Goal: Communication & Community: Answer question/provide support

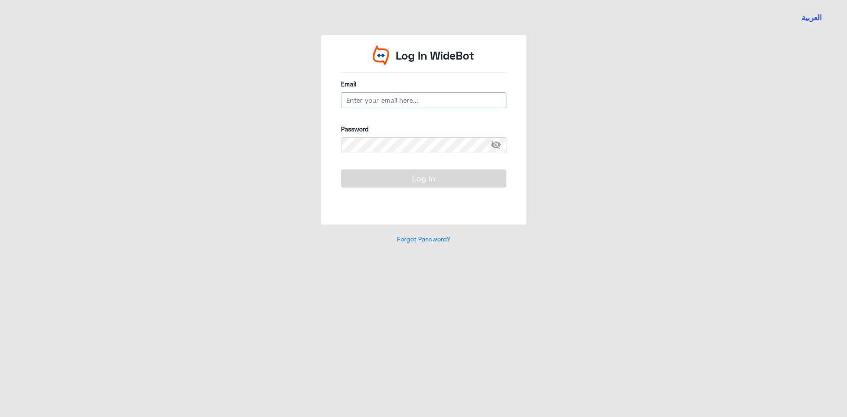
click at [427, 102] on input "email" at bounding box center [423, 100] width 165 height 16
type input "[EMAIL_ADDRESS][DOMAIN_NAME]"
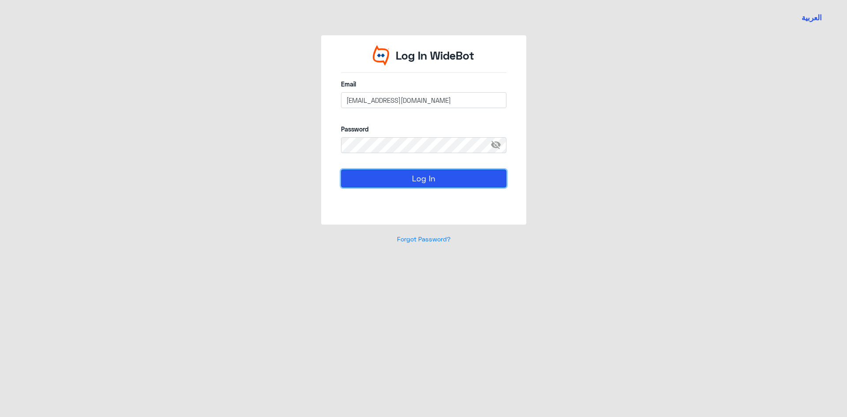
click at [423, 184] on button "Log In" at bounding box center [423, 178] width 165 height 18
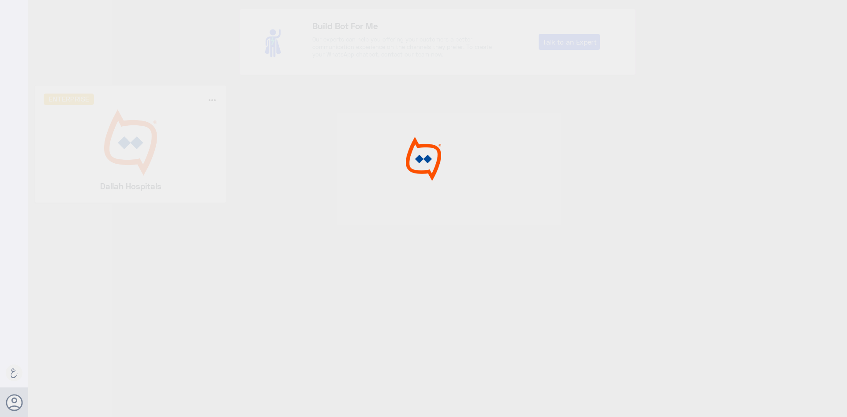
click at [125, 148] on div at bounding box center [423, 210] width 847 height 420
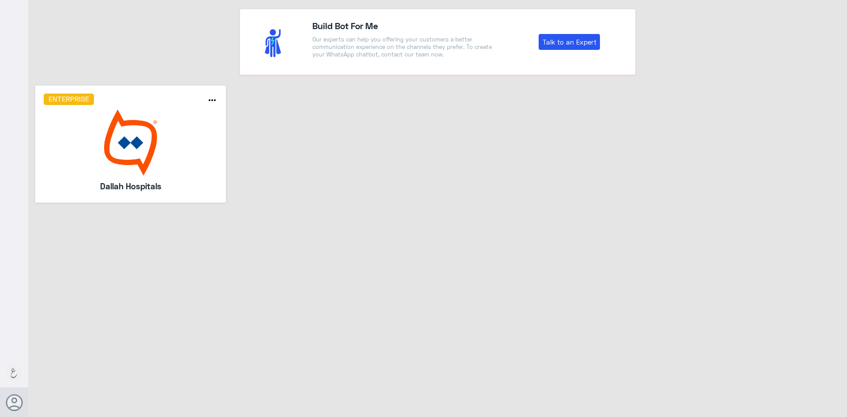
click at [125, 148] on img at bounding box center [131, 142] width 174 height 66
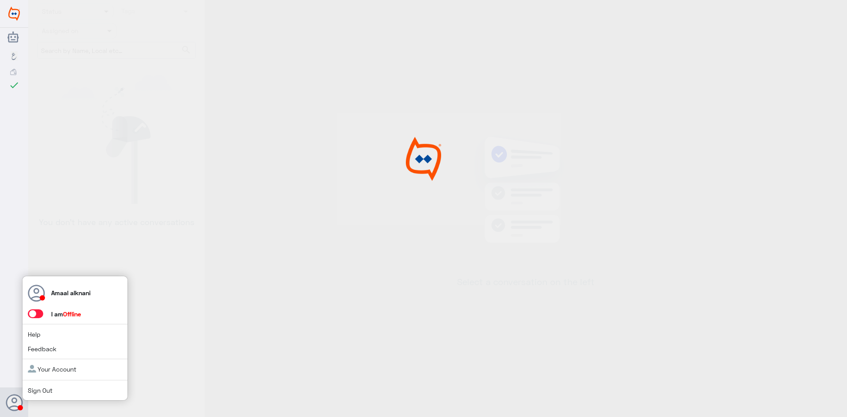
click at [15, 401] on icon at bounding box center [15, 403] width 18 height 18
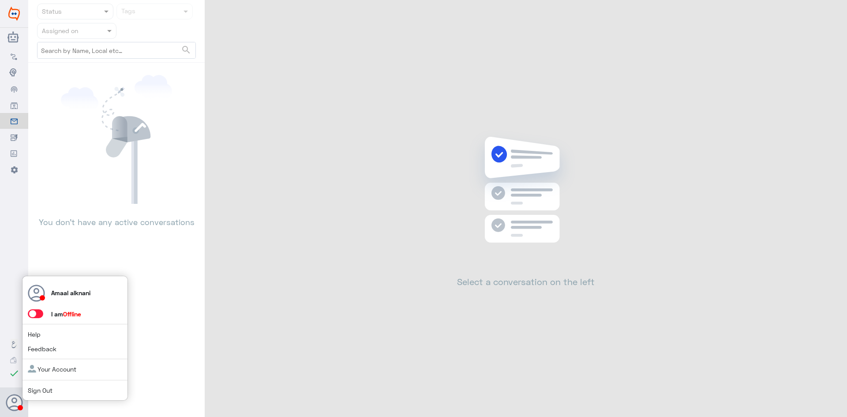
click at [38, 313] on span at bounding box center [35, 313] width 15 height 9
click at [0, 0] on input "checkbox" at bounding box center [0, 0] width 0 height 0
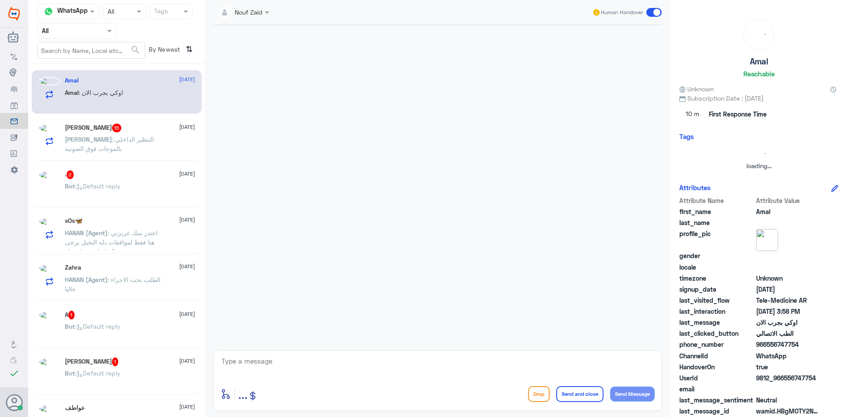
click at [71, 27] on input "text" at bounding box center [66, 31] width 49 height 10
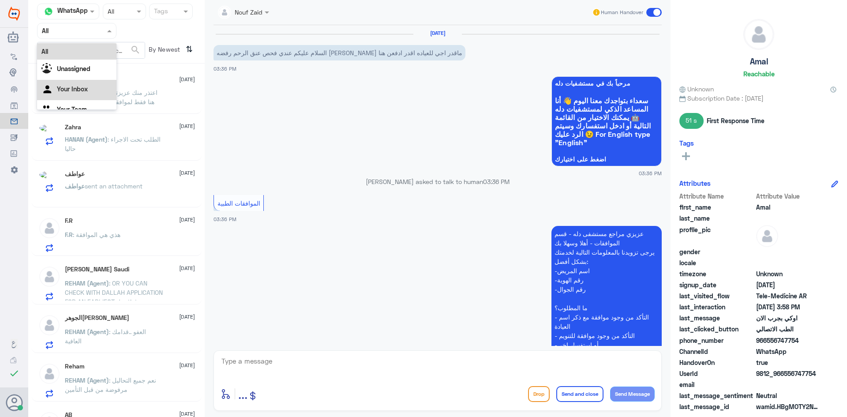
scroll to position [433, 0]
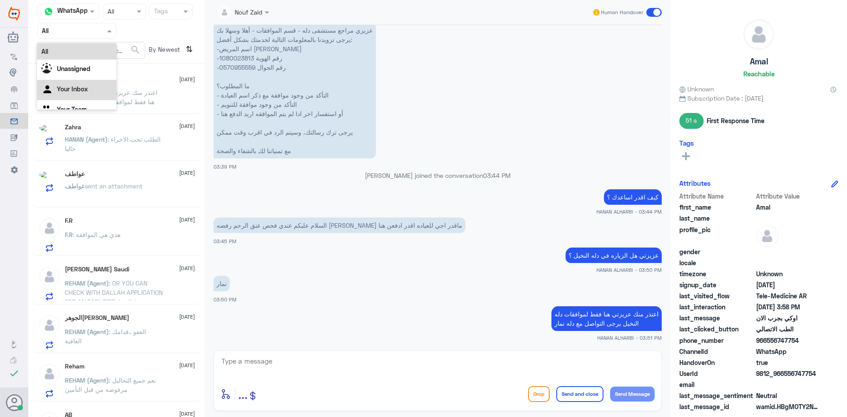
click at [74, 92] on Inbox "Your Inbox" at bounding box center [72, 88] width 31 height 7
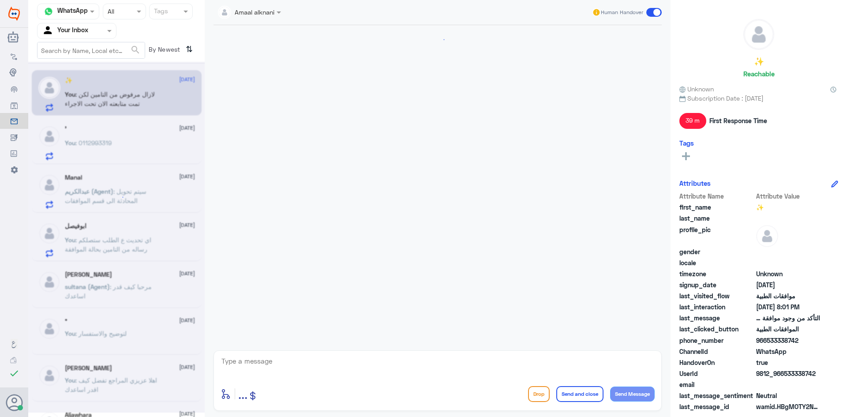
scroll to position [586, 0]
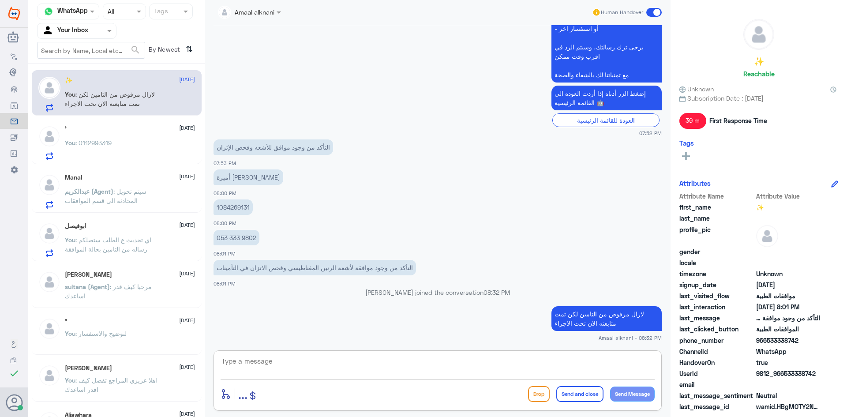
click at [345, 367] on textarea at bounding box center [438, 366] width 434 height 22
click at [103, 150] on p "You : 0112993319" at bounding box center [88, 149] width 47 height 22
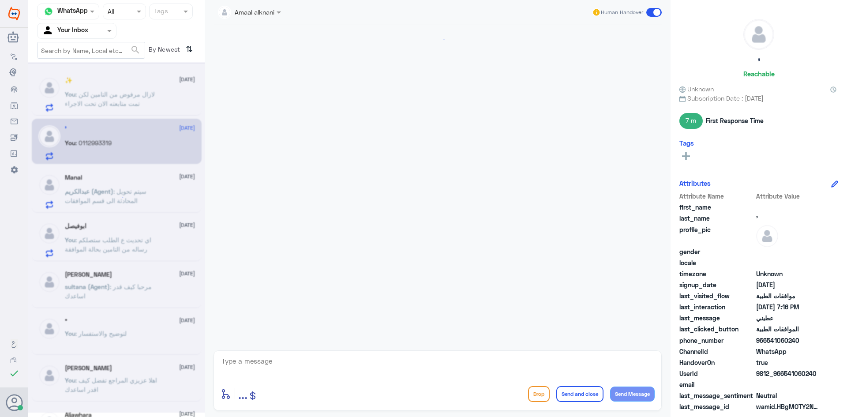
scroll to position [641, 0]
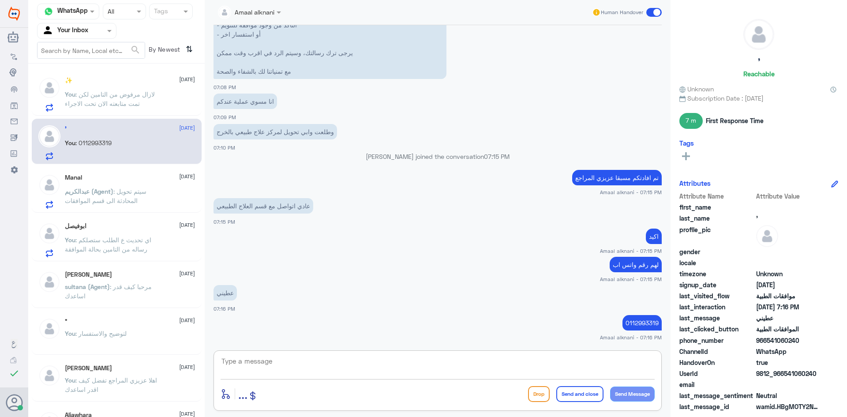
click at [356, 369] on textarea at bounding box center [438, 366] width 434 height 22
type textarea "k"
type textarea "نسعد دوما بخدمتكم ونتمنى لكم دوام الصحة والعافية"
click at [590, 392] on button "Send and close" at bounding box center [579, 394] width 47 height 16
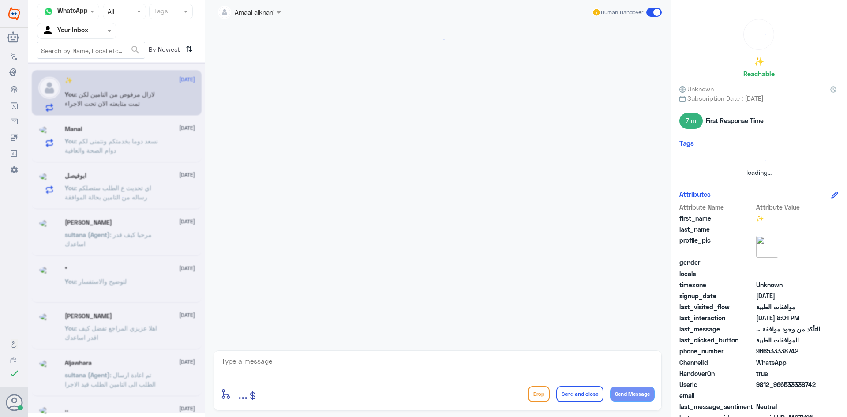
scroll to position [586, 0]
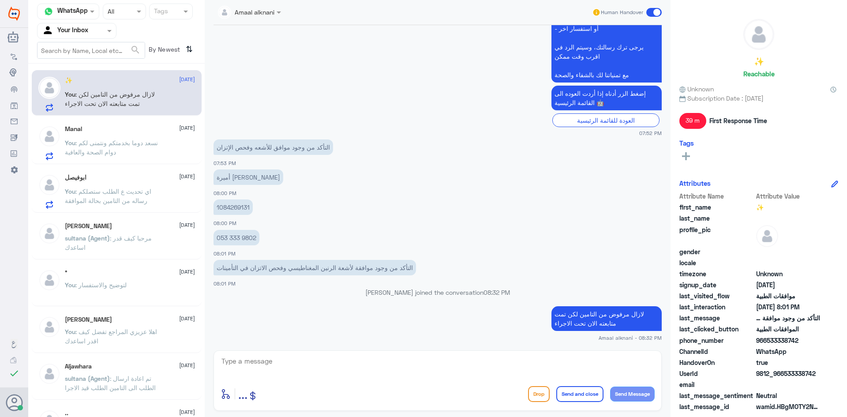
click at [354, 363] on textarea at bounding box center [438, 366] width 434 height 22
click at [67, 32] on input "text" at bounding box center [66, 31] width 49 height 10
click at [79, 97] on Team "Your Team" at bounding box center [72, 97] width 30 height 7
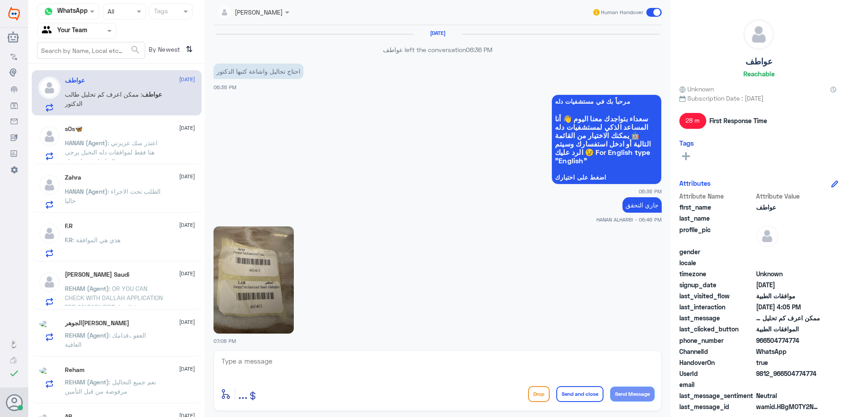
scroll to position [791, 0]
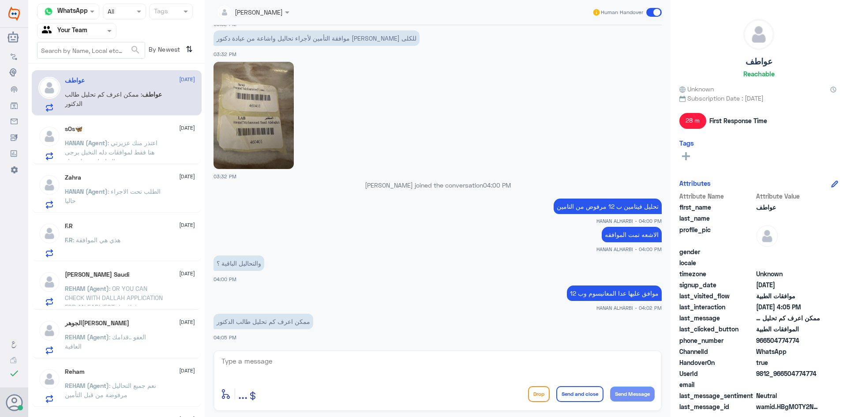
click at [132, 152] on span ": اعتذر منك عزيزتي هنا فقط لموافقات دله النخيل يرجى التواصل مع دله نمار" at bounding box center [111, 152] width 93 height 26
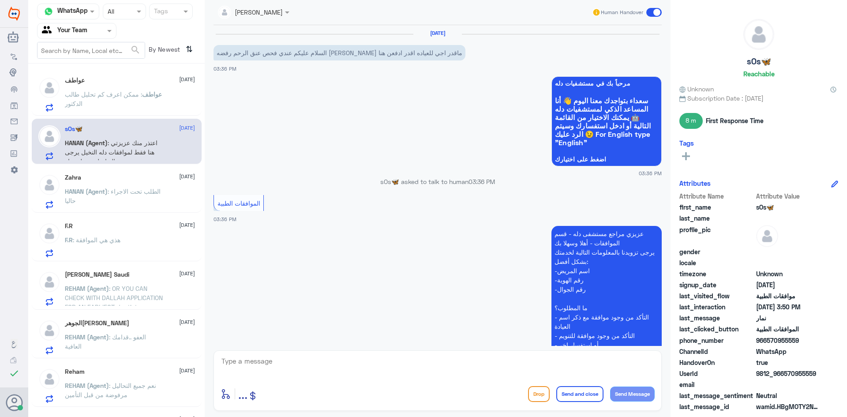
scroll to position [433, 0]
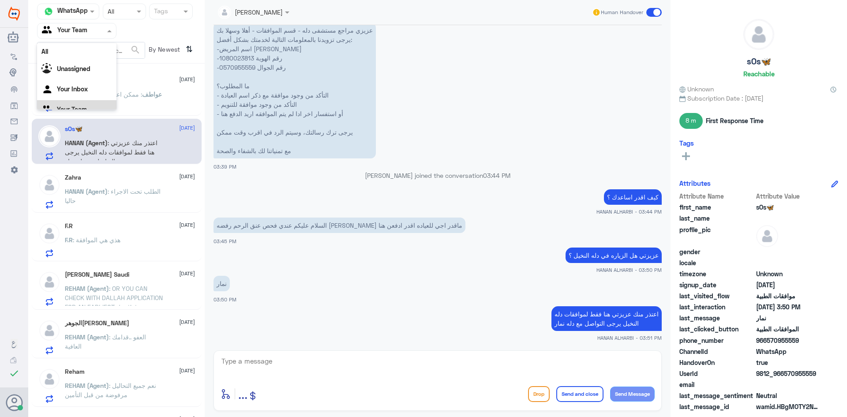
click at [88, 35] on input "text" at bounding box center [66, 31] width 49 height 10
click at [73, 73] on div "Your Inbox" at bounding box center [76, 79] width 79 height 20
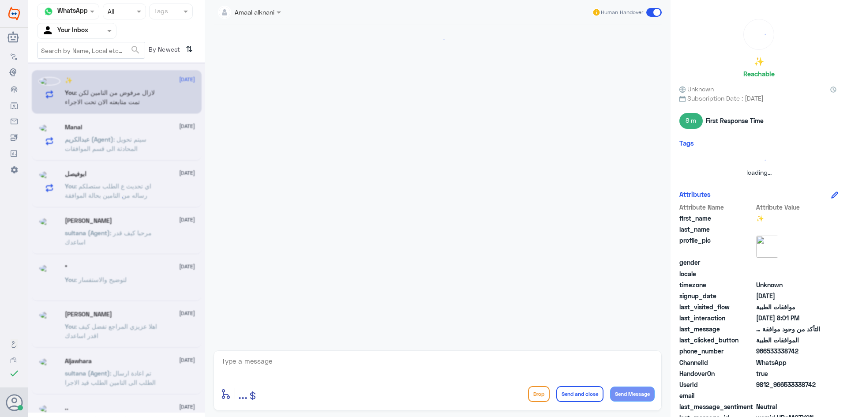
scroll to position [586, 0]
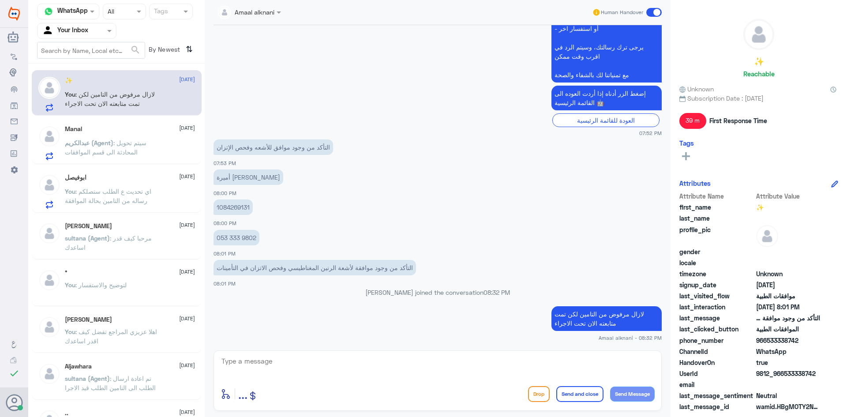
click at [340, 401] on div "enter flow name ... Drop Send and close Send Message" at bounding box center [438, 380] width 448 height 60
click at [313, 371] on textarea at bounding box center [438, 366] width 434 height 22
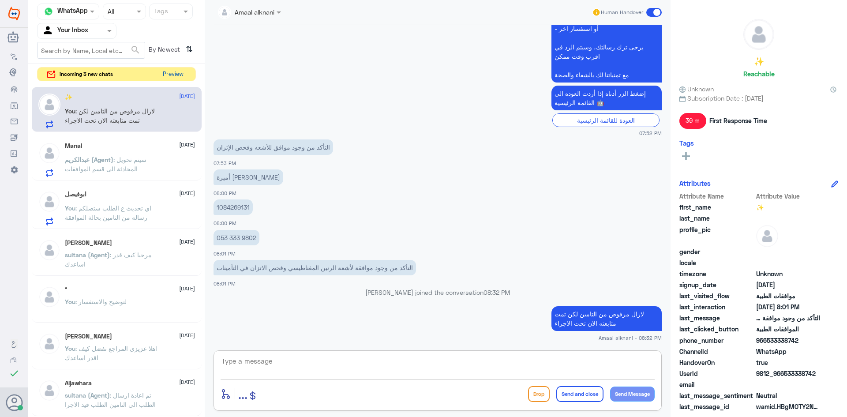
click at [173, 76] on button "Preview" at bounding box center [172, 74] width 27 height 14
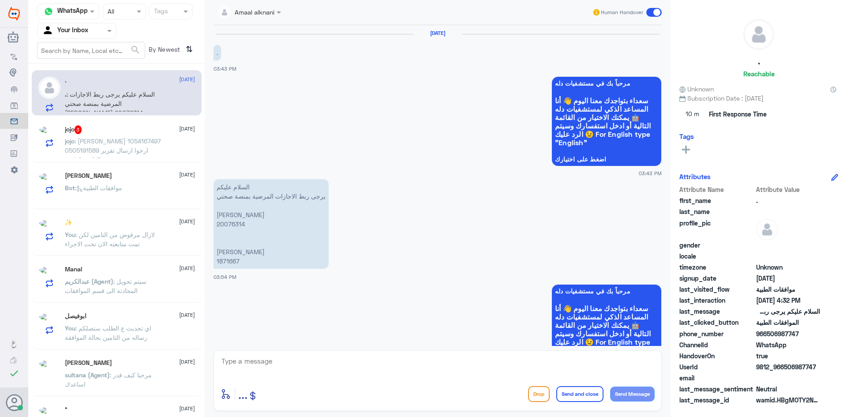
scroll to position [693, 0]
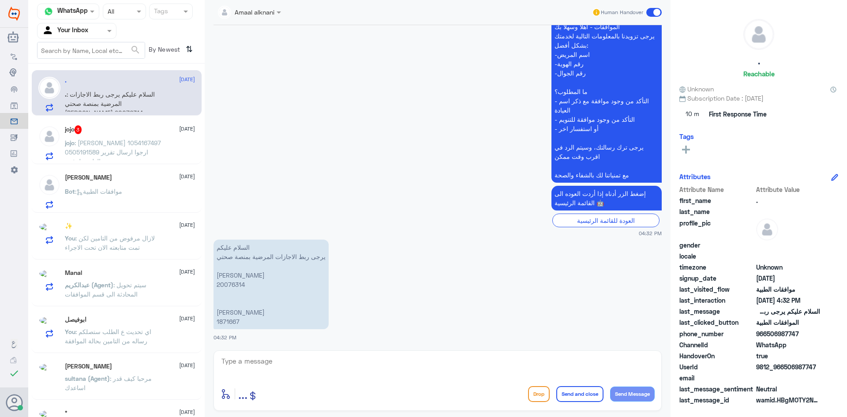
click at [316, 365] on textarea at bounding box center [438, 366] width 434 height 22
click at [272, 356] on textarea at bounding box center [438, 366] width 434 height 22
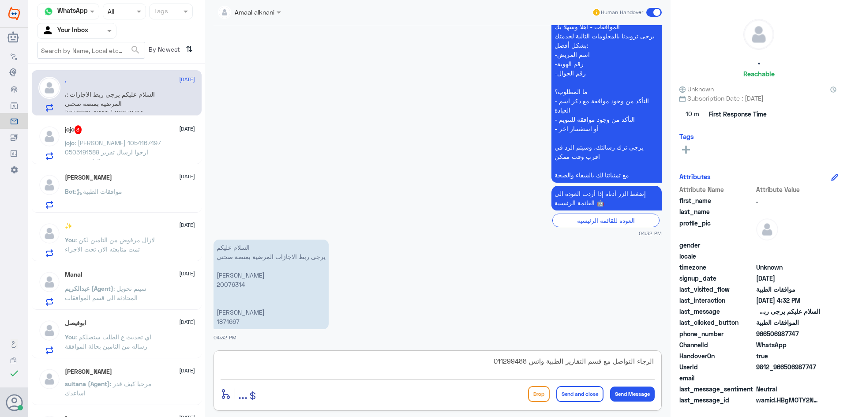
type textarea "الرجاء التواصل مع قسم التقارير الطبية واتس 0112994881"
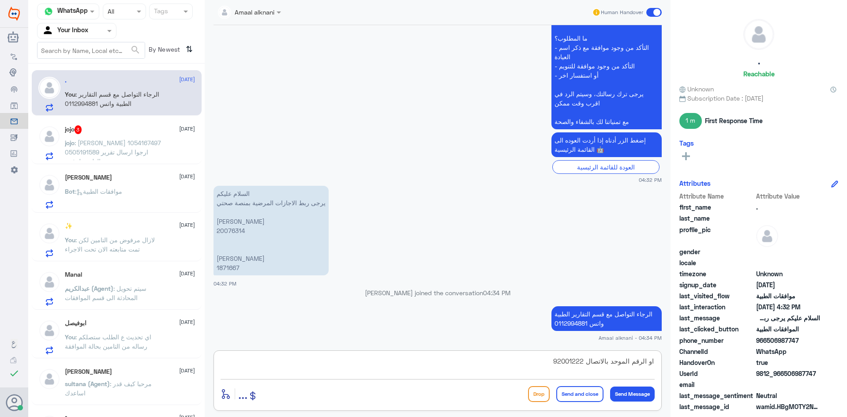
type textarea "او الرقم الموحد بالاتصال 920012222"
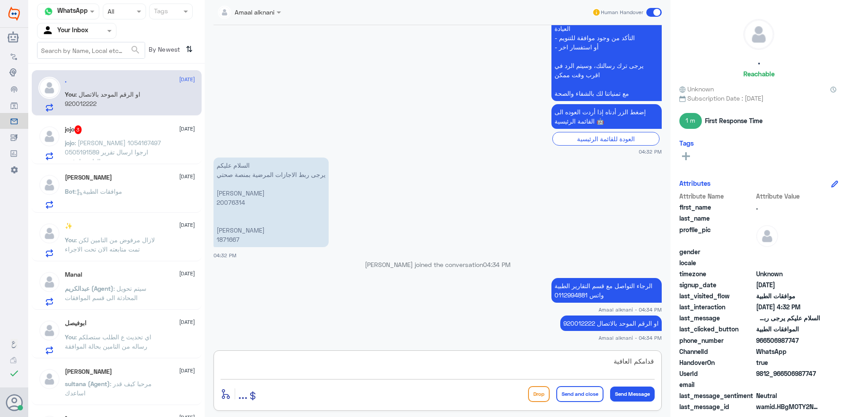
type textarea "قدامكم العافية"
click at [584, 395] on button "Send and close" at bounding box center [579, 394] width 47 height 16
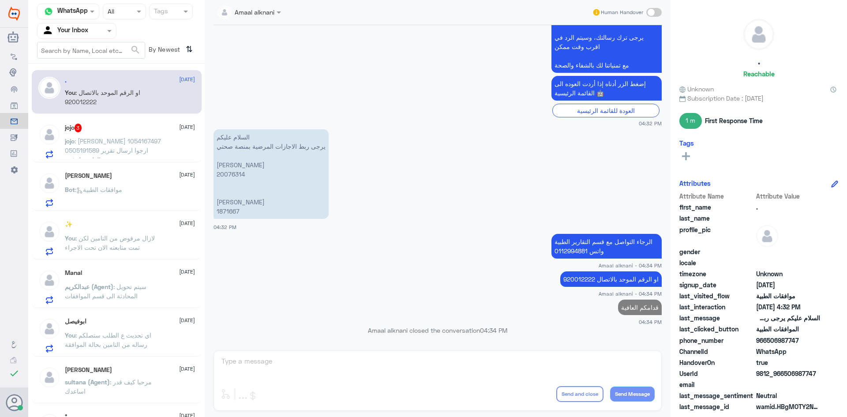
click at [91, 135] on div "jojo 3 [DATE] jojo : [PERSON_NAME] 1054167497 0505191589 ارجوا ارسال تقرير الطب…" at bounding box center [130, 141] width 130 height 35
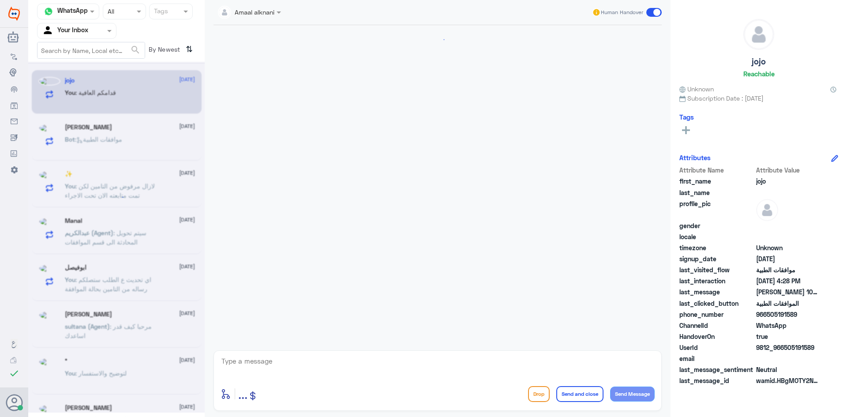
scroll to position [997, 0]
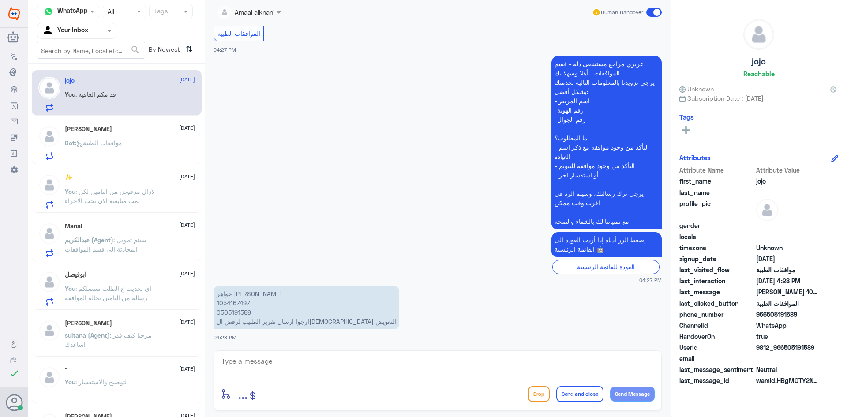
click at [229, 301] on p "[PERSON_NAME] 1054167497 0505191589 ارجوا ارسال تقرير الطبيب لرفض ال[DEMOGRAPHI…" at bounding box center [307, 307] width 186 height 43
copy p "1054167497"
click at [272, 355] on textarea at bounding box center [438, 366] width 434 height 22
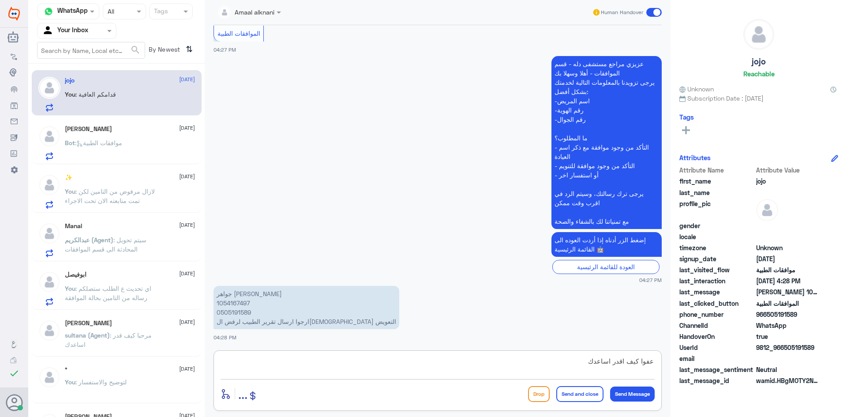
type textarea "عفوا كيف اقدر اساعدك"
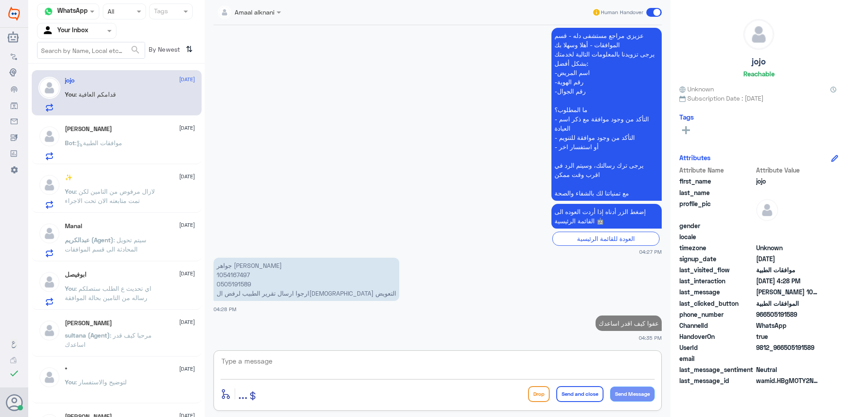
scroll to position [1023, 0]
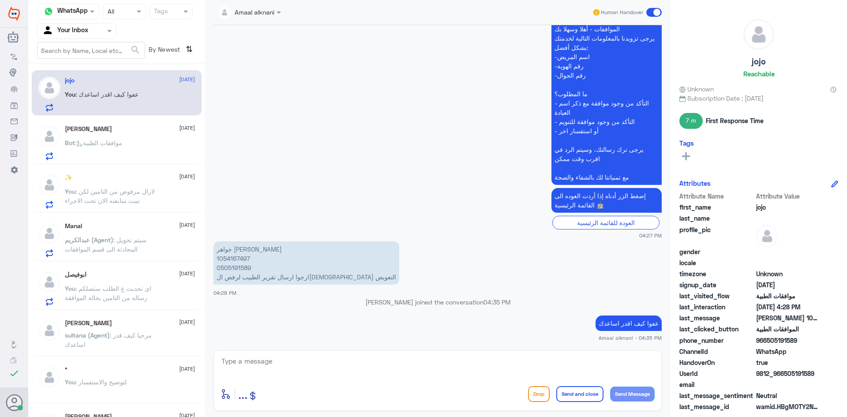
click at [91, 151] on p "Bot : موافقات الطبية" at bounding box center [93, 149] width 57 height 22
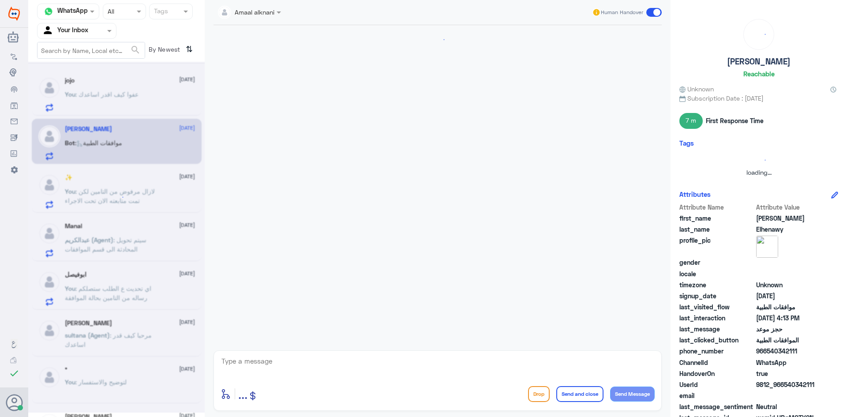
scroll to position [812, 0]
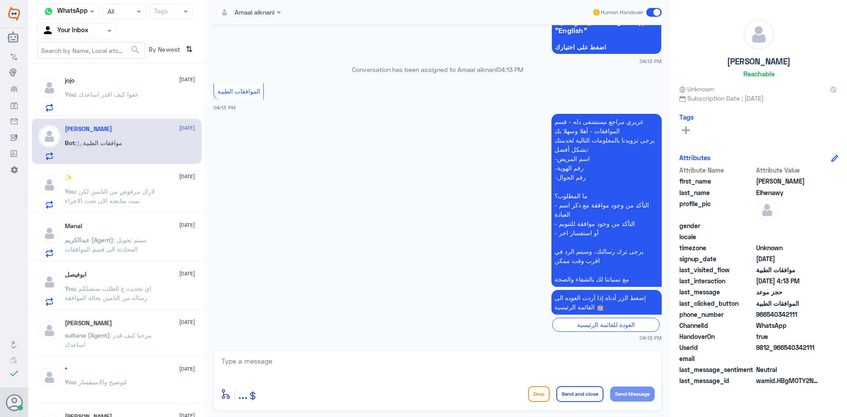
click at [262, 362] on textarea at bounding box center [438, 366] width 434 height 22
type textarea "تفضل كيف اقدر اساعدك"
drag, startPoint x: 267, startPoint y: 349, endPoint x: 116, endPoint y: 200, distance: 212.1
click at [116, 200] on span ": لازال مرفوض من التامين لكن تمت متابعته الان تحت الاجراء" at bounding box center [110, 195] width 90 height 17
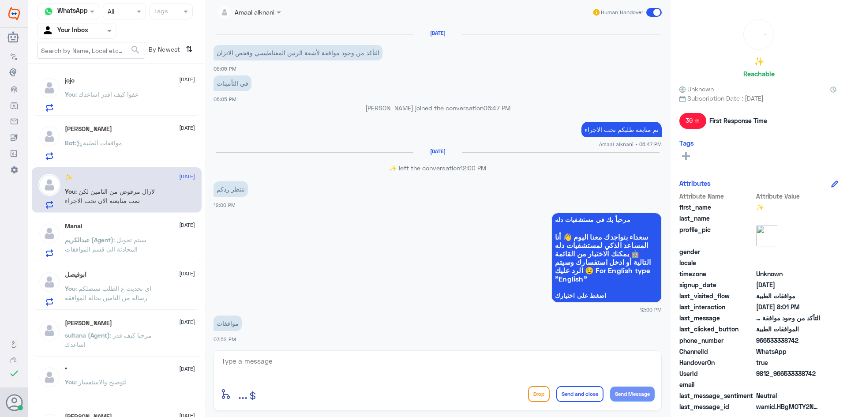
scroll to position [586, 0]
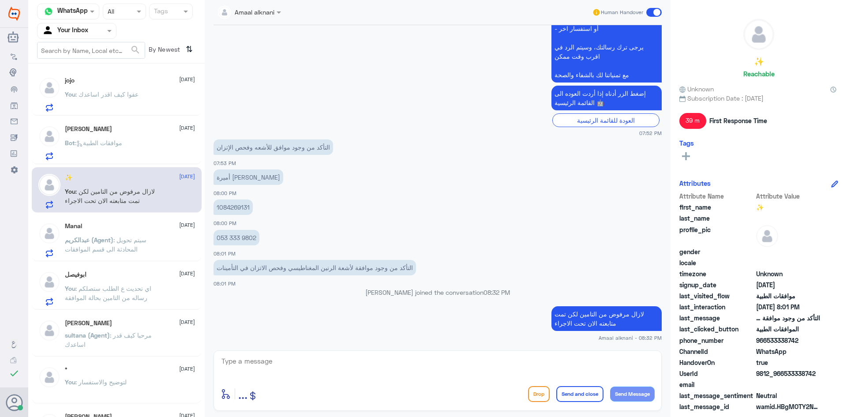
click at [290, 370] on textarea at bounding box center [438, 366] width 434 height 22
click at [442, 375] on textarea at bounding box center [438, 366] width 434 height 22
click at [438, 369] on textarea at bounding box center [438, 366] width 434 height 22
click at [90, 238] on span "عبدالكريم (Agent)" at bounding box center [89, 239] width 49 height 7
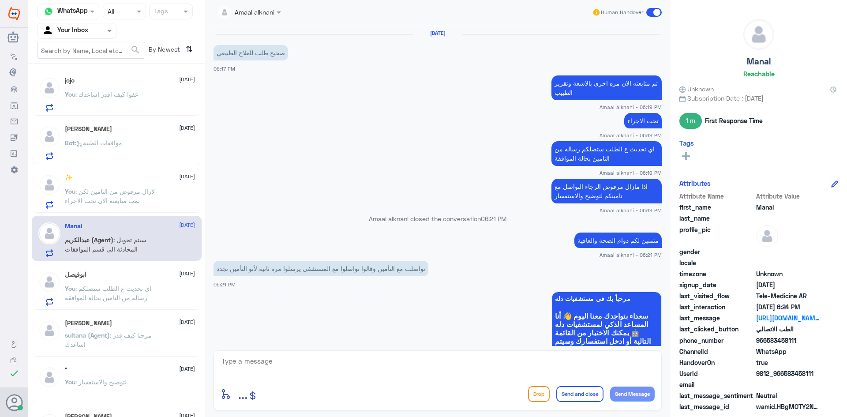
scroll to position [377, 0]
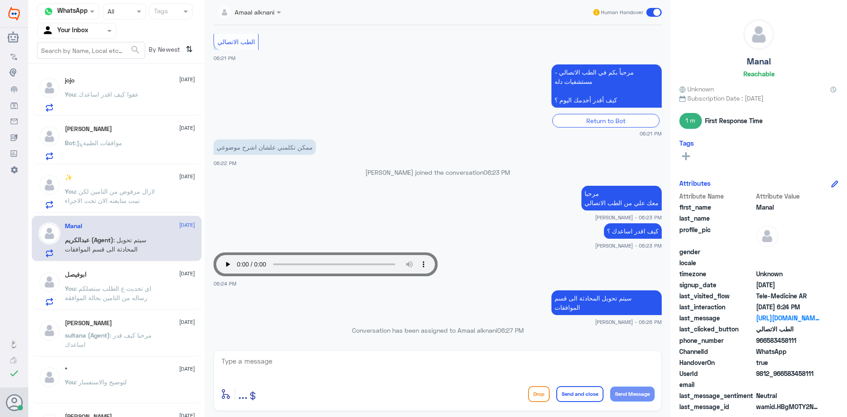
click at [251, 371] on textarea at bounding box center [438, 366] width 434 height 22
click at [105, 33] on span at bounding box center [110, 30] width 11 height 9
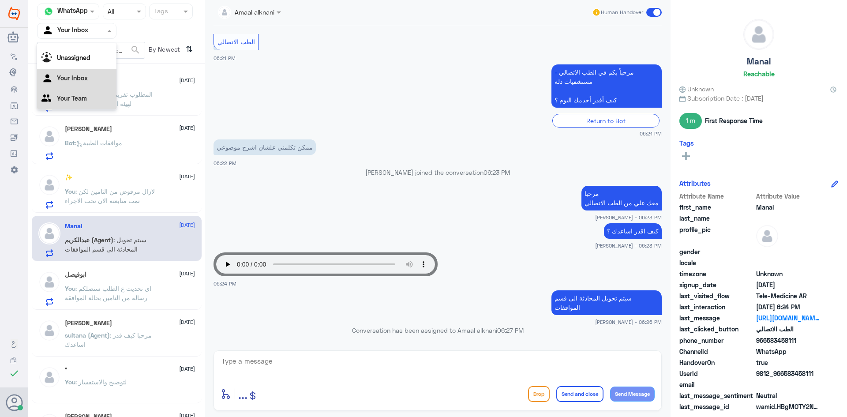
click at [93, 92] on div "Your Team" at bounding box center [76, 99] width 79 height 20
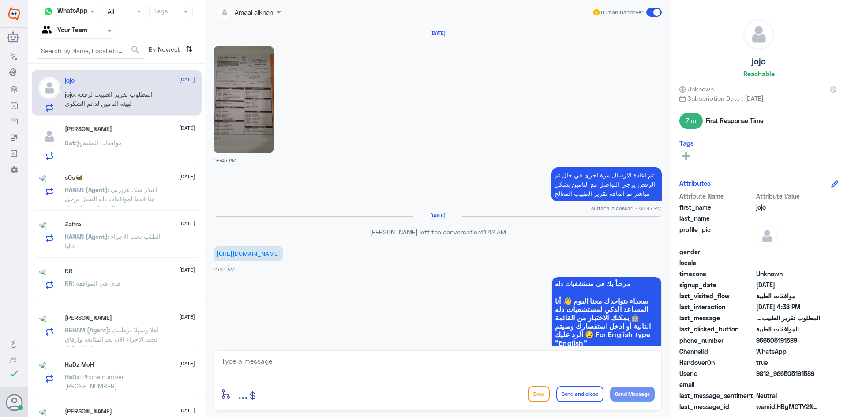
scroll to position [991, 0]
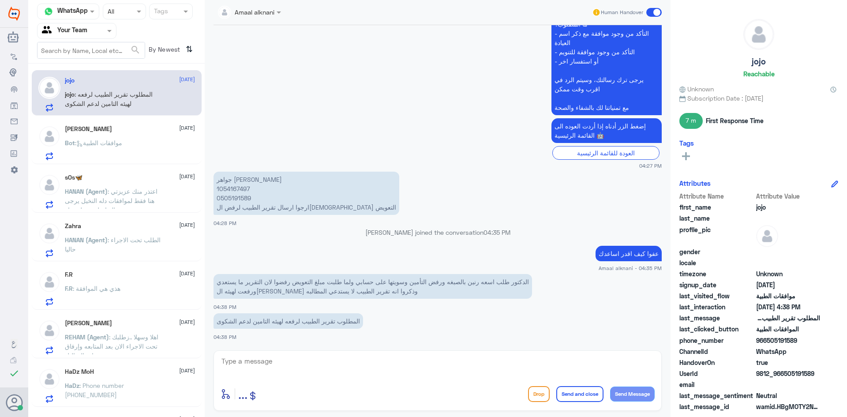
click at [275, 356] on div "enter flow name ... Drop Send and close Send Message" at bounding box center [438, 380] width 448 height 60
click at [274, 366] on textarea at bounding box center [438, 366] width 434 height 22
type textarea "ي"
type textarea "عزيزتي احنا رفعنا التقرير لتامينكم"
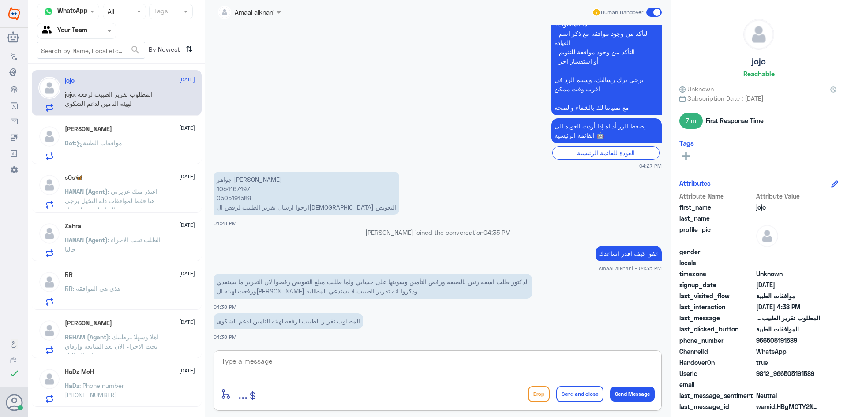
scroll to position [1019, 0]
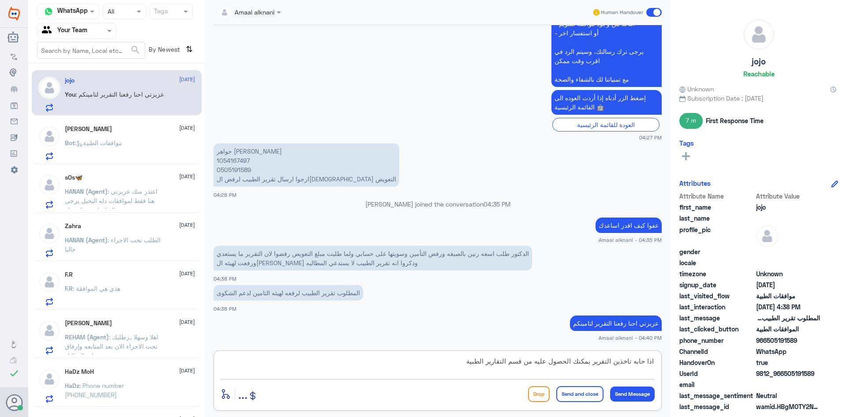
type textarea "اذا حابه تاخذين التقرير يمكنك الحصول عليه من قسم التقارير الطبية"
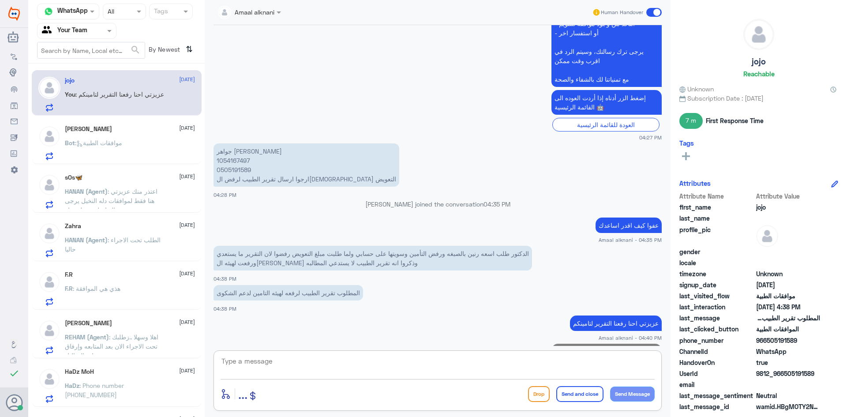
scroll to position [1056, 0]
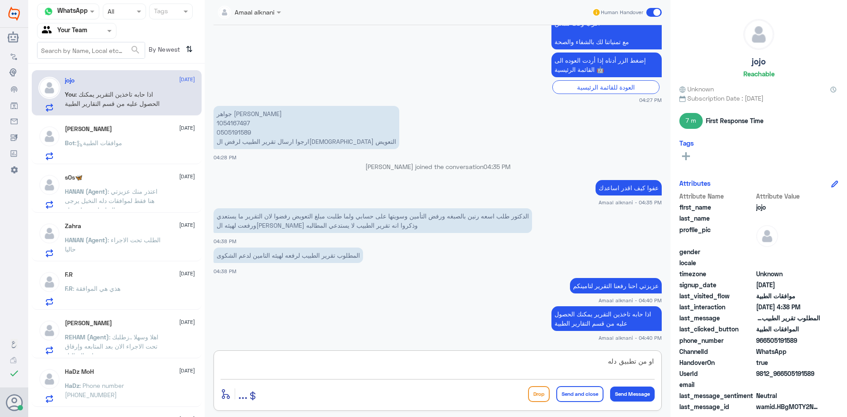
type textarea "او من تطبيق دله"
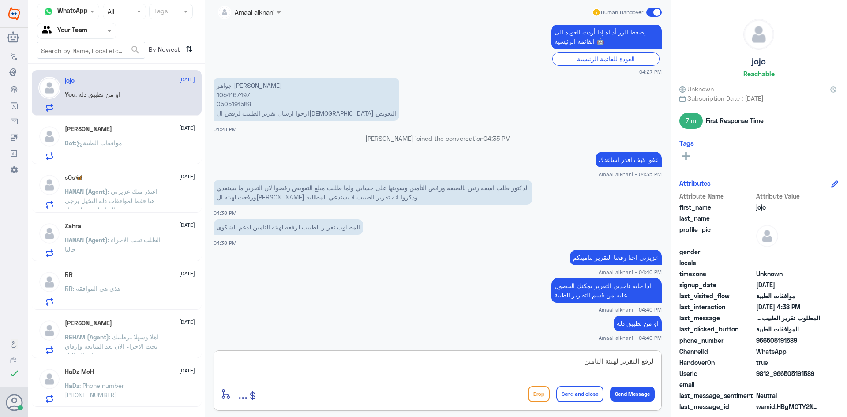
type textarea "لرفع التقرير لهيئة التامين"
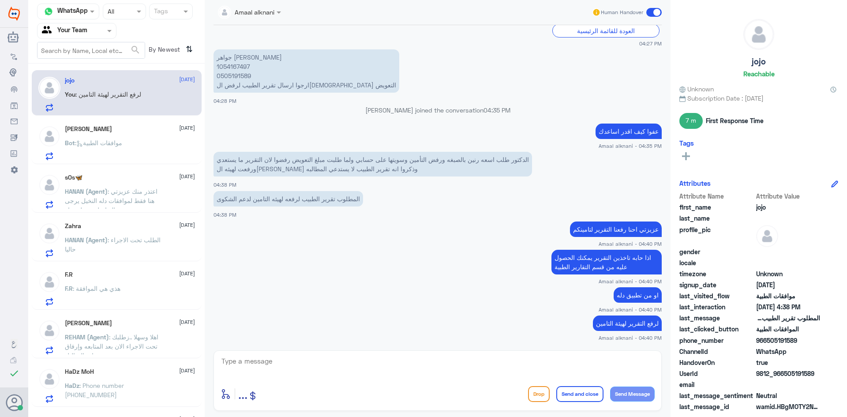
click at [117, 144] on span ": موافقات الطبية" at bounding box center [98, 142] width 47 height 7
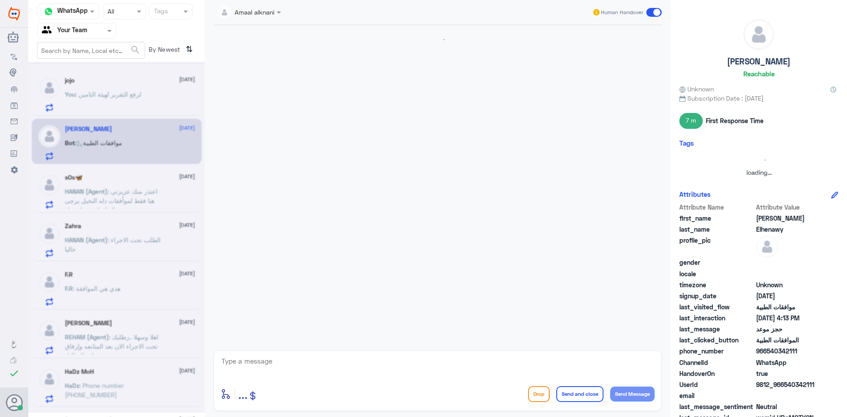
scroll to position [812, 0]
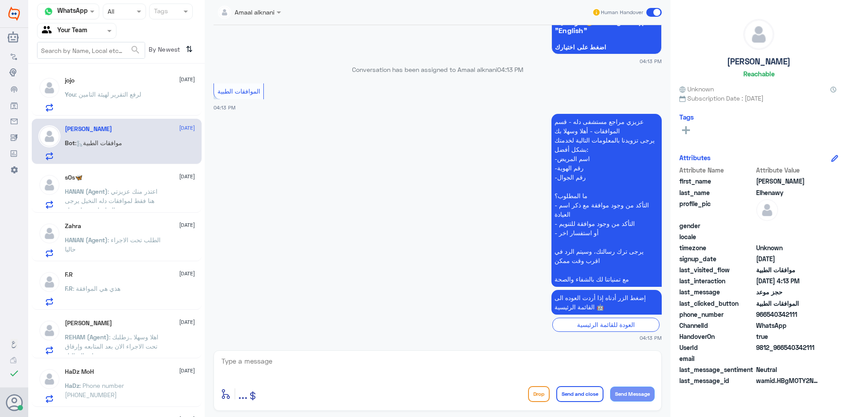
click at [297, 385] on div "enter flow name ... Drop Send and close Send Message" at bounding box center [438, 394] width 434 height 20
click at [292, 371] on textarea at bounding box center [438, 366] width 434 height 22
type textarea "تفضل كيف اقدر اساعدك"
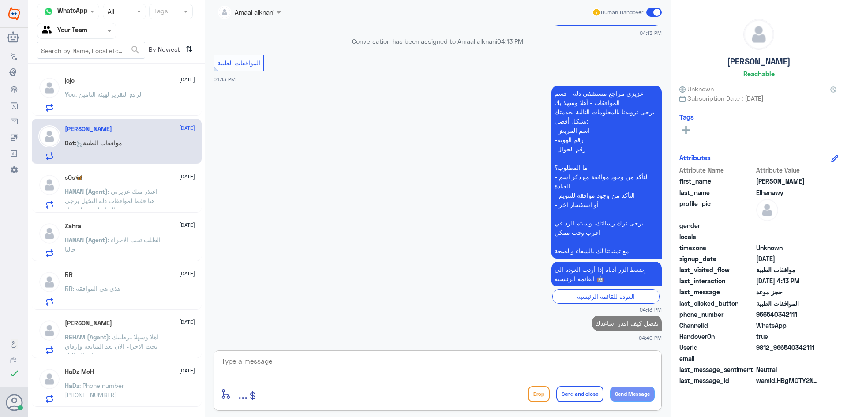
click at [120, 197] on span ": اعتذر منك عزيزتي هنا فقط لموافقات دله النخيل يرجى التواصل مع دله نمار" at bounding box center [111, 200] width 93 height 26
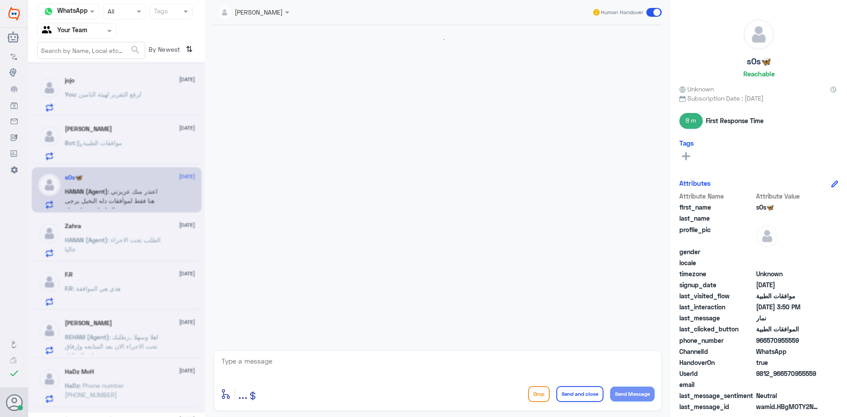
scroll to position [433, 0]
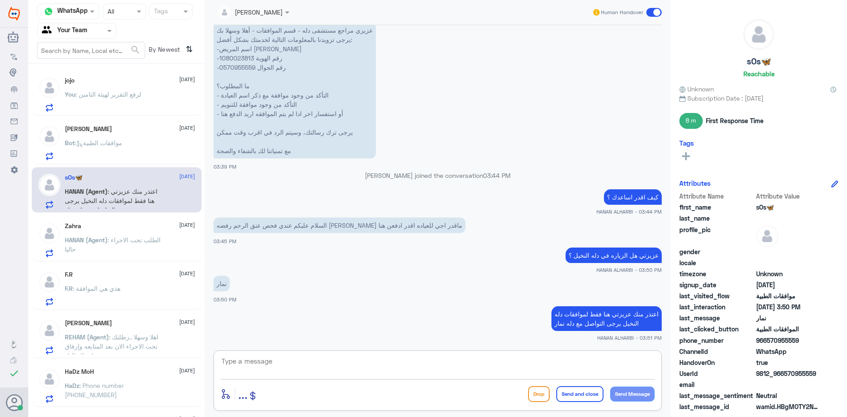
click at [277, 365] on textarea at bounding box center [438, 366] width 434 height 22
drag, startPoint x: 465, startPoint y: 364, endPoint x: 811, endPoint y: 375, distance: 346.0
click at [811, 375] on div "Channel WhatsApp Status × All Tags Agent Filter Your Team search By Newest ⇅ jo…" at bounding box center [437, 210] width 819 height 420
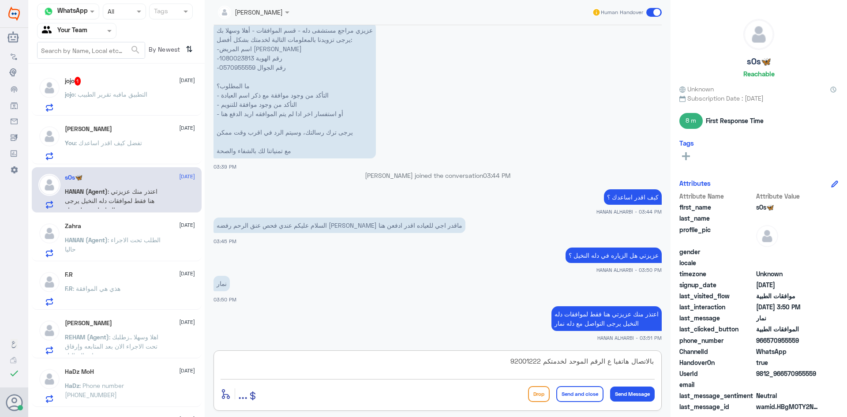
type textarea "بالاتصال هاتفيا ع الرقم الموحد لخدمتكم 920012222"
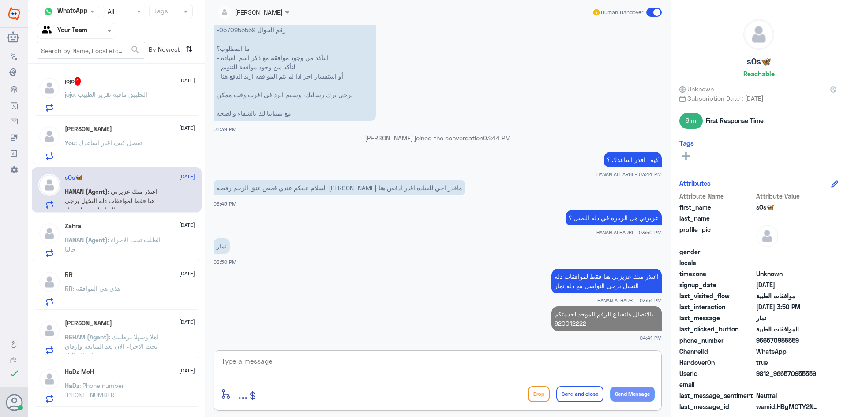
paste textarea "نسعد دوما بخدمتكم ونتمنى لكم دوام الصحة والعافية"
type textarea "نسعد دوما بخدمتكم ونتمنى لكم دوام الصحة والعافية"
click at [576, 392] on button "Send and close" at bounding box center [579, 394] width 47 height 16
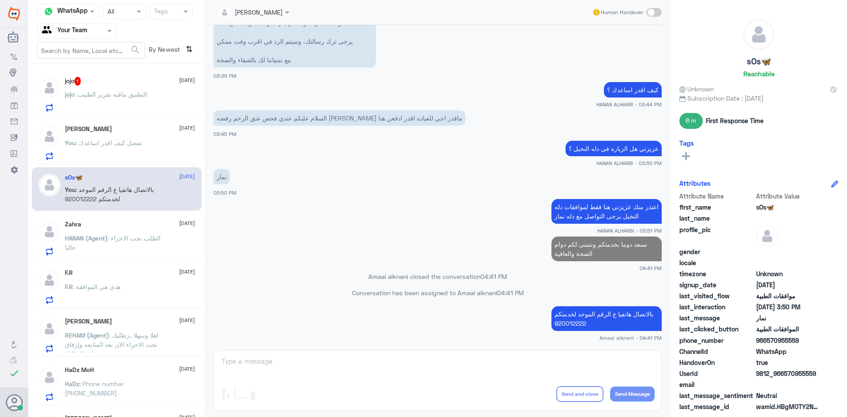
click at [112, 97] on span ": التطبيق مافبه تقرير الطبيب" at bounding box center [111, 93] width 73 height 7
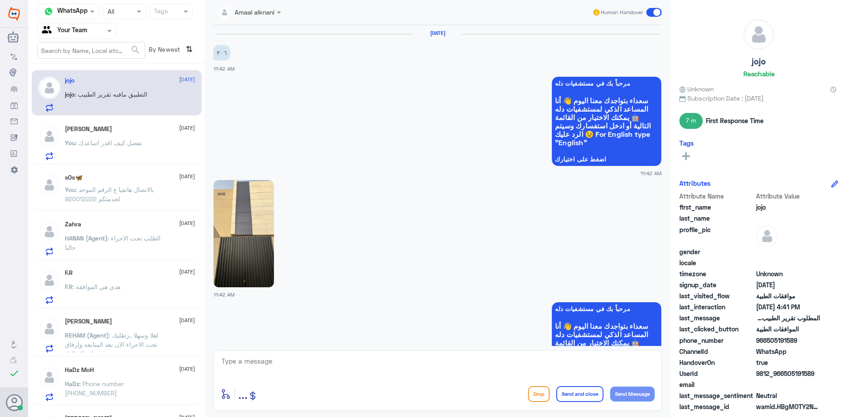
scroll to position [809, 0]
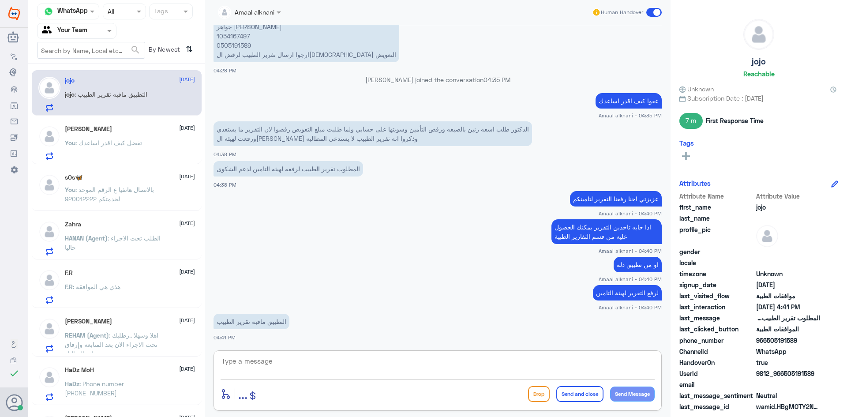
click at [262, 371] on textarea at bounding box center [438, 366] width 434 height 22
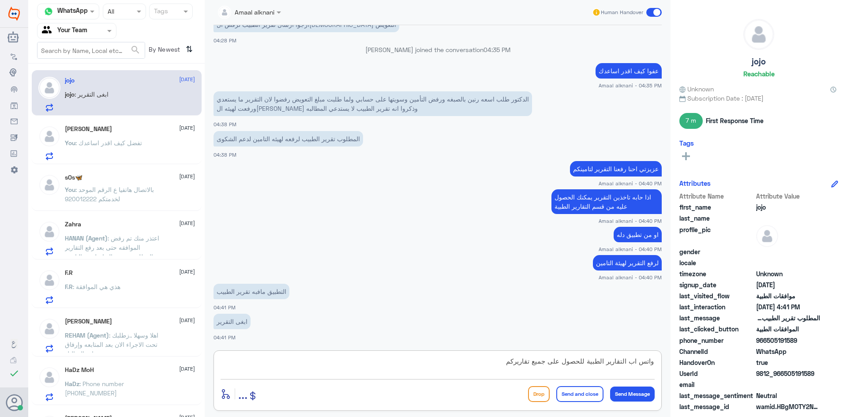
type textarea "واتس اب التقارير الطبية للحصول على جميع تقاريركم"
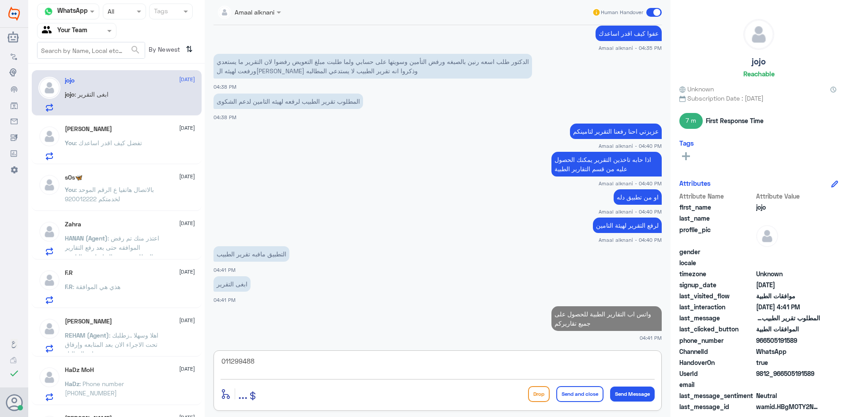
type textarea "0112994881"
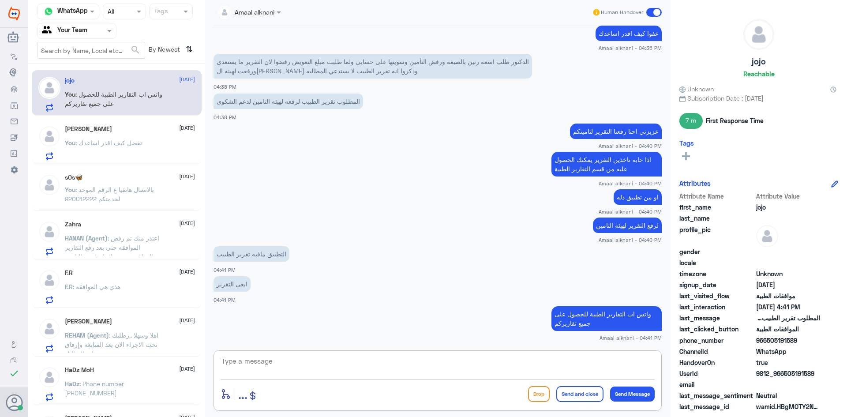
scroll to position [905, 0]
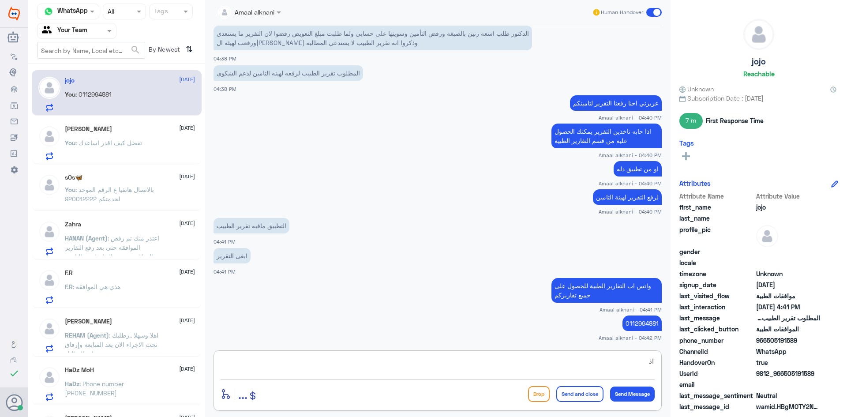
type textarea "ا"
type textarea "وللحصول ع ارقام اخرى او افادة بخصوص التقارير يمكنكم التواصل مع الرقم الموحد بال…"
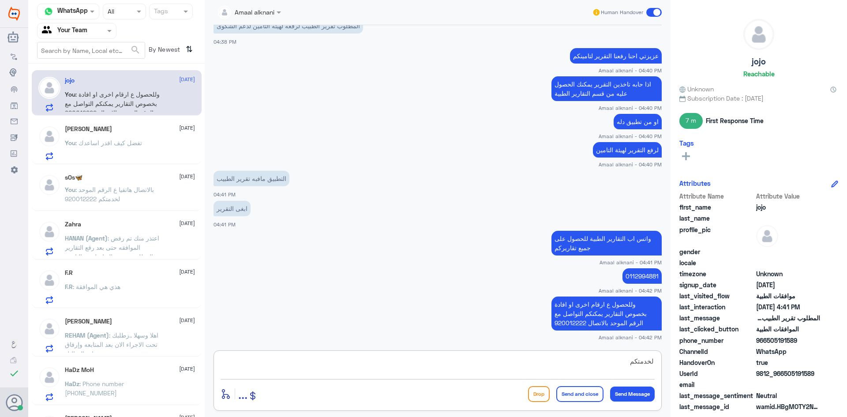
type textarea "لخدمتكم"
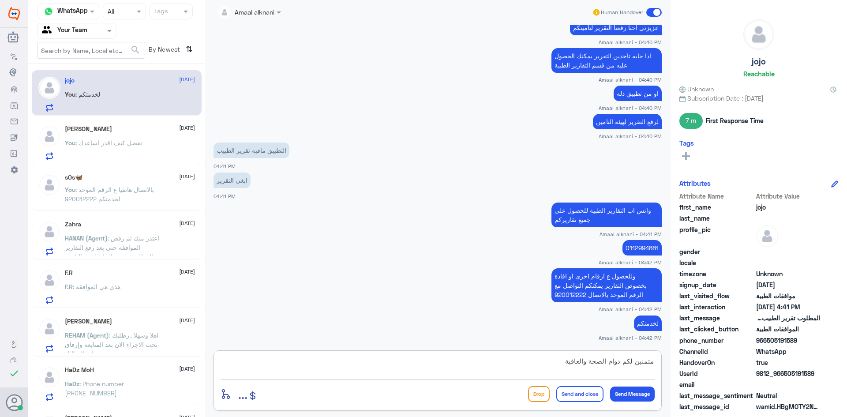
type textarea "متمنين لكم دوام الصحة والعافية"
click at [568, 394] on button "Send and close" at bounding box center [579, 394] width 47 height 16
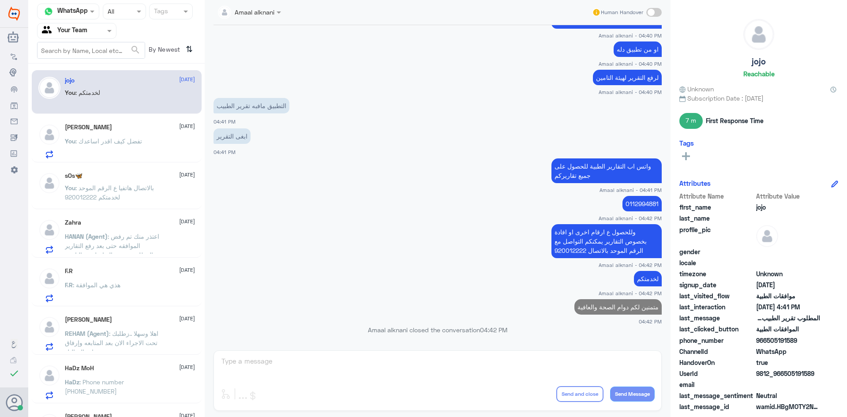
click at [118, 244] on span ": اعتذر منك تم رفض الموافقه حتى بعد رفع التقارير المطلوبه يرجى التواصل مع التام…" at bounding box center [112, 245] width 94 height 26
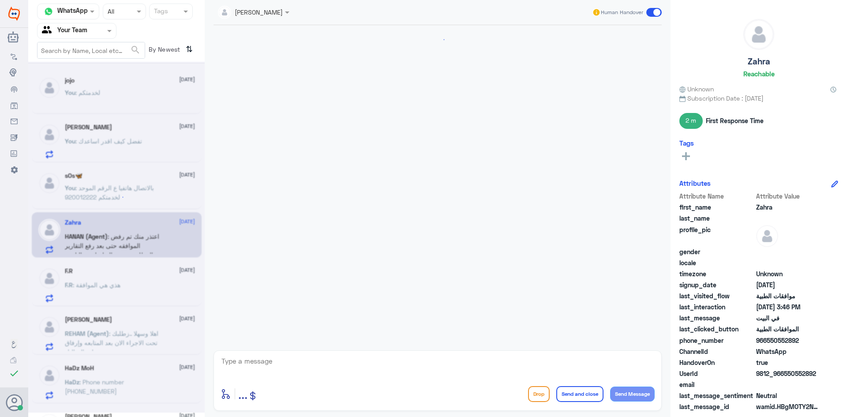
scroll to position [674, 0]
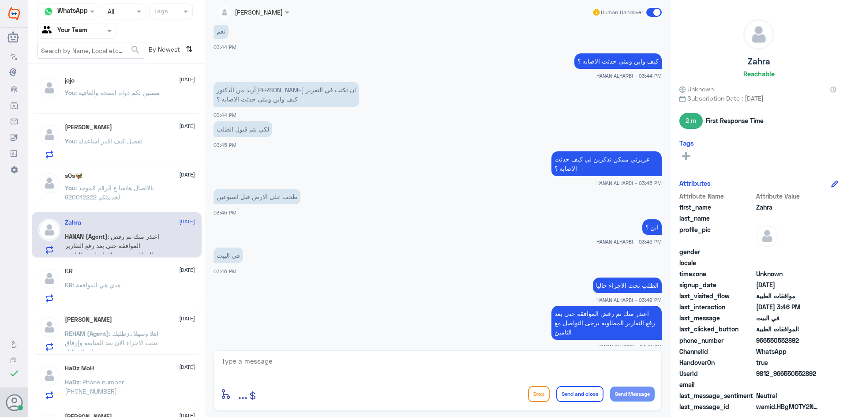
click at [285, 360] on textarea at bounding box center [438, 366] width 434 height 22
paste textarea "نسعد دوما بخدمتكم ونتمنى لكم دوام الصحة والعافية"
type textarea "نسعد دوما بخدمتكم ونتمنى لكم دوام الصحة والعافية"
click at [585, 397] on button "Send and close" at bounding box center [579, 394] width 47 height 16
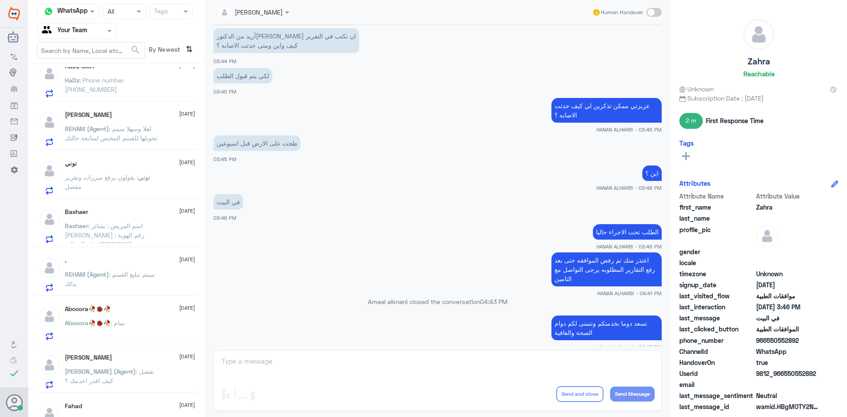
scroll to position [309, 0]
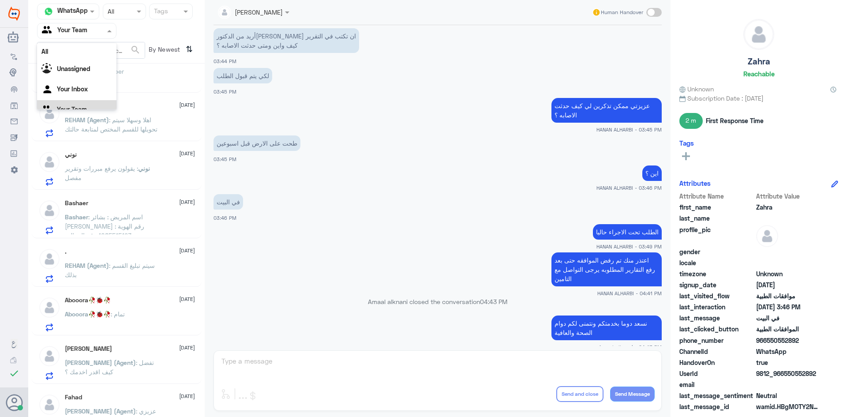
click at [96, 32] on div at bounding box center [76, 31] width 79 height 10
click at [81, 80] on Inbox "Your Inbox" at bounding box center [72, 77] width 31 height 7
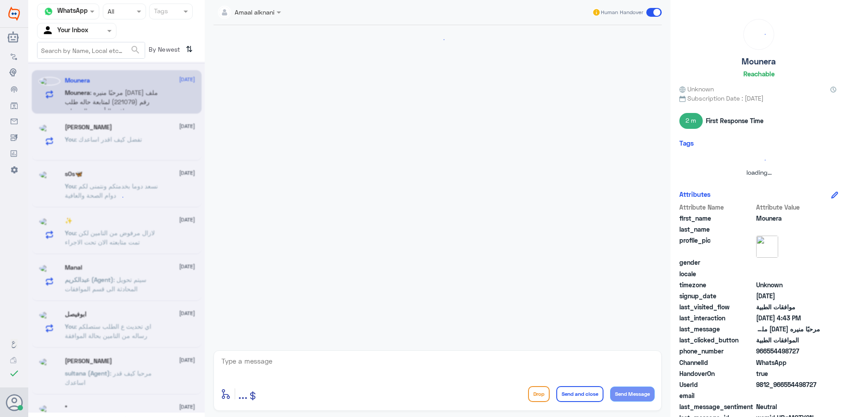
scroll to position [0, 0]
click at [91, 31] on div at bounding box center [76, 31] width 79 height 10
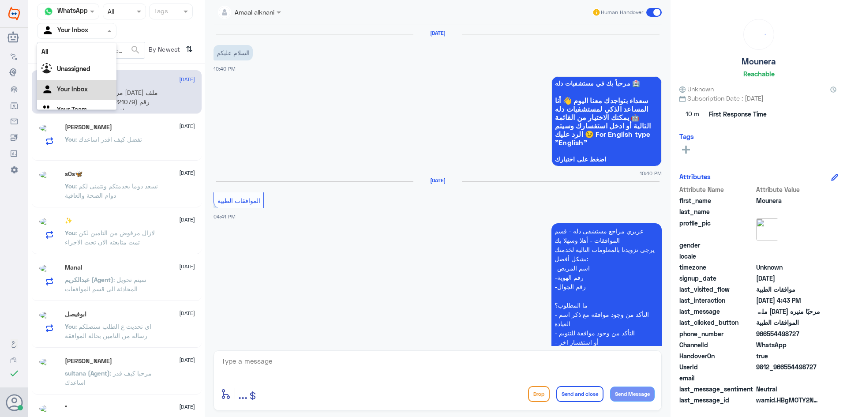
scroll to position [11, 0]
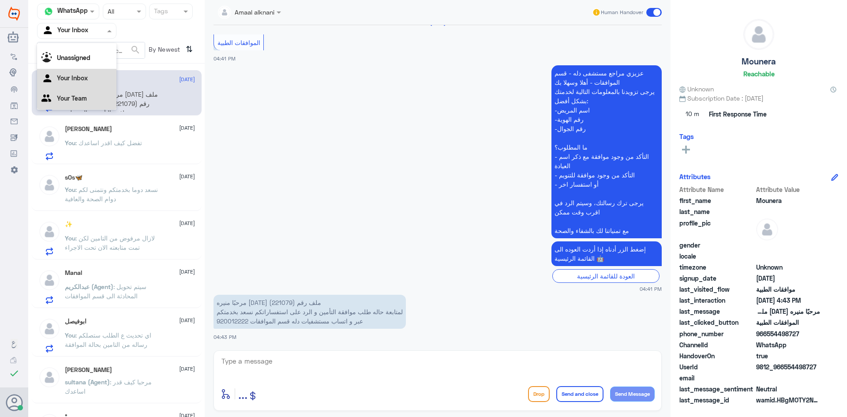
click at [86, 99] on Team "Your Team" at bounding box center [72, 97] width 30 height 7
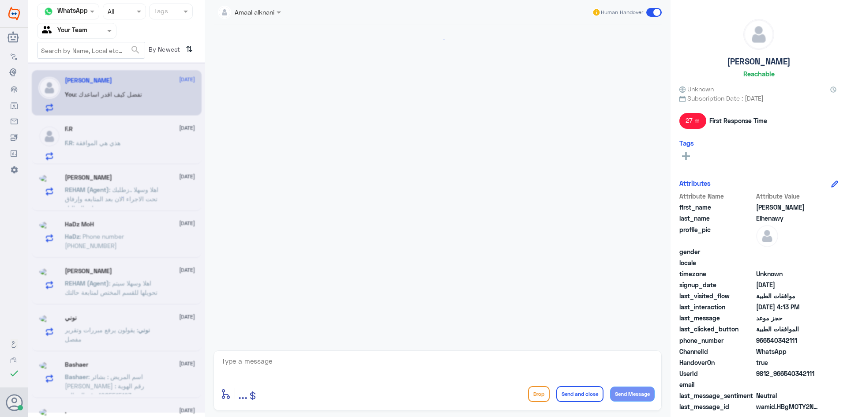
scroll to position [826, 0]
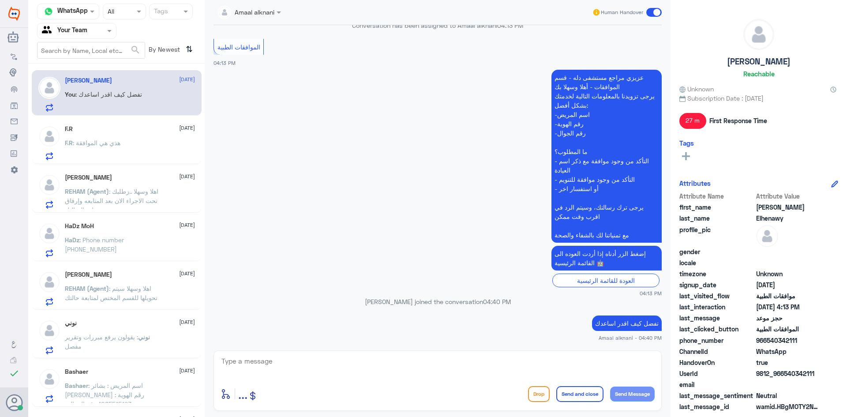
click at [303, 356] on textarea at bounding box center [438, 366] width 434 height 22
click at [105, 146] on span ": هذي هي الموافقة" at bounding box center [97, 142] width 48 height 7
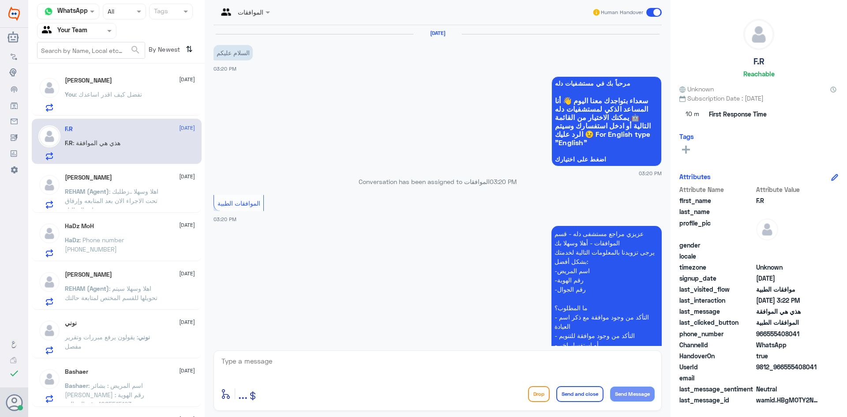
scroll to position [254, 0]
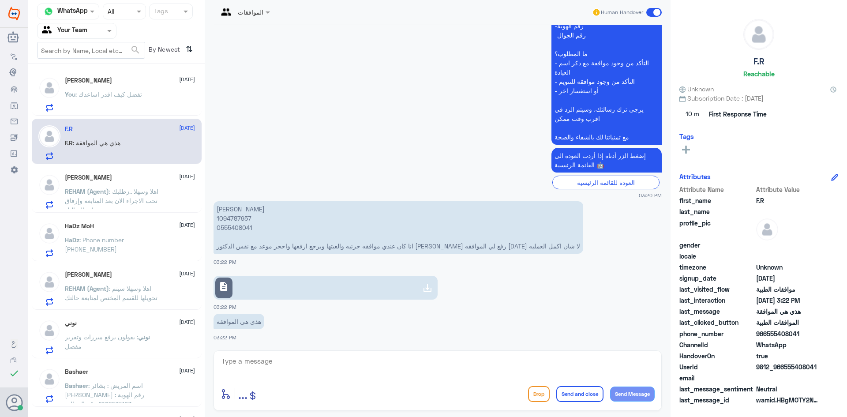
click at [234, 229] on p "[PERSON_NAME] 1094787957 0555408041 انا كان عندي موافقه جزئيه والغيتها وبرجع ار…" at bounding box center [399, 227] width 370 height 52
copy p "0555408041"
click at [318, 285] on link "description" at bounding box center [326, 288] width 224 height 24
click at [250, 365] on textarea at bounding box center [438, 366] width 434 height 22
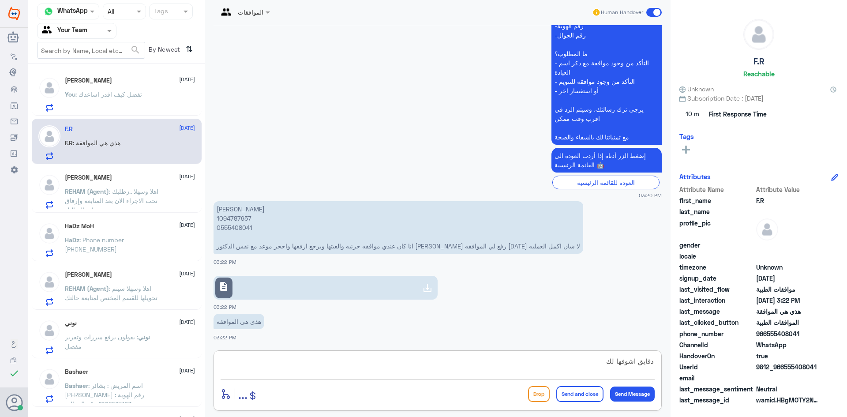
type textarea "دقايق اشوفها لك"
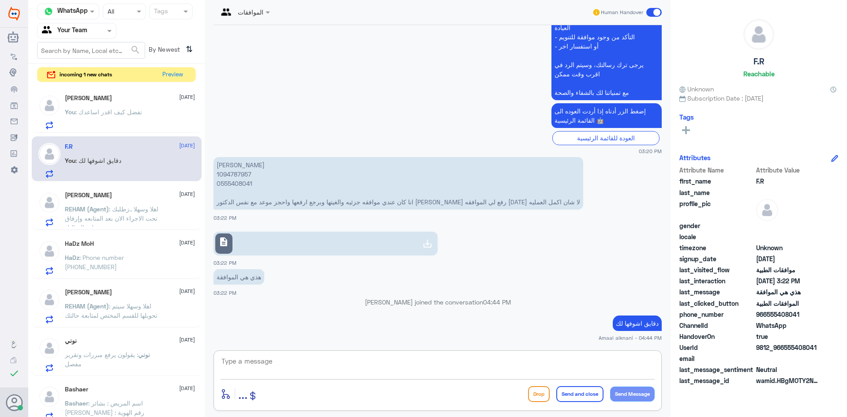
click at [374, 363] on textarea at bounding box center [438, 366] width 434 height 22
type textarea "مرفوع لك طلب ع نفس الخدمات"
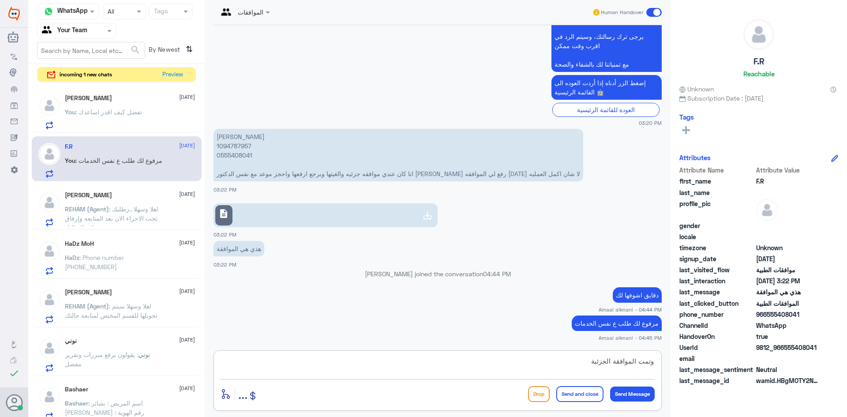
type textarea "وتمت الموافقة الجزئية"
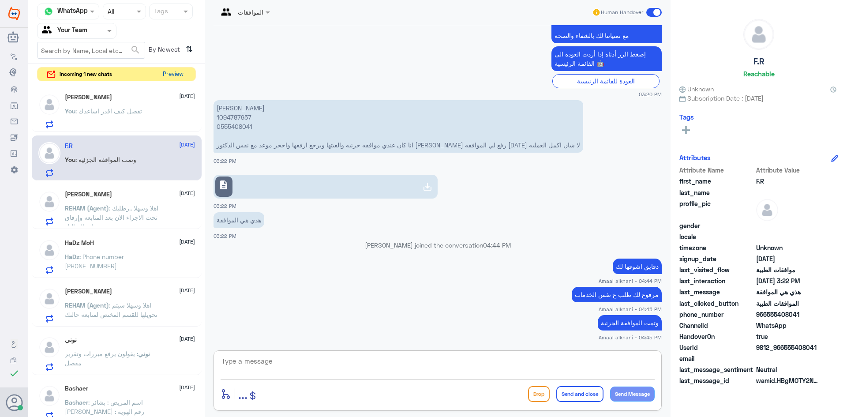
click at [169, 74] on button "Preview" at bounding box center [172, 74] width 27 height 14
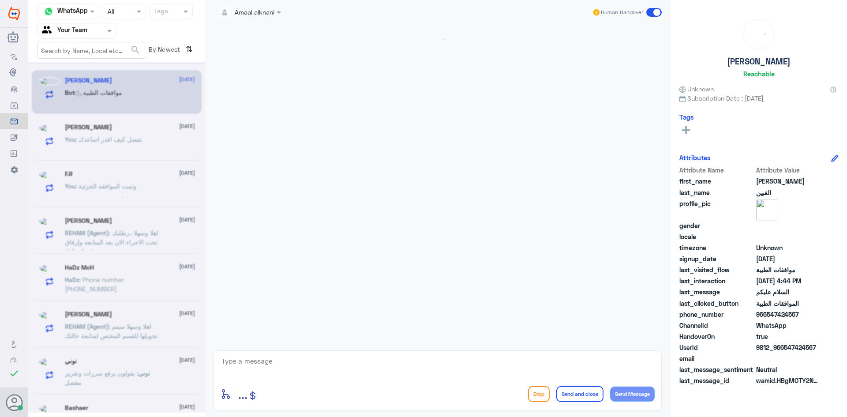
scroll to position [112, 0]
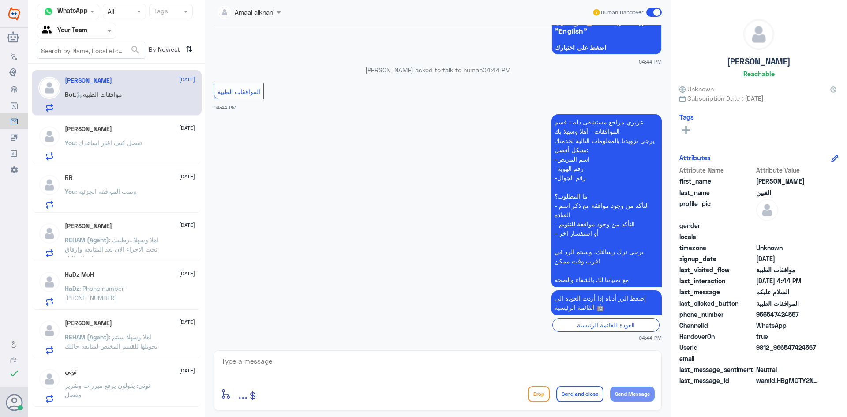
click at [327, 364] on textarea at bounding box center [438, 366] width 434 height 22
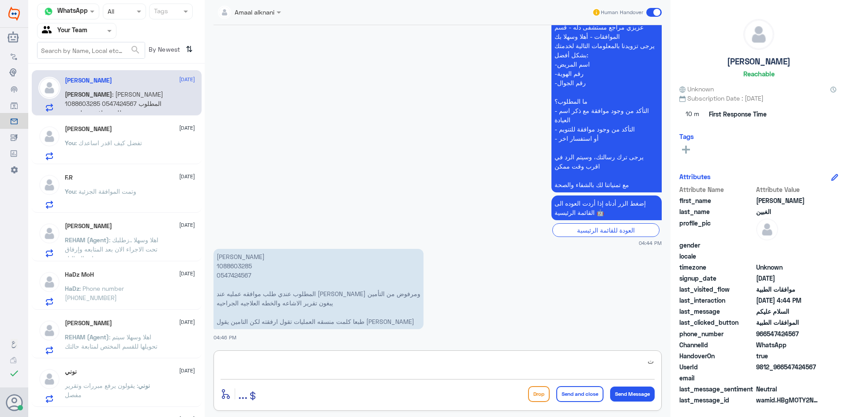
click at [311, 370] on textarea "ت" at bounding box center [438, 366] width 434 height 22
click at [230, 276] on p "[PERSON_NAME] 1088603285 0547424567 المطلوب عندي طلب موافقه عمليه عند [PERSON_N…" at bounding box center [319, 289] width 210 height 80
copy p "0547424567"
click at [265, 360] on textarea "ت" at bounding box center [438, 366] width 434 height 22
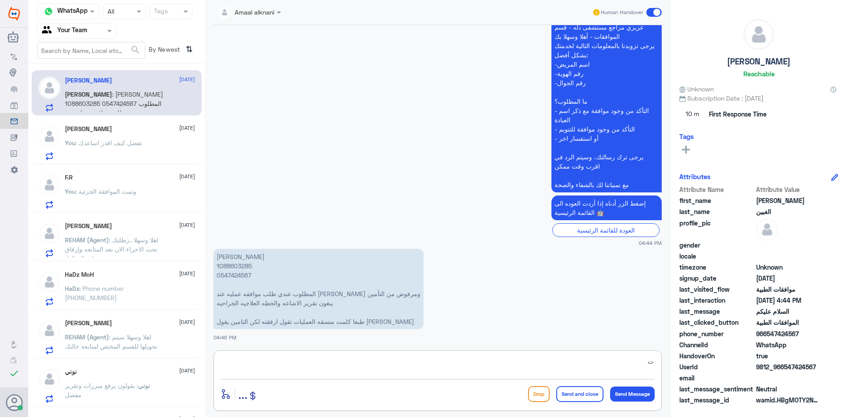
drag, startPoint x: 639, startPoint y: 362, endPoint x: 729, endPoint y: 359, distance: 90.0
click at [730, 363] on div "Channel WhatsApp Status × All Tags Agent Filter Your Team search By Newest ⇅ [P…" at bounding box center [437, 210] width 819 height 420
type textarea "j"
type textarea "تم رفع بياناتكم مره اخرى للفريق المختص بالعمليات"
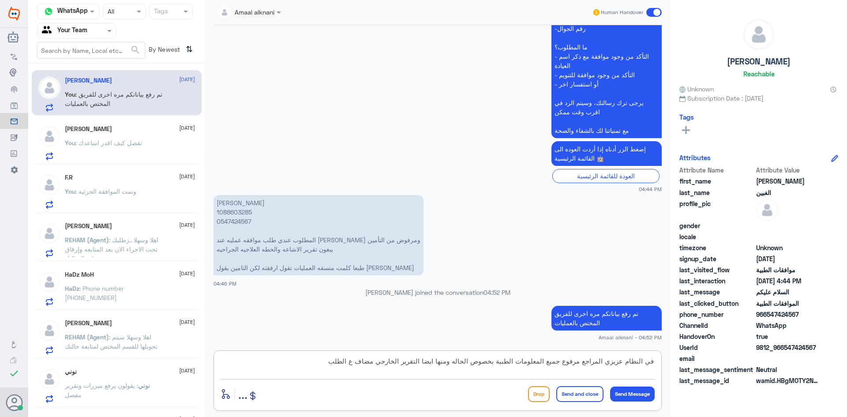
type textarea "في النظام عزيزي المراجع مرفوع جميع المعلومات الطبية بخصوص الحاله ومنها ايضا الت…"
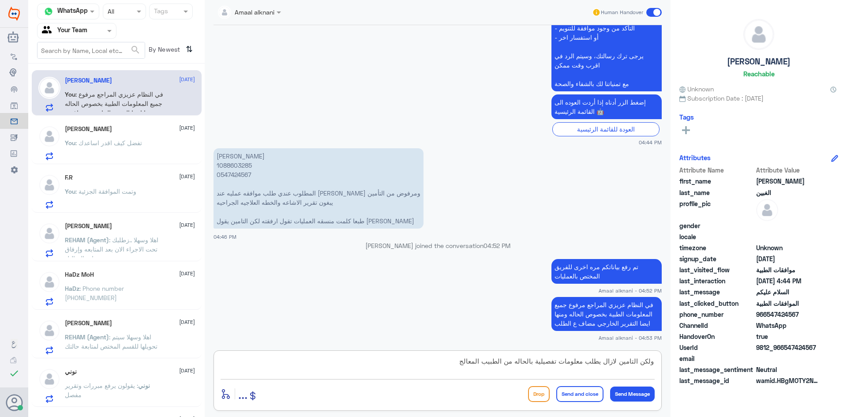
type textarea "ولكن التامين لازال يطلب معلومات تفصيلية بالحاله من الطبيب المعالج"
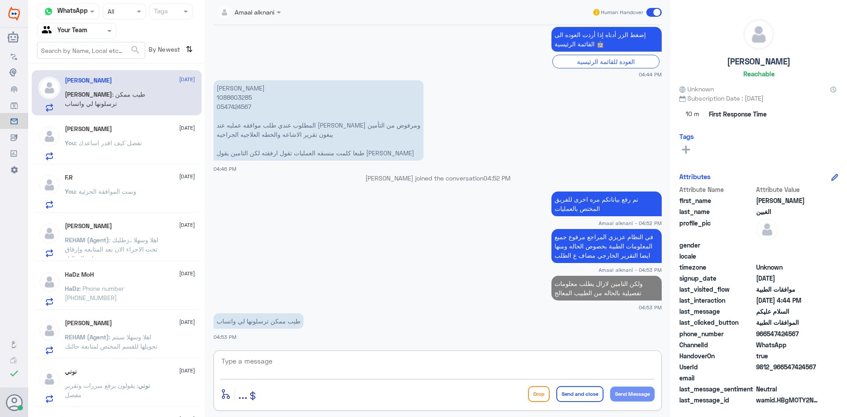
click at [250, 363] on textarea at bounding box center [438, 366] width 434 height 22
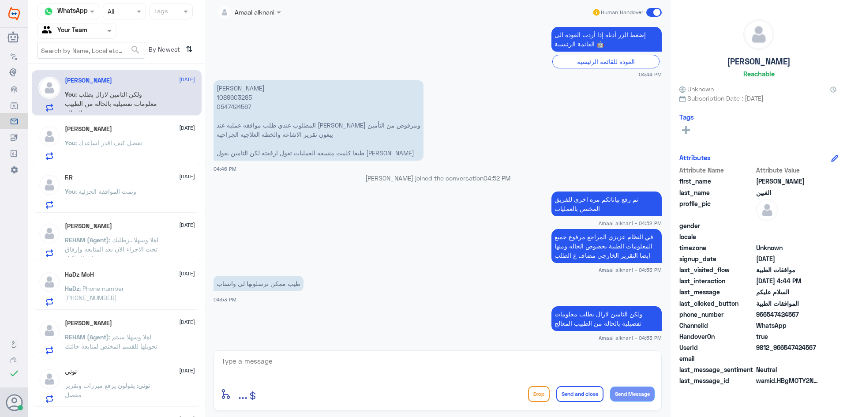
click at [116, 150] on p "You : تفضل كيف اقدر اساعدك" at bounding box center [103, 149] width 77 height 22
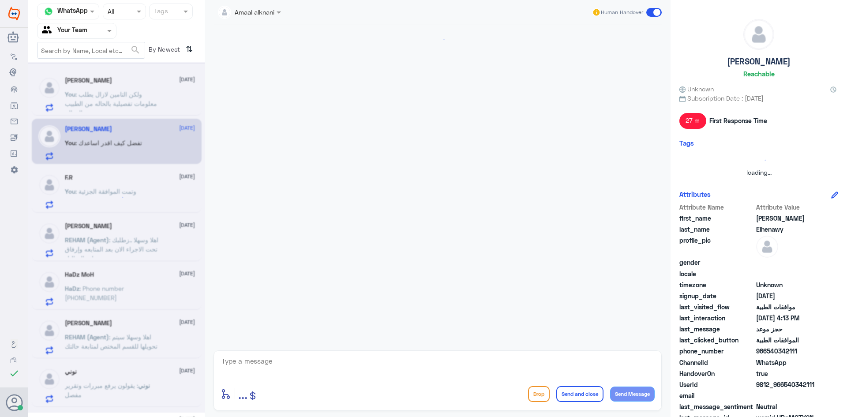
scroll to position [826, 0]
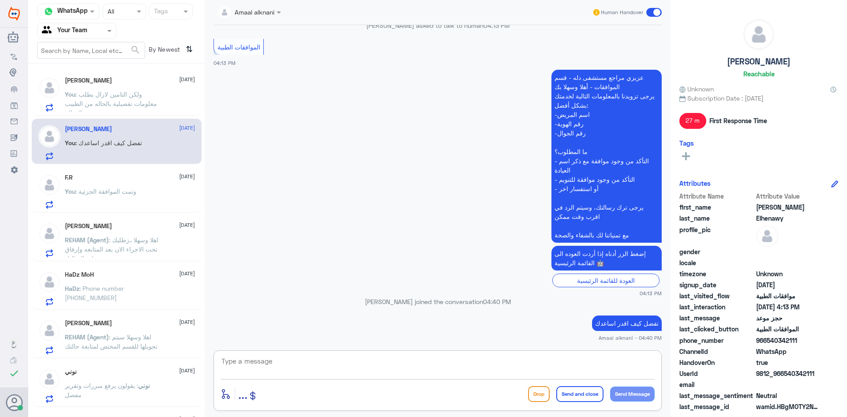
click at [264, 369] on textarea at bounding box center [438, 366] width 434 height 22
click at [97, 195] on span ": وتمت الموافقة الجزئية" at bounding box center [105, 190] width 61 height 7
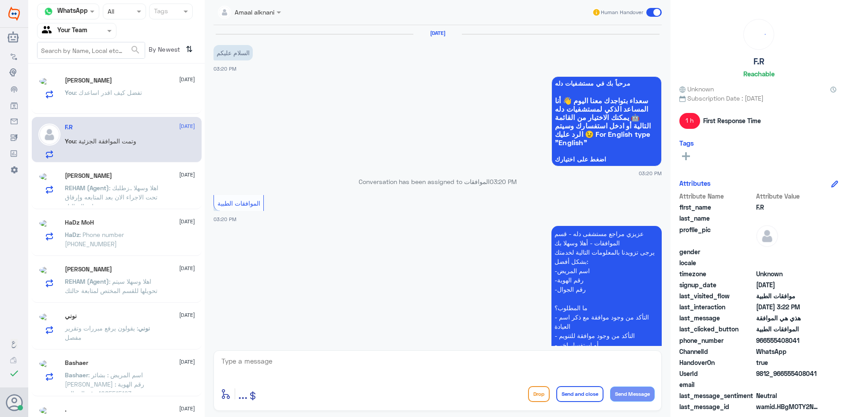
scroll to position [355, 0]
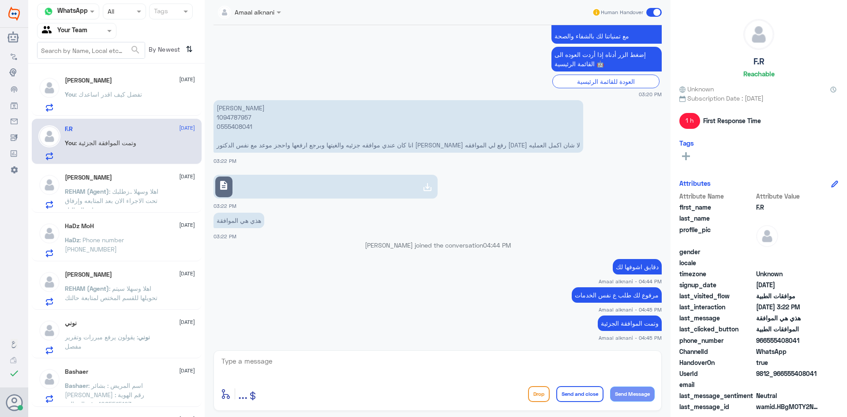
click at [131, 95] on span ": تفضل كيف اقدر اساعدك" at bounding box center [108, 93] width 67 height 7
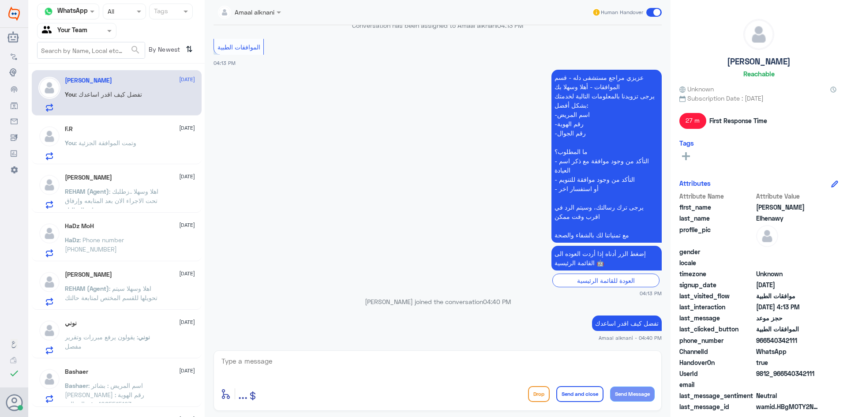
click at [90, 138] on p "You : وتمت الموافقة الجزئية" at bounding box center [100, 149] width 71 height 22
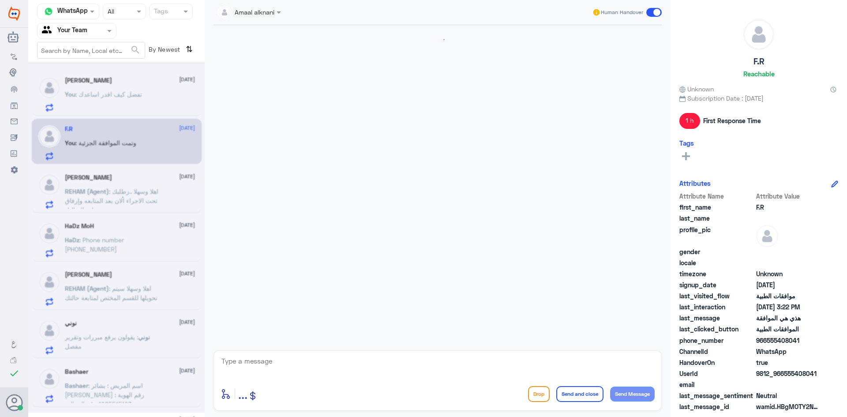
scroll to position [355, 0]
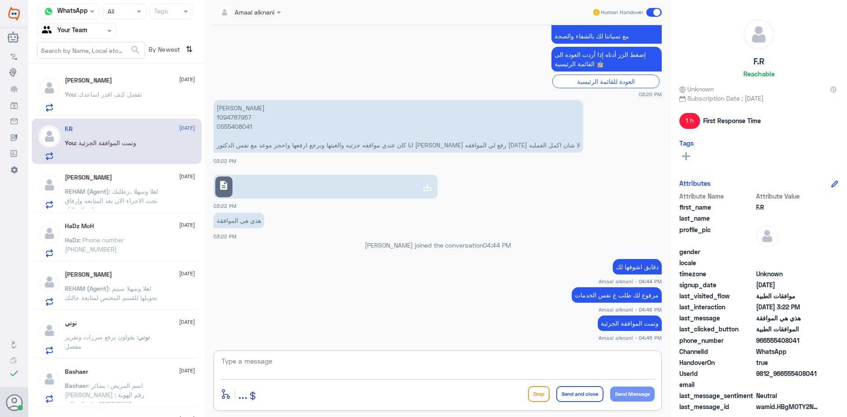
click at [490, 362] on textarea at bounding box center [438, 366] width 434 height 22
type textarea "قدامكم العافية"
click at [581, 396] on button "Send and close" at bounding box center [579, 394] width 47 height 16
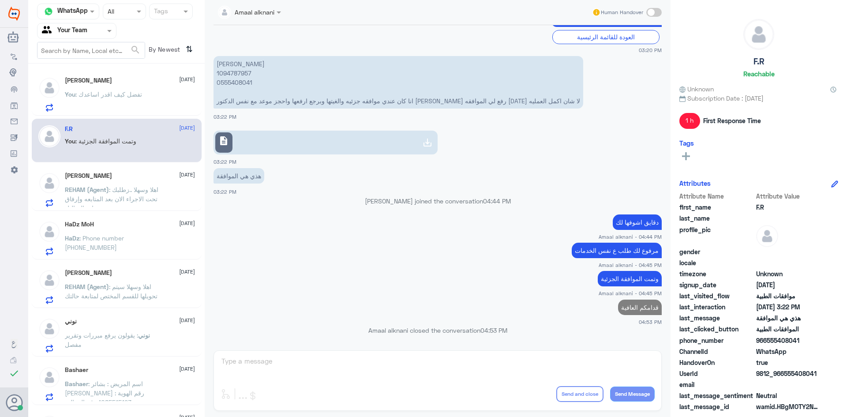
click at [152, 196] on span ": اهلا وسهلا ..زطلبك تحت الاجراء الان بعد المتابعه وإرفاق نتائج التحاليل" at bounding box center [112, 199] width 94 height 26
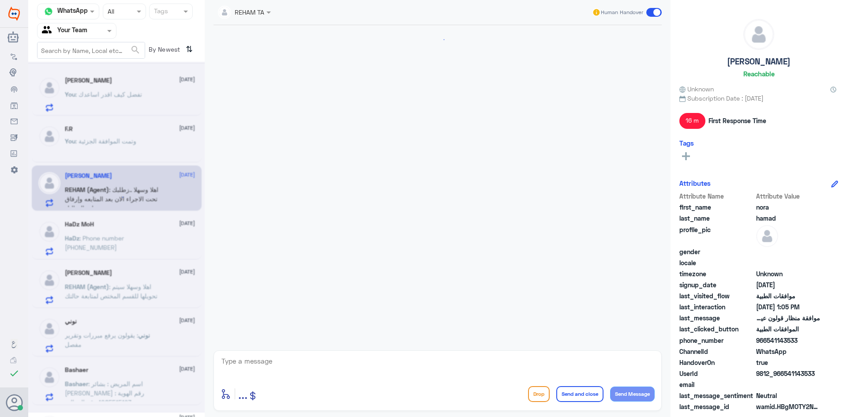
scroll to position [591, 0]
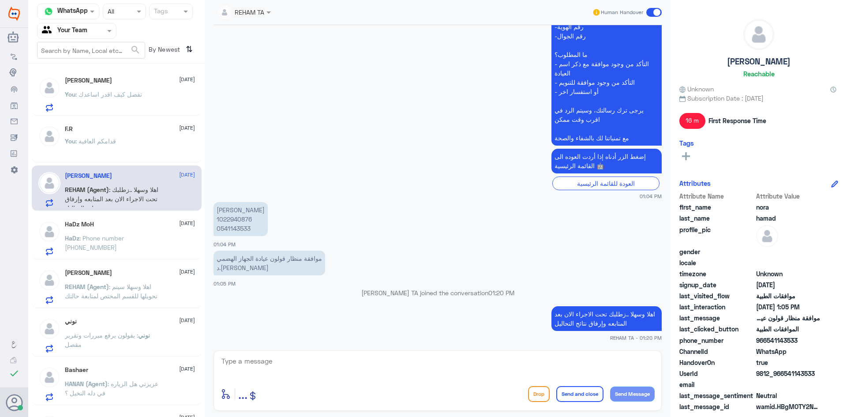
click at [295, 370] on textarea at bounding box center [438, 366] width 434 height 22
paste textarea "نسعد دوما بخدمتكم ونتمنى لكم دوام الصحة والعافية"
type textarea "نسعد دوما بخدمتكم ونتمنى لكم دوام الصحة والعافية"
click at [590, 395] on button "Send and close" at bounding box center [579, 394] width 47 height 16
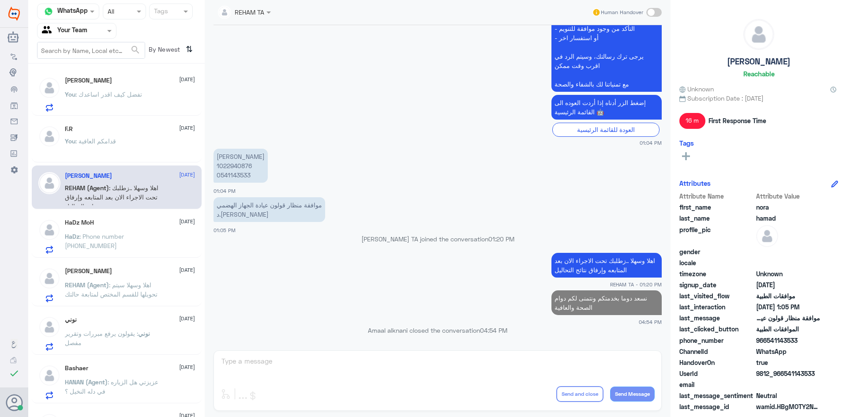
click at [123, 237] on span ": Phone number [PHONE_NUMBER]" at bounding box center [94, 240] width 59 height 17
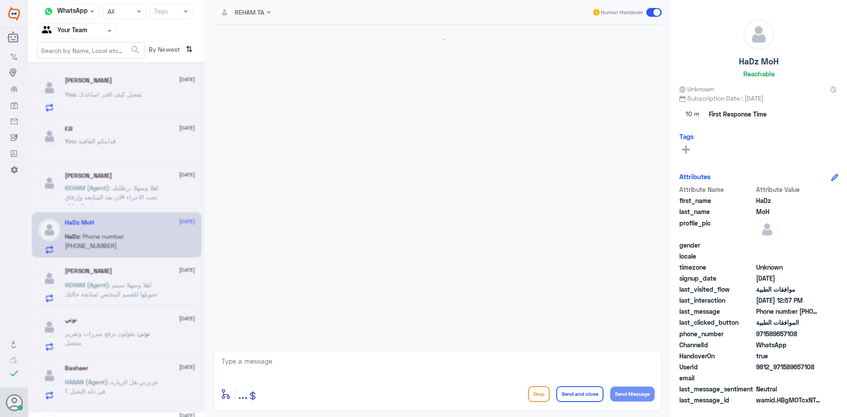
scroll to position [218, 0]
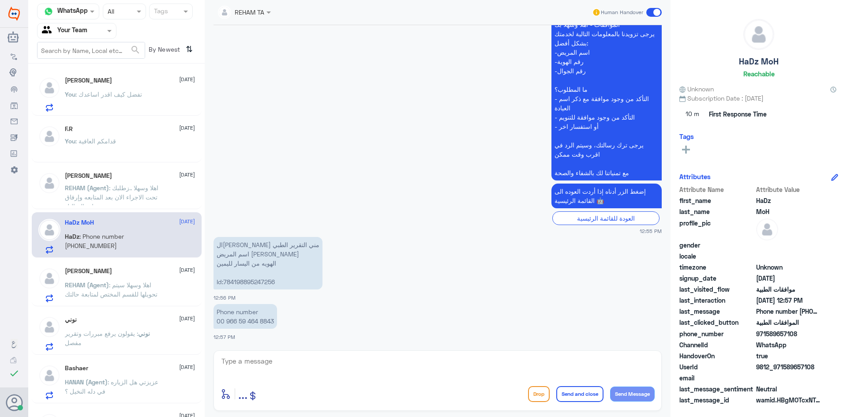
click at [239, 365] on textarea at bounding box center [438, 366] width 434 height 22
drag, startPoint x: 222, startPoint y: 281, endPoint x: 295, endPoint y: 277, distance: 72.9
click at [295, 277] on p "التامين طالب مني التقرير الطبي اسم المريض هديل حيدر شرف [PERSON_NAME] من اليسار…" at bounding box center [268, 263] width 109 height 52
copy p ":784198895247256"
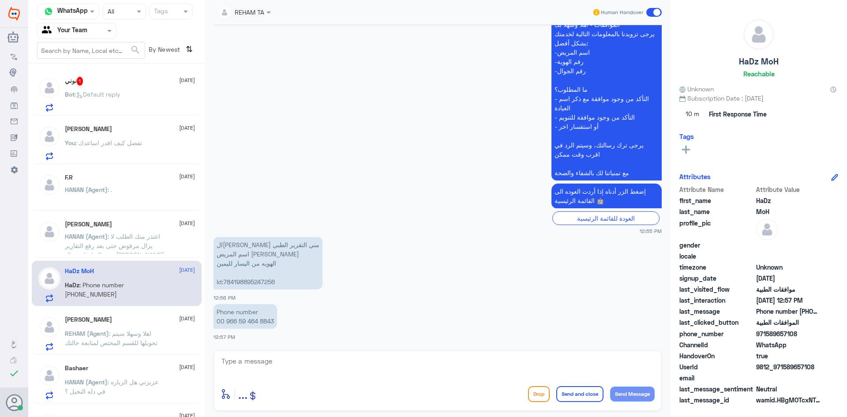
click at [252, 367] on textarea at bounding box center [438, 366] width 434 height 22
type textarea "تم رفع بياناتكم للفريق الطبي الخاص بالعمليات"
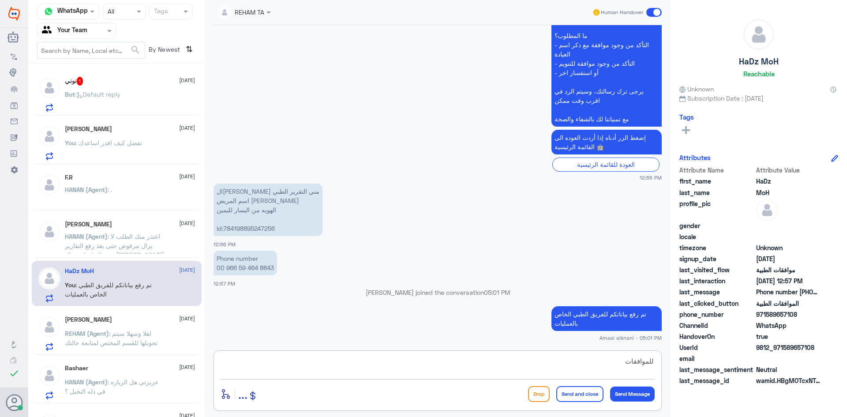
type textarea "للموافقات"
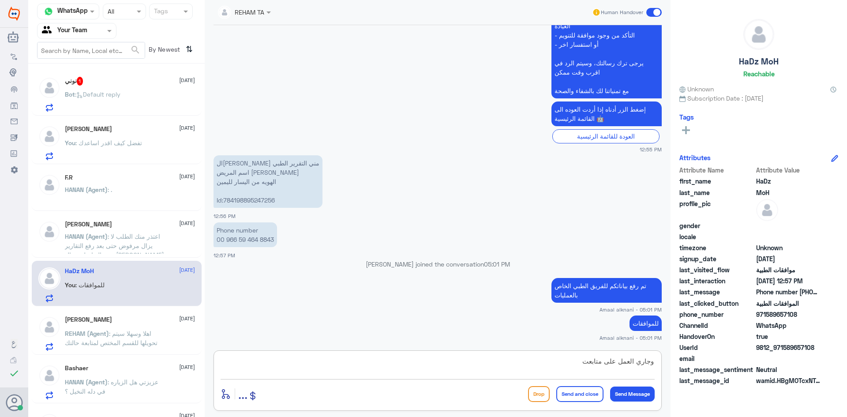
type textarea "وجاري العمل على متابعته"
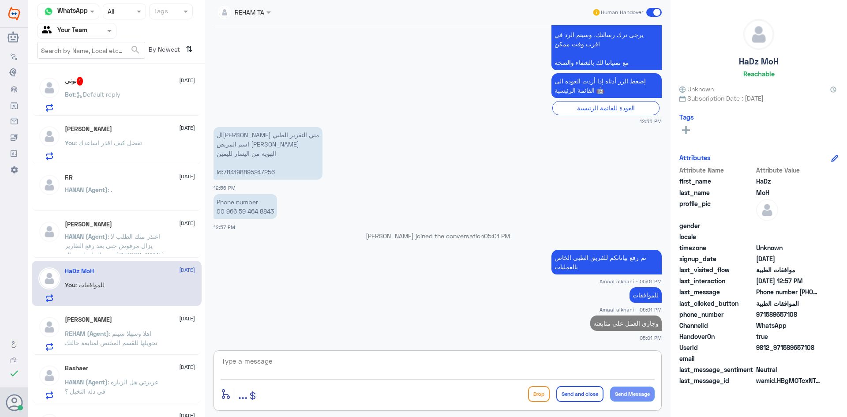
click at [82, 145] on span ": تفضل كيف اقدر اساعدك" at bounding box center [108, 142] width 67 height 7
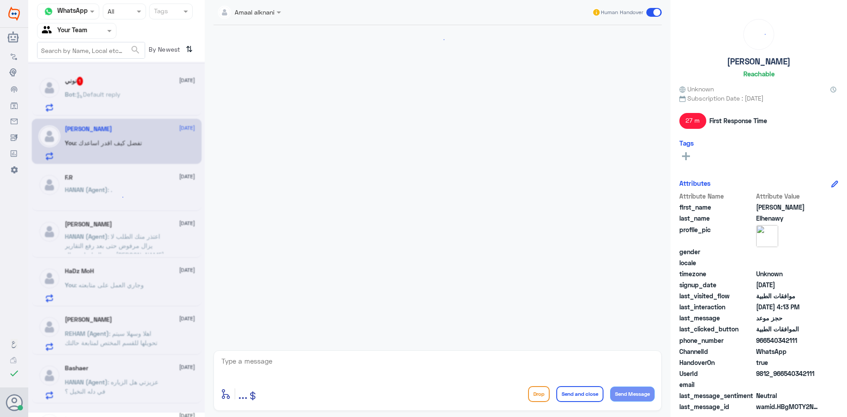
scroll to position [826, 0]
click at [82, 198] on p "HANAN (Agent) : ." at bounding box center [88, 196] width 47 height 22
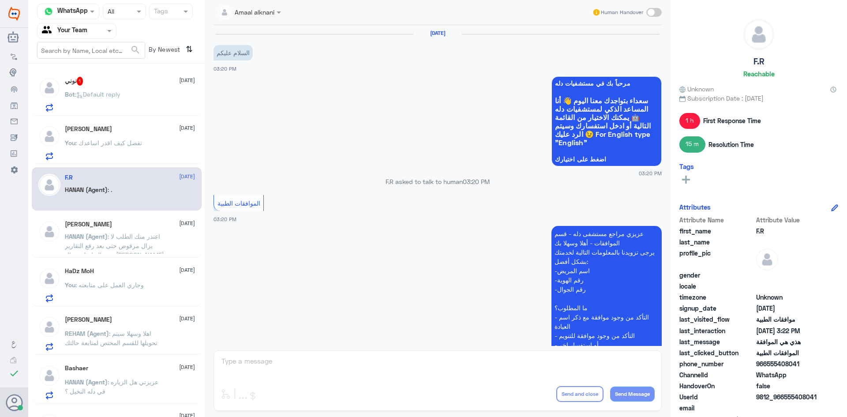
scroll to position [444, 0]
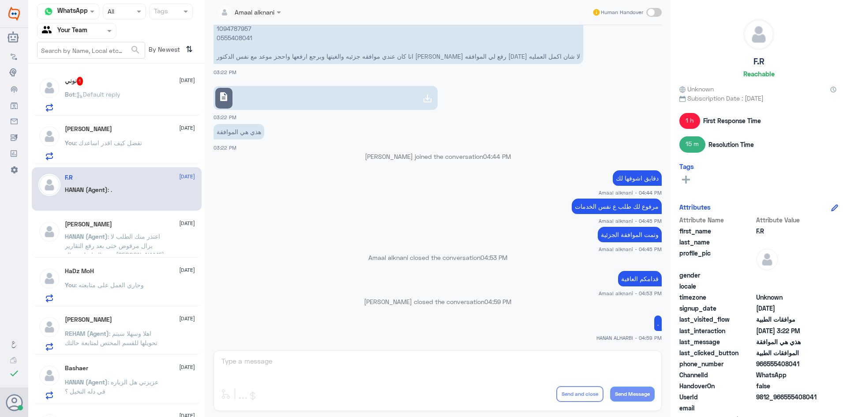
click at [133, 242] on span ": اعتذر منك الطلب لا يزال مرفوض حتى بعد رفع التقارير يرجة التواصل مع ال[PERSON_…" at bounding box center [114, 245] width 99 height 26
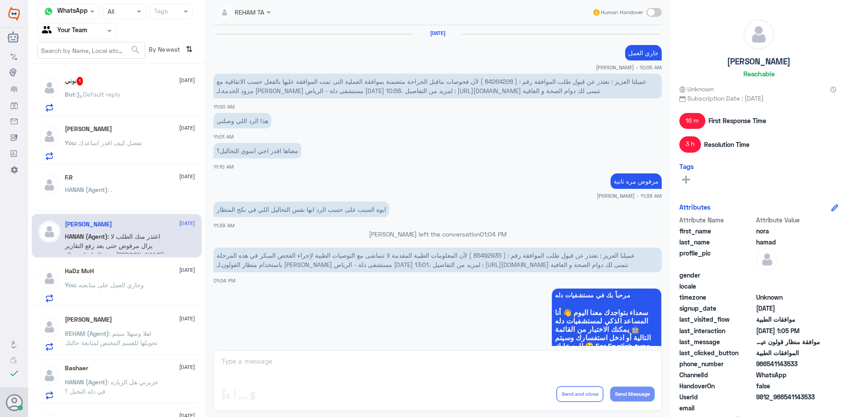
scroll to position [575, 0]
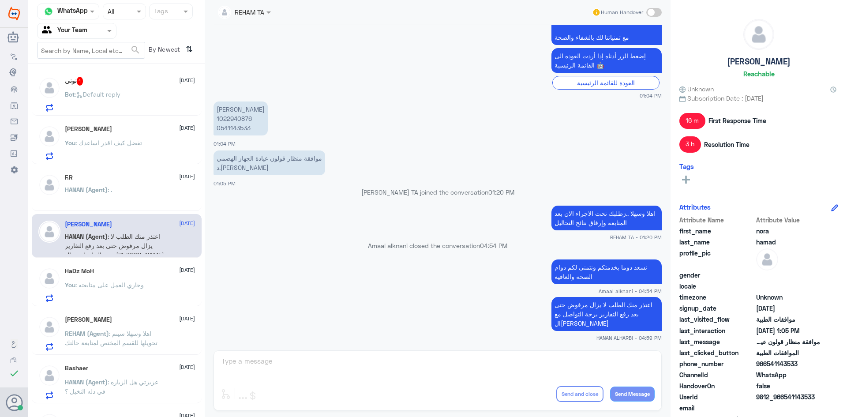
click at [270, 363] on div "REHAM TA Human Handover [DATE] جاري العمل [PERSON_NAME] - 10:05 AM عميلنا العزي…" at bounding box center [438, 210] width 466 height 420
drag, startPoint x: 97, startPoint y: 26, endPoint x: 93, endPoint y: 59, distance: 32.6
click at [97, 29] on div at bounding box center [76, 31] width 79 height 10
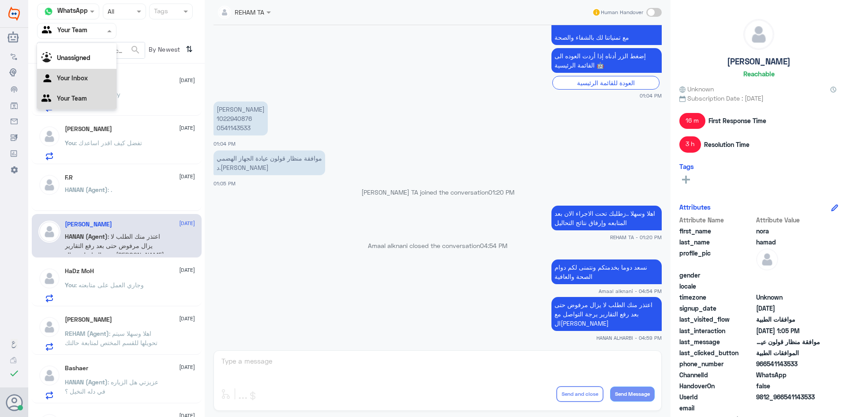
click at [77, 78] on Inbox "Your Inbox" at bounding box center [72, 77] width 31 height 7
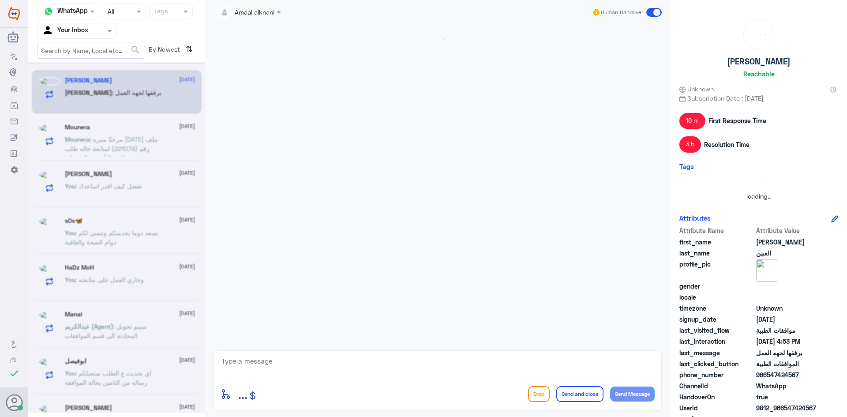
scroll to position [0, 0]
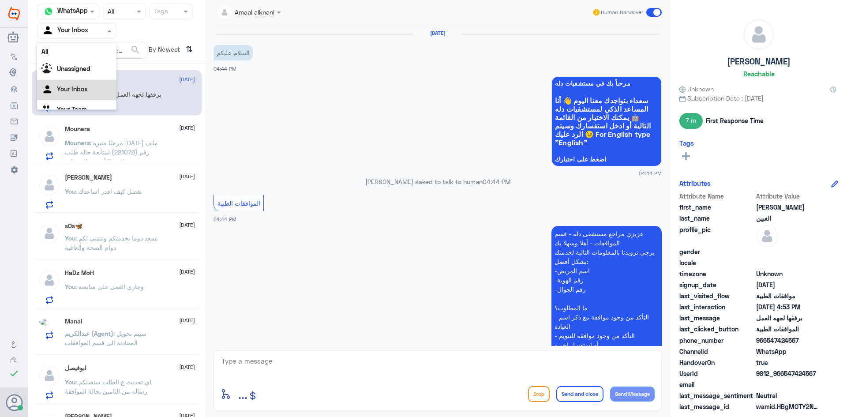
click at [85, 28] on input "text" at bounding box center [66, 31] width 49 height 10
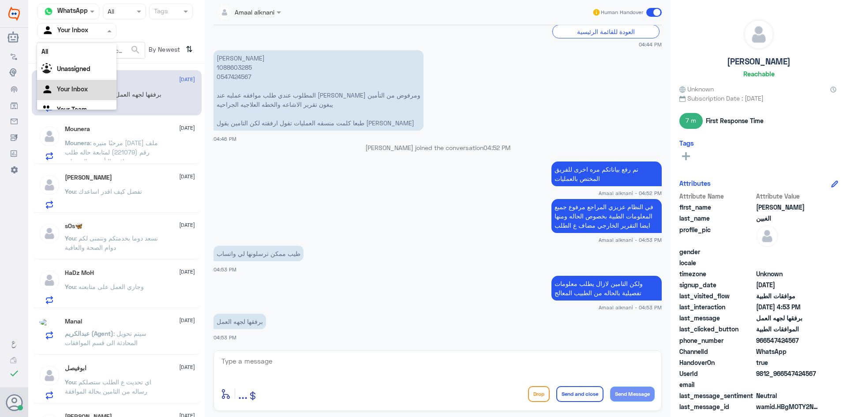
scroll to position [11, 0]
click at [71, 100] on Team "Your Team" at bounding box center [72, 97] width 30 height 7
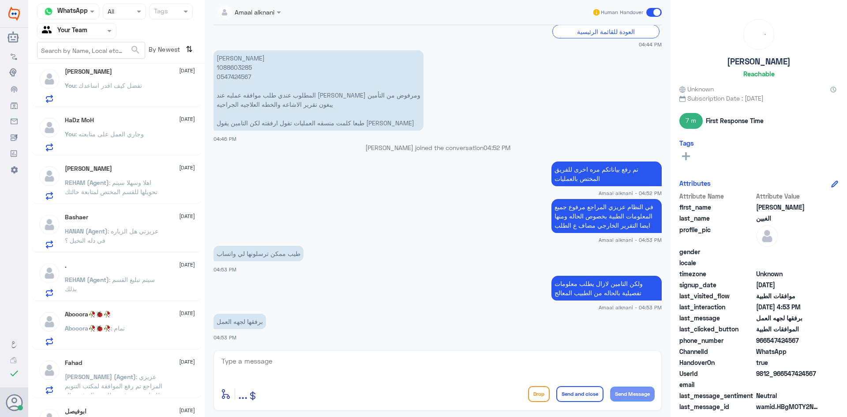
scroll to position [0, 0]
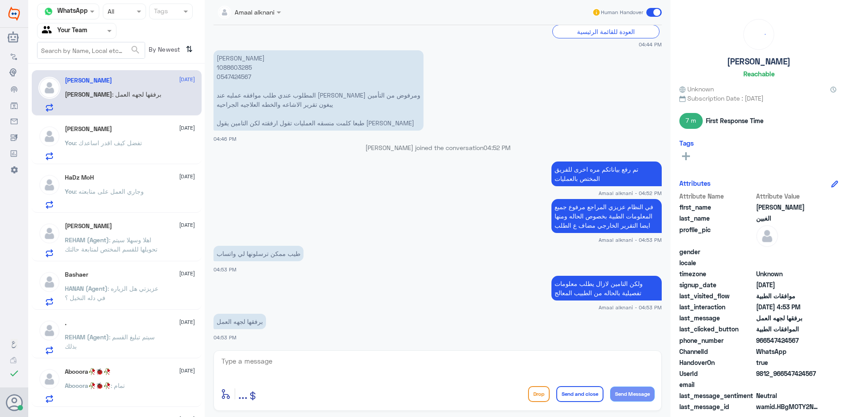
click at [137, 248] on span ": اهلا وسهلا سيتم تحويلها للقسم المختص لمتابعة حالتك" at bounding box center [111, 244] width 93 height 17
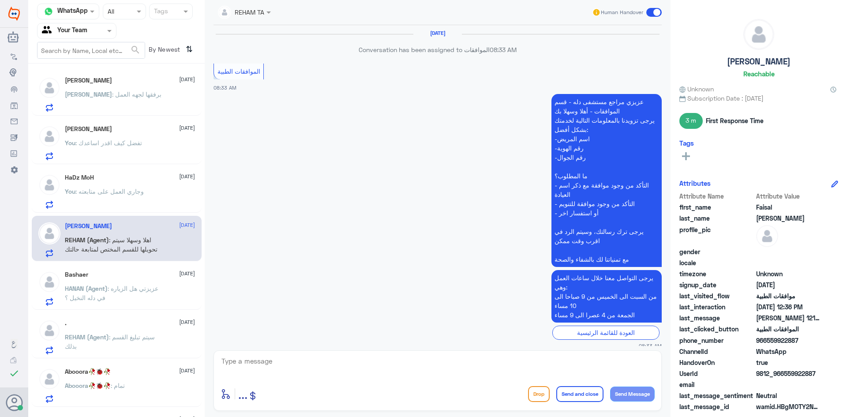
scroll to position [762, 0]
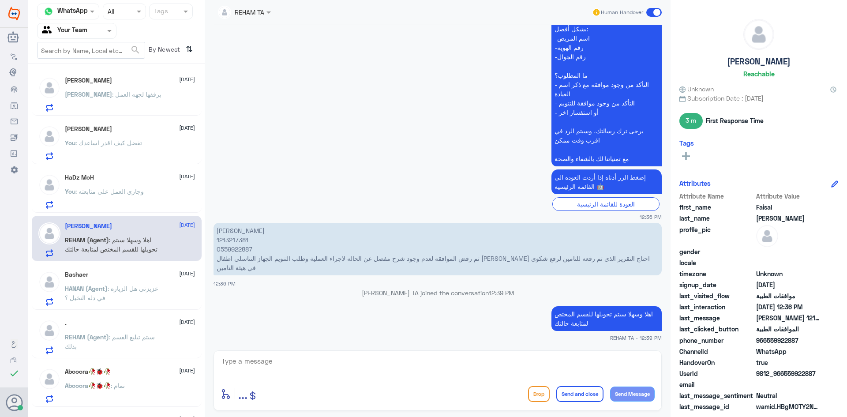
click at [108, 287] on span "HANAN (Agent)" at bounding box center [86, 288] width 43 height 7
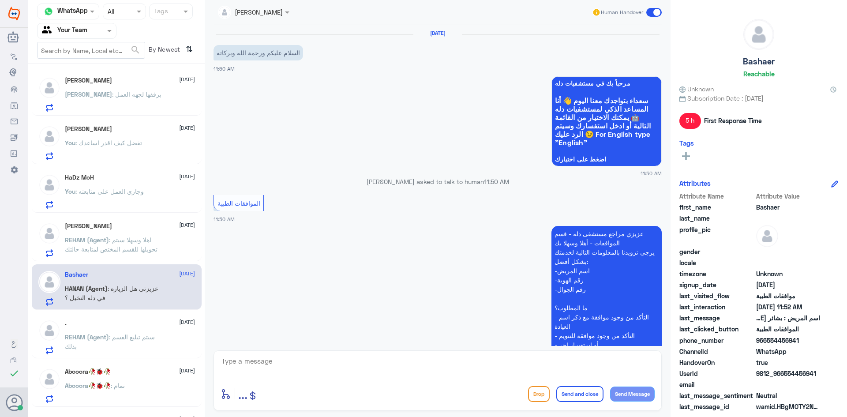
scroll to position [223, 0]
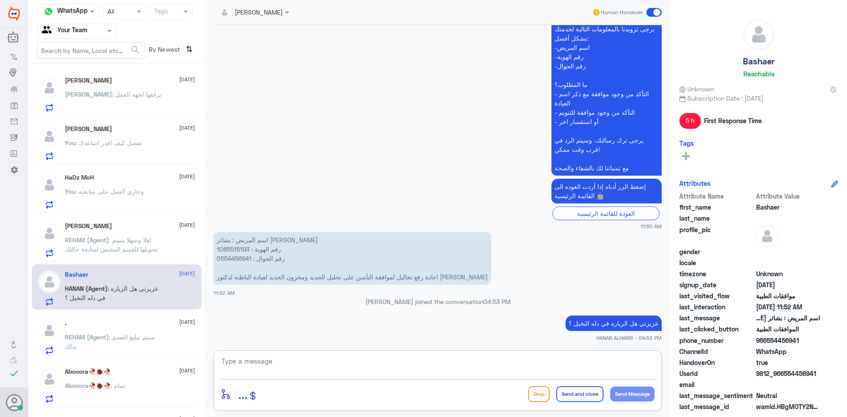
click at [239, 360] on textarea at bounding box center [438, 366] width 434 height 22
click at [109, 347] on p "REHAM (Agent) : سيتم تبليغ القسم بذلك" at bounding box center [114, 343] width 99 height 22
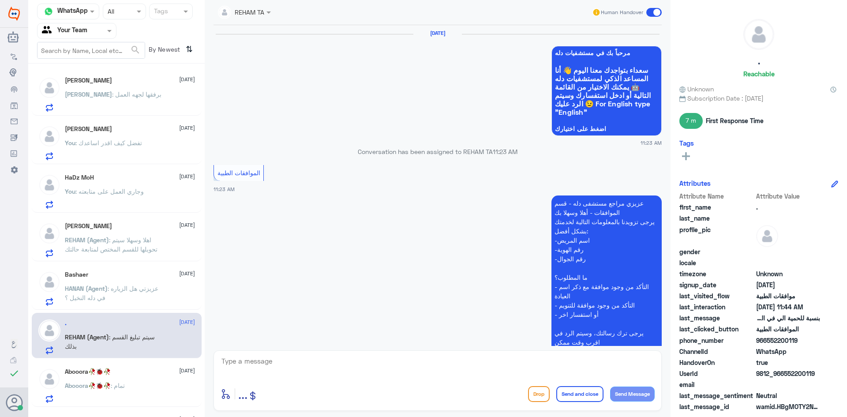
scroll to position [579, 0]
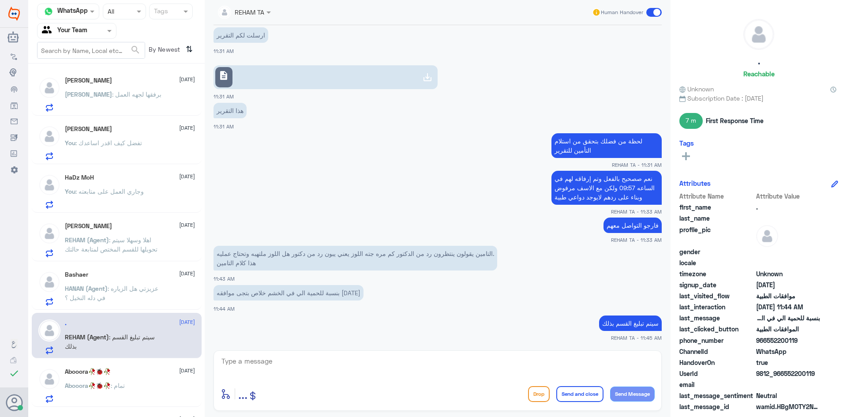
click at [280, 373] on textarea at bounding box center [438, 366] width 434 height 22
click at [141, 373] on div "Abooora🥀🐞🥀 [DATE]" at bounding box center [130, 371] width 130 height 7
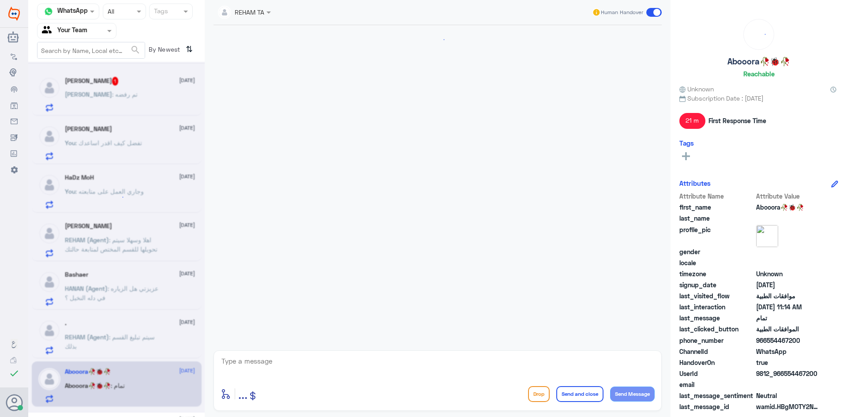
scroll to position [501, 0]
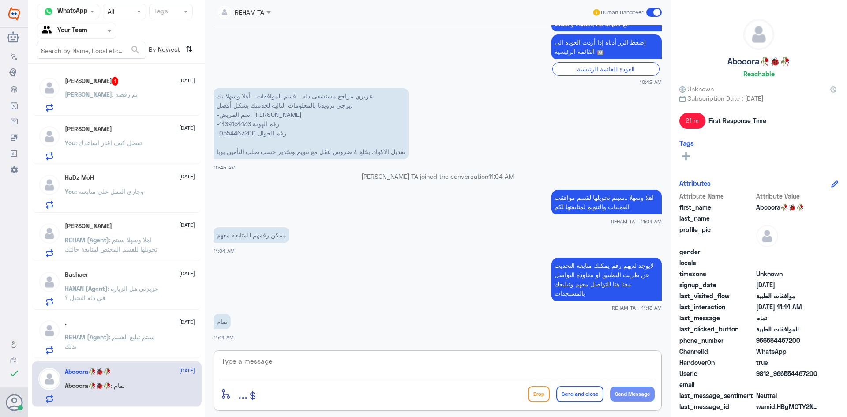
click at [314, 371] on textarea at bounding box center [438, 366] width 434 height 22
click at [124, 103] on p "[PERSON_NAME] : يقولون [PERSON_NAME]" at bounding box center [114, 101] width 99 height 22
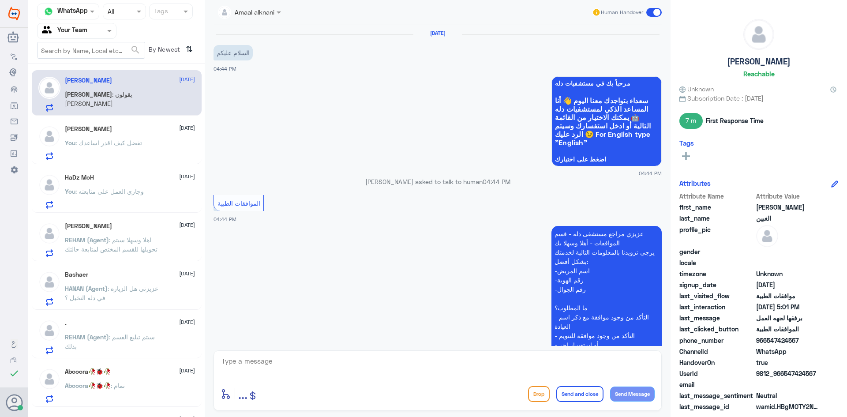
scroll to position [465, 0]
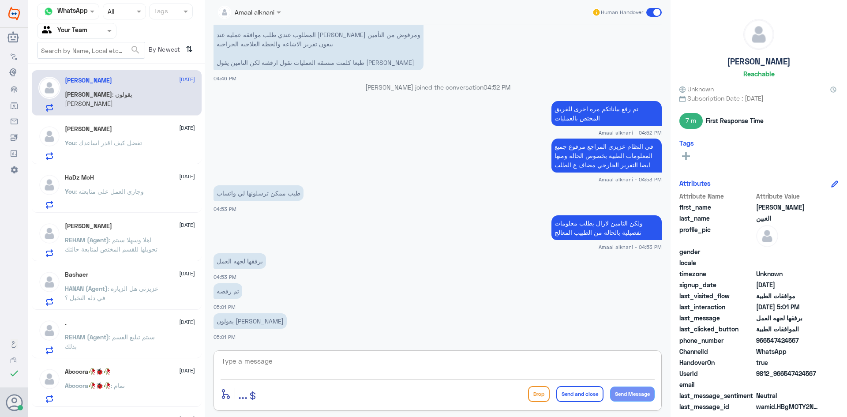
click at [286, 359] on textarea at bounding box center [438, 366] width 434 height 22
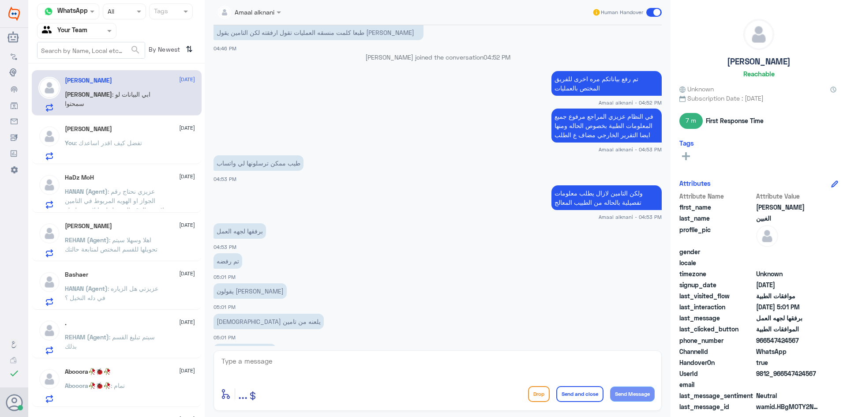
scroll to position [525, 0]
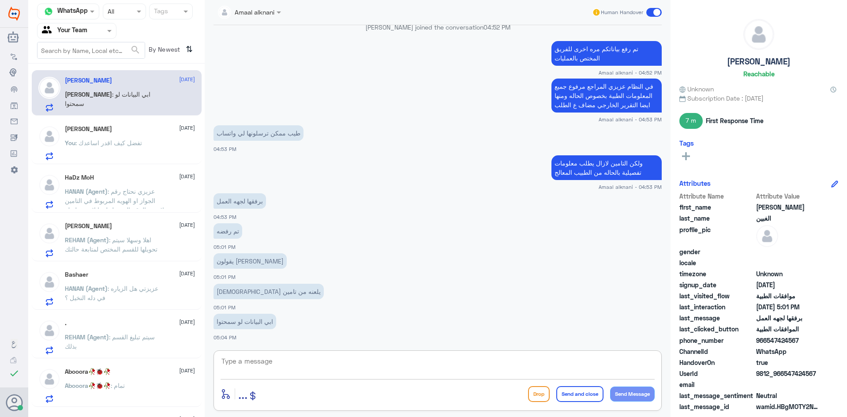
click at [266, 362] on textarea at bounding box center [438, 366] width 434 height 22
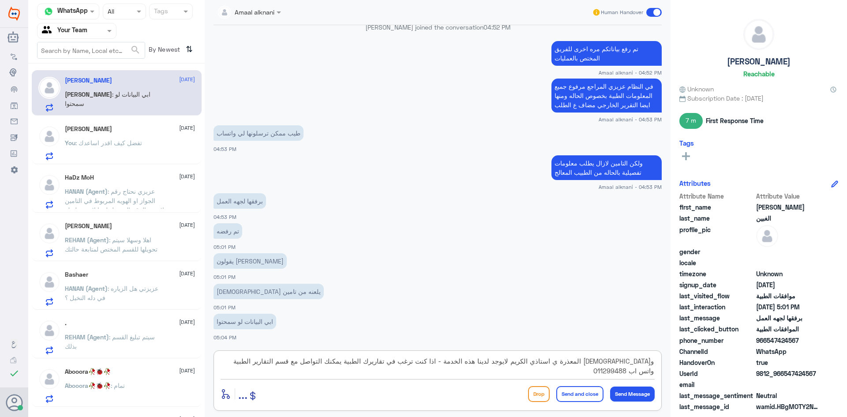
type textarea "و[DEMOGRAPHIC_DATA] المعذرة ي استاذي الكريم لايوجد لدينا هذه الخدمة - اذا كنت ت…"
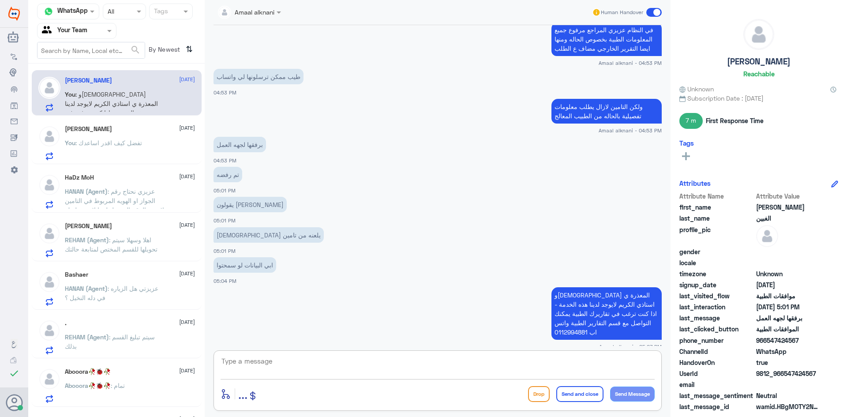
click at [301, 371] on textarea at bounding box center [438, 366] width 434 height 22
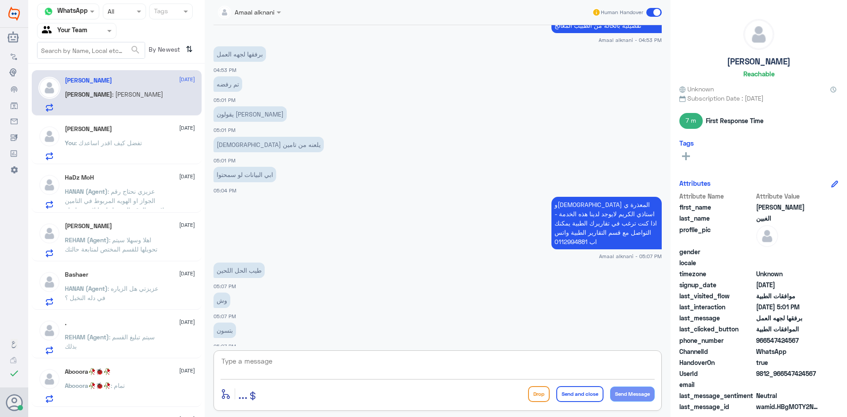
click at [249, 356] on textarea at bounding box center [438, 366] width 434 height 22
type textarea "يمكنكم رفع شكو في هيئة التامين (الضمان الصحي)"
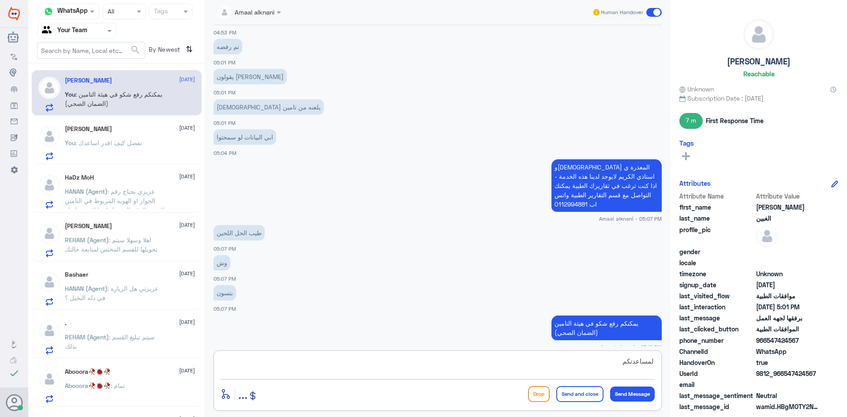
type textarea "لمساعدتكم"
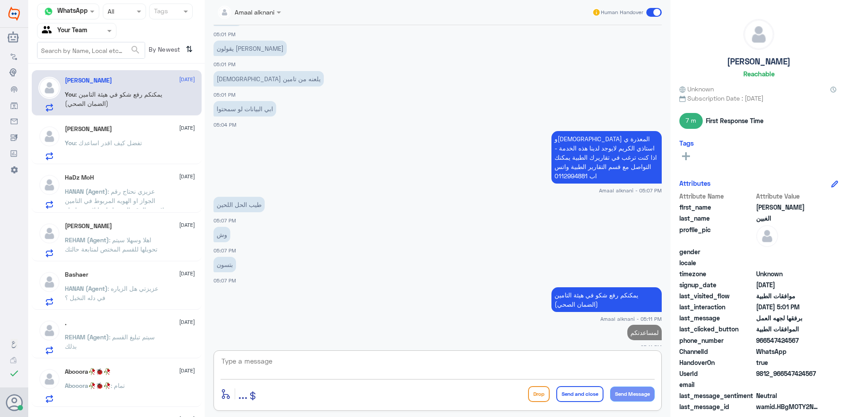
click at [296, 361] on textarea at bounding box center [438, 366] width 434 height 22
click at [287, 372] on textarea at bounding box center [438, 366] width 434 height 22
click at [162, 137] on div "[PERSON_NAME] [DATE] You : تفضل كيف اقدر اساعدك" at bounding box center [130, 142] width 130 height 35
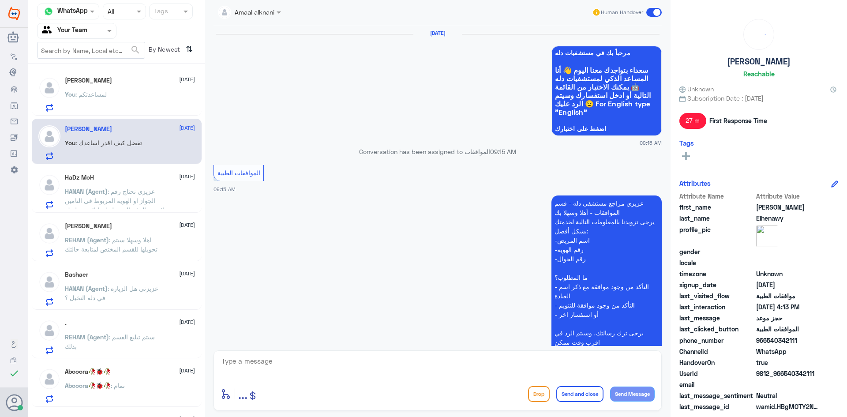
scroll to position [826, 0]
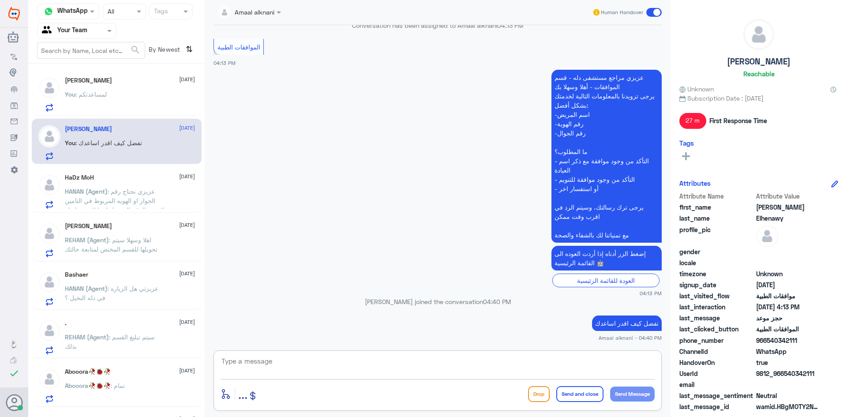
click at [295, 364] on textarea at bounding box center [438, 366] width 434 height 22
click at [88, 187] on span "HANAN (Agent)" at bounding box center [86, 190] width 43 height 7
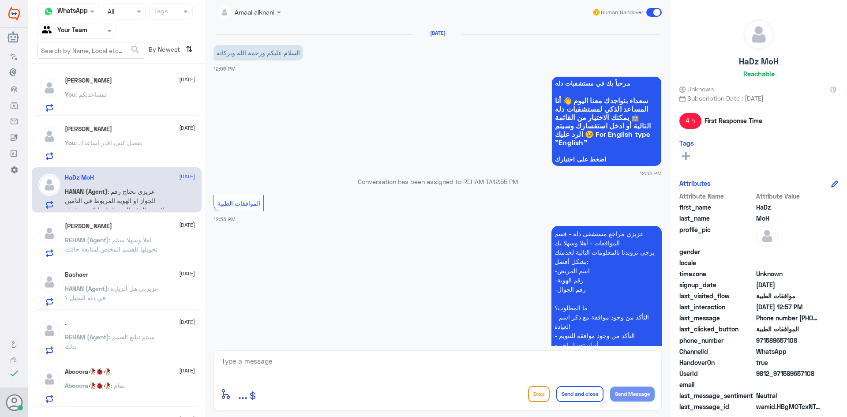
scroll to position [391, 0]
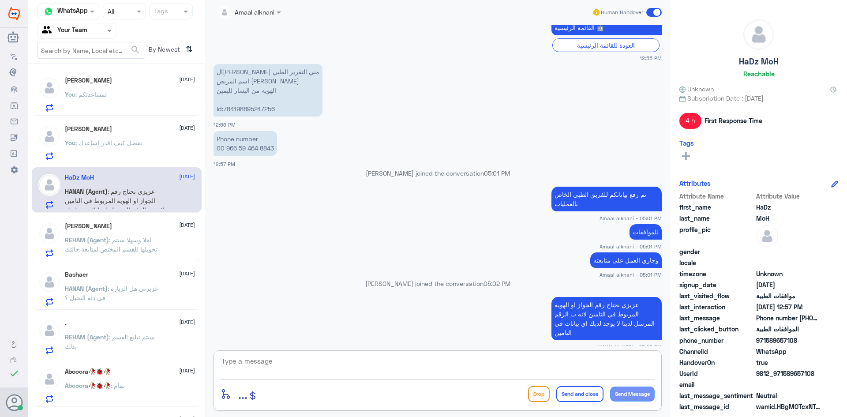
click at [281, 370] on textarea at bounding box center [438, 366] width 434 height 22
click at [131, 245] on p "REHAM (Agent) : اهلا وسهلا سيتم تحويلها للقسم المختص لمتابعة حالتك" at bounding box center [114, 246] width 99 height 22
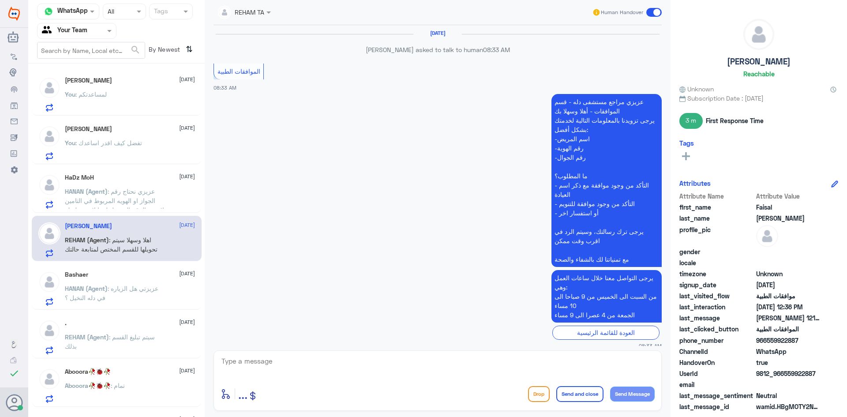
scroll to position [762, 0]
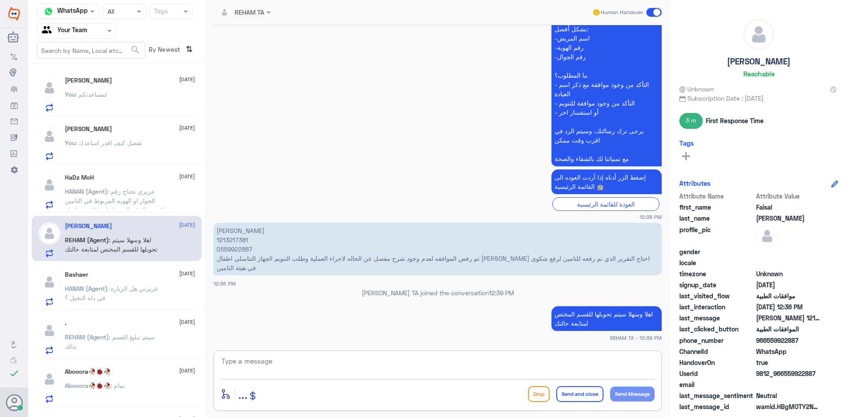
click at [290, 364] on textarea at bounding box center [438, 366] width 434 height 22
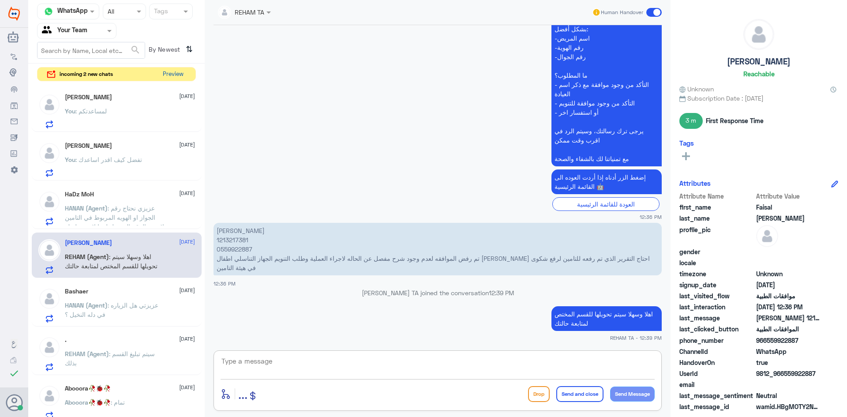
click at [170, 74] on button "Preview" at bounding box center [172, 74] width 27 height 14
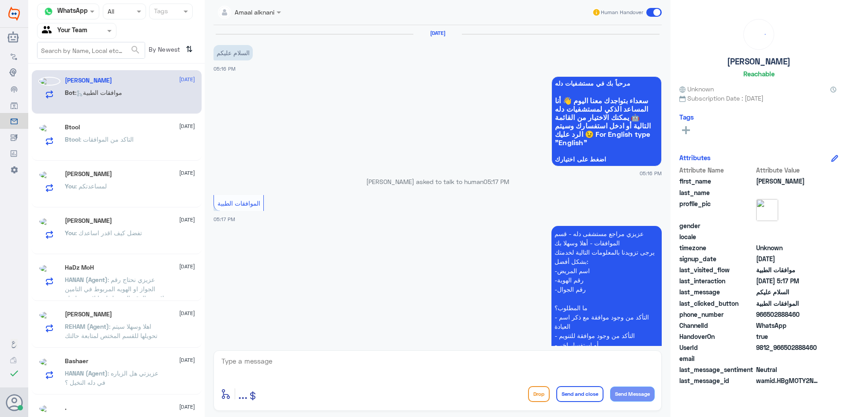
scroll to position [112, 0]
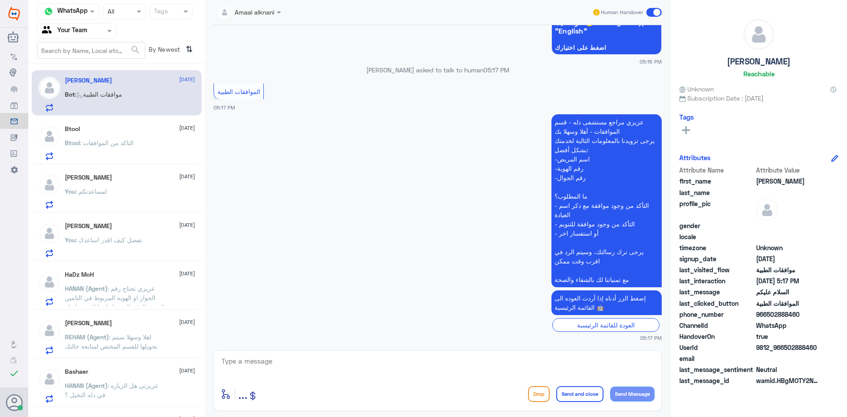
click at [313, 364] on textarea at bounding box center [438, 366] width 434 height 22
type textarea "j"
type textarea "تفضل كيف اقد اساعدك"
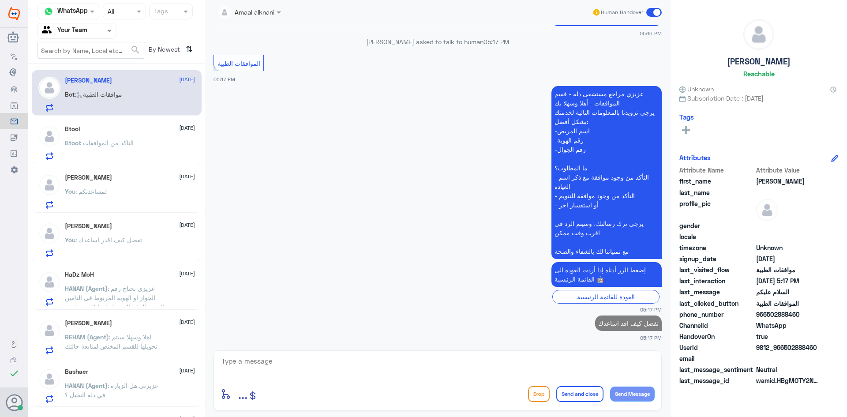
click at [151, 150] on div "Btool : التاكد من الموافقات" at bounding box center [130, 150] width 130 height 20
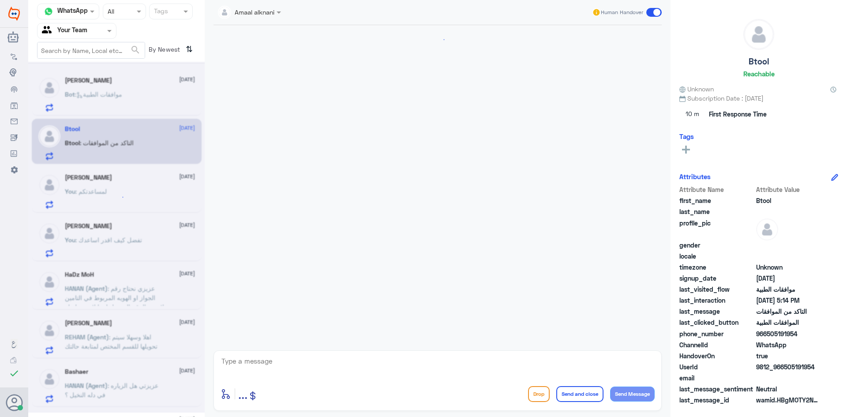
scroll to position [292, 0]
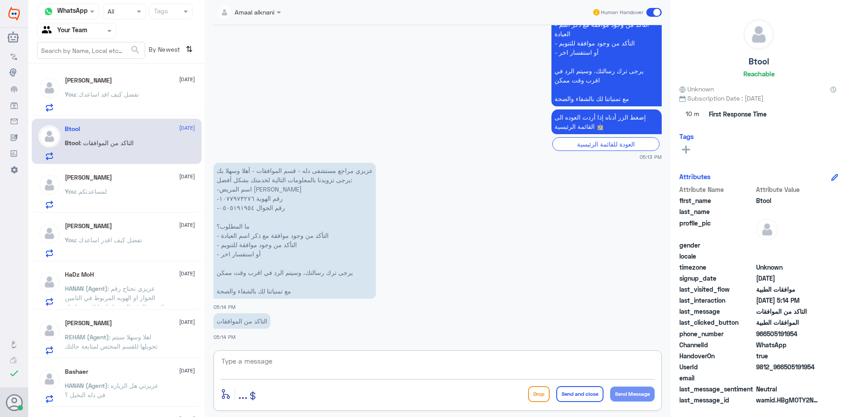
drag, startPoint x: 263, startPoint y: 365, endPoint x: 266, endPoint y: 352, distance: 13.9
click at [270, 356] on textarea at bounding box center [438, 366] width 434 height 22
type textarea "0505191954"
drag, startPoint x: 262, startPoint y: 363, endPoint x: 129, endPoint y: 350, distance: 134.3
click at [129, 350] on div "Channel WhatsApp Status × All Tags Agent Filter Your Team search By Newest ⇅ [P…" at bounding box center [437, 210] width 819 height 420
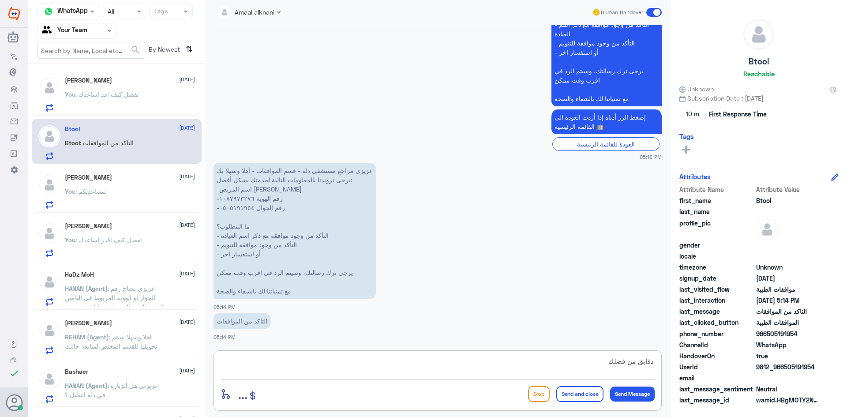
type textarea "دقايق من فضلك"
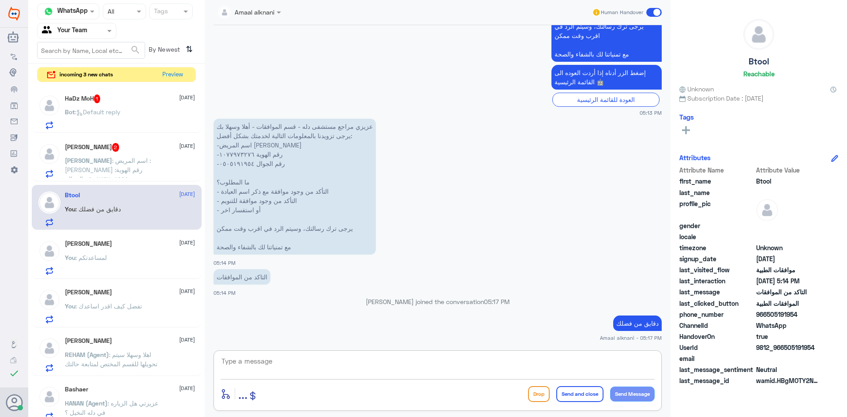
click at [492, 215] on app-msgs-text "عزيزي مراجع مستشفى دله - قسم الموافقات - أهلا وسهلا بك يرجى تزويدنا بالمعلومات …" at bounding box center [438, 187] width 448 height 137
click at [122, 166] on span ": اسم المريض : [PERSON_NAME] رقم الهوية: ٢٤٦٧٠٨٩٩٥ رقم الجوال: ٠٥٠٢٨٨٨٤٦٠ موافق…" at bounding box center [113, 188] width 97 height 63
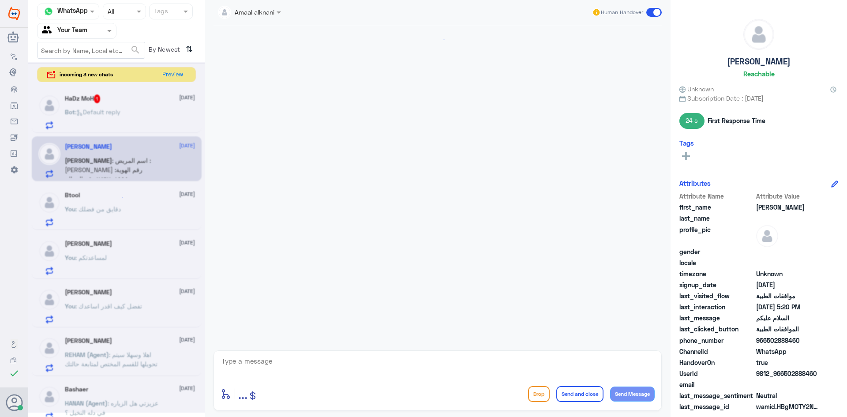
scroll to position [281, 0]
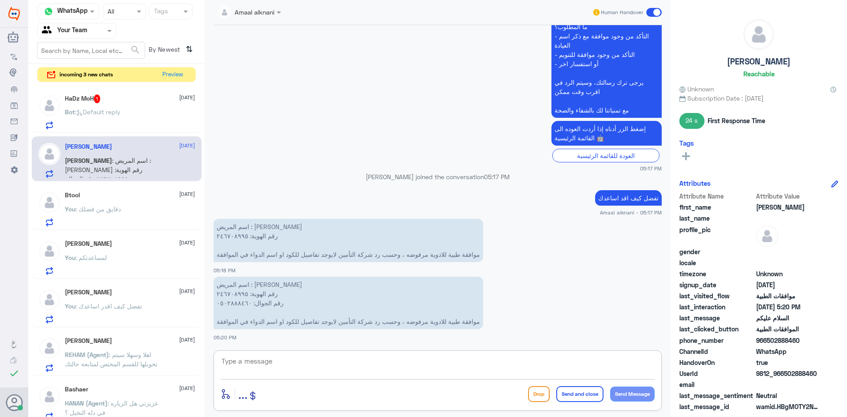
click at [303, 359] on textarea at bounding box center [438, 366] width 434 height 22
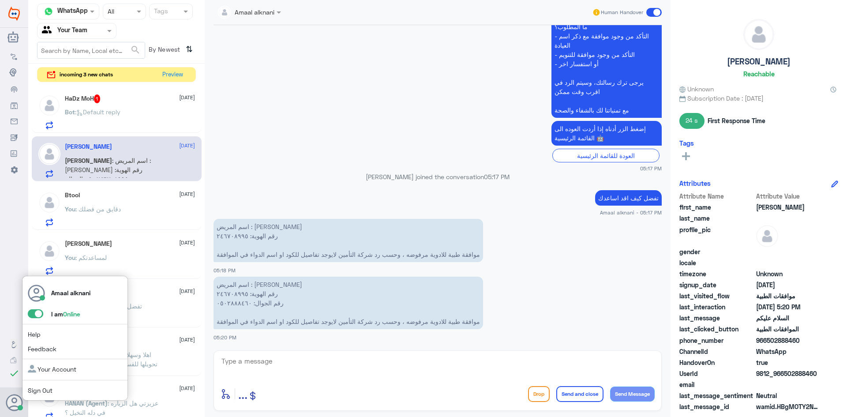
click at [36, 313] on span at bounding box center [35, 313] width 15 height 9
click at [0, 0] on input "checkbox" at bounding box center [0, 0] width 0 height 0
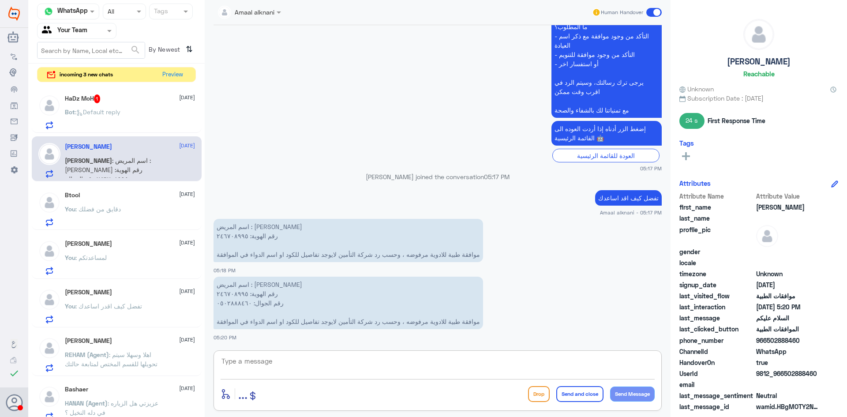
click at [246, 365] on textarea at bounding box center [438, 366] width 434 height 22
click at [273, 361] on textarea at bounding box center [438, 366] width 434 height 22
click at [300, 356] on textarea at bounding box center [438, 366] width 434 height 22
click at [294, 363] on textarea at bounding box center [438, 366] width 434 height 22
click at [294, 366] on textarea at bounding box center [438, 366] width 434 height 22
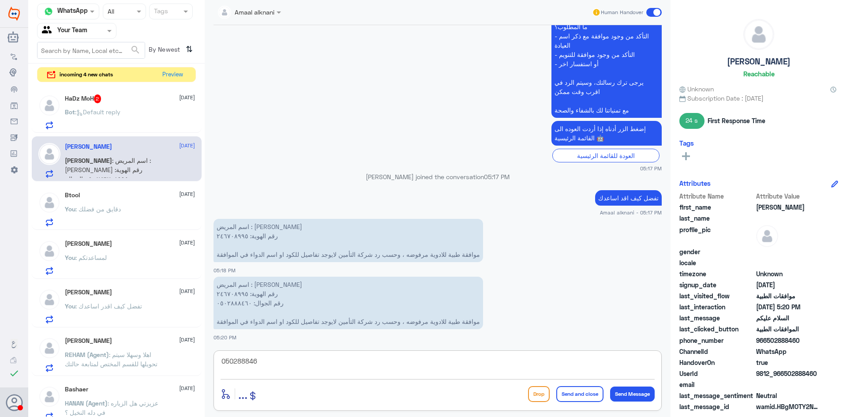
drag, startPoint x: 279, startPoint y: 365, endPoint x: 154, endPoint y: 351, distance: 125.1
click at [154, 351] on div "Channel WhatsApp Status × All Tags Agent Filter Your Team search By Newest ⇅ in…" at bounding box center [437, 210] width 819 height 420
drag, startPoint x: 223, startPoint y: 360, endPoint x: 157, endPoint y: 346, distance: 67.6
click at [153, 350] on div "Channel WhatsApp Status × All Tags Agent Filter Your Team search By Newest ⇅ in…" at bounding box center [437, 210] width 819 height 420
type textarea "246708995"
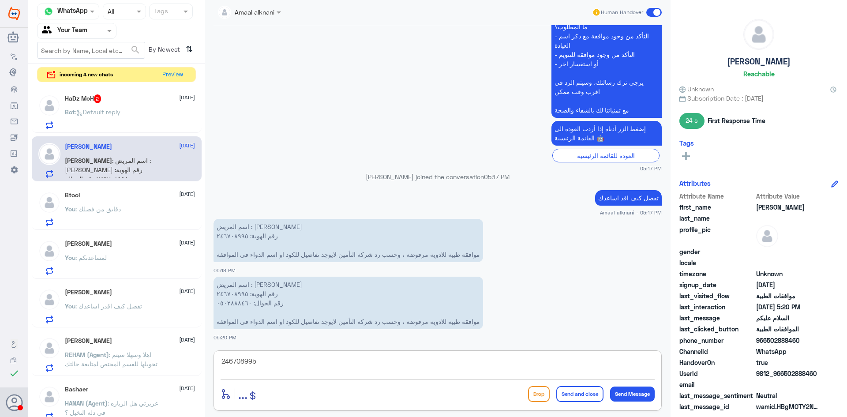
drag, startPoint x: 289, startPoint y: 363, endPoint x: 128, endPoint y: 357, distance: 161.6
click at [128, 357] on div "Channel WhatsApp Status × All Tags Agent Filter Your Team search By Newest ⇅ in…" at bounding box center [437, 210] width 819 height 420
click at [259, 360] on textarea at bounding box center [438, 366] width 434 height 22
type textarea "عفوا متشفى دلة النخيل ؟"
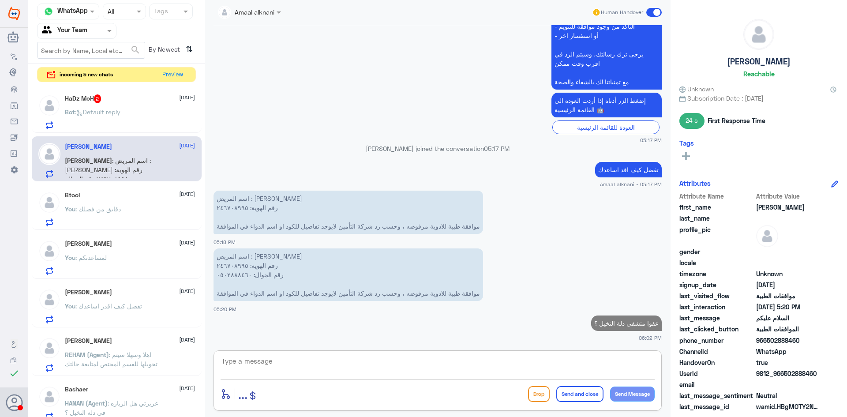
click at [261, 372] on textarea at bounding box center [438, 366] width 434 height 22
type textarea "0502888460"
drag, startPoint x: 283, startPoint y: 360, endPoint x: 192, endPoint y: 350, distance: 91.8
click at [191, 353] on div "Channel WhatsApp Status × All Tags Agent Filter Your Team search By Newest ⇅ in…" at bounding box center [437, 210] width 819 height 420
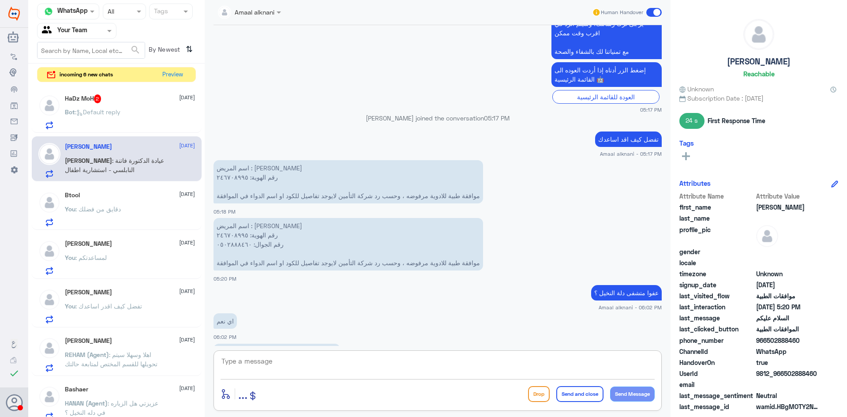
scroll to position [370, 0]
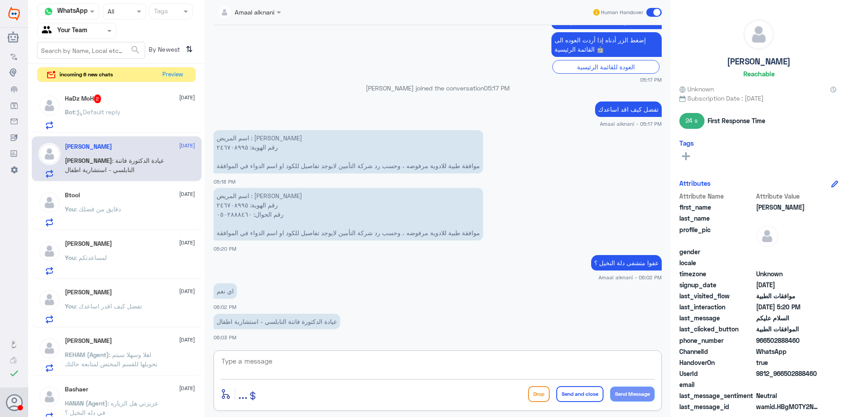
click at [296, 361] on textarea at bounding box center [438, 366] width 434 height 22
click at [261, 365] on textarea at bounding box center [438, 366] width 434 height 22
type textarea "تمت المتابعه"
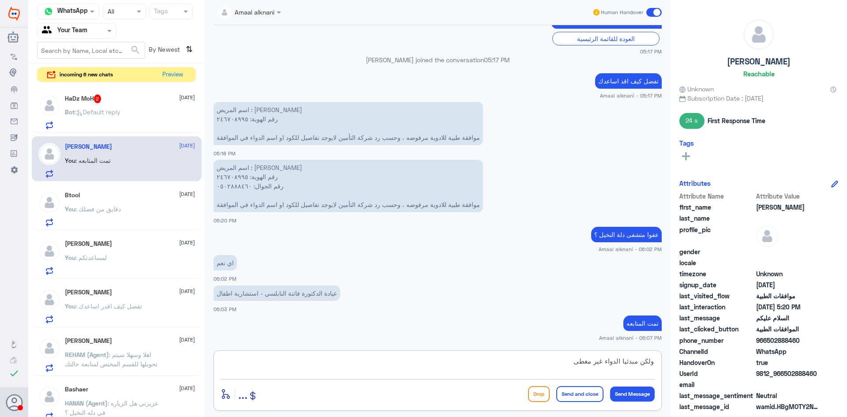
type textarea "ولكن مبدئيا الدواء غير مغطى"
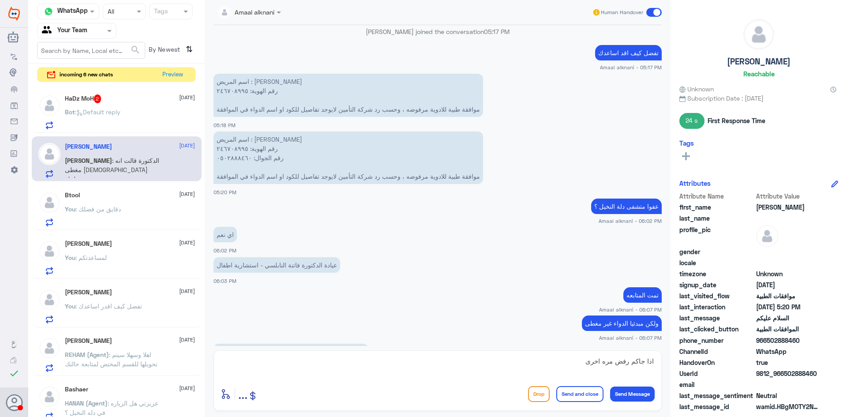
scroll to position [457, 0]
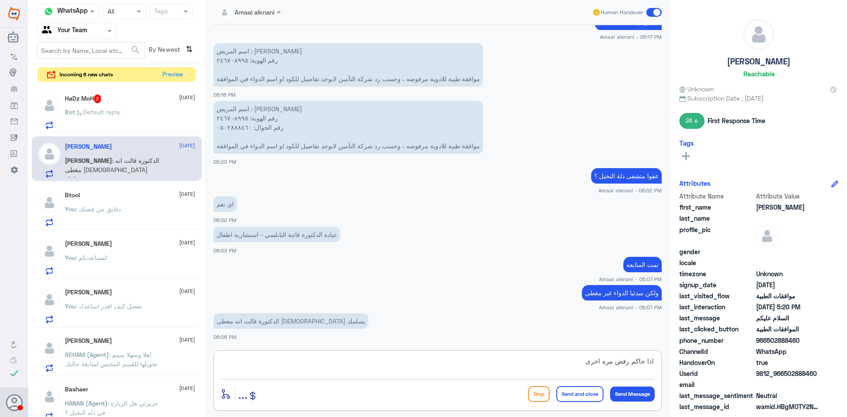
click at [548, 358] on textarea "اذا جاكم رفض مره اخرى" at bounding box center [438, 366] width 434 height 22
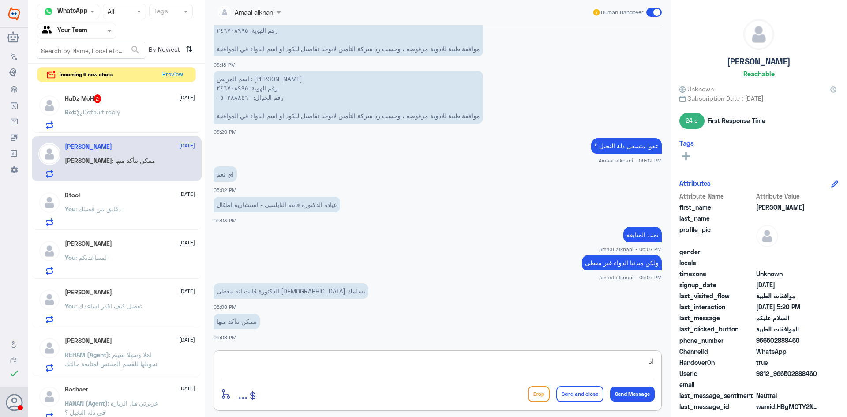
type textarea "ا"
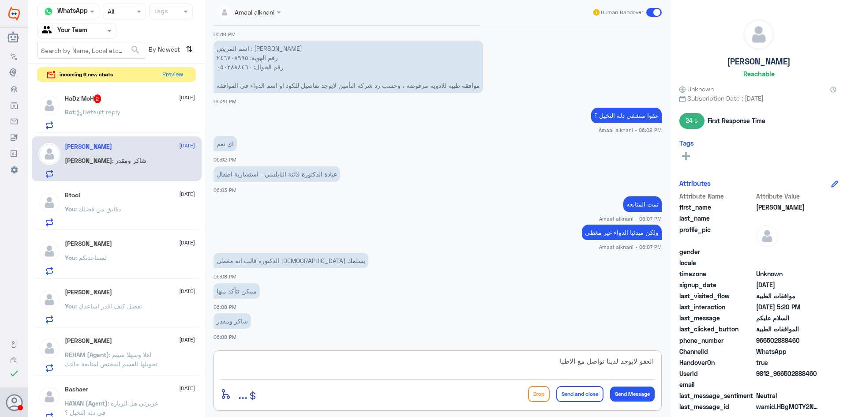
type textarea "العفو لايوجد لدينا تواصل مع الاطباء"
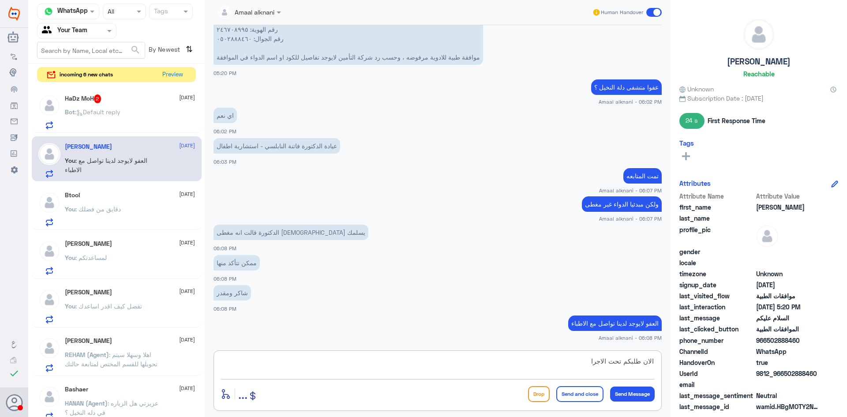
type textarea "الان طلبكم تحت الاجراء"
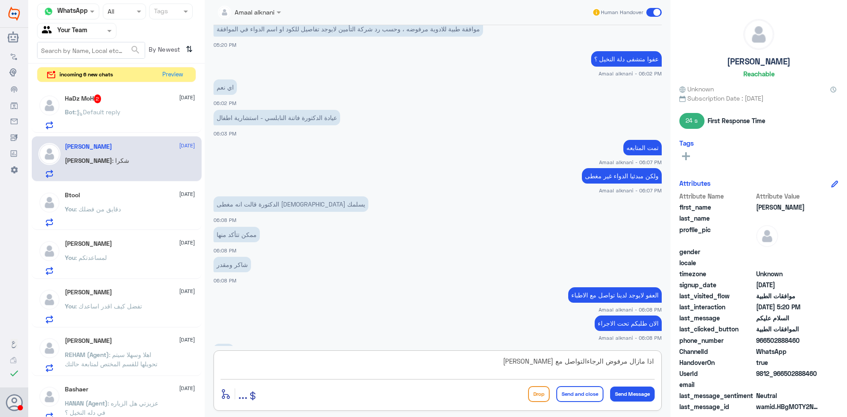
scroll to position [603, 0]
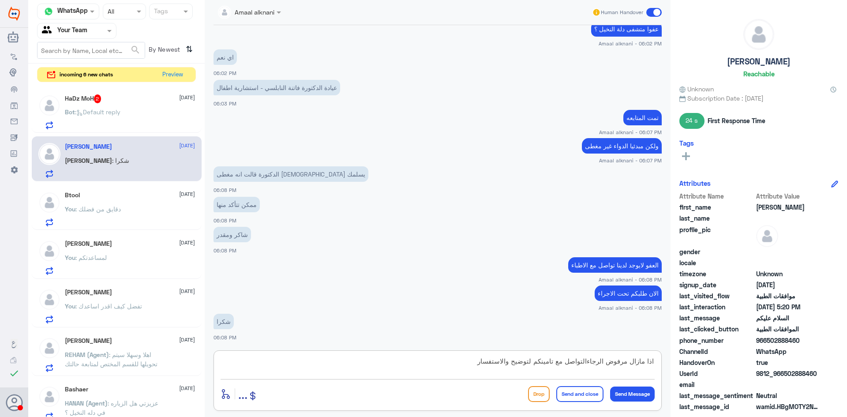
type textarea "اذا مازال مرفوض الرجاءالتواصل مع تامينكم لتوضيح والاستفسار"
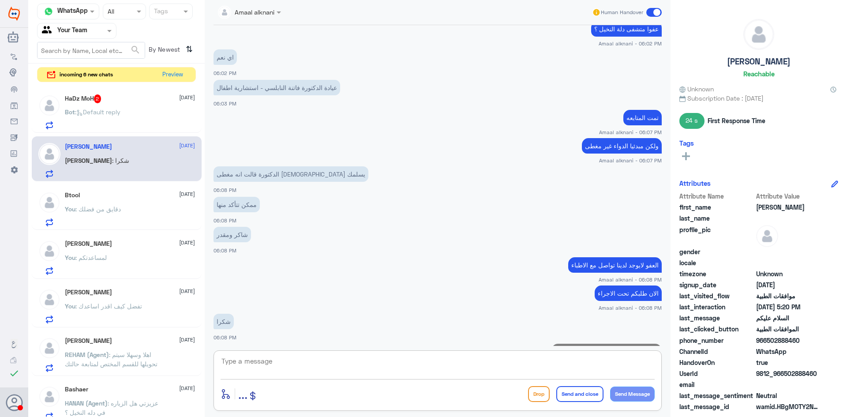
scroll to position [641, 0]
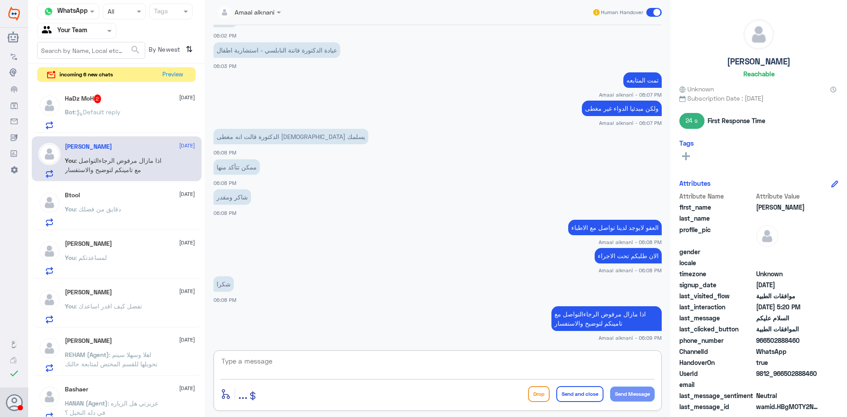
click at [402, 360] on textarea at bounding box center [438, 366] width 434 height 22
type textarea "متمنين لكم دوام الصحة والعافية"
click at [581, 394] on button "Send and close" at bounding box center [579, 394] width 47 height 16
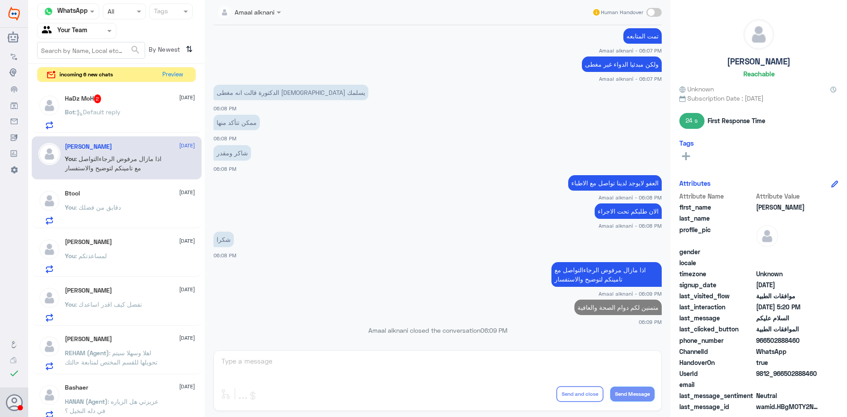
click at [105, 119] on p "Bot : Default reply" at bounding box center [93, 118] width 56 height 22
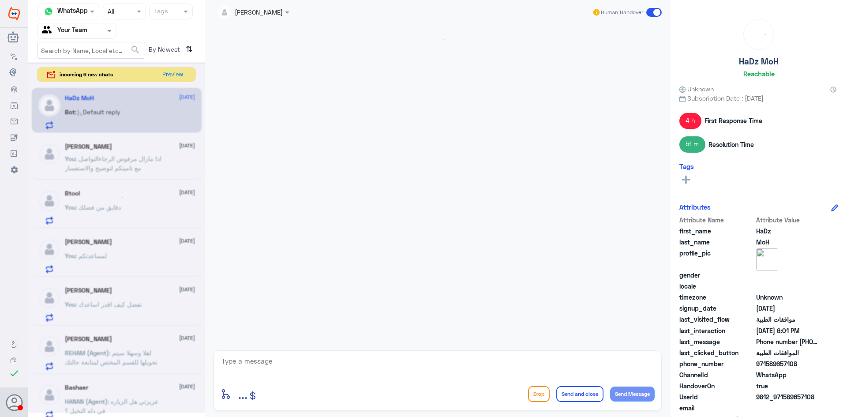
scroll to position [889, 0]
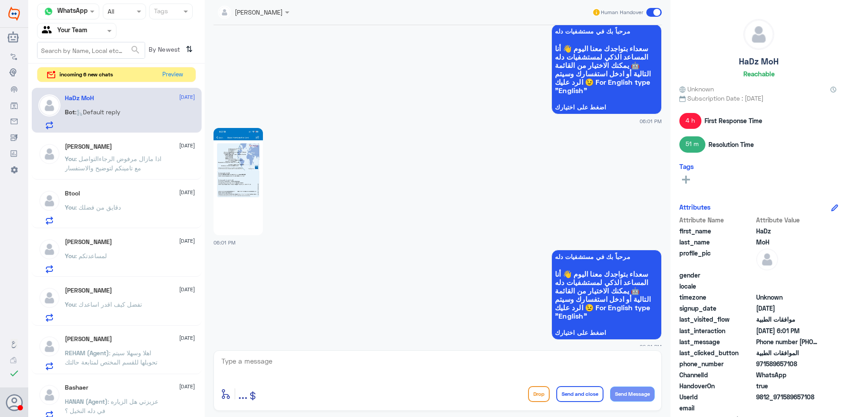
click at [275, 366] on textarea at bounding box center [438, 366] width 434 height 22
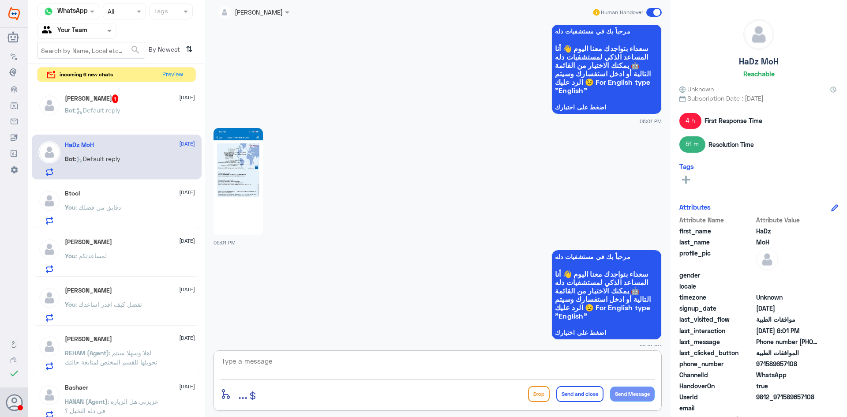
click at [378, 368] on textarea at bounding box center [438, 366] width 434 height 22
type textarea "تفضل كيف اقدر اساعدك"
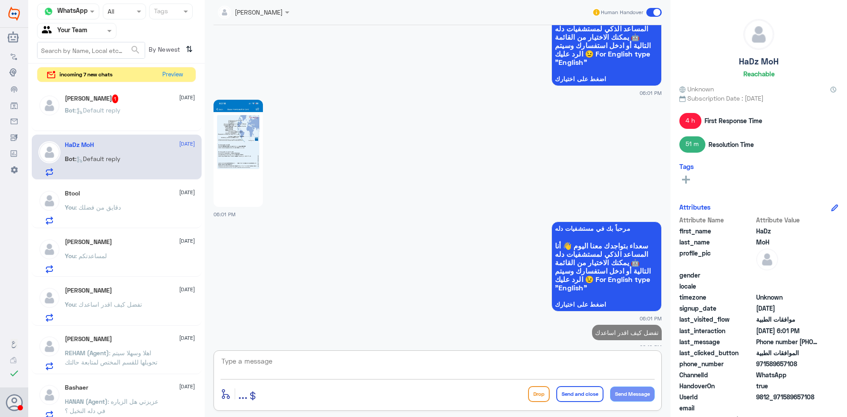
click at [420, 275] on app-msgs-whats-app-list "مرحباً بك في مستشفيات دله سعداء بتواجدك معنا [DATE] 👋 أنا المساعد الذكي لمستشفي…" at bounding box center [438, 266] width 448 height 91
click at [506, 361] on textarea at bounding box center [438, 366] width 434 height 22
click at [505, 361] on textarea at bounding box center [438, 366] width 434 height 22
click at [147, 111] on div "Bot : Default reply" at bounding box center [130, 118] width 130 height 20
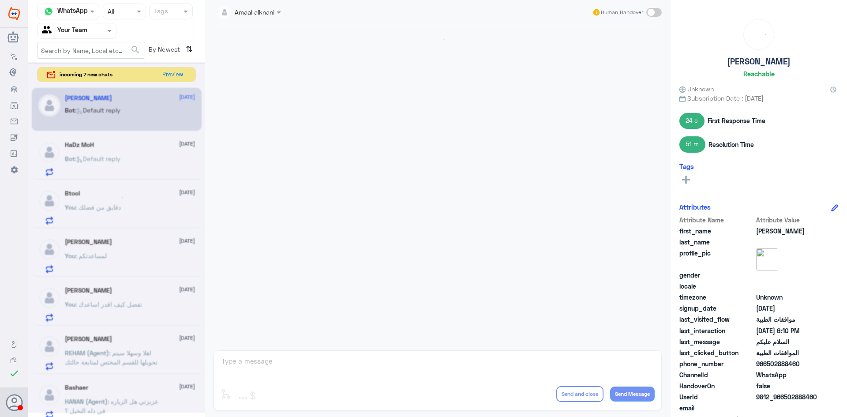
scroll to position [439, 0]
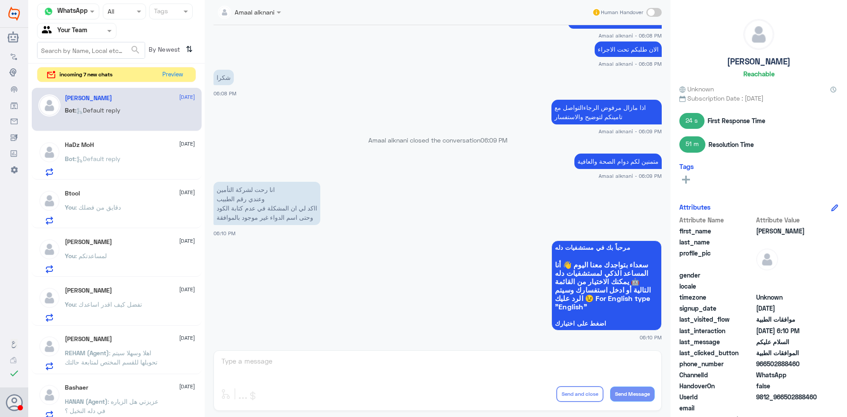
click at [135, 150] on div "HaDz MoH [DATE] Bot : Default reply" at bounding box center [130, 158] width 130 height 35
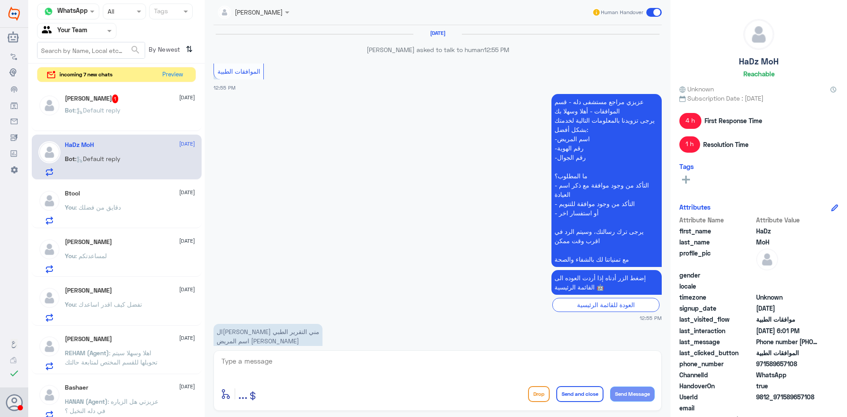
scroll to position [918, 0]
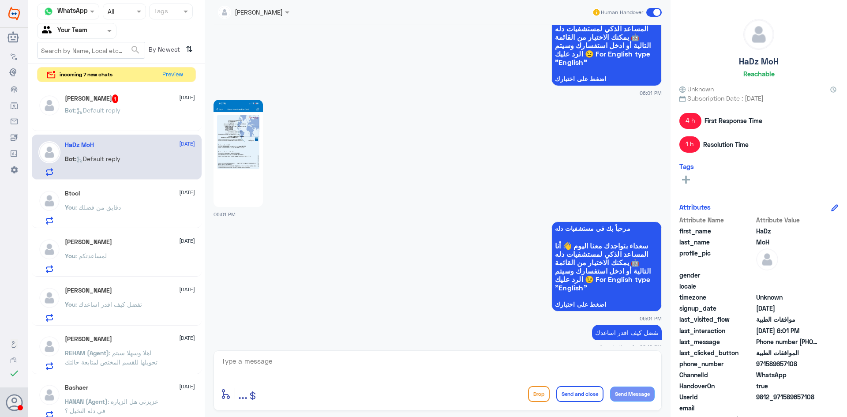
click at [127, 103] on div "[PERSON_NAME] 1 [DATE]" at bounding box center [130, 98] width 130 height 9
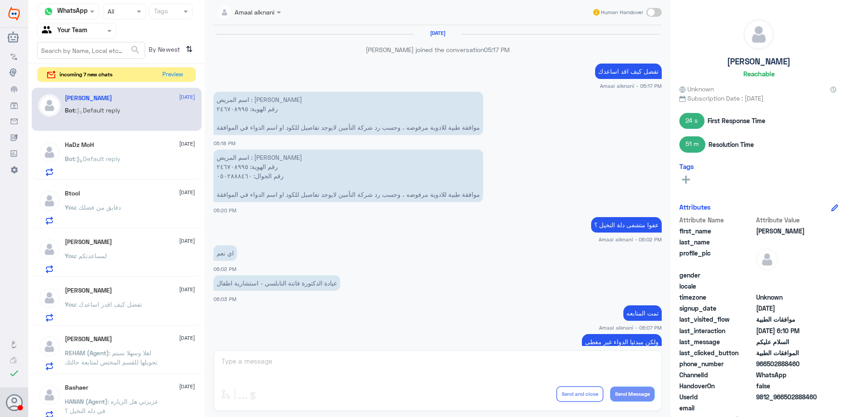
scroll to position [439, 0]
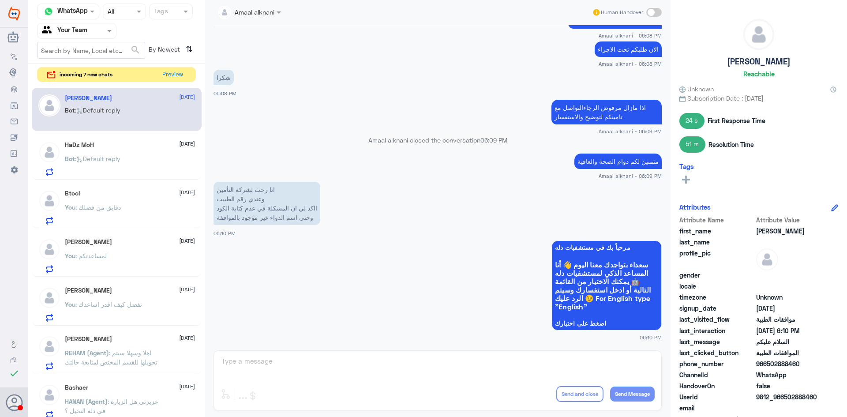
click at [292, 355] on div "Amaal alknani Human Handover [DATE] Amaal alknani joined the conversation 05:17…" at bounding box center [438, 210] width 466 height 420
click at [281, 374] on div "Amaal alknani Human Handover [DATE] Amaal alknani joined the conversation 05:17…" at bounding box center [438, 210] width 466 height 420
click at [271, 374] on div "Amaal alknani Human Handover [DATE] Amaal alknani joined the conversation 05:17…" at bounding box center [438, 210] width 466 height 420
click at [171, 75] on button "Preview" at bounding box center [172, 74] width 27 height 14
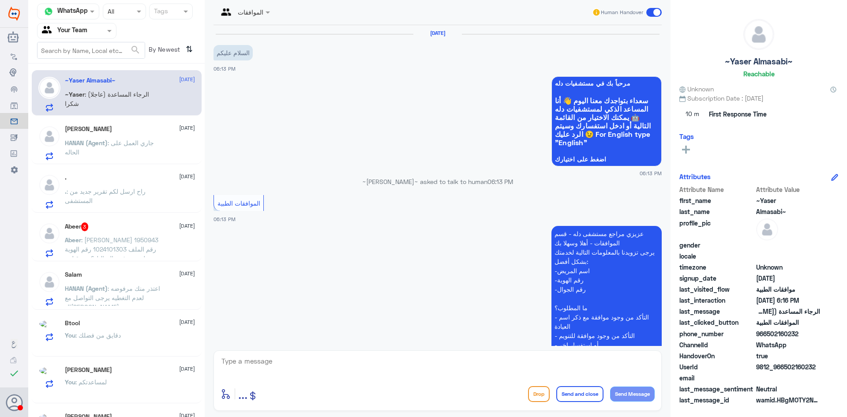
scroll to position [209, 0]
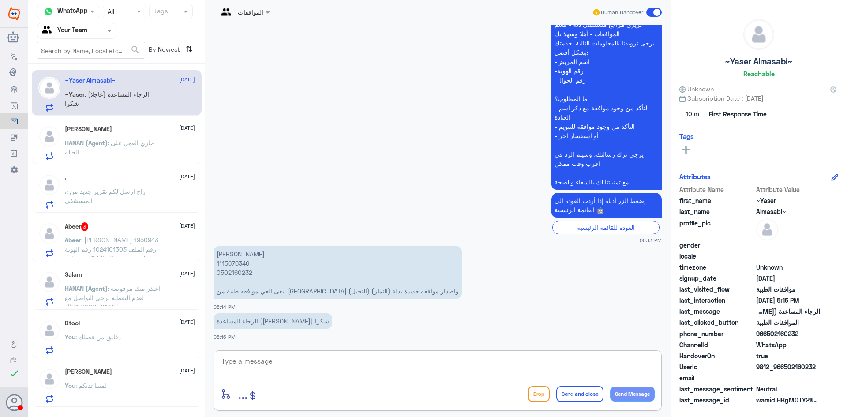
click at [282, 365] on textarea at bounding box center [438, 366] width 434 height 22
click at [238, 263] on p "[PERSON_NAME] 1115676346 0502160232 ابغى الغي موافقه طبية من [GEOGRAPHIC_DATA] …" at bounding box center [338, 272] width 248 height 52
copy p "1115676346"
click at [340, 363] on textarea at bounding box center [438, 366] width 434 height 22
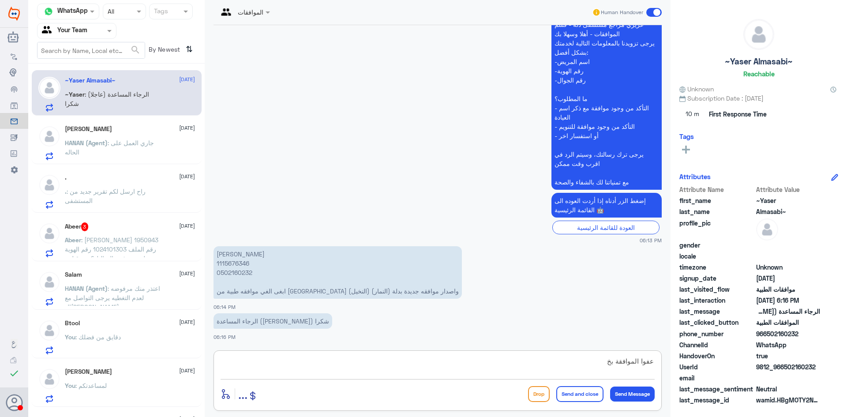
scroll to position [253, 0]
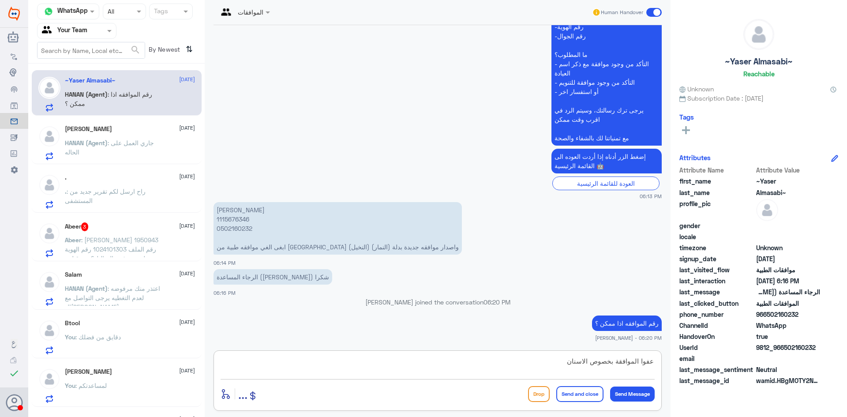
type textarea "عفوا الموافقة بخصوص الاسنان"
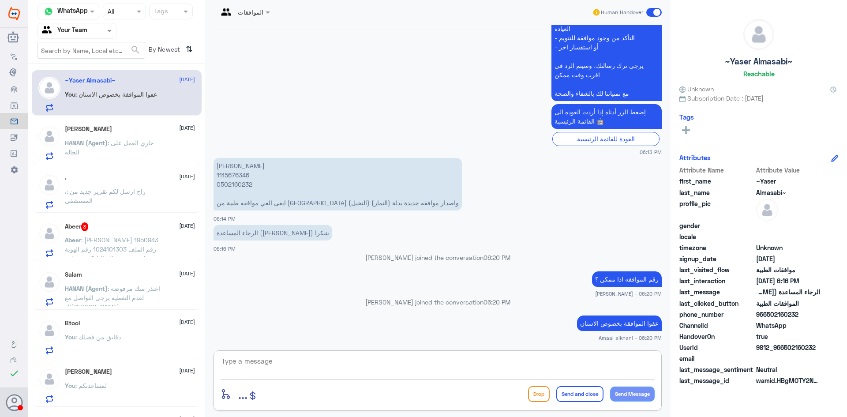
click at [115, 146] on span ": جاري العمل على الحاله" at bounding box center [109, 147] width 89 height 17
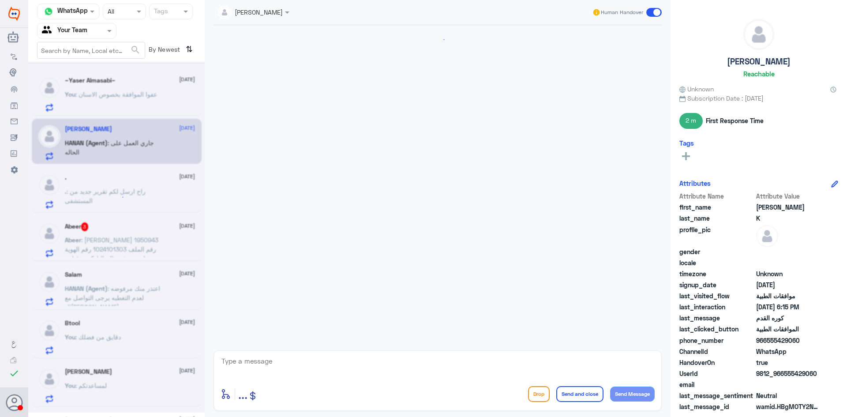
scroll to position [1002, 0]
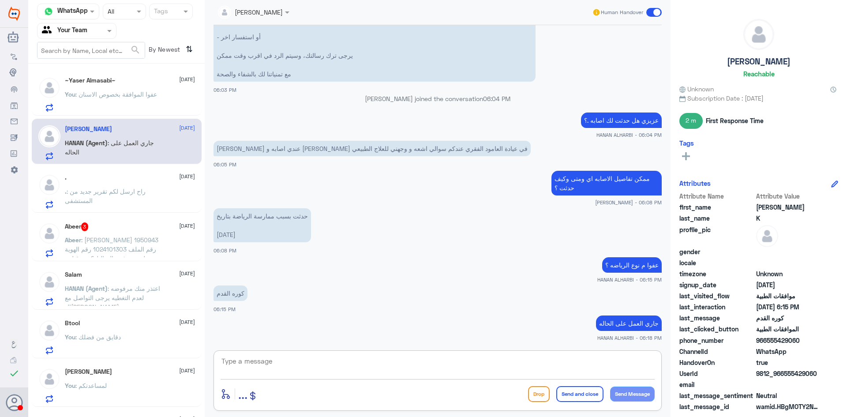
click at [271, 364] on textarea at bounding box center [438, 366] width 434 height 22
click at [97, 196] on p ". : راح ارسل لكم تقرير جديد من المستشفى" at bounding box center [114, 198] width 99 height 22
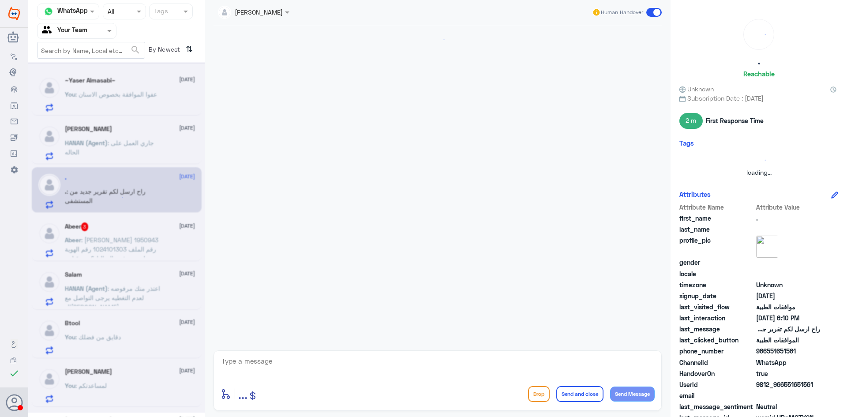
scroll to position [772, 0]
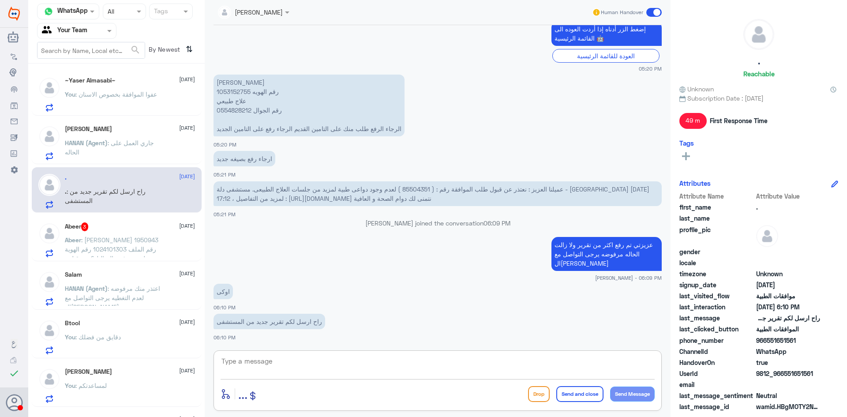
click at [288, 369] on textarea at bounding box center [438, 366] width 434 height 22
click at [99, 233] on div "Abeer 3 [DATE] Abeer : [PERSON_NAME] 1950943 رقم الملف 1024101303 رقم الهوية لي…" at bounding box center [130, 239] width 130 height 35
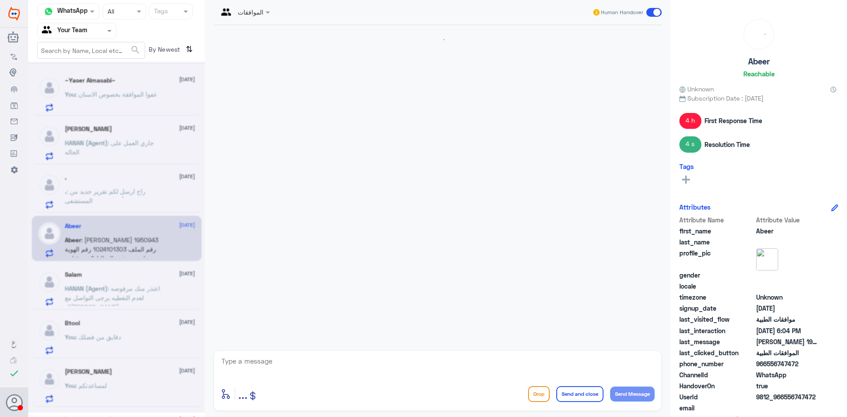
scroll to position [716, 0]
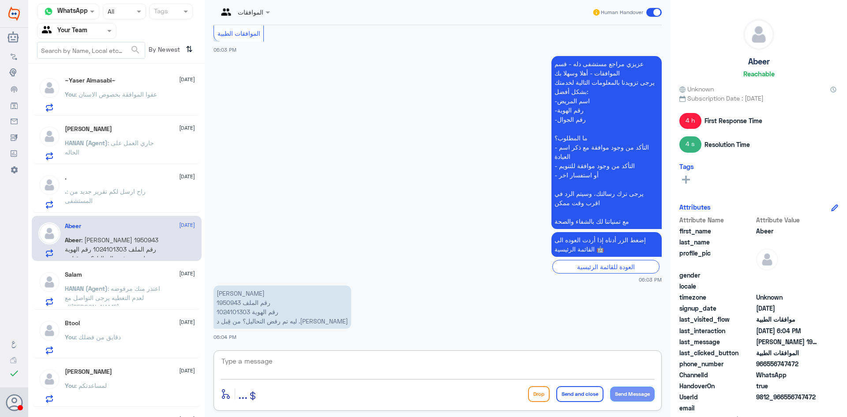
click at [266, 365] on textarea at bounding box center [438, 366] width 434 height 22
type textarea "دقايق اشوفها لك"
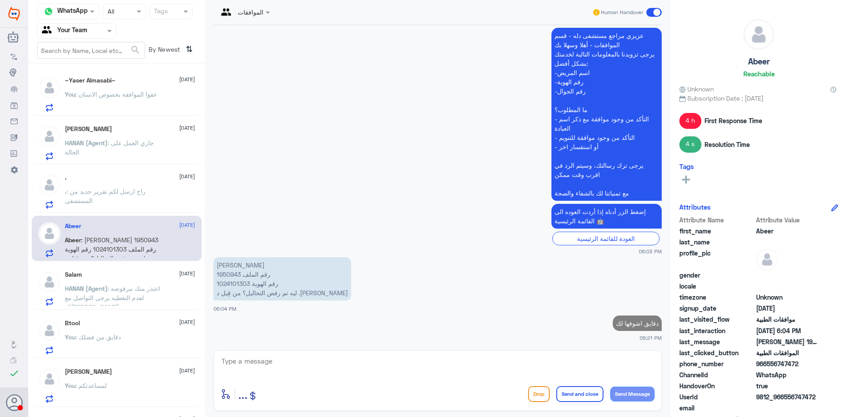
click at [229, 276] on p "[PERSON_NAME] 1950943 رقم الملف 1024101303 رقم الهوية ليه تم رفض التحاليل؟ من ق…" at bounding box center [283, 278] width 138 height 43
copy p "1950943"
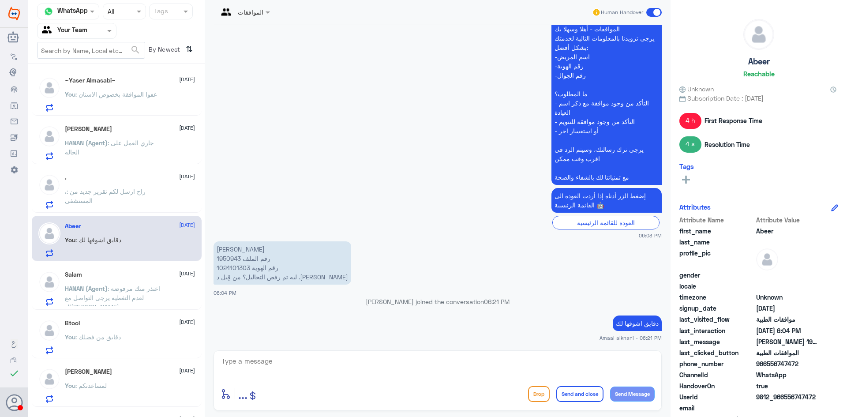
scroll to position [788, 0]
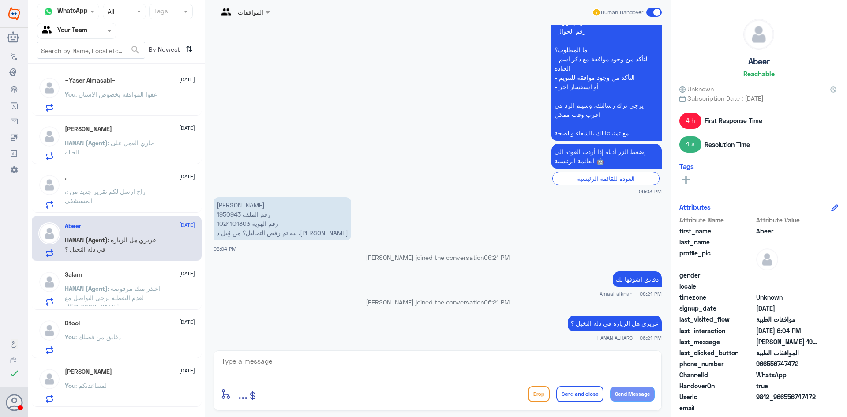
click at [99, 285] on span "HANAN (Agent)" at bounding box center [86, 288] width 43 height 7
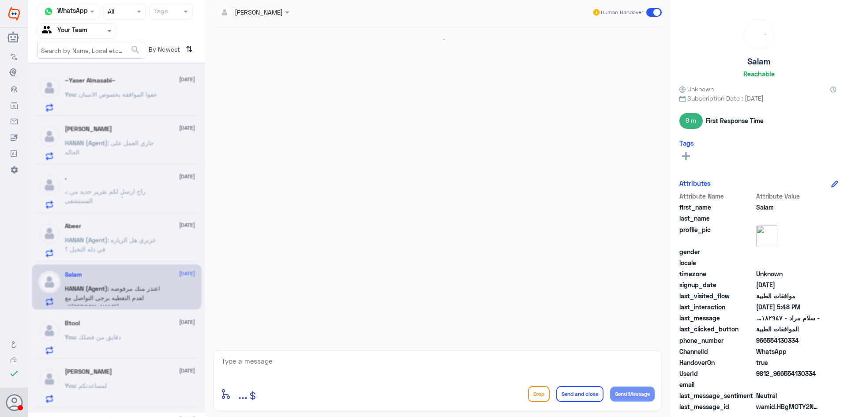
scroll to position [579, 0]
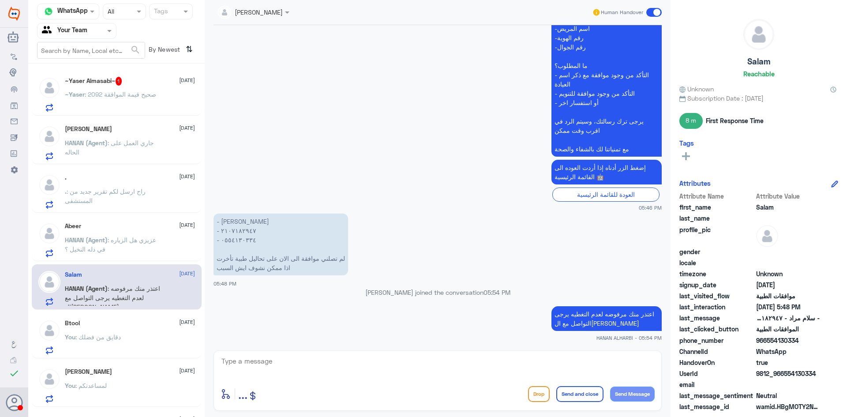
click at [140, 91] on span ": صحيح قيمة الموافقة 2092" at bounding box center [120, 93] width 71 height 7
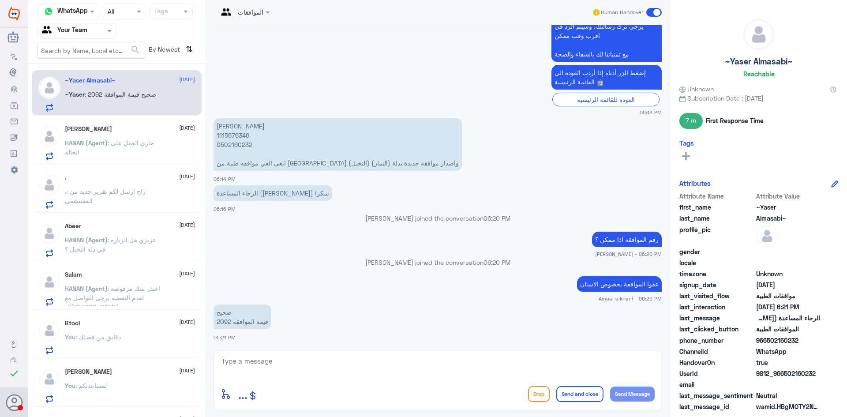
scroll to position [459, 0]
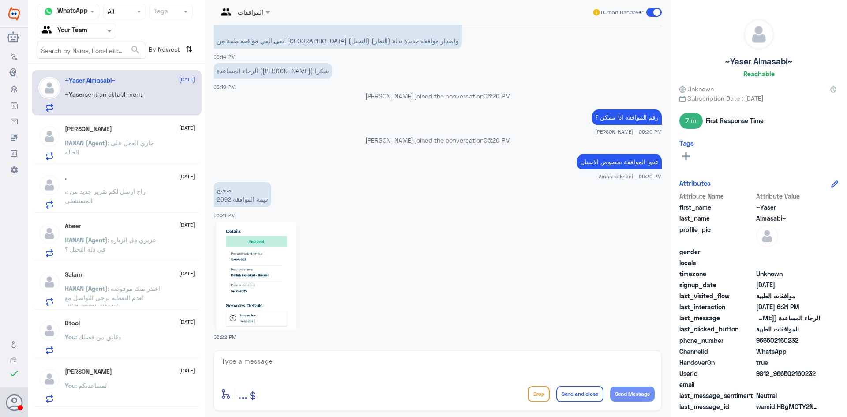
click at [257, 287] on img at bounding box center [257, 275] width 86 height 107
click at [310, 364] on textarea at bounding box center [438, 366] width 434 height 22
type textarea "ابشر"
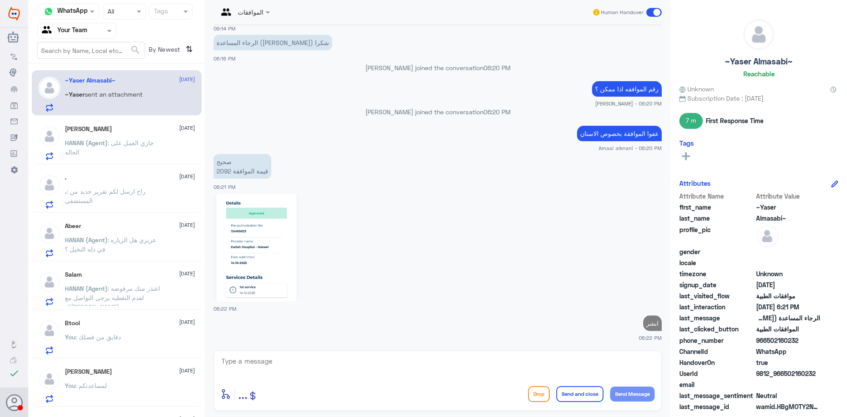
click at [246, 256] on img at bounding box center [257, 247] width 86 height 107
click at [347, 363] on textarea at bounding box center [438, 366] width 434 height 22
type textarea "تم الالغاء"
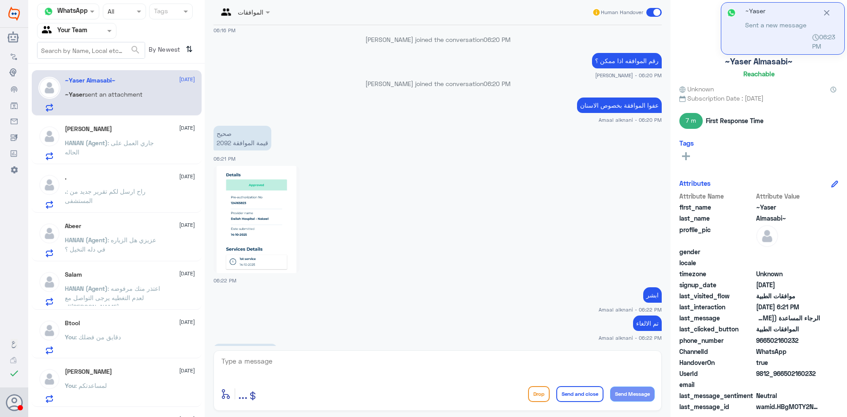
scroll to position [564, 0]
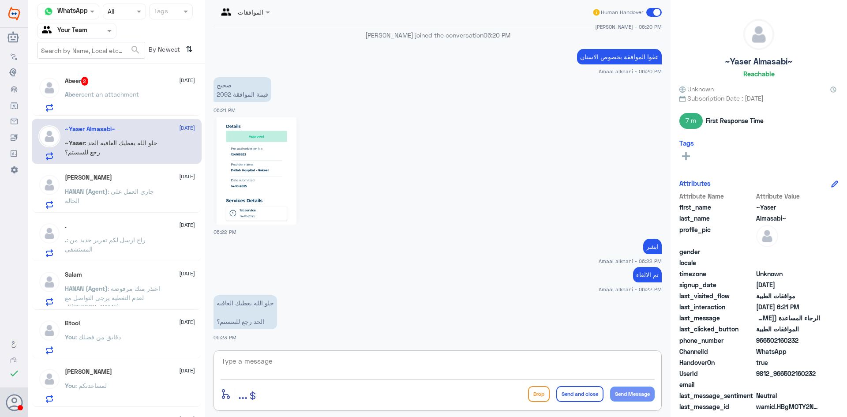
click at [266, 366] on textarea at bounding box center [438, 366] width 434 height 22
click at [258, 365] on textarea at bounding box center [438, 366] width 434 height 22
type textarea "ممكن ترفعها مره ثانيه ان شاء[DEMOGRAPHIC_DATA] وتجي الموافقة في مستشفى اخر صحيح"
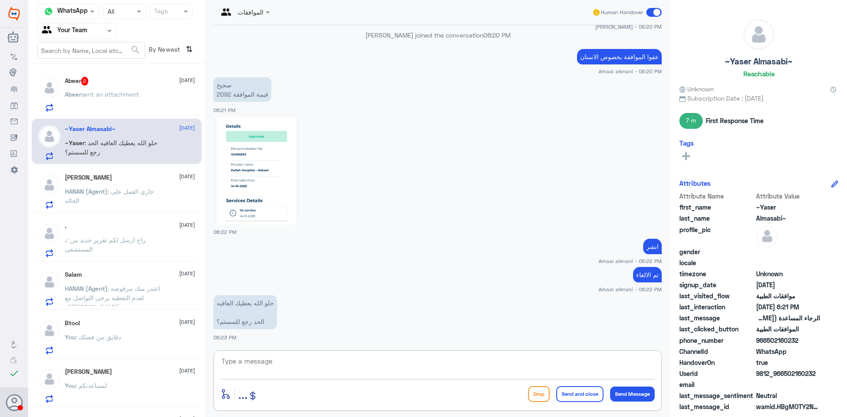
scroll to position [602, 0]
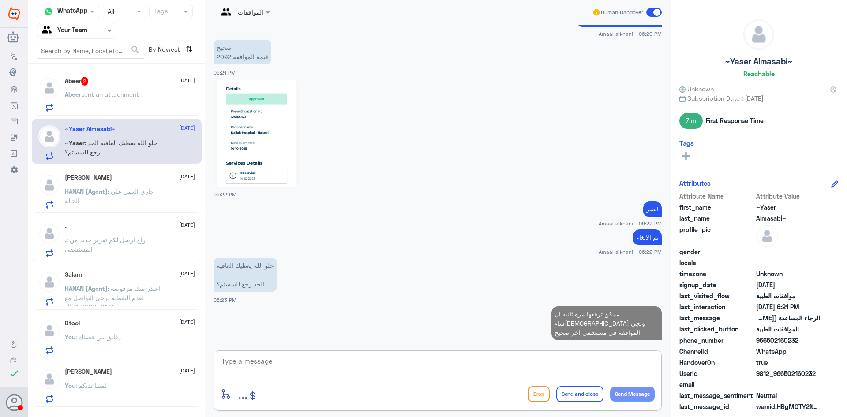
click at [291, 367] on textarea at bounding box center [438, 366] width 434 height 22
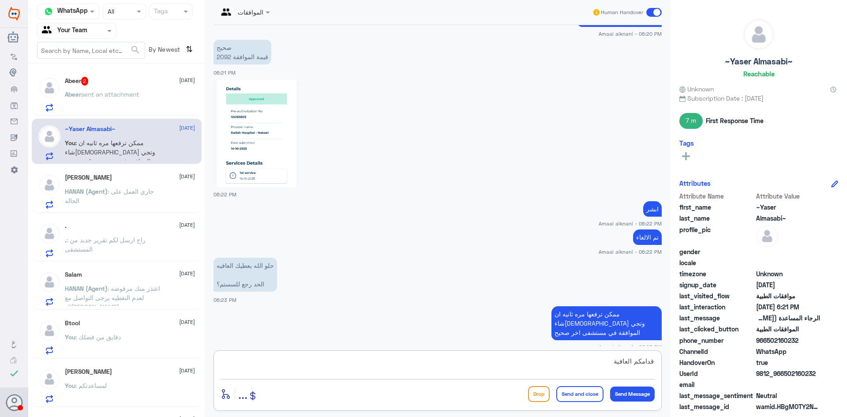
type textarea "قدامكم العافية"
click at [587, 393] on button "Send and close" at bounding box center [579, 394] width 47 height 16
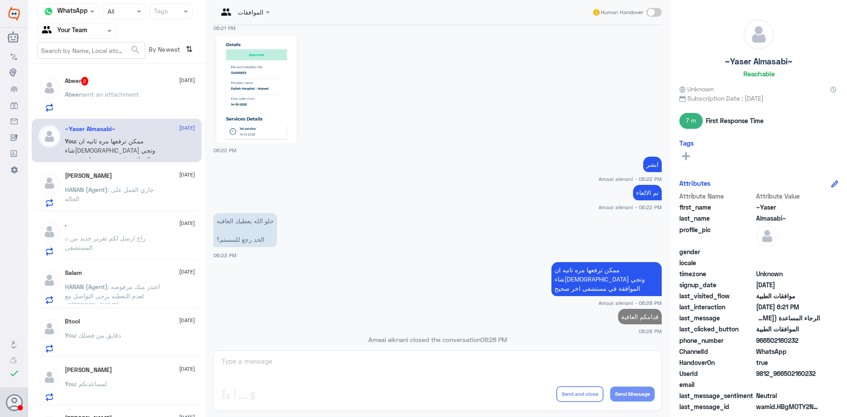
click at [112, 94] on span "sent an attachment" at bounding box center [110, 93] width 58 height 7
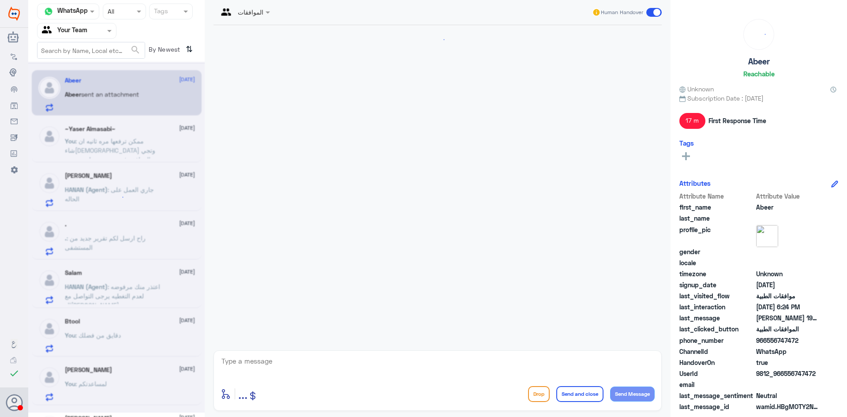
scroll to position [674, 0]
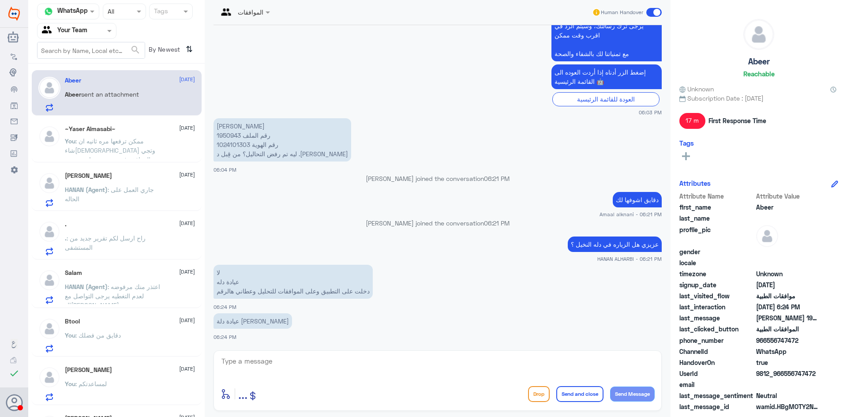
drag, startPoint x: 271, startPoint y: 376, endPoint x: 270, endPoint y: 370, distance: 6.8
click at [271, 376] on div at bounding box center [438, 367] width 434 height 24
click at [313, 370] on textarea at bounding box center [438, 366] width 434 height 22
click at [304, 368] on textarea at bounding box center [438, 366] width 434 height 22
type textarea "الرجاء التواصل بالاتصال بالرقم الموحد 920012222"
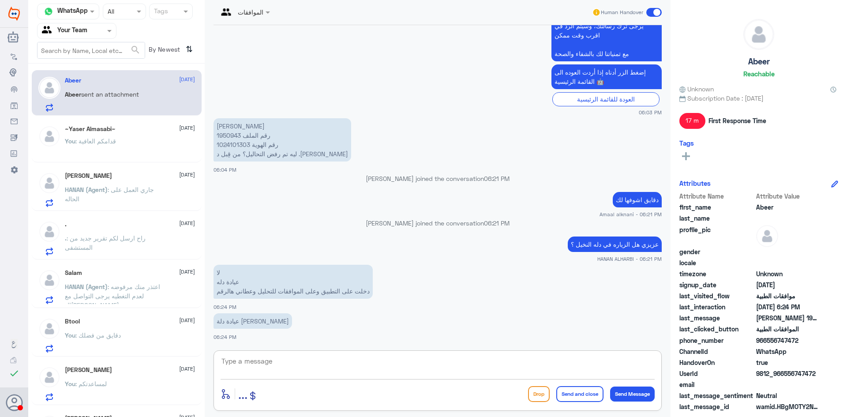
scroll to position [712, 0]
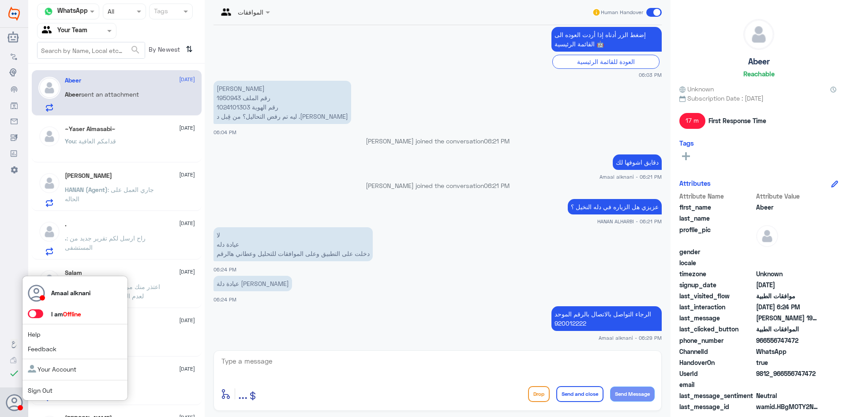
click at [41, 316] on span at bounding box center [35, 313] width 15 height 9
click at [0, 0] on input "checkbox" at bounding box center [0, 0] width 0 height 0
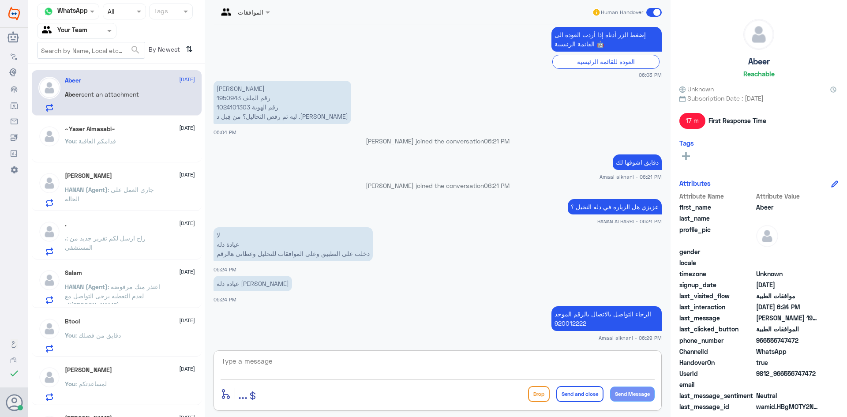
click at [342, 366] on textarea at bounding box center [438, 366] width 434 height 22
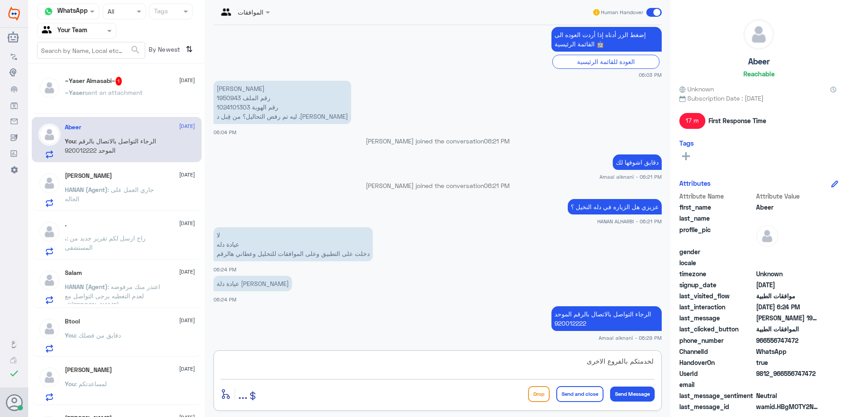
type textarea "لخدمتكم بالفروع الاخرى"
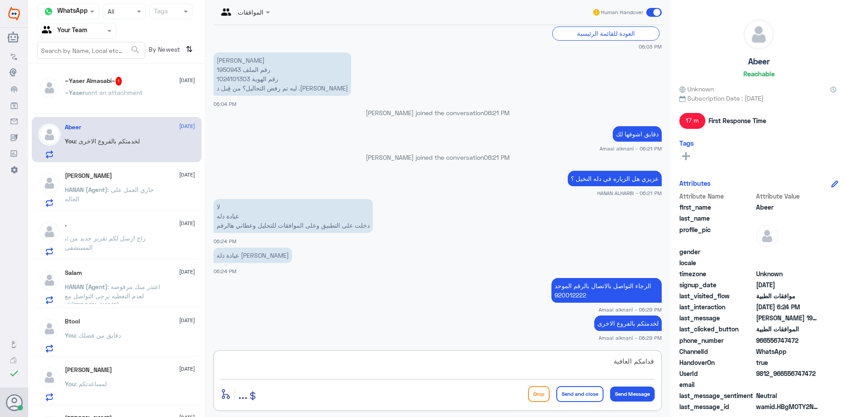
type textarea "قدامكم العافية"
click at [561, 393] on button "Send and close" at bounding box center [579, 394] width 47 height 16
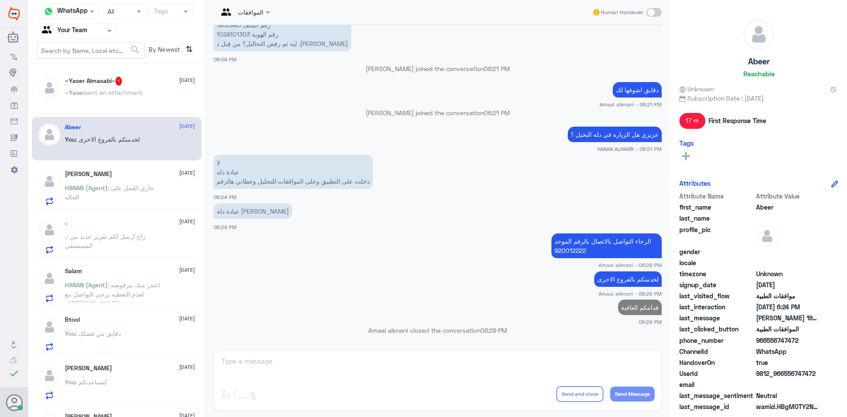
click at [155, 100] on div "~Yaser sent an attachment" at bounding box center [130, 100] width 130 height 20
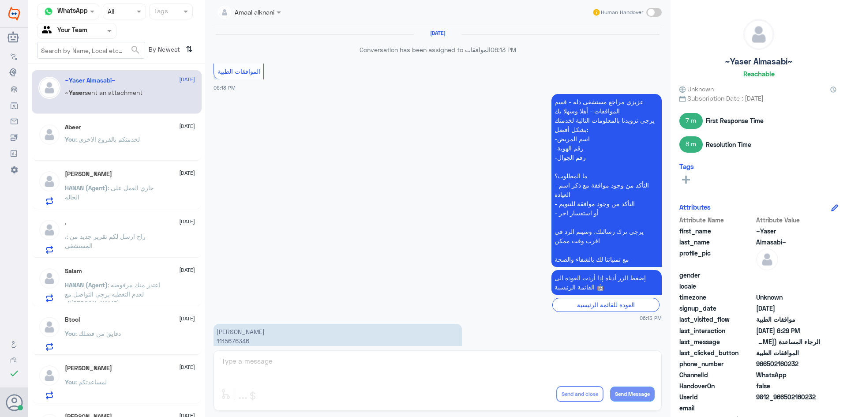
scroll to position [648, 0]
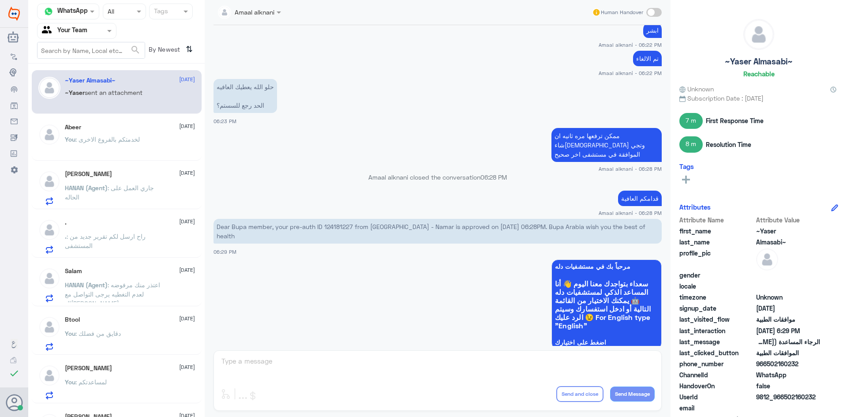
click at [271, 361] on div "Amaal alknani Human Handover [DATE] Conversation has been assigned to الموافقات…" at bounding box center [438, 210] width 466 height 420
click at [270, 363] on div "Amaal alknani Human Handover [DATE] Conversation has been assigned to الموافقات…" at bounding box center [438, 210] width 466 height 420
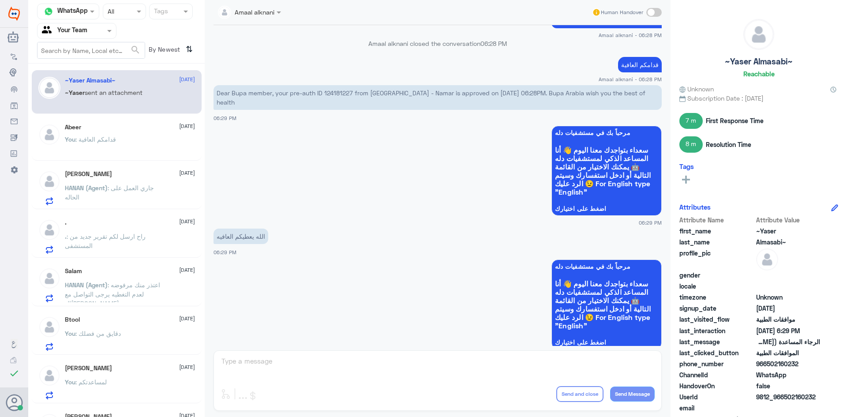
click at [303, 363] on div "Amaal alknani Human Handover [DATE] Conversation has been assigned to الموافقات…" at bounding box center [438, 210] width 466 height 420
click at [79, 327] on div "Btool [DATE] You : دقايق من فضلك" at bounding box center [130, 333] width 130 height 35
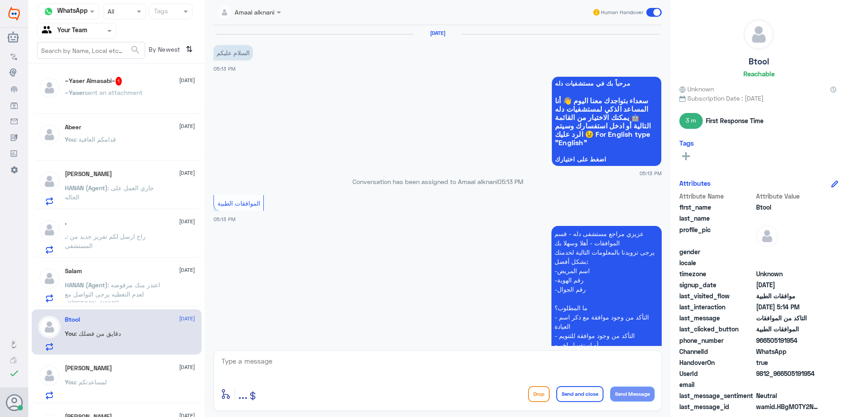
scroll to position [337, 0]
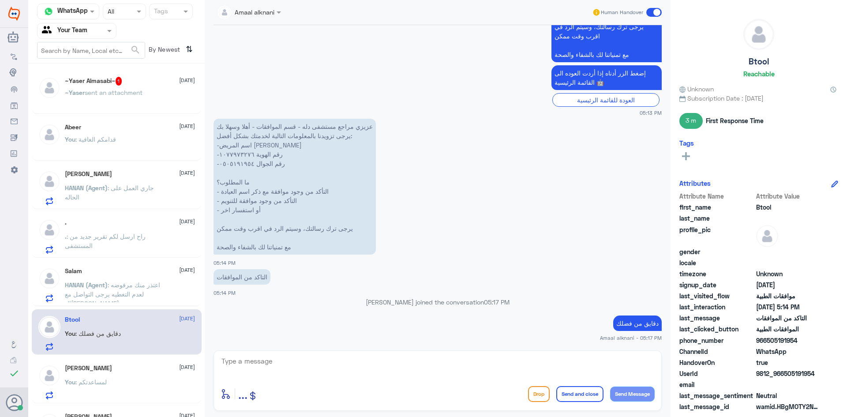
click at [113, 92] on span "sent an attachment" at bounding box center [114, 92] width 58 height 7
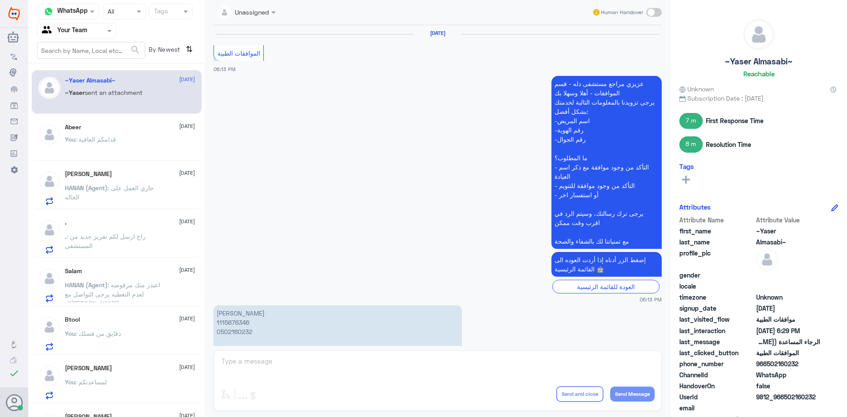
scroll to position [764, 0]
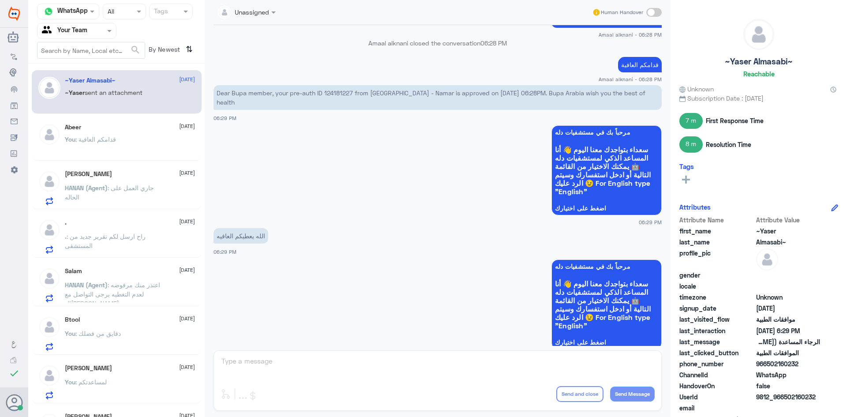
click at [273, 360] on div "Unassigned Human Handover [DATE] الموافقات الطبية 06:13 PM [PERSON_NAME] مراجع …" at bounding box center [438, 210] width 466 height 420
click at [104, 30] on div at bounding box center [76, 31] width 79 height 10
click at [77, 71] on div "Your Inbox" at bounding box center [76, 79] width 79 height 20
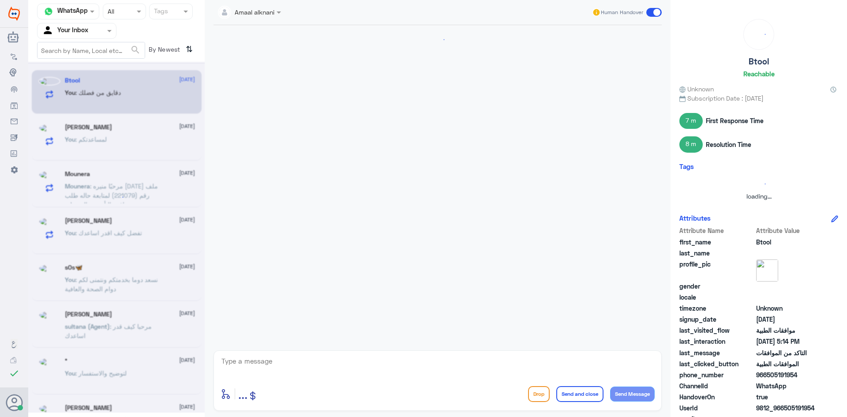
scroll to position [337, 0]
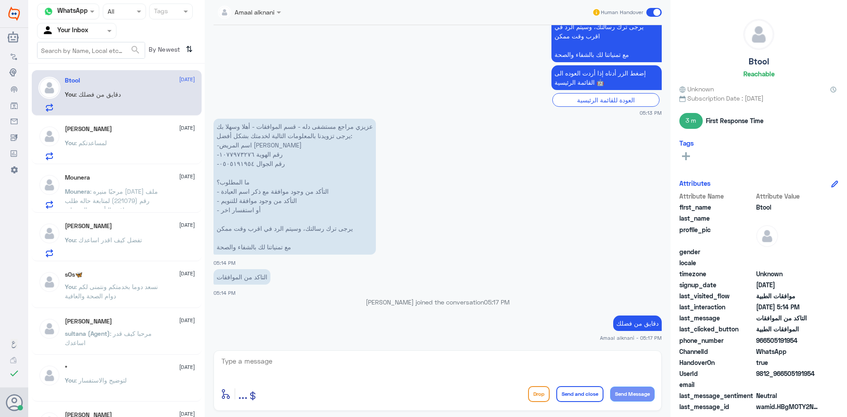
click at [104, 135] on div "[PERSON_NAME] [DATE] You : لمساعدتكم" at bounding box center [130, 142] width 130 height 35
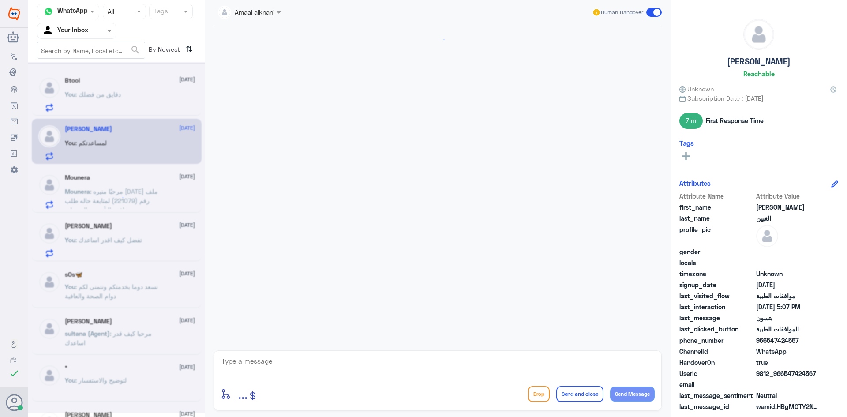
scroll to position [606, 0]
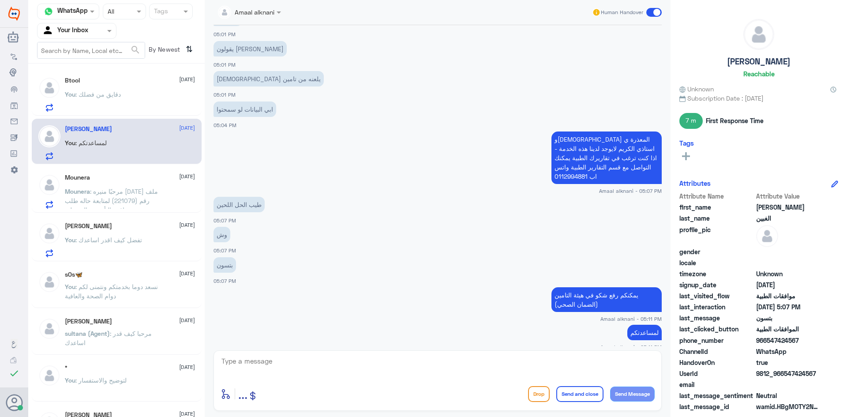
click at [263, 368] on textarea at bounding box center [438, 366] width 434 height 22
type textarea "نسعد دوما بخدمتكم ونتمنى لكم دوام الصحة والعافية"
click at [581, 396] on button "Send and close" at bounding box center [579, 394] width 47 height 16
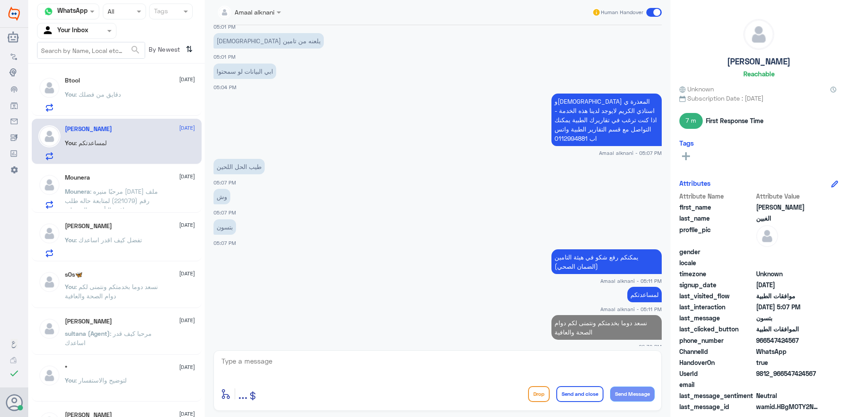
scroll to position [642, 0]
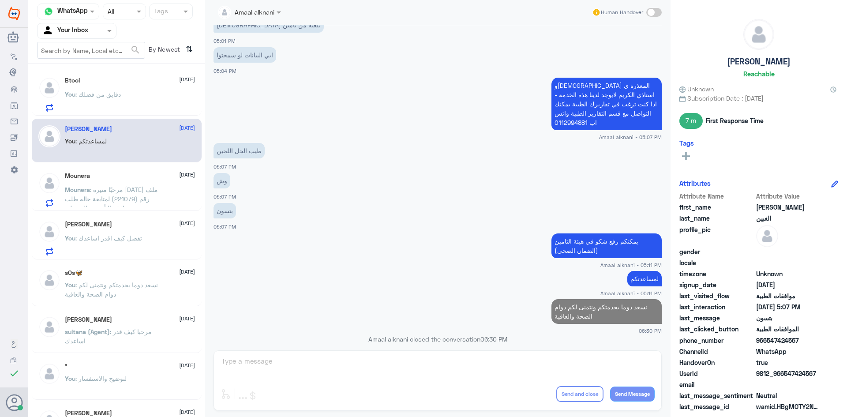
click at [133, 98] on div "You : دقايق من فضلك" at bounding box center [130, 102] width 130 height 20
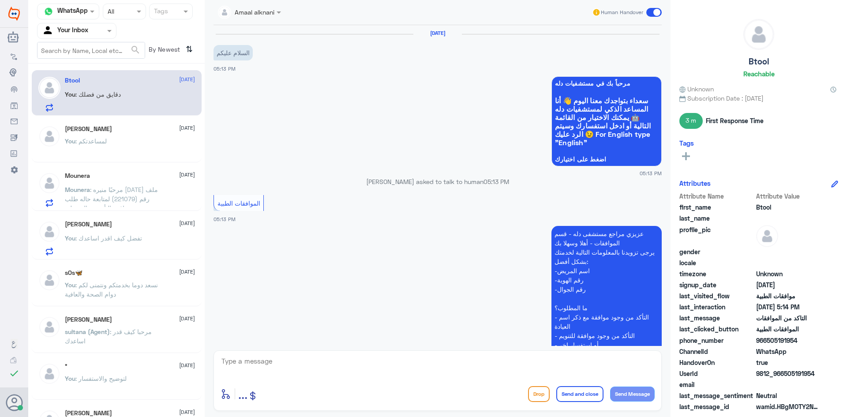
scroll to position [337, 0]
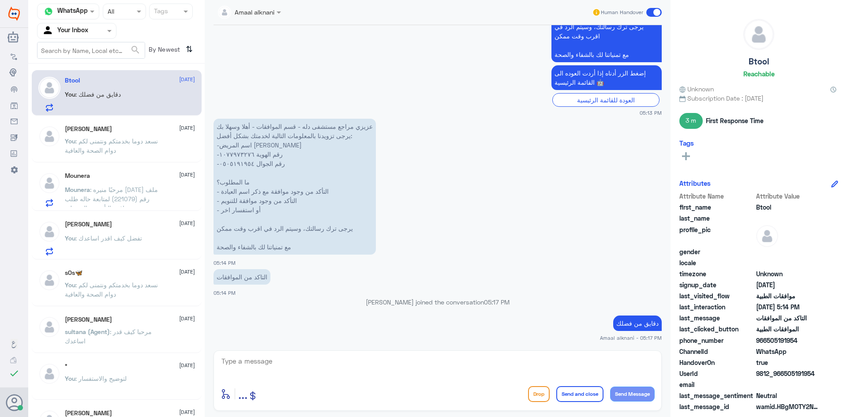
click at [288, 368] on textarea at bounding box center [438, 366] width 434 height 22
type textarea "1077973279"
drag, startPoint x: 282, startPoint y: 354, endPoint x: 221, endPoint y: 361, distance: 61.2
click at [176, 355] on div "Channel WhatsApp Status × All Tags Agent Filter Your Inbox search By Newest ⇅ B…" at bounding box center [437, 210] width 819 height 420
drag, startPoint x: 220, startPoint y: 357, endPoint x: 196, endPoint y: 356, distance: 23.4
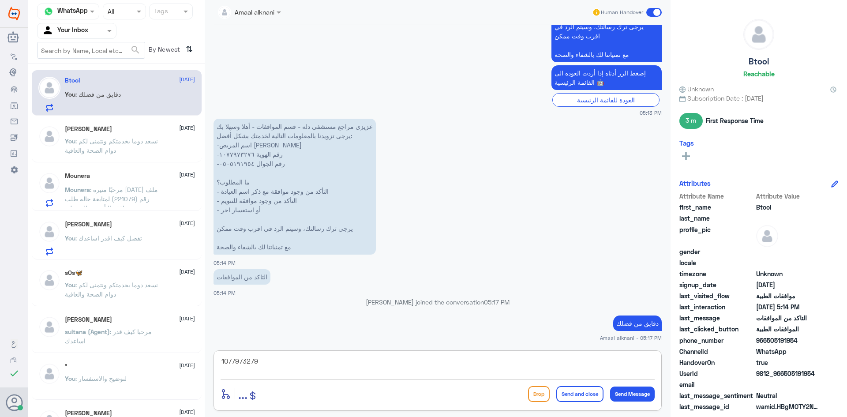
click at [196, 356] on div "Channel WhatsApp Status × All Tags Agent Filter Your Inbox search By Newest ⇅ B…" at bounding box center [437, 210] width 819 height 420
click at [300, 356] on textarea at bounding box center [438, 366] width 434 height 22
click at [300, 369] on textarea at bounding box center [438, 366] width 434 height 22
type textarea "0505191954"
drag, startPoint x: 276, startPoint y: 368, endPoint x: 190, endPoint y: 358, distance: 87.1
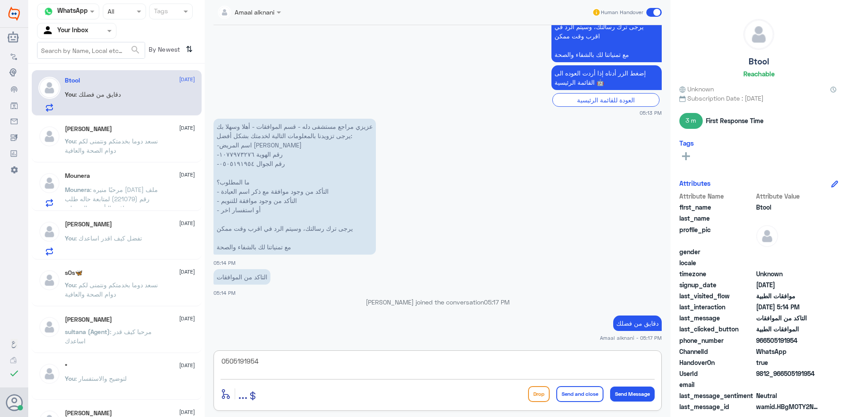
click at [190, 358] on div "Channel WhatsApp Status × All Tags Agent Filter Your Inbox search By Newest ⇅ B…" at bounding box center [437, 210] width 819 height 420
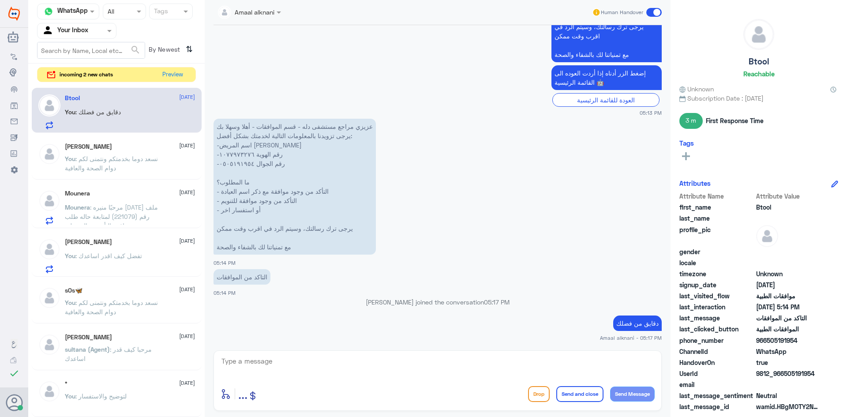
click at [534, 204] on app-msgs-text "عزيزي مراجع مستشفى دله - قسم الموافقات - أهلا وسهلا بك يرجى تزويدنا بالمعلومات …" at bounding box center [438, 187] width 448 height 137
click at [287, 364] on textarea at bounding box center [438, 366] width 434 height 22
click at [326, 362] on textarea at bounding box center [438, 366] width 434 height 22
click at [318, 365] on textarea at bounding box center [438, 366] width 434 height 22
type textarea "0505191954"
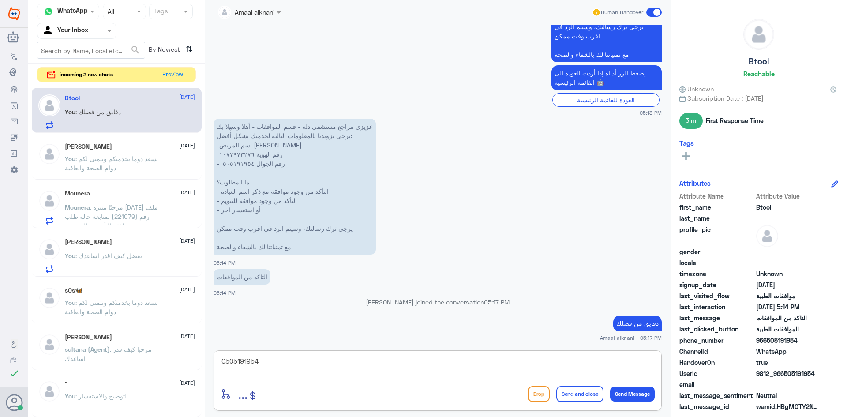
drag, startPoint x: 265, startPoint y: 360, endPoint x: 115, endPoint y: 341, distance: 151.2
click at [115, 341] on div "Channel WhatsApp Status × All Tags Agent Filter Your Inbox search By Newest ⇅ i…" at bounding box center [437, 210] width 819 height 420
click at [331, 366] on textarea at bounding box center [438, 366] width 434 height 22
type textarea "تم رفع طلبكم للفريق المختص بالعمليات"
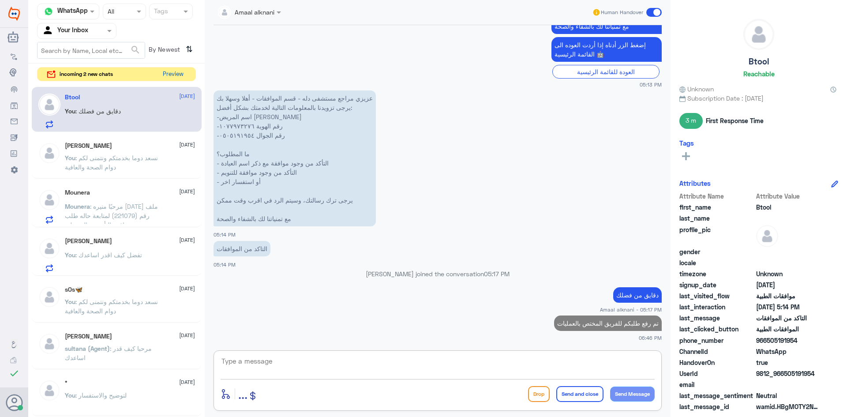
click at [164, 75] on button "Preview" at bounding box center [172, 74] width 27 height 14
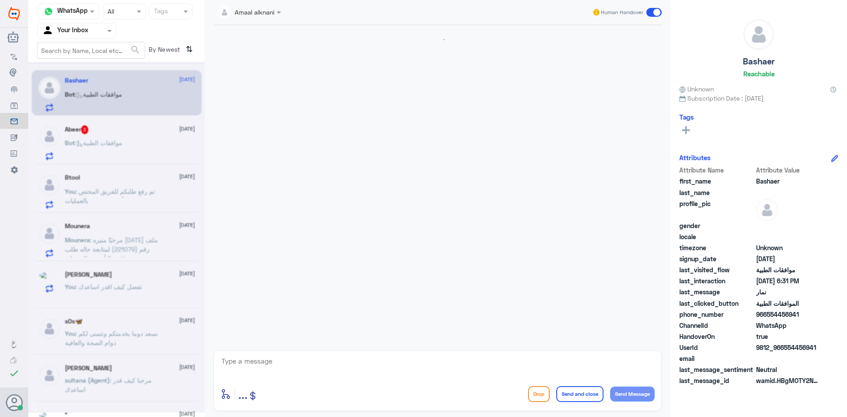
scroll to position [649, 0]
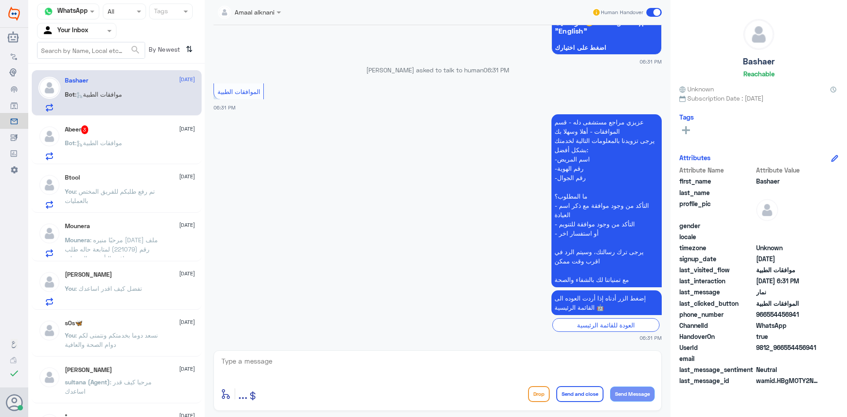
click at [251, 366] on textarea at bounding box center [438, 366] width 434 height 22
type textarea "تفضل كيف اقدر اساعدك"
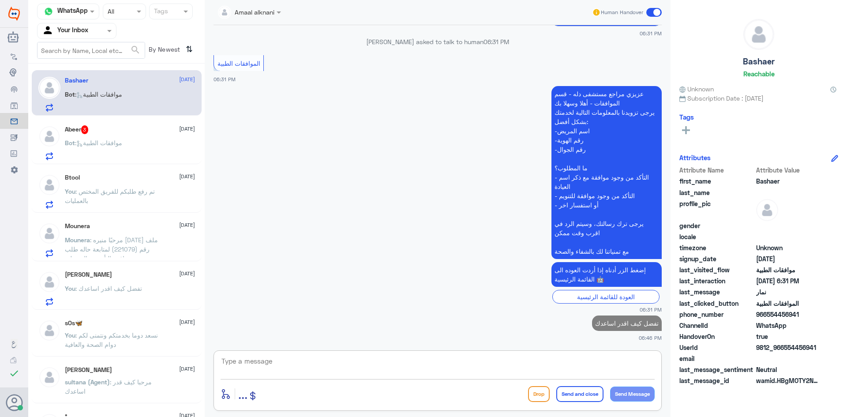
click at [114, 139] on span ": موافقات الطبية" at bounding box center [98, 142] width 47 height 7
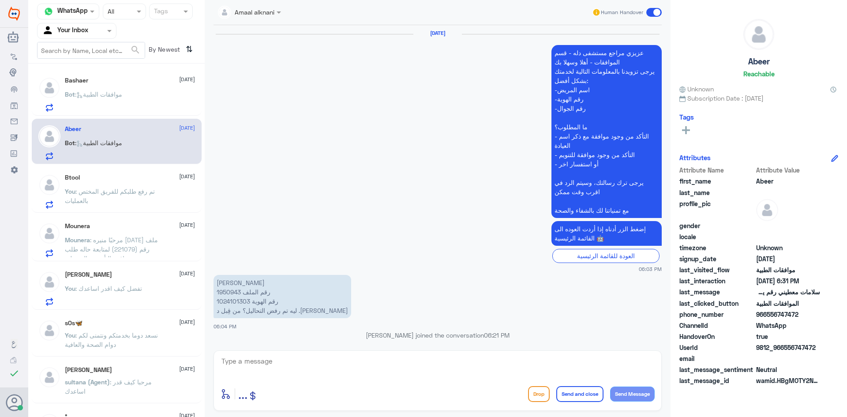
scroll to position [811, 0]
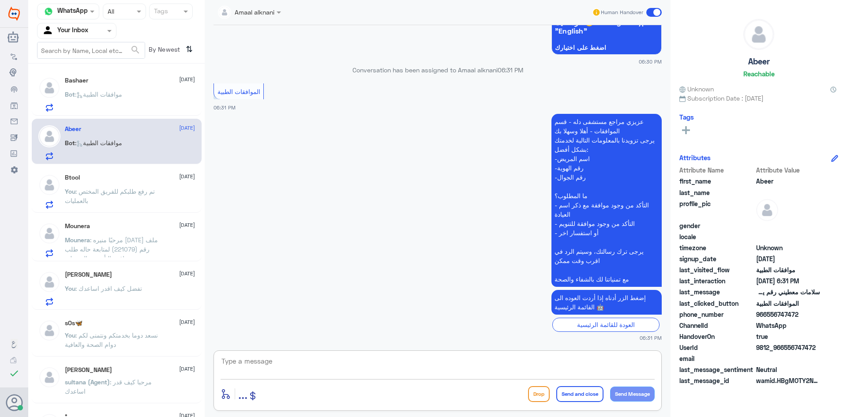
click at [315, 368] on textarea at bounding box center [438, 366] width 434 height 22
click at [132, 101] on div "Bot : موافقات الطبية" at bounding box center [130, 102] width 130 height 20
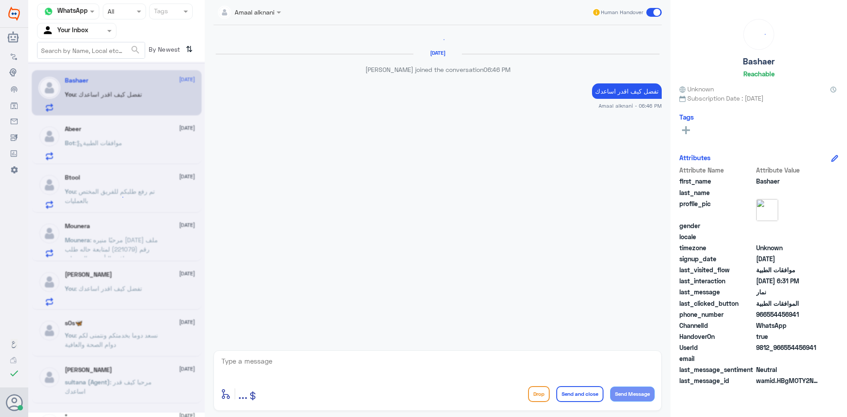
scroll to position [738, 0]
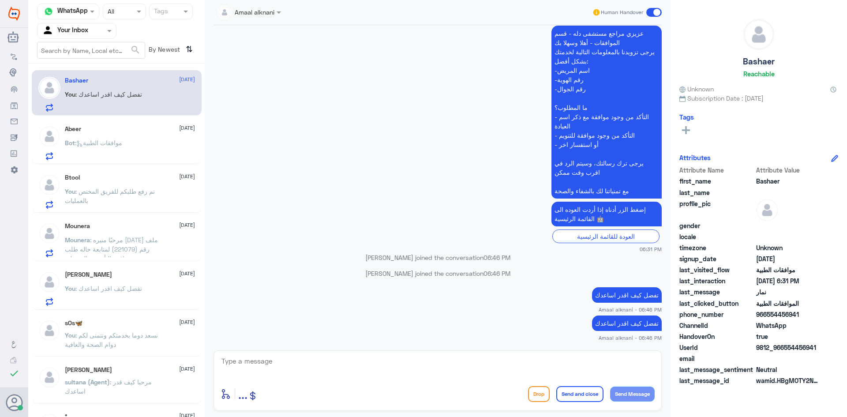
click at [624, 323] on p "تفضل كيف اقدر اساعدك" at bounding box center [627, 322] width 70 height 15
copy div "تفضل كيف اقدر اساعدك"
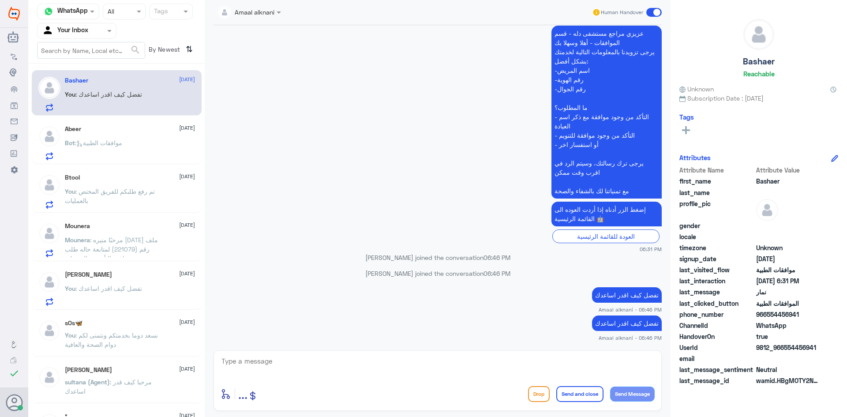
click at [105, 130] on div "Abeer [DATE]" at bounding box center [130, 128] width 130 height 7
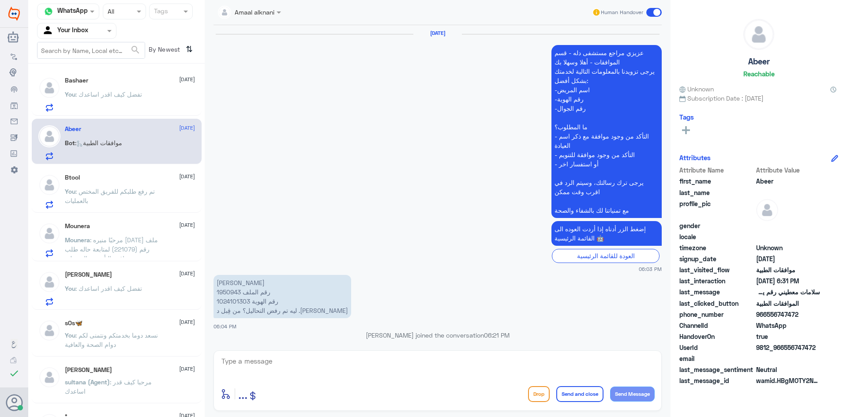
scroll to position [811, 0]
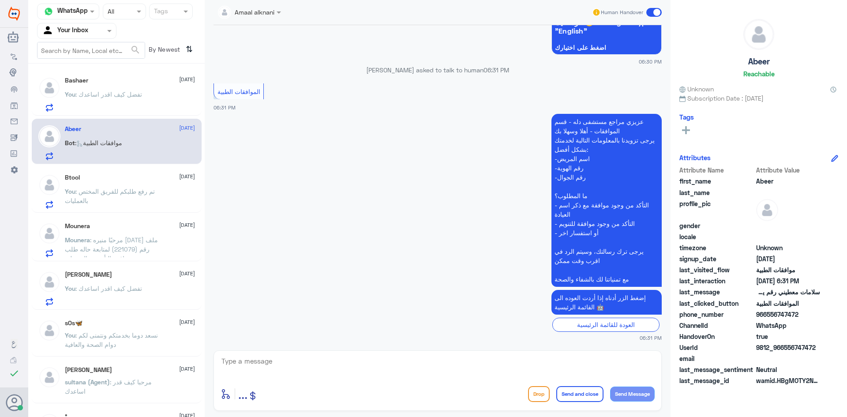
paste textarea "تفضل كيف اقدر اساعدك"
click at [290, 364] on textarea at bounding box center [438, 366] width 434 height 22
type textarea "تفضل كيف اقدر اساعدك"
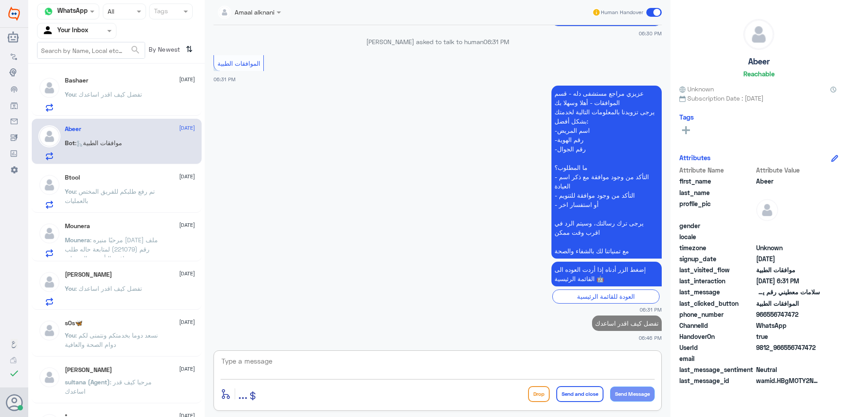
click at [117, 199] on p "You : تم رفع طلبكم للفريق المختص بالعمليات" at bounding box center [114, 198] width 99 height 22
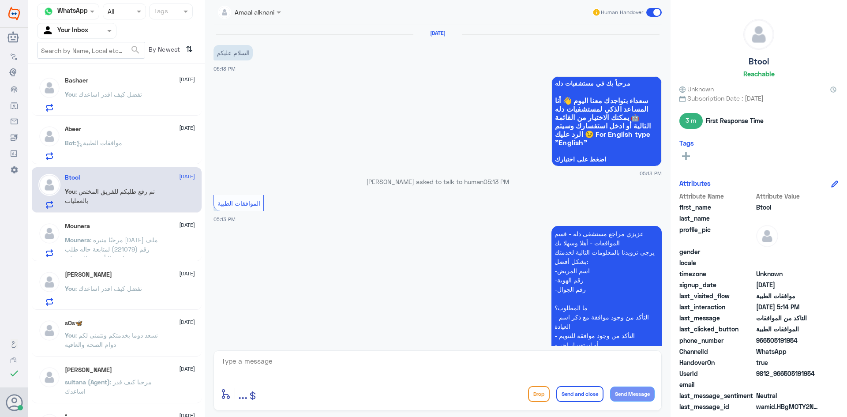
scroll to position [365, 0]
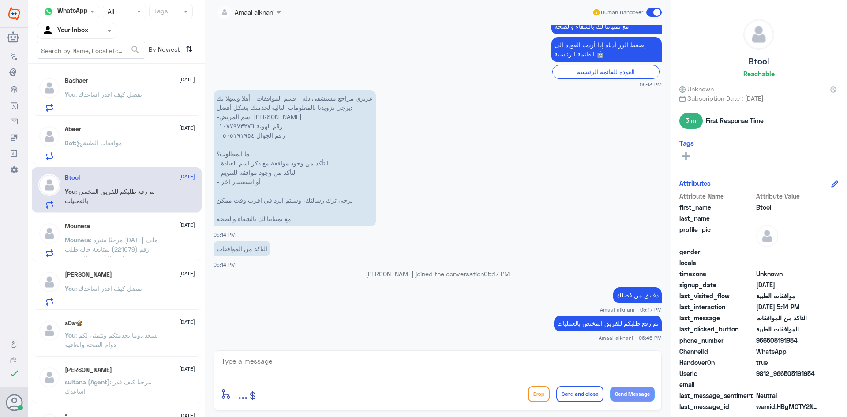
click at [291, 364] on textarea at bounding box center [438, 366] width 434 height 22
click at [130, 238] on span ": مرحبًا منيره [DATE] ملف رقم (221079) لمتابعة حاله طلب موافقة التأمين و الرد ع…" at bounding box center [113, 263] width 97 height 54
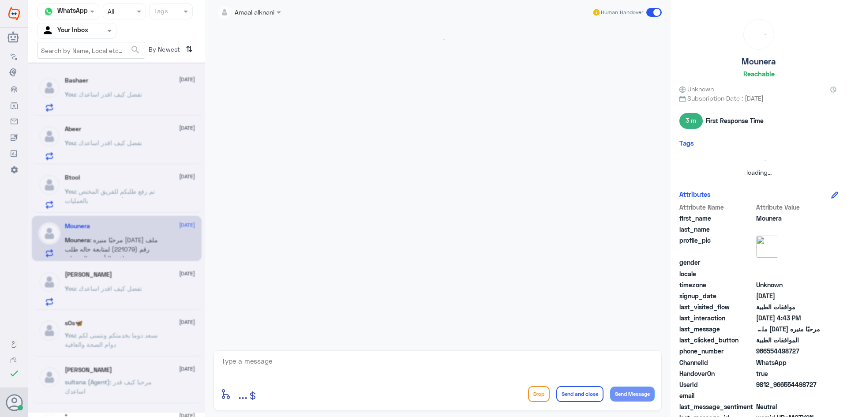
scroll to position [158, 0]
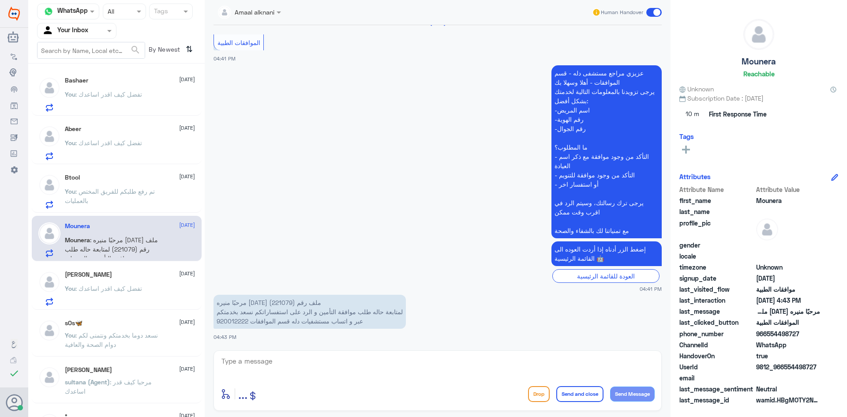
click at [294, 364] on textarea at bounding box center [438, 366] width 434 height 22
click at [85, 148] on p "Abeer : خلاص شكراً" at bounding box center [90, 149] width 50 height 22
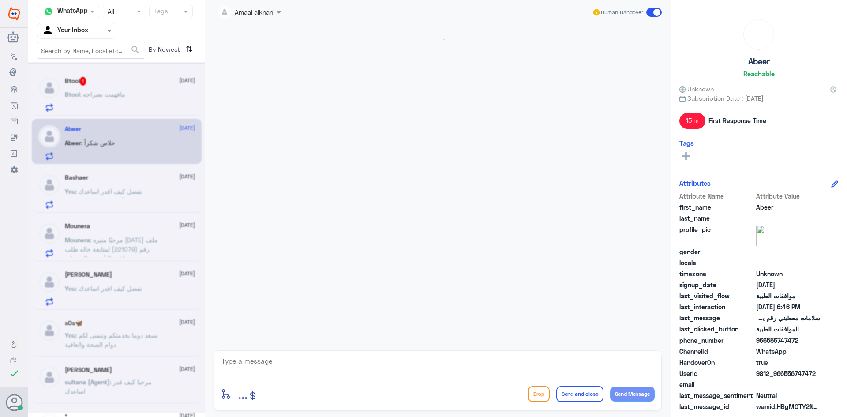
scroll to position [582, 0]
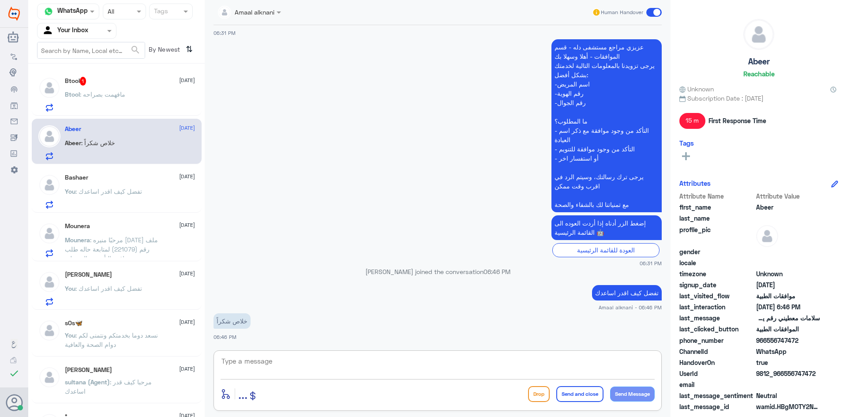
click at [263, 361] on textarea at bounding box center [438, 366] width 434 height 22
type textarea "قدامكم العافية"
click at [580, 393] on button "Send and close" at bounding box center [579, 394] width 47 height 16
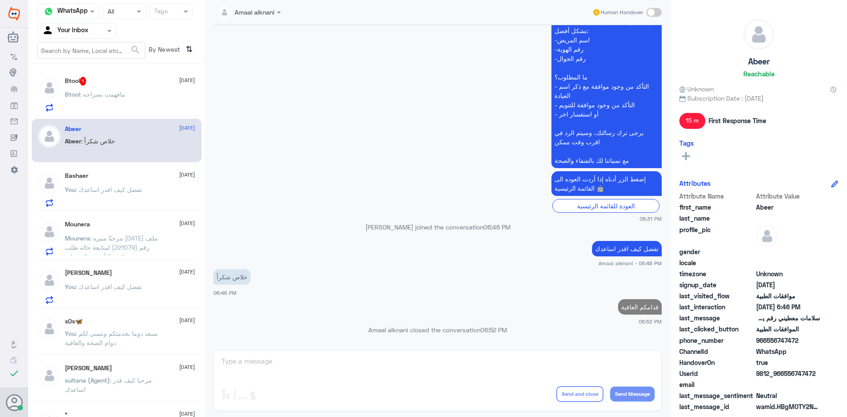
click at [86, 102] on p "Btool : مافهمت بصراحه" at bounding box center [95, 101] width 60 height 22
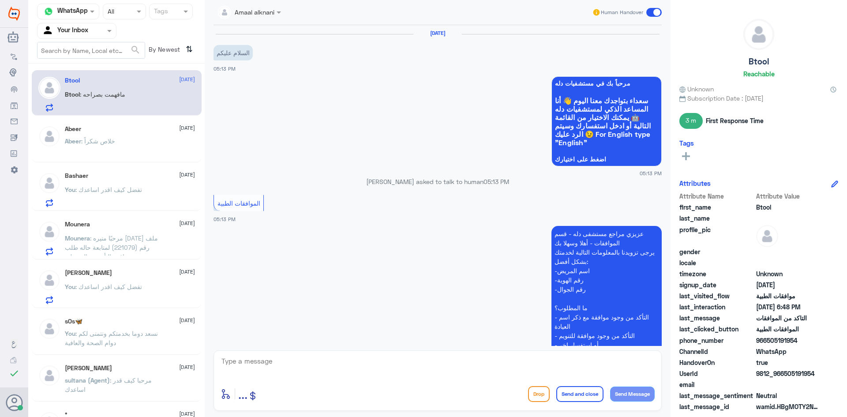
scroll to position [395, 0]
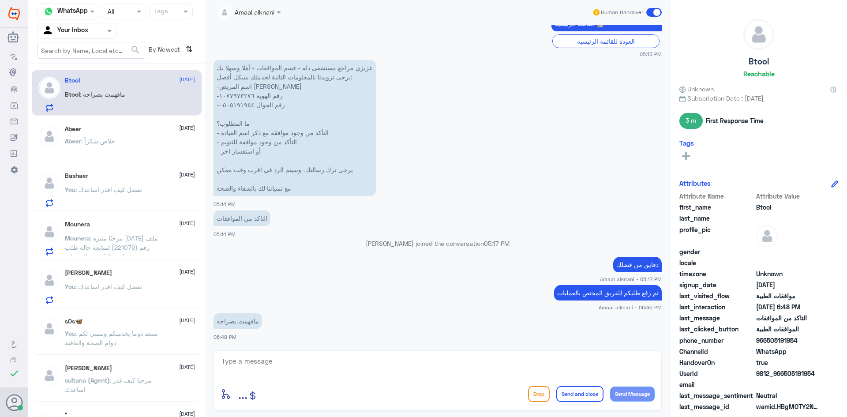
click at [256, 366] on textarea at bounding box center [438, 366] width 434 height 22
type textarea "0505191954"
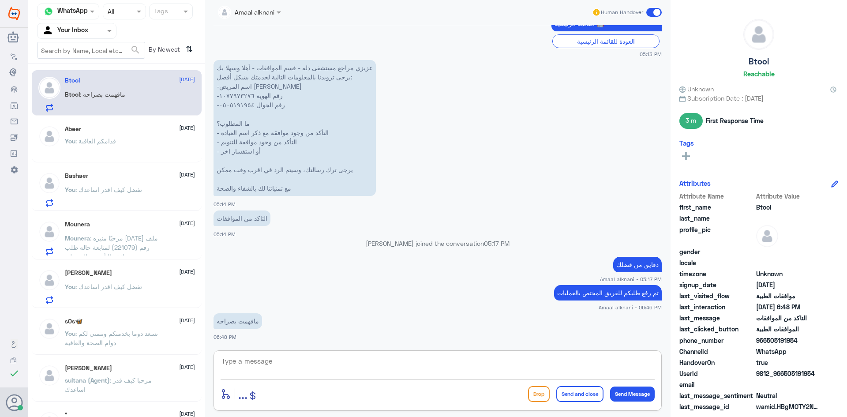
scroll to position [423, 0]
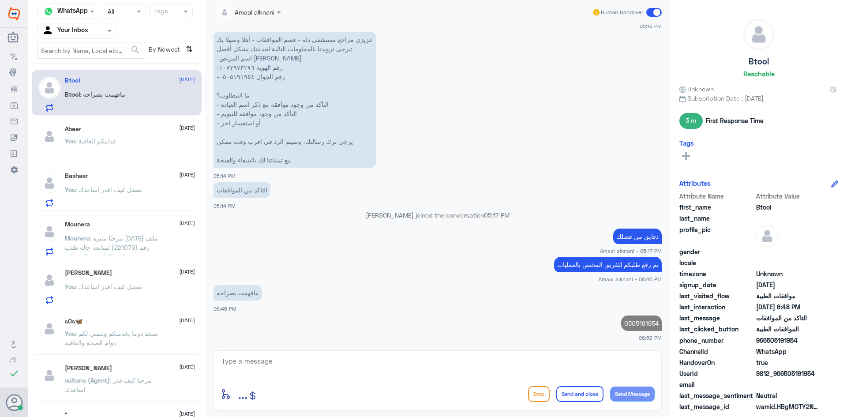
click at [649, 322] on p "0505191954" at bounding box center [641, 322] width 41 height 15
click at [648, 322] on p "0505191954" at bounding box center [641, 322] width 41 height 15
click at [488, 361] on textarea at bounding box center [438, 366] width 434 height 22
type textarea "لديكم ع نفس رقم الجوال باسم بتول طلب"
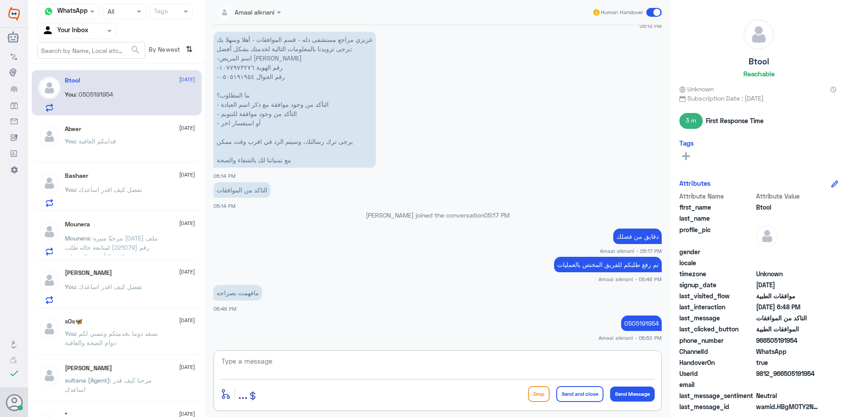
scroll to position [461, 0]
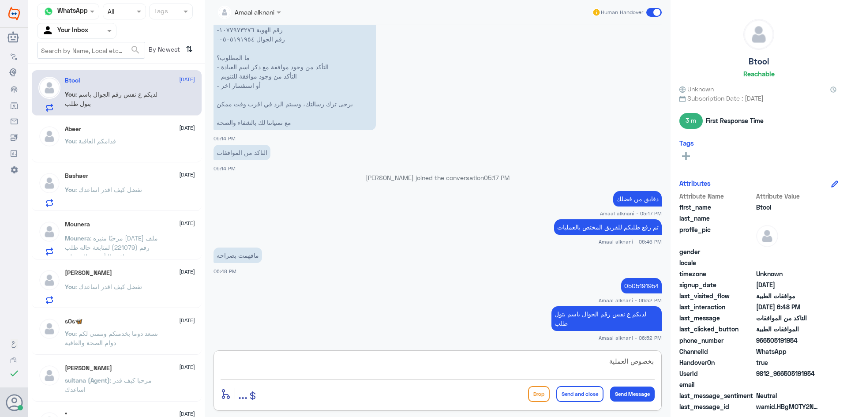
type textarea "بخصوص العملية ؟"
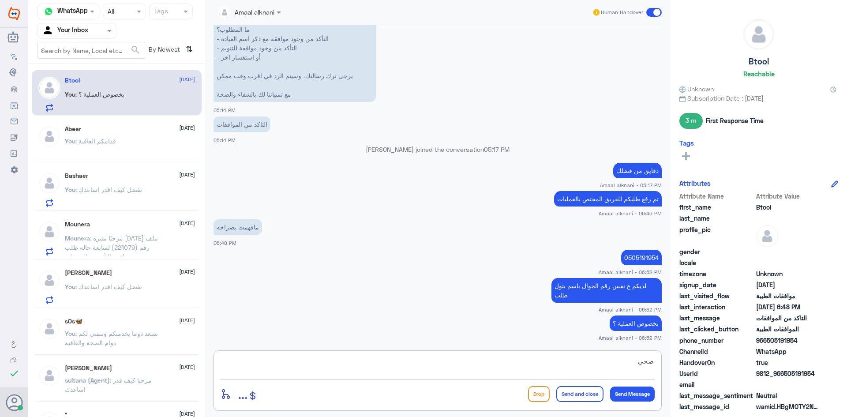
type textarea "صحيح"
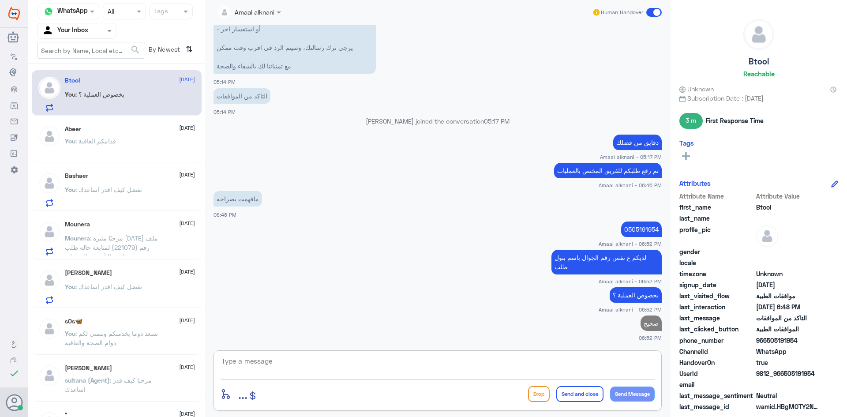
click at [638, 225] on p "0505191954" at bounding box center [641, 228] width 41 height 15
copy p "0505191954"
click at [131, 183] on div "[PERSON_NAME] [DATE] You : تفضل كيف اقدر اساعدك" at bounding box center [130, 189] width 130 height 35
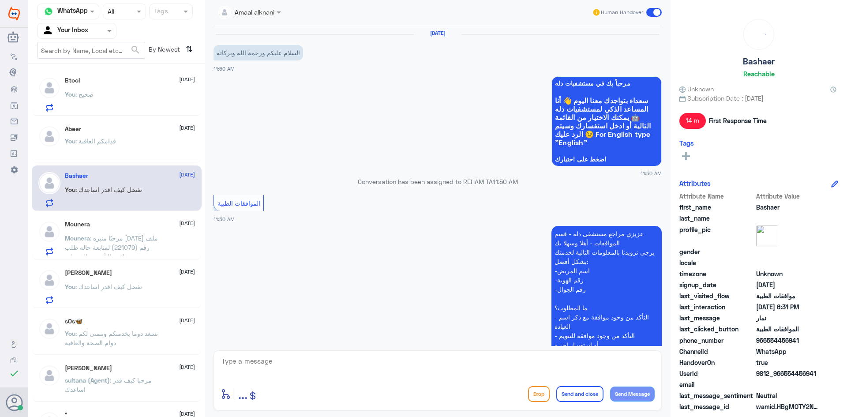
scroll to position [694, 0]
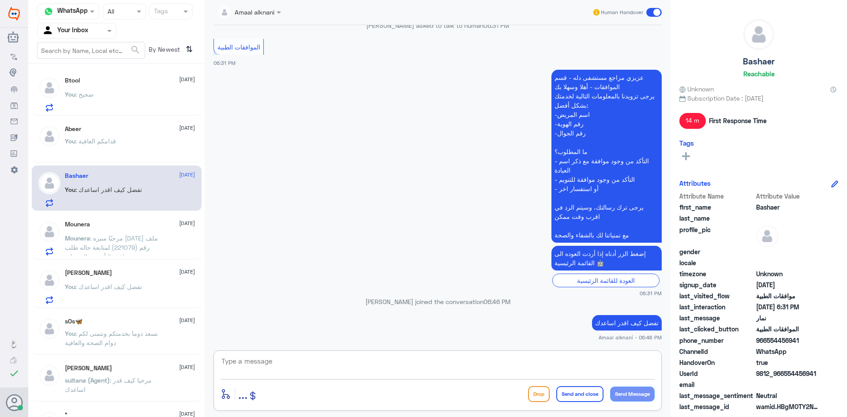
click at [622, 365] on textarea at bounding box center [438, 366] width 434 height 22
click at [137, 234] on span ": مرحبًا منيره [DATE] ملف رقم (221079) لمتابعة حاله طلب موافقة التأمين و الرد ع…" at bounding box center [113, 261] width 97 height 54
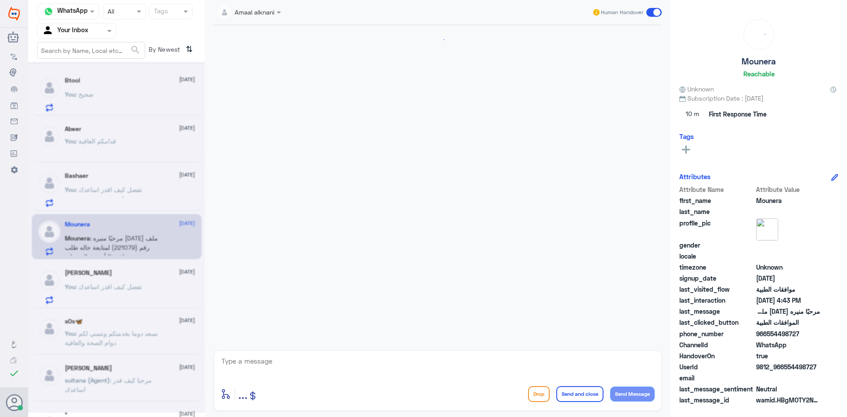
scroll to position [158, 0]
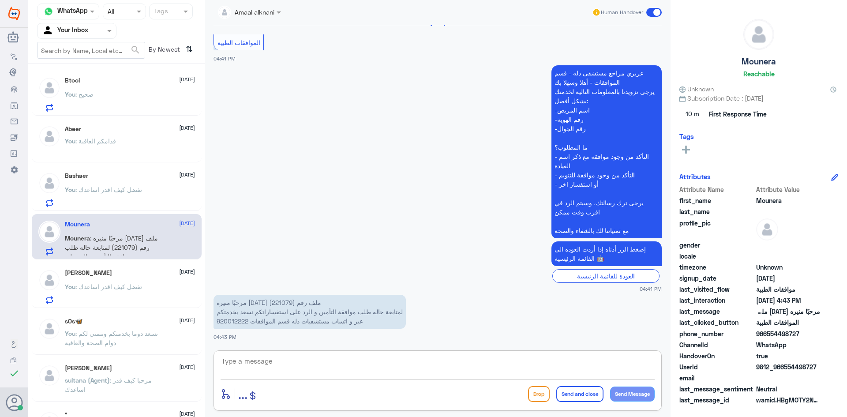
click at [238, 360] on textarea at bounding box center [438, 366] width 434 height 22
click at [230, 304] on p "مرحبًا منيره [DATE] ملف رقم [PHONE_NUMBER] حاله طلب موافقة التأمين و الرد على ا…" at bounding box center [310, 312] width 192 height 34
copy p "221079"
click at [351, 352] on div "enter flow name ... Drop Send and close Send Message" at bounding box center [438, 380] width 448 height 60
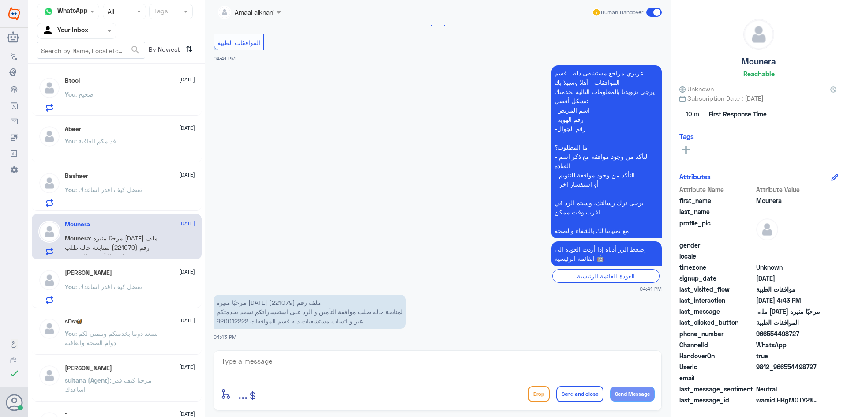
click at [351, 359] on textarea at bounding box center [438, 366] width 434 height 22
type textarea "عفوا طلبكم بخصوص ماذا ؟"
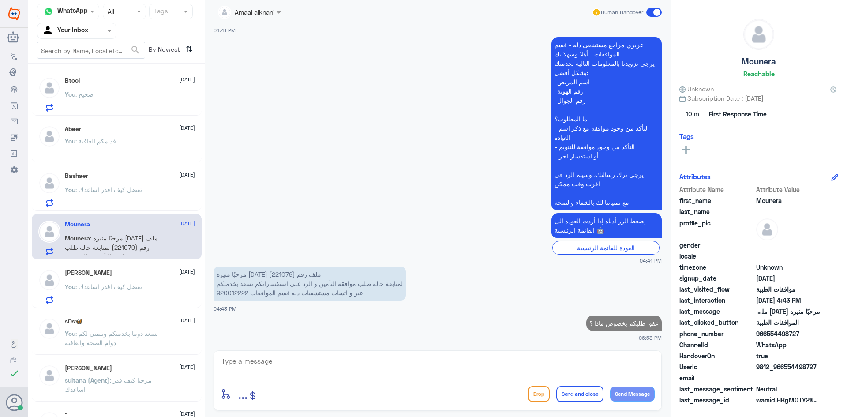
click at [152, 283] on div "[PERSON_NAME] [DATE] You : تفضل كيف اقدر اساعدك" at bounding box center [130, 286] width 130 height 35
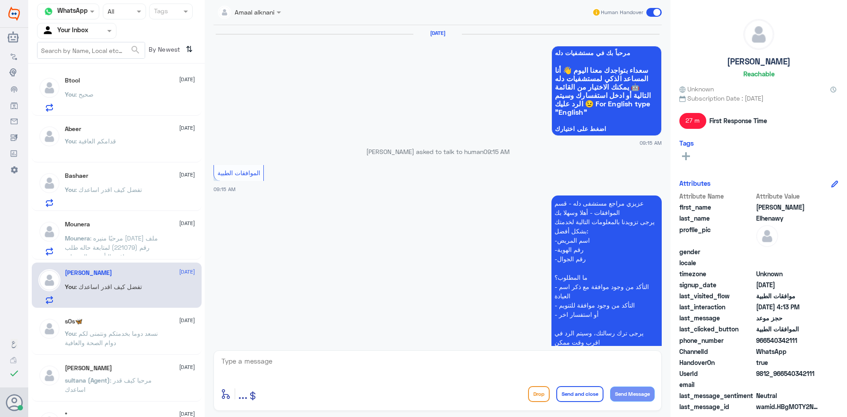
scroll to position [826, 0]
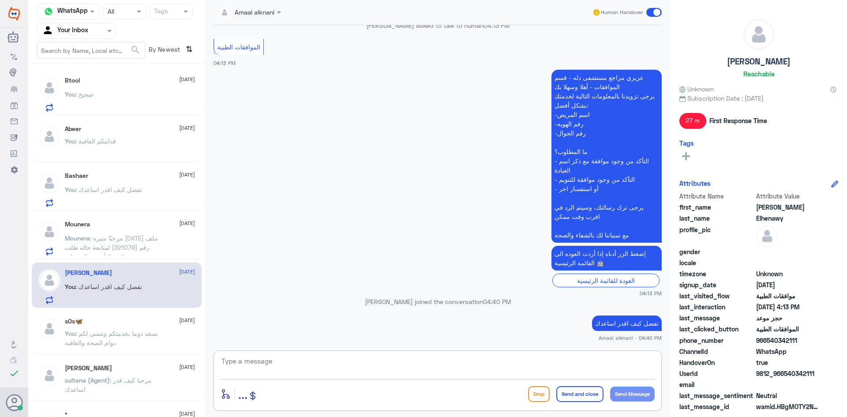
click at [269, 358] on textarea at bounding box center [438, 366] width 434 height 22
click at [268, 364] on textarea at bounding box center [438, 366] width 434 height 22
type textarea "نسعد دوما بخدمتكم ونتمنى لكم دوام الصحة والعافية"
click at [584, 397] on button "Send and close" at bounding box center [579, 394] width 47 height 16
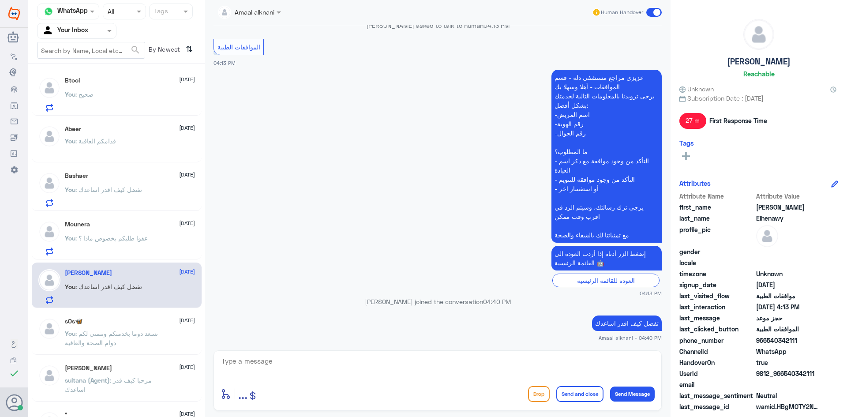
scroll to position [863, 0]
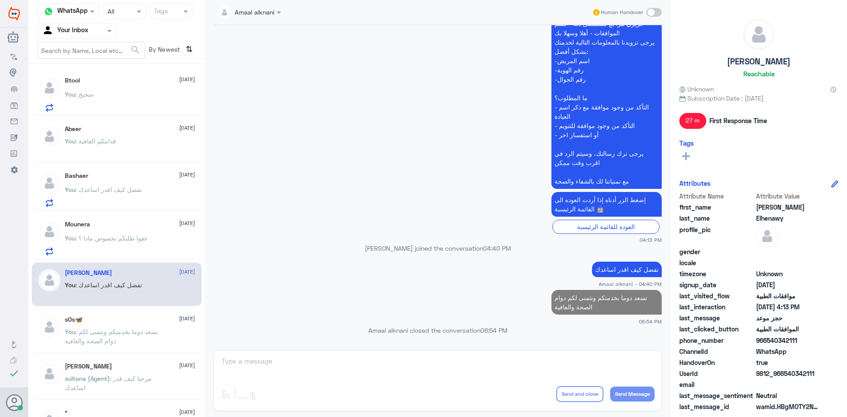
click at [141, 340] on p "You : نسعد دوما بخدمتكم ونتمنى لكم دوام الصحة والعافية" at bounding box center [114, 338] width 99 height 22
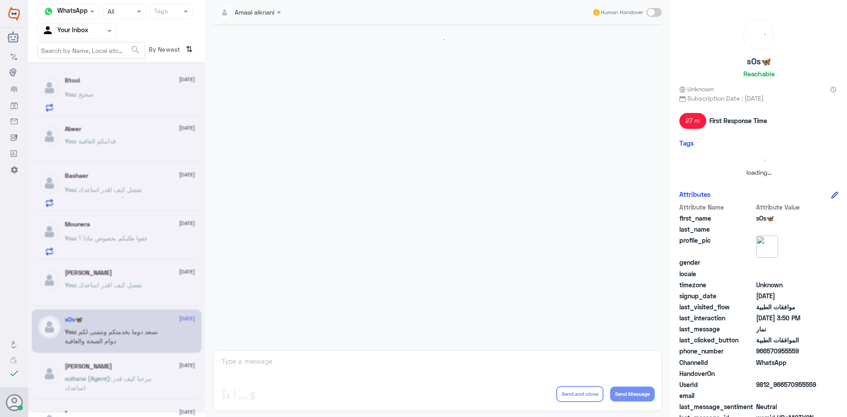
scroll to position [540, 0]
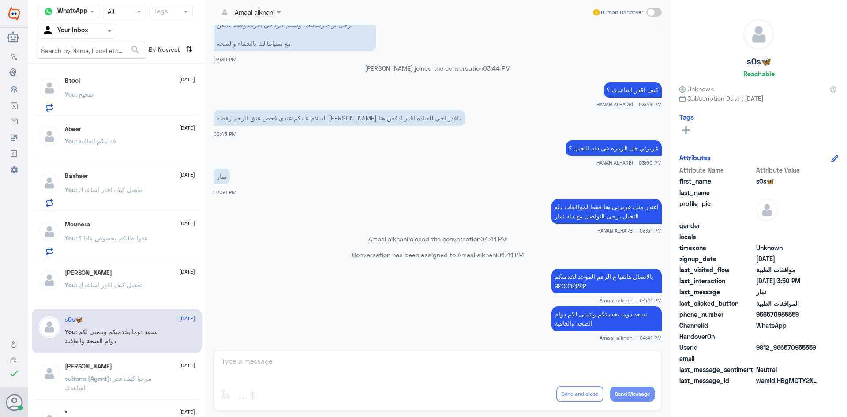
click at [421, 370] on div "Amaal alknani Human Handover [DATE] السلام عليكم عندي فحص عنق الرحم رفضه [PERSO…" at bounding box center [438, 210] width 466 height 420
click at [483, 369] on div "Amaal alknani Human Handover [DATE] السلام عليكم عندي فحص عنق الرحم رفضه [PERSO…" at bounding box center [438, 210] width 466 height 420
click at [101, 31] on div at bounding box center [76, 31] width 79 height 10
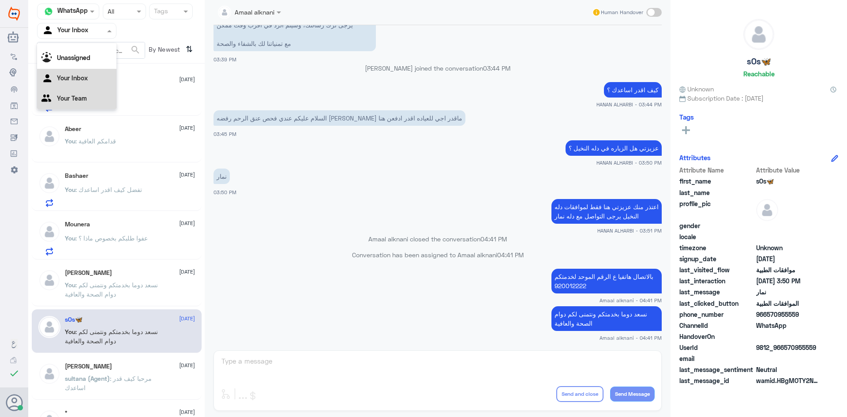
click at [78, 98] on Team "Your Team" at bounding box center [72, 97] width 30 height 7
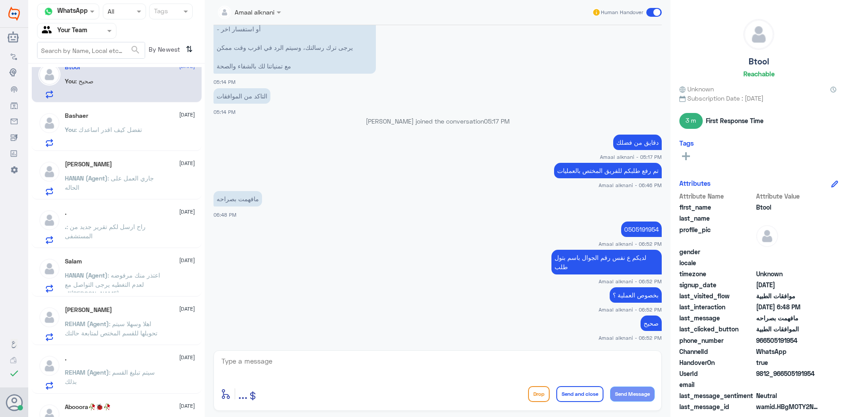
scroll to position [0, 0]
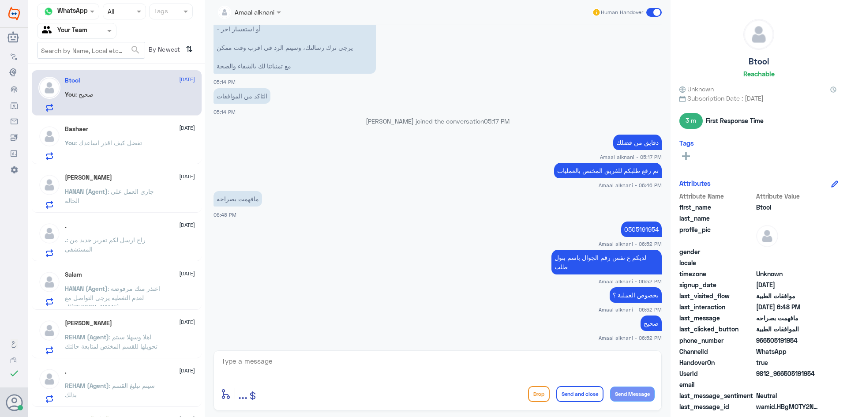
click at [125, 152] on p "You : تفضل كيف اقدر اساعدك" at bounding box center [103, 149] width 77 height 22
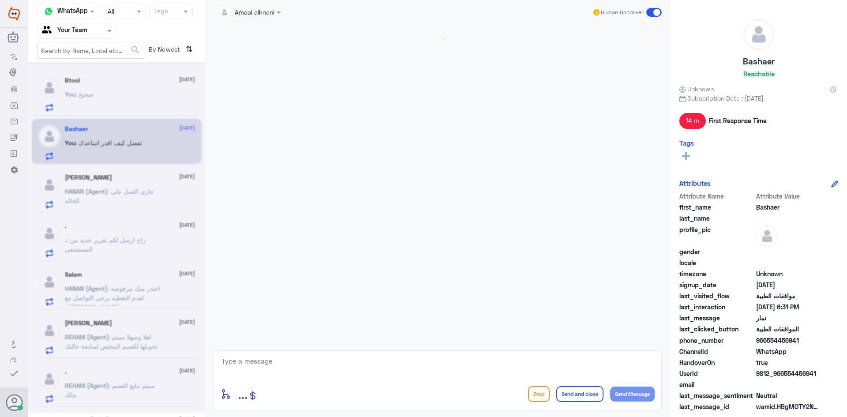
scroll to position [694, 0]
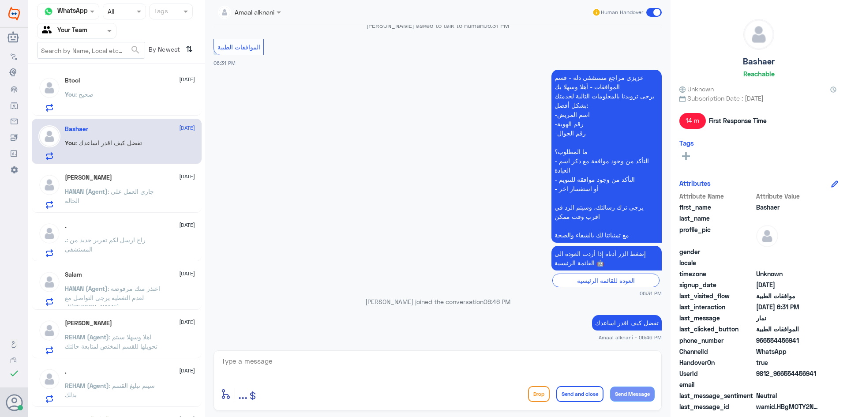
click at [120, 103] on div "You : صحيح" at bounding box center [130, 102] width 130 height 20
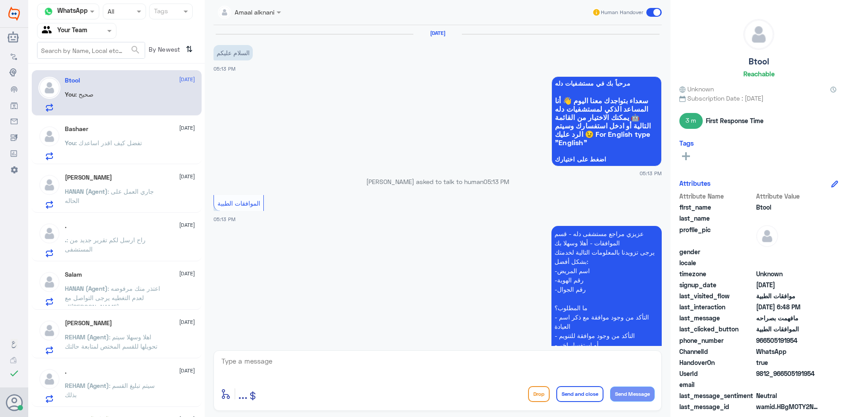
scroll to position [517, 0]
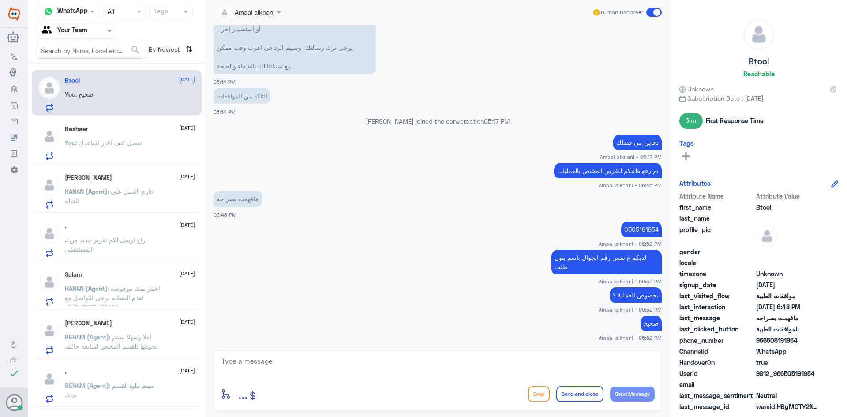
click at [152, 147] on div "You : تفضل كيف اقدر اساعدك" at bounding box center [130, 150] width 130 height 20
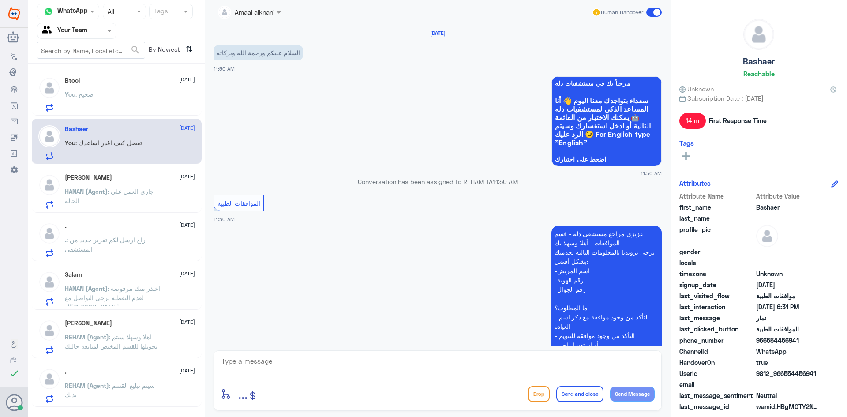
scroll to position [694, 0]
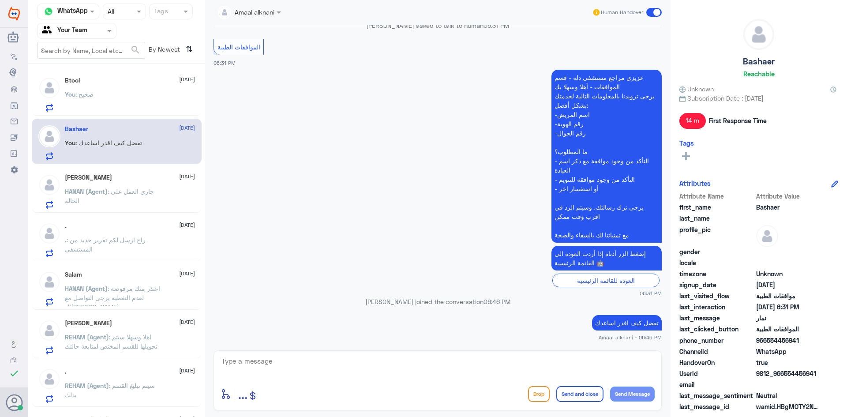
click at [136, 195] on span ": جاري العمل على الحاله" at bounding box center [109, 195] width 89 height 17
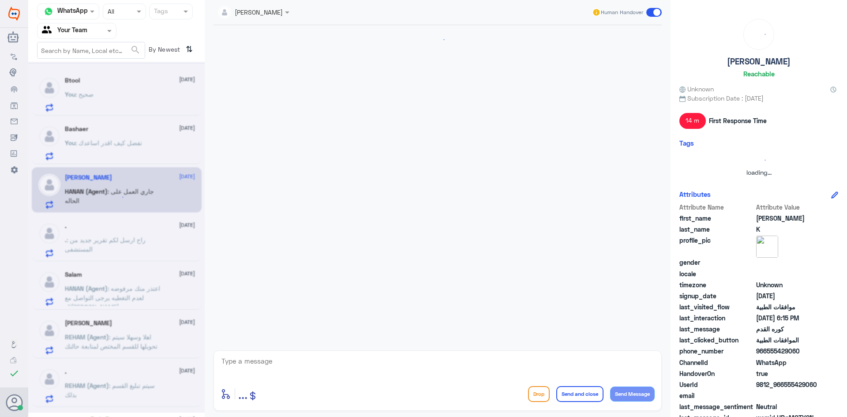
scroll to position [1002, 0]
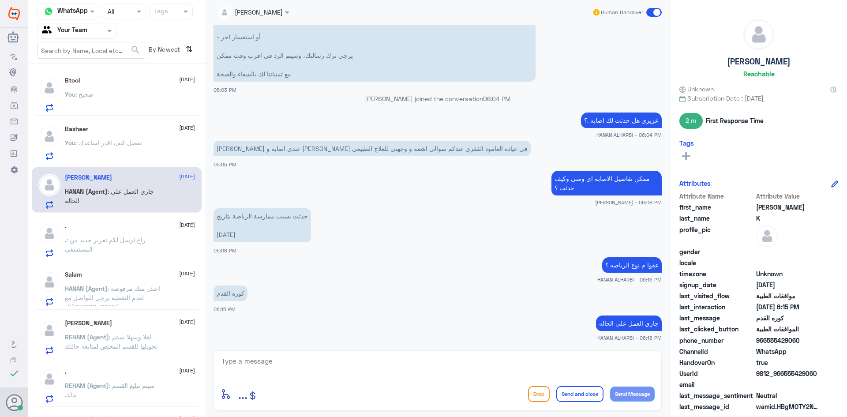
click at [310, 365] on textarea at bounding box center [438, 366] width 434 height 22
click at [117, 352] on p "REHAM (Agent) : اهلا وسهلا سيتم تحويلها للقسم المختص لمتابعة حالتك" at bounding box center [114, 343] width 99 height 22
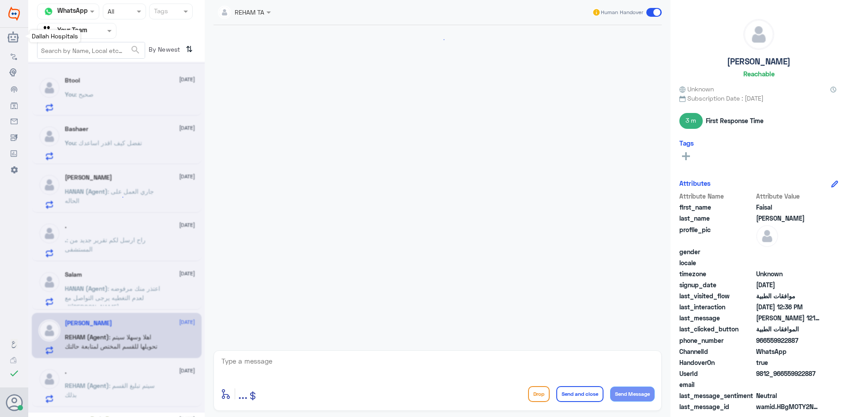
scroll to position [762, 0]
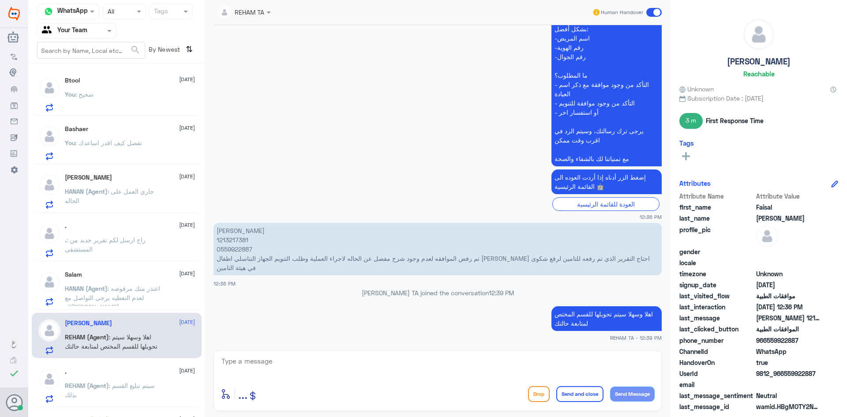
click at [146, 100] on div "You : صحيح" at bounding box center [130, 102] width 130 height 20
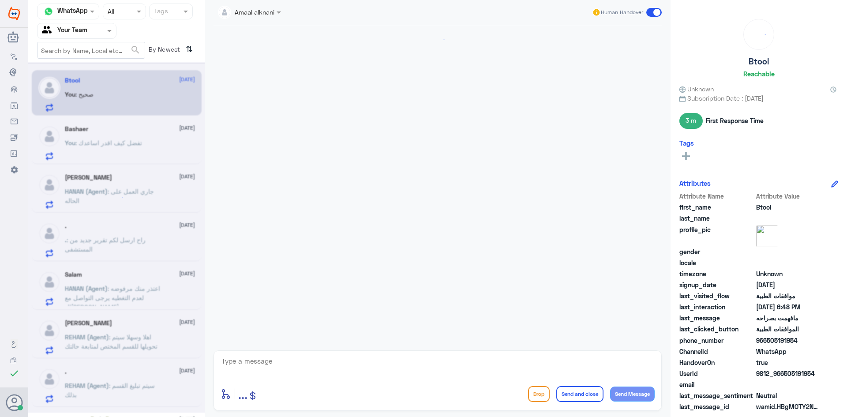
scroll to position [517, 0]
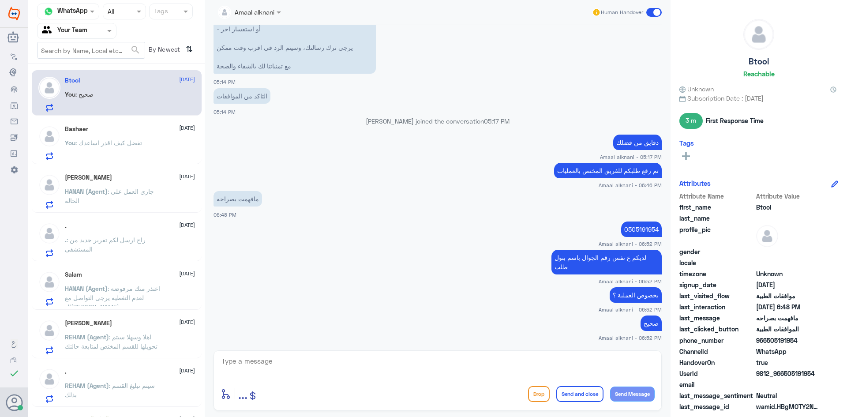
click at [130, 376] on div ". [DATE] REHAM (Agent) : سيتم تبليغ القسم بذلك" at bounding box center [130, 385] width 130 height 35
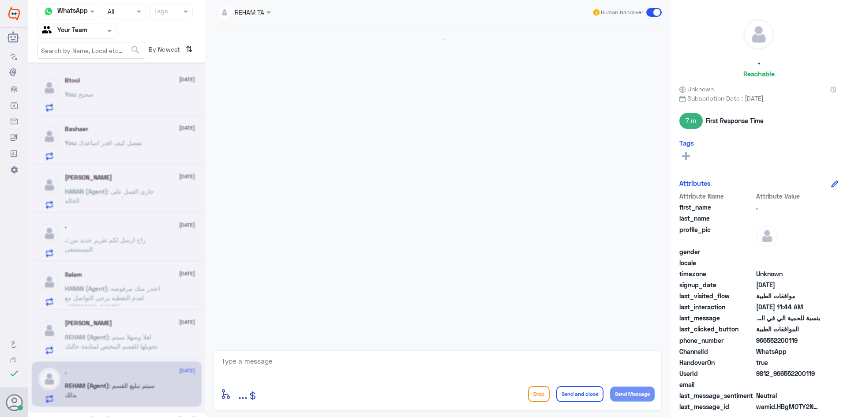
scroll to position [579, 0]
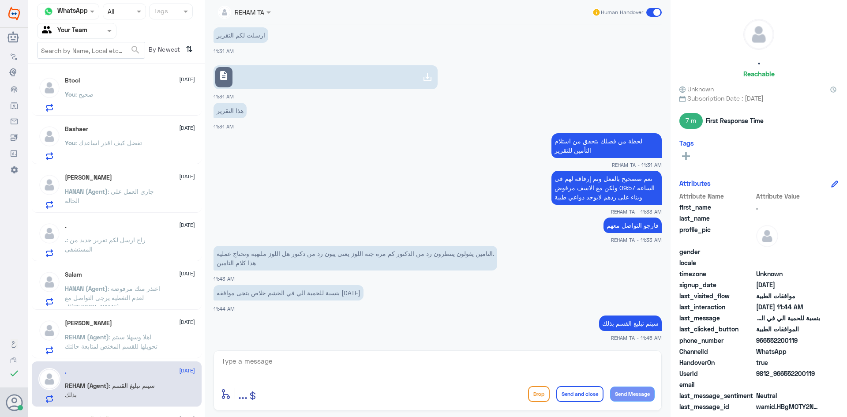
click at [95, 87] on div "Btool [DATE] You : صحيح" at bounding box center [130, 94] width 130 height 35
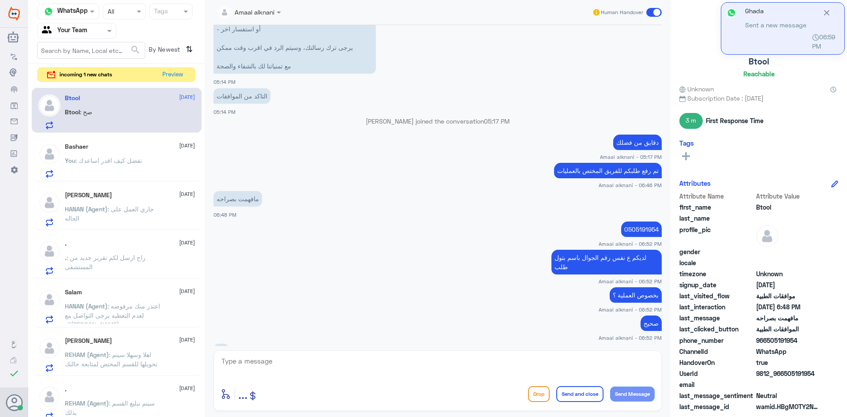
scroll to position [548, 0]
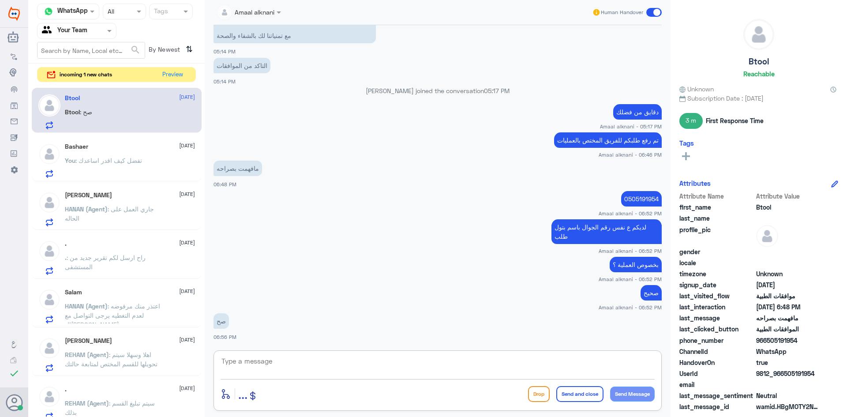
click at [323, 367] on textarea at bounding box center [438, 366] width 434 height 22
click at [323, 363] on textarea at bounding box center [438, 366] width 434 height 22
click at [281, 357] on textarea at bounding box center [438, 366] width 434 height 22
type textarea "انا رفعت بياناتكم لفريق الموافقات الخاص بالتنويم"
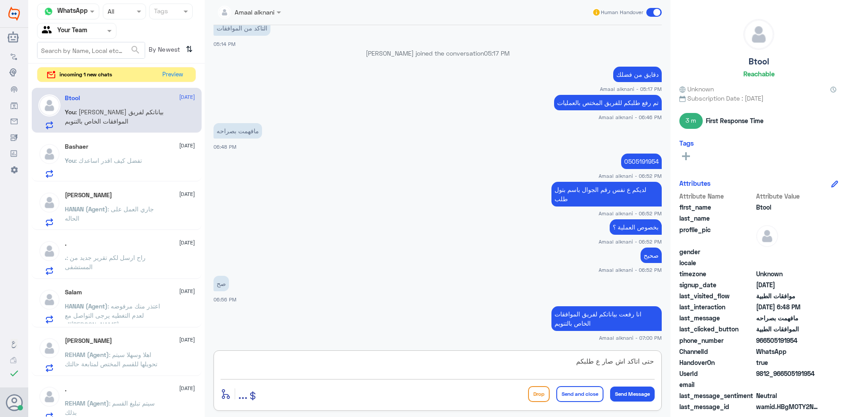
type textarea "حتى اتاكد اش صار ع طلبكم"
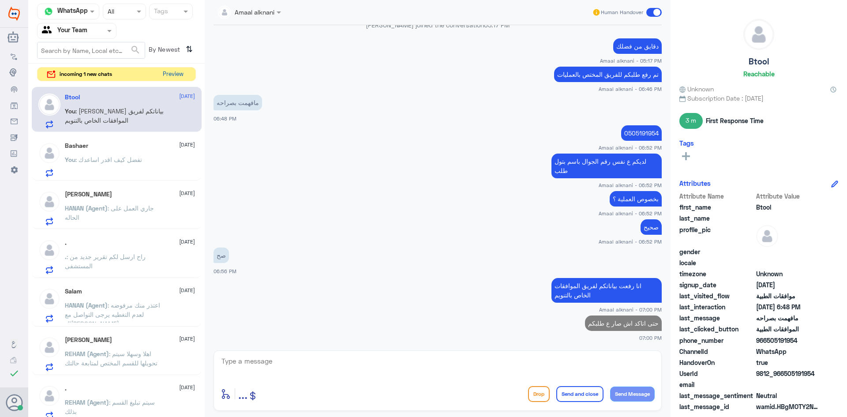
click at [174, 71] on button "Preview" at bounding box center [172, 74] width 27 height 14
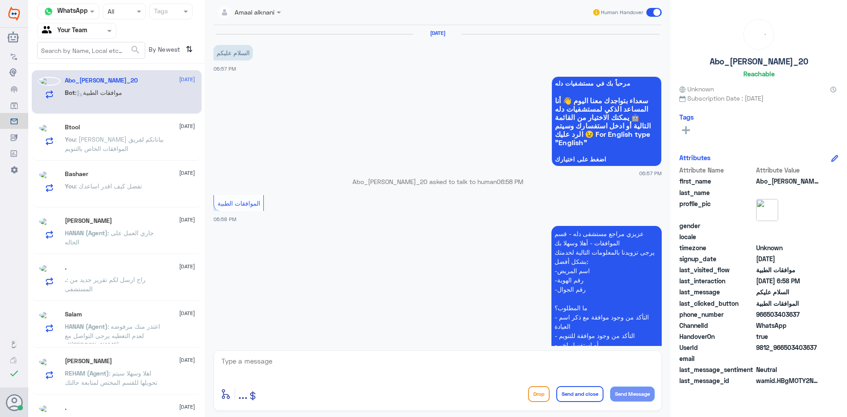
scroll to position [112, 0]
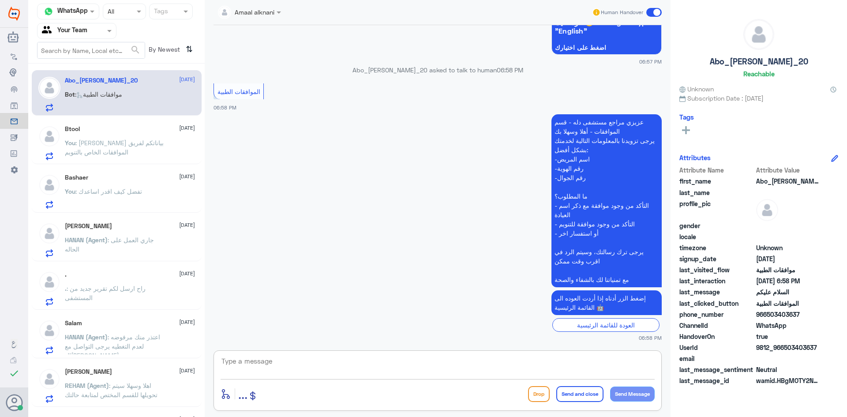
click at [324, 376] on textarea at bounding box center [438, 366] width 434 height 22
type textarea "تفضل كيف اقدر اساعدك"
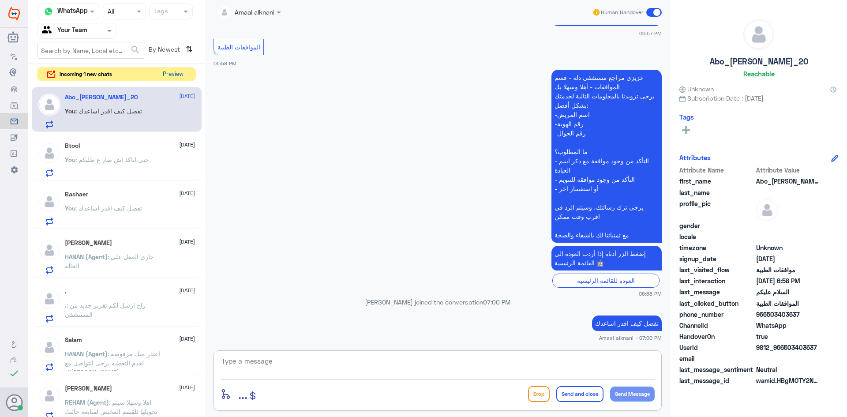
click at [180, 75] on button "Preview" at bounding box center [172, 74] width 27 height 14
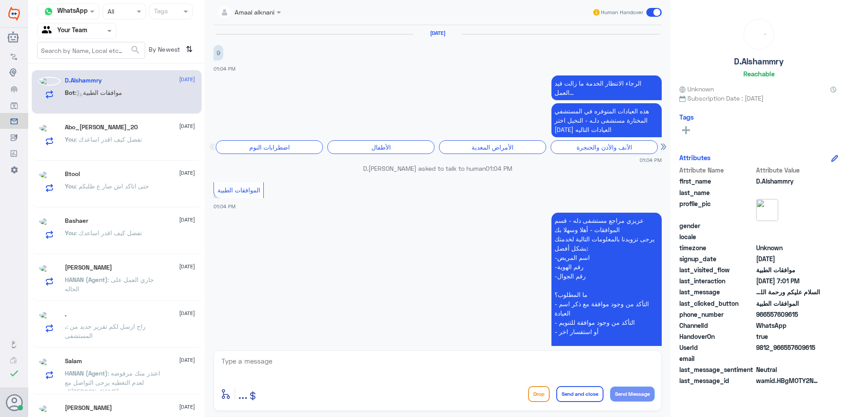
scroll to position [877, 0]
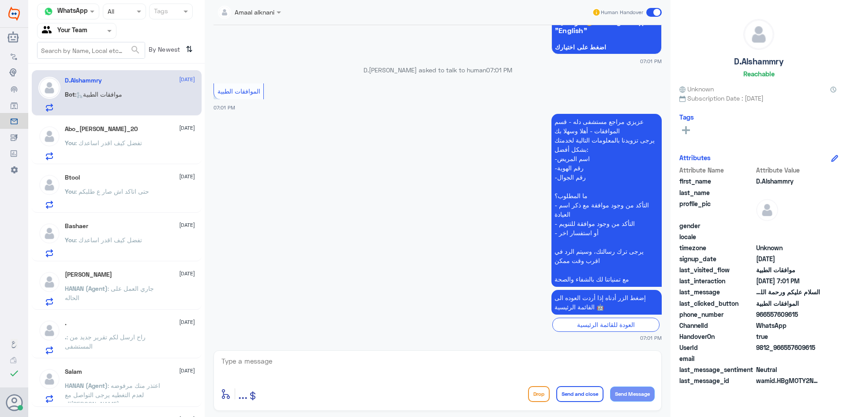
click at [307, 364] on textarea at bounding box center [438, 366] width 434 height 22
type textarea "تفضل كيف اقدر اساعدك"
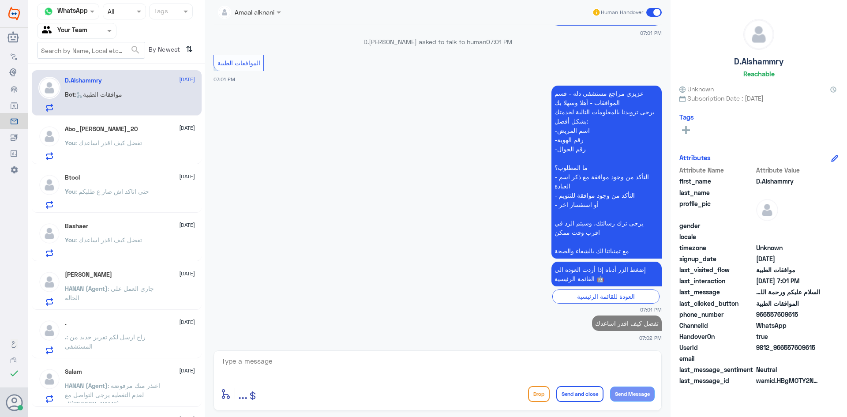
click at [141, 204] on p "You : حتى اتاكد اش صار ع طلبكم" at bounding box center [107, 198] width 84 height 22
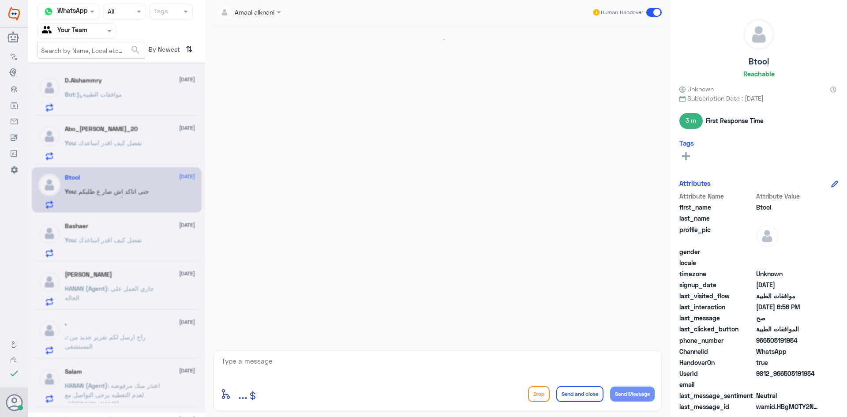
scroll to position [614, 0]
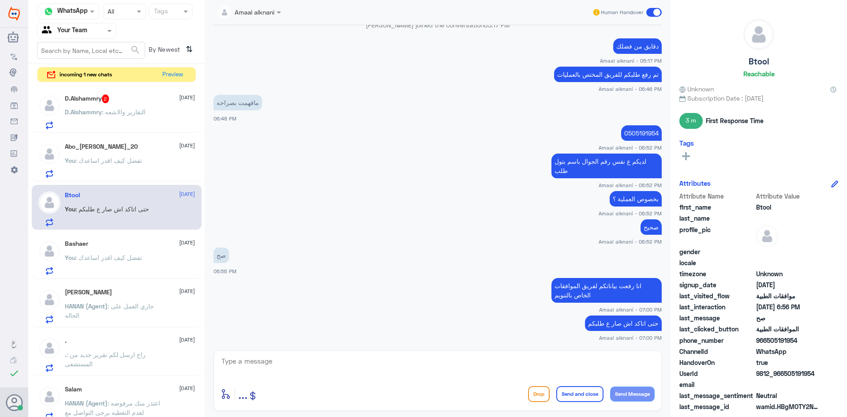
click at [118, 115] on span ": التقارير والاشعه" at bounding box center [124, 111] width 44 height 7
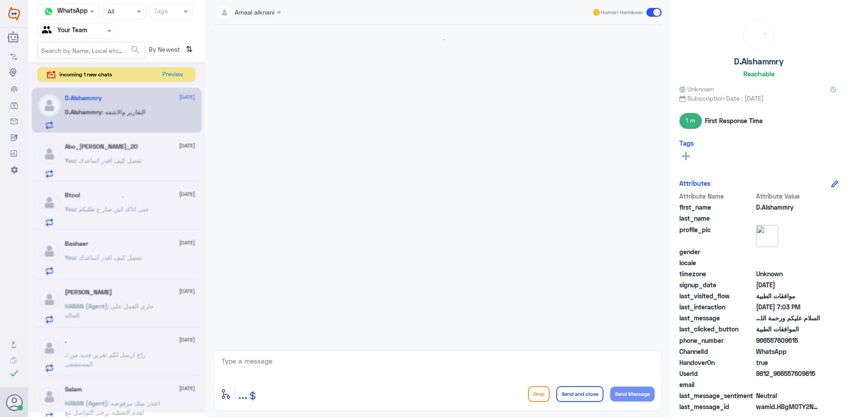
scroll to position [891, 0]
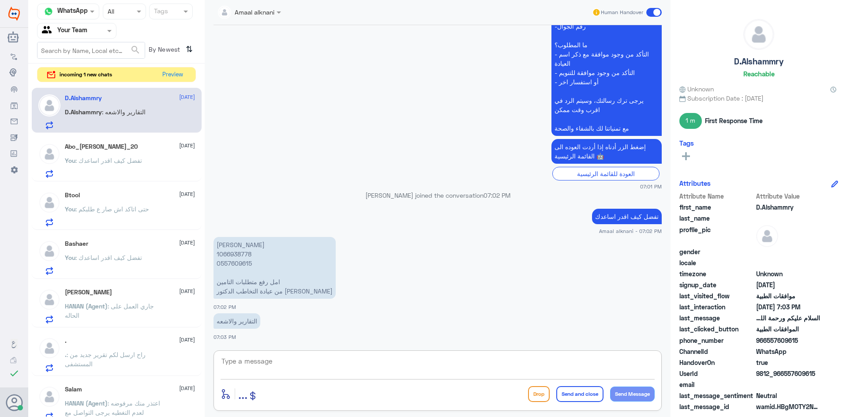
click at [283, 363] on textarea at bounding box center [438, 366] width 434 height 22
click at [233, 263] on p "[PERSON_NAME] 1066938778 0557609615 امل رفع متطلبات التامين من عيادة التخاطب ال…" at bounding box center [275, 268] width 122 height 62
copy p "0557609615"
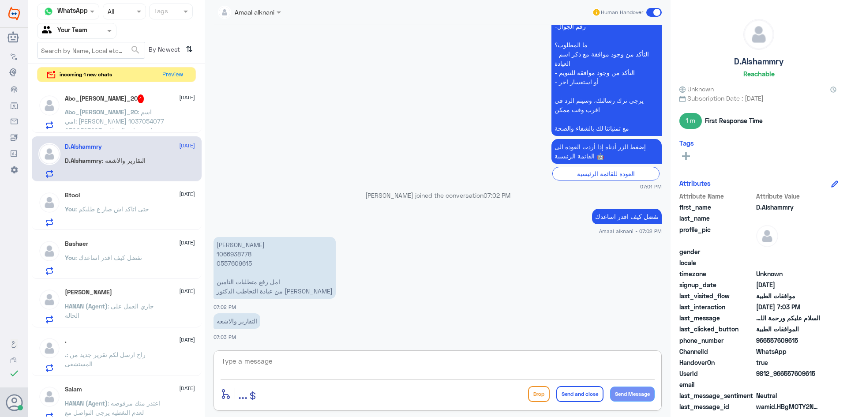
click at [270, 360] on textarea at bounding box center [438, 366] width 434 height 22
click at [623, 361] on textarea "تم رفع جميع التقارير والاشعة" at bounding box center [438, 366] width 434 height 22
type textarea "تم رفع التقارير والاشعة"
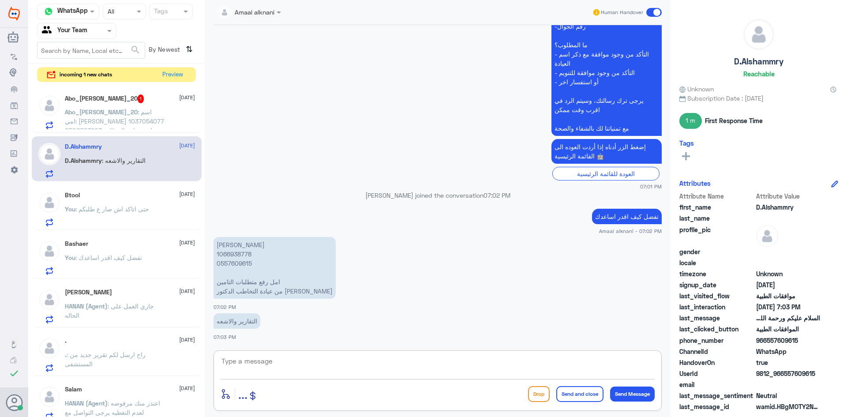
scroll to position [919, 0]
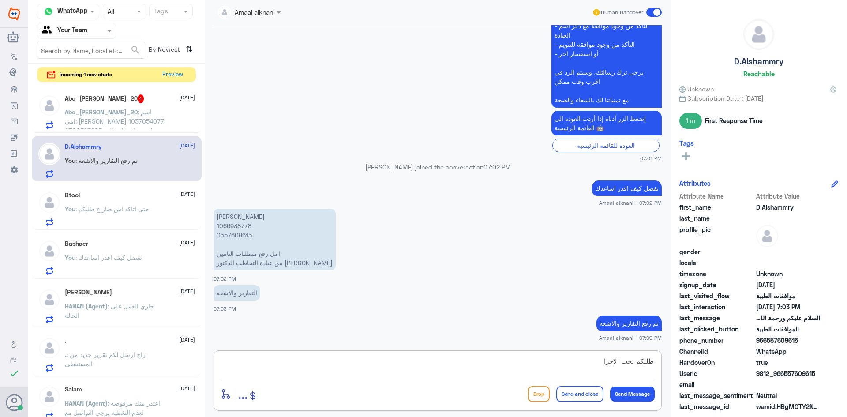
type textarea "طلبكم تحت الاجراء"
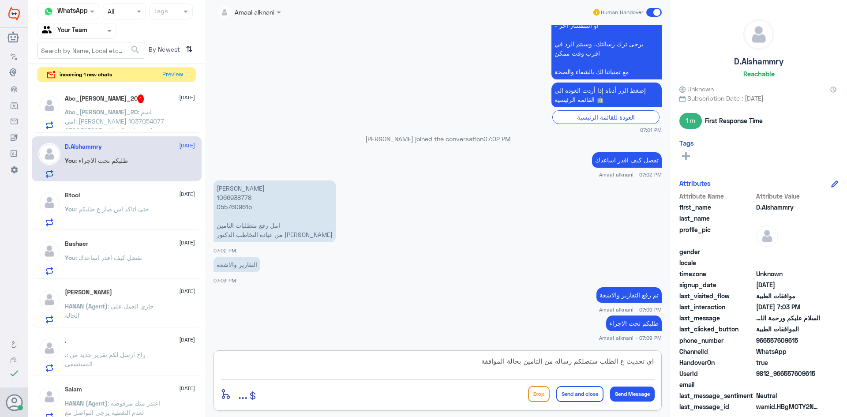
type textarea "اي تحديث ع الطلب ستصلكم رساله من التامين بحالة الموافقة"
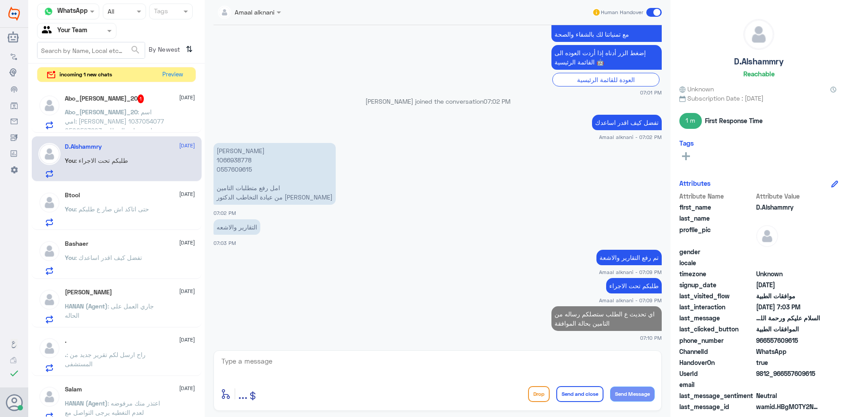
click at [135, 118] on span ": اسم امي: [PERSON_NAME] 1037054077 0500593603 لقد تم إرسال طلب للحصول على سماع…" at bounding box center [114, 149] width 99 height 82
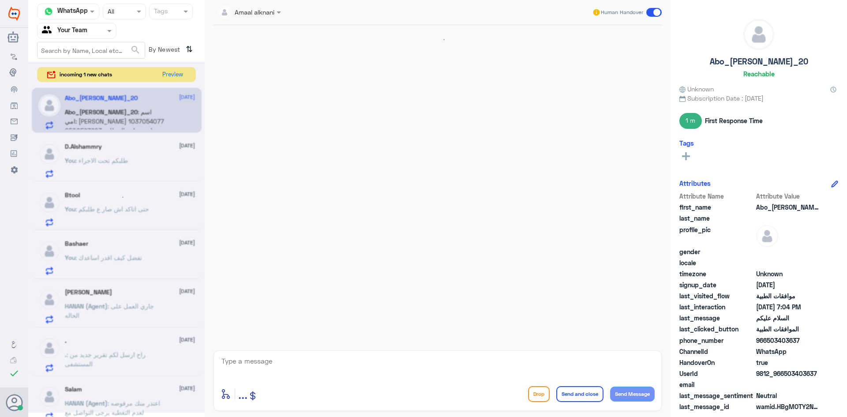
scroll to position [232, 0]
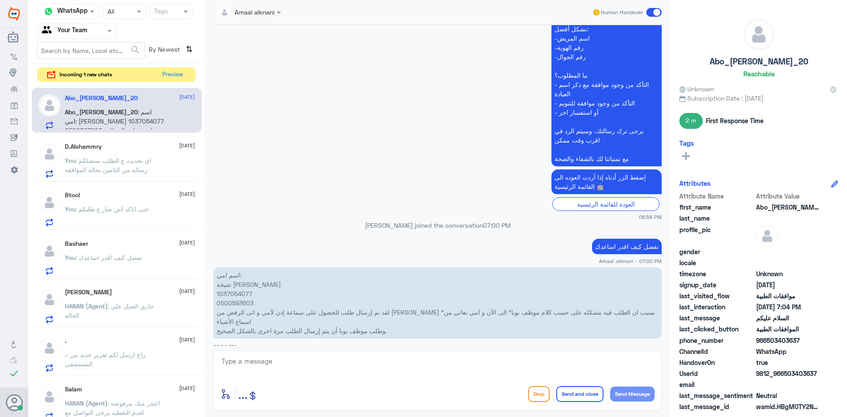
click at [234, 291] on p "اسم امي: شيخة [PERSON_NAME] 1037054077 0500593603 لقد تم إرسال طلب للحصول على س…" at bounding box center [438, 302] width 448 height 71
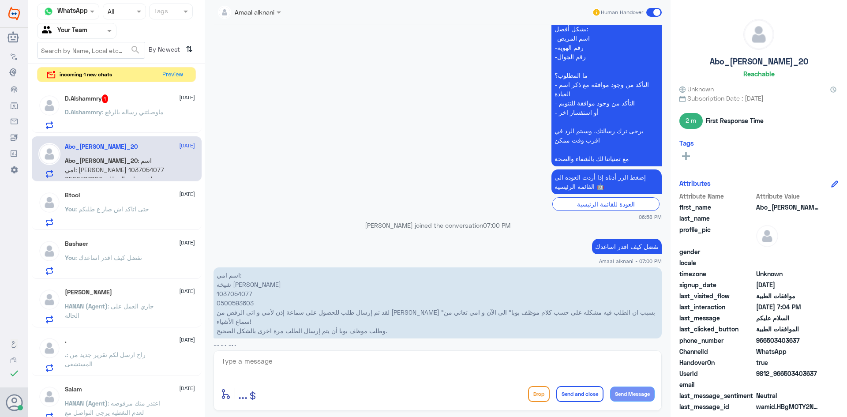
click at [110, 109] on span ": ماوصلتني رساله بالرفع" at bounding box center [133, 111] width 62 height 7
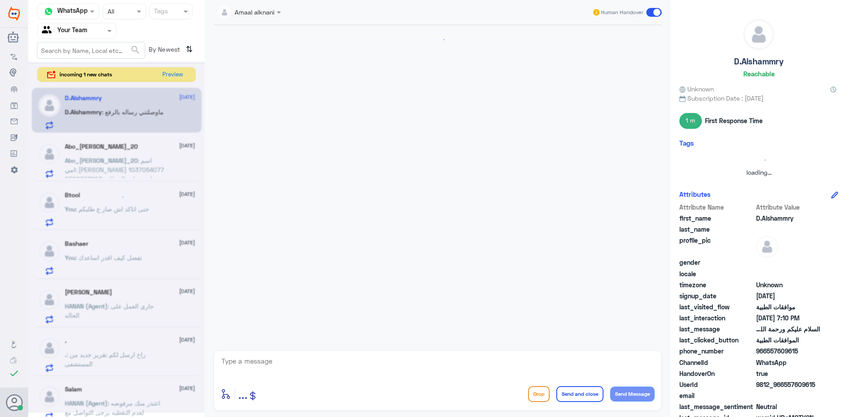
scroll to position [594, 0]
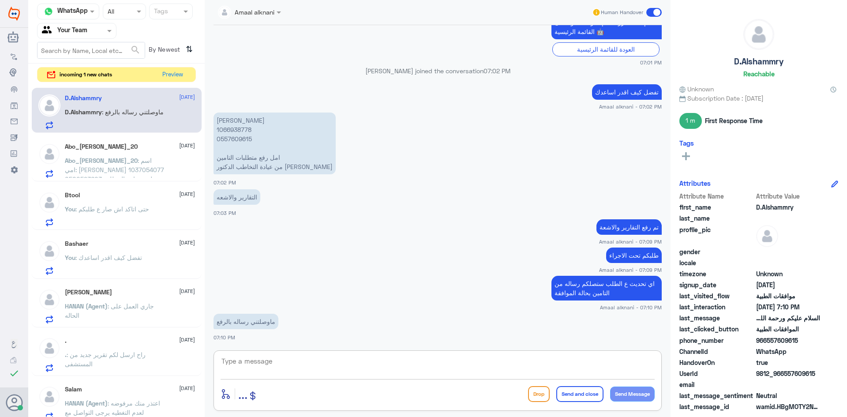
click at [289, 360] on textarea at bounding box center [438, 366] width 434 height 22
type textarea "نتابع ع نفس الطلب"
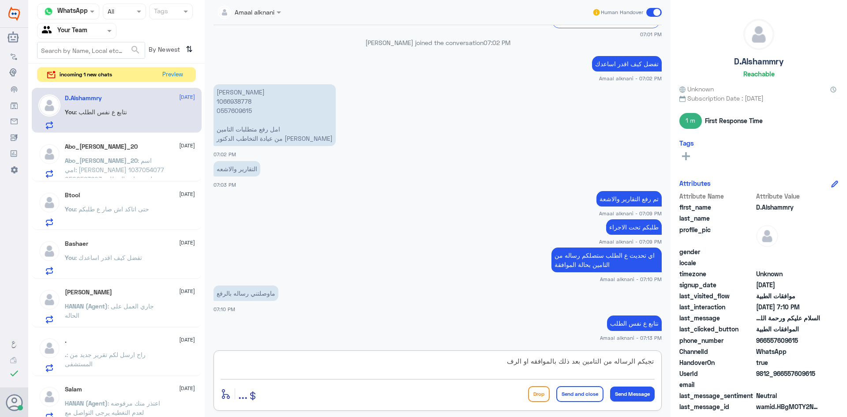
type textarea "تجيكم الرساله من التامين بعد ذلك بالموافقه او الرفض"
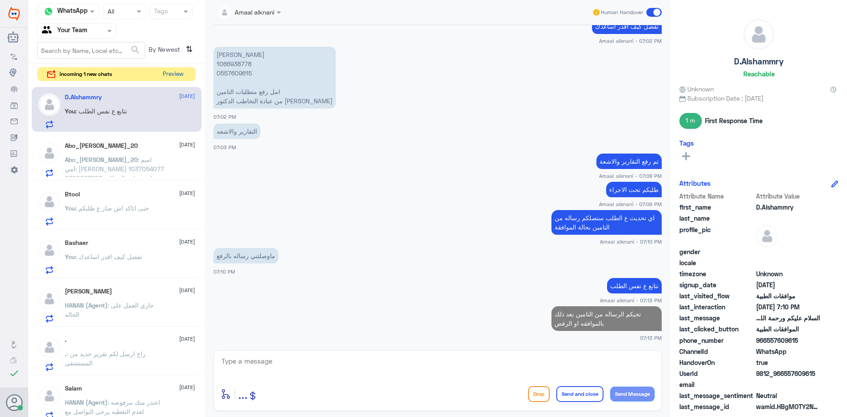
click at [178, 72] on button "Preview" at bounding box center [172, 74] width 27 height 14
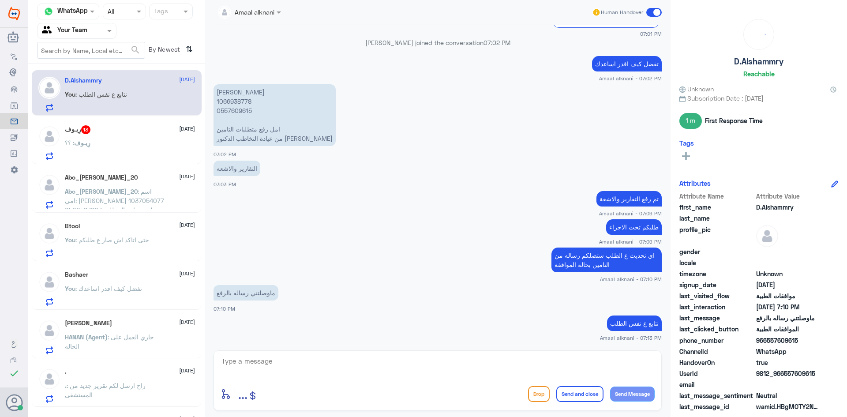
scroll to position [632, 0]
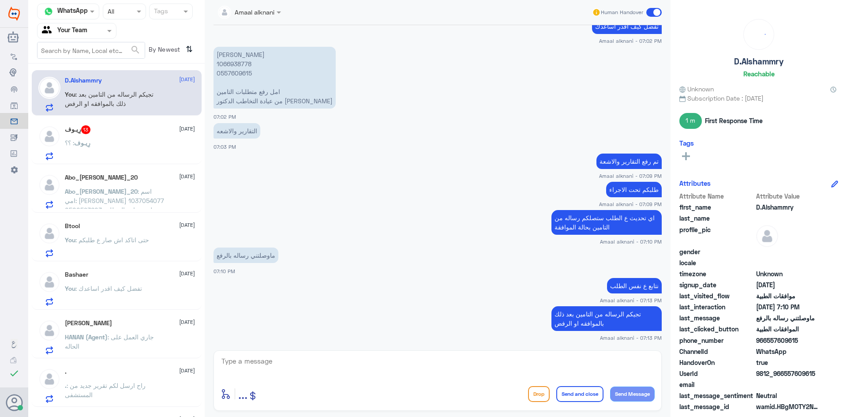
click at [98, 142] on div "رِيـوف : ؟؟" at bounding box center [130, 150] width 130 height 20
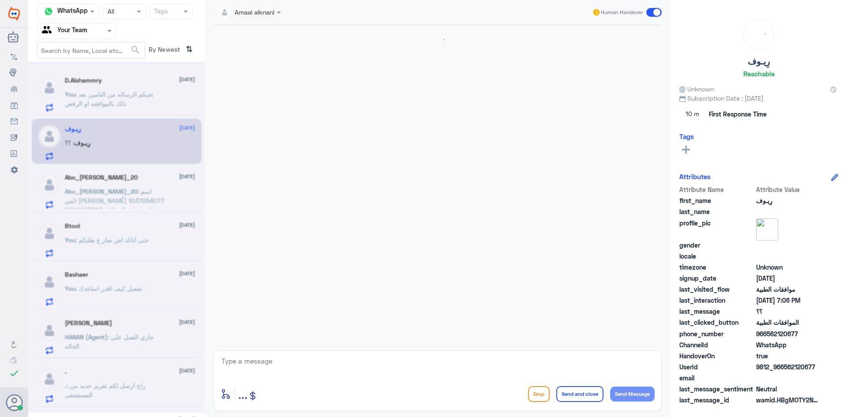
scroll to position [731, 0]
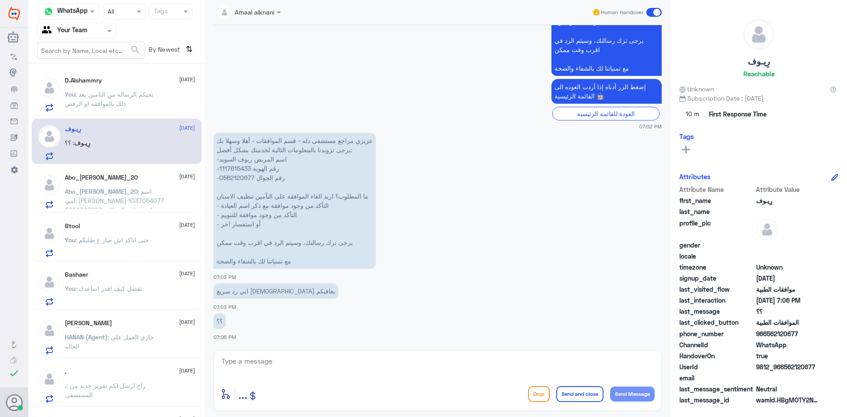
click at [304, 373] on textarea at bounding box center [438, 366] width 434 height 22
click at [245, 175] on p "عزيزي مراجع مستشفى دله - قسم الموافقات - أهلا وسهلا بك يرجى تزويدنا بالمعلومات …" at bounding box center [295, 201] width 162 height 136
click at [295, 362] on textarea at bounding box center [438, 366] width 434 height 22
click at [272, 361] on textarea at bounding box center [438, 366] width 434 height 22
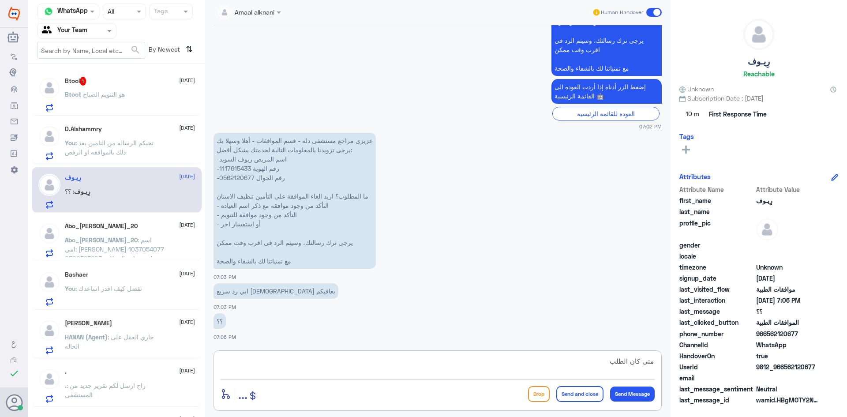
type textarea "متى كان الطلب ؟"
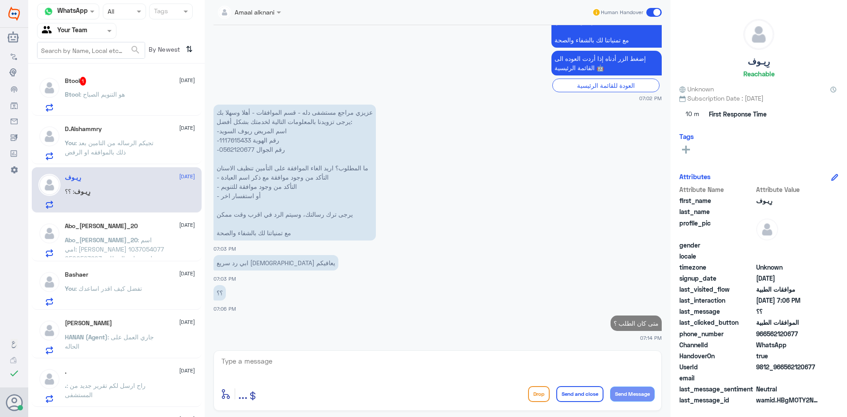
click at [112, 106] on p "Btool : هو التنويم الصباح" at bounding box center [95, 101] width 60 height 22
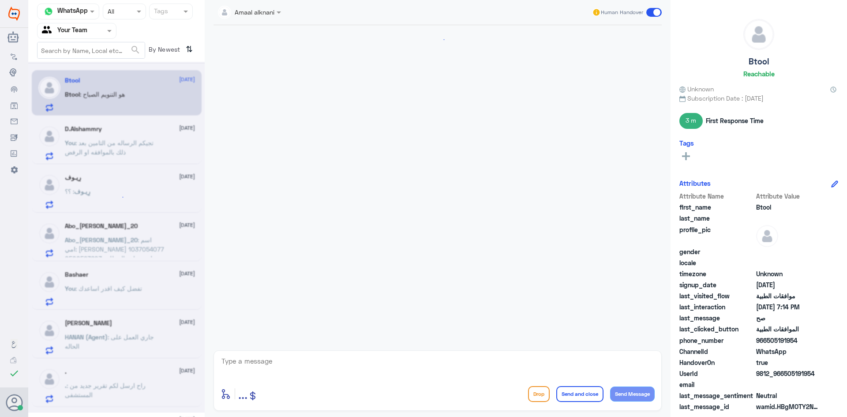
scroll to position [644, 0]
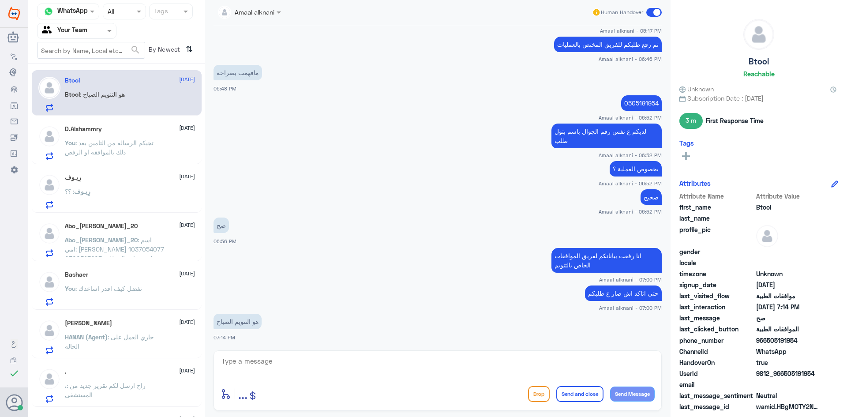
click at [275, 356] on textarea at bounding box center [438, 366] width 434 height 22
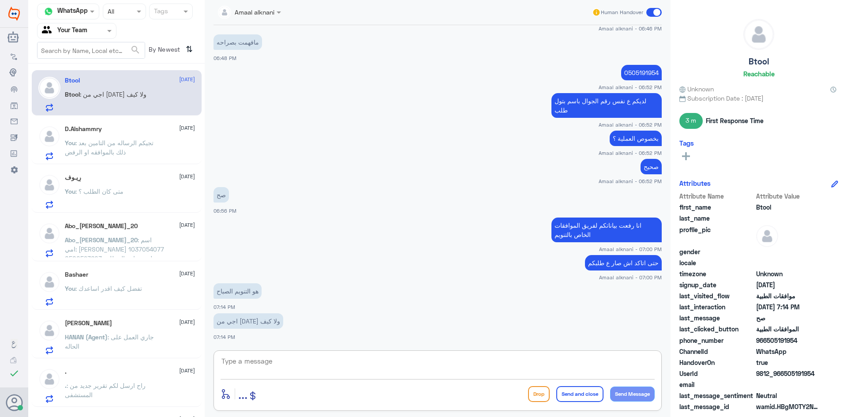
click at [288, 363] on textarea at bounding box center [438, 366] width 434 height 22
click at [126, 146] on span ": تجيكم الرساله من التامين بعد ذلك بالموافقه او الرفض" at bounding box center [109, 147] width 89 height 17
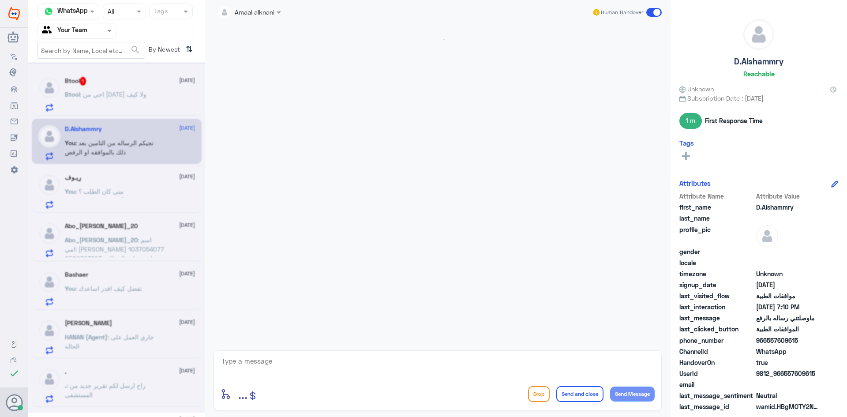
scroll to position [613, 0]
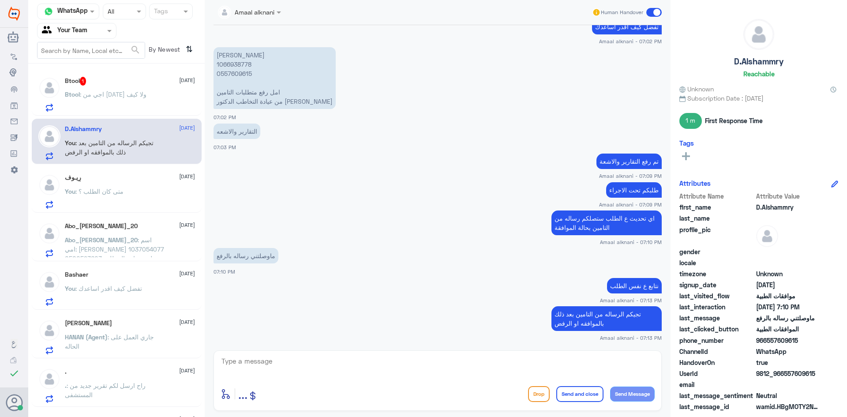
click at [131, 95] on span ": اجي من [DATE] ولا كيف" at bounding box center [113, 93] width 67 height 7
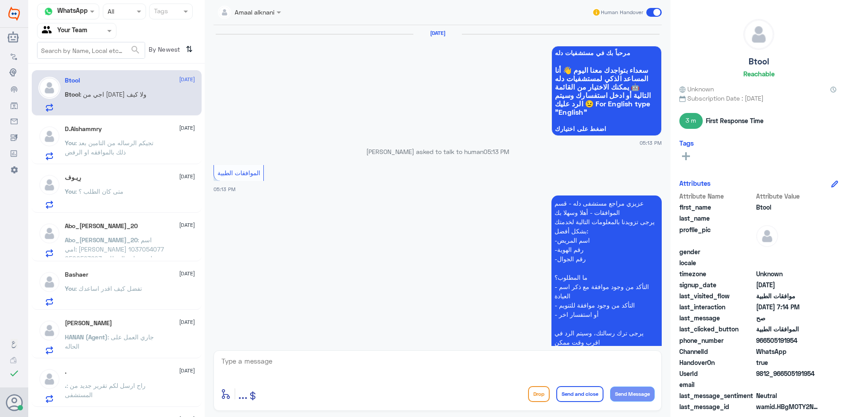
scroll to position [644, 0]
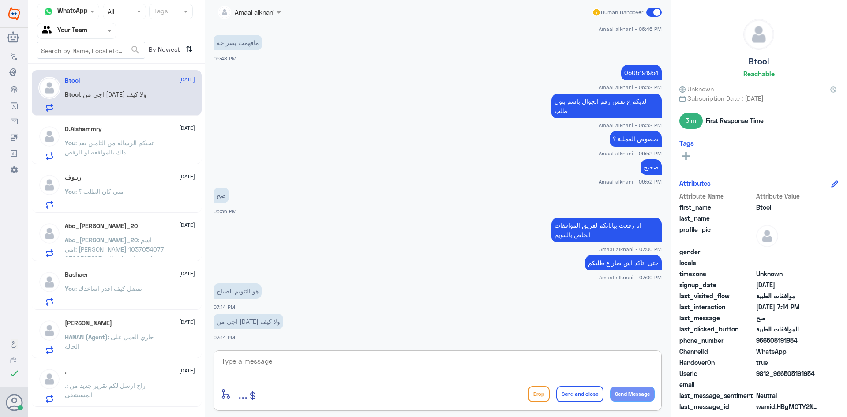
click at [265, 372] on textarea at bounding box center [438, 366] width 434 height 22
type textarea "ا"
type textarea "التنويم يكون من بعد الساعه 12 [DATE]"
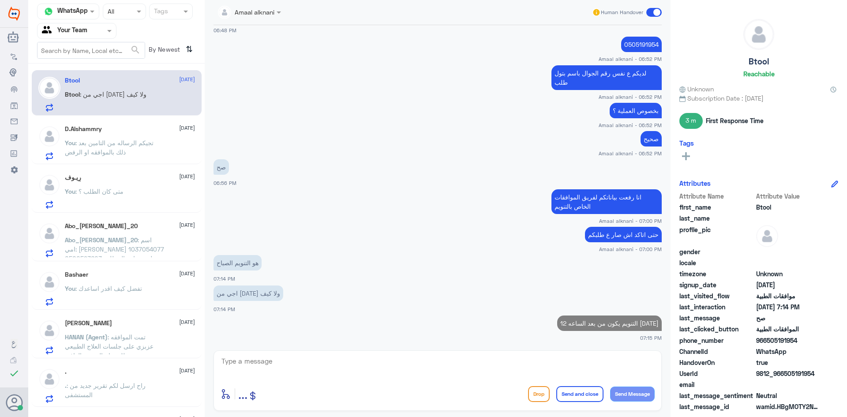
click at [131, 148] on p "You : تجيكم الرساله من التامين بعد ذلك بالموافقه او الرفض" at bounding box center [114, 149] width 99 height 22
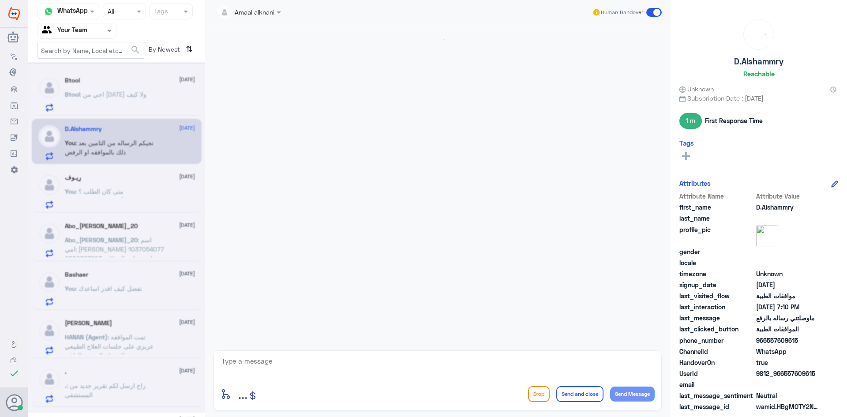
scroll to position [613, 0]
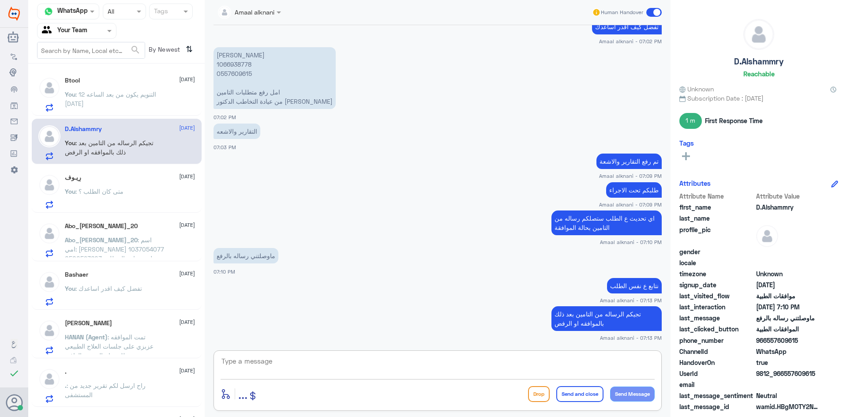
click at [270, 365] on textarea at bounding box center [438, 366] width 434 height 22
click at [80, 97] on span ": التنويم يكون من بعد الساعه 12 [DATE]" at bounding box center [110, 98] width 91 height 17
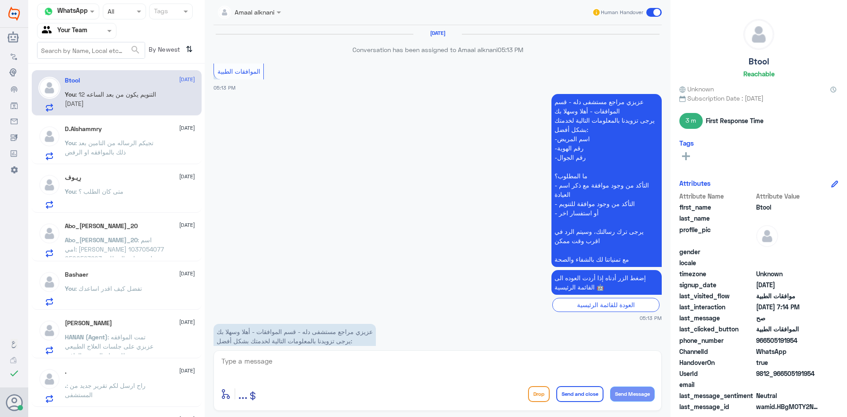
scroll to position [570, 0]
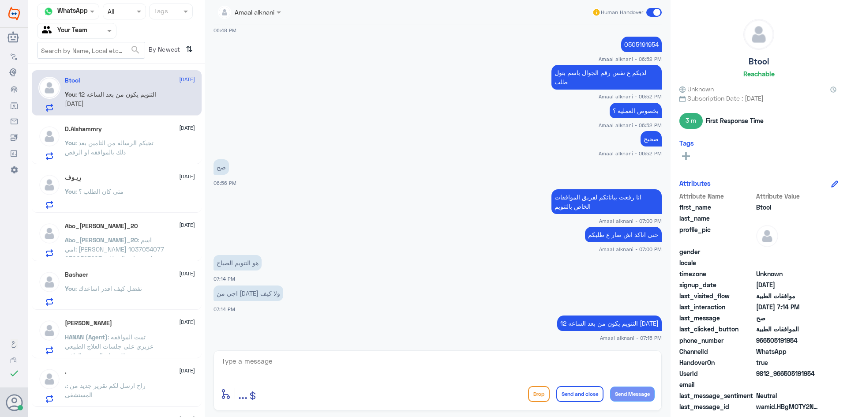
click at [138, 148] on p "You : تجيكم الرساله من التامين بعد ذلك بالموافقه او الرفض" at bounding box center [114, 149] width 99 height 22
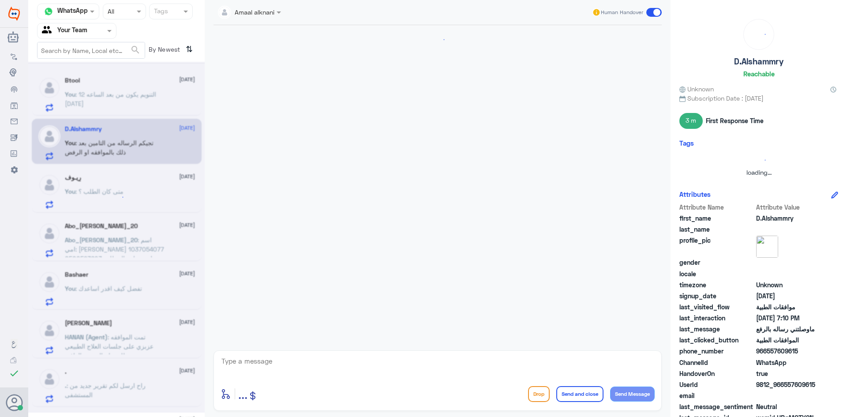
scroll to position [613, 0]
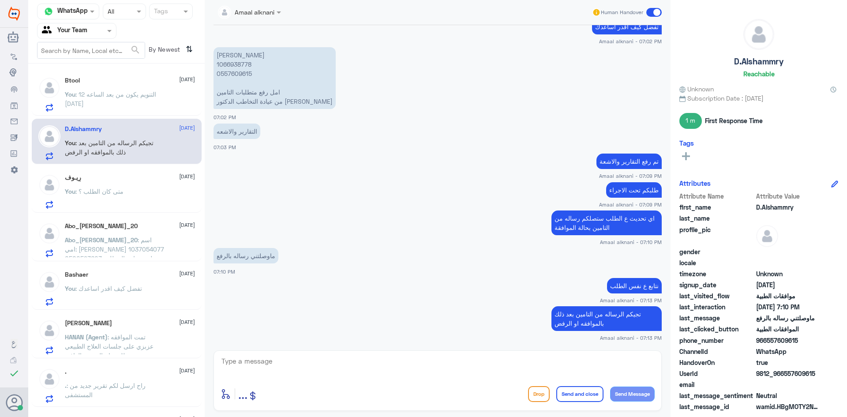
click at [139, 105] on p "You : التنويم يكون من بعد الساعه 12 [DATE]" at bounding box center [114, 101] width 99 height 22
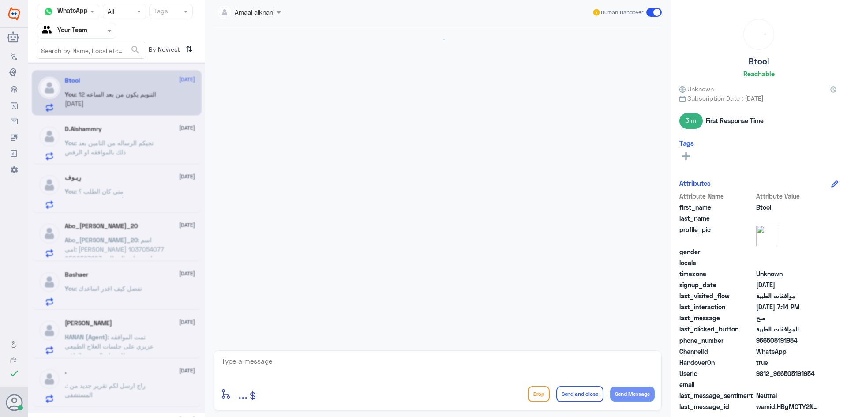
scroll to position [570, 0]
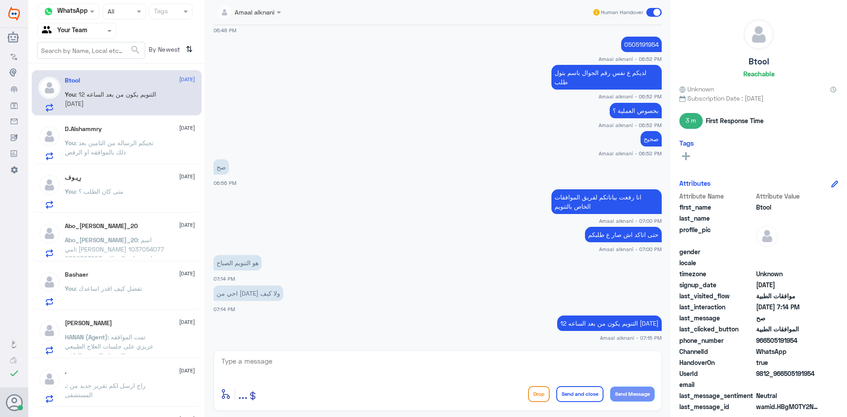
click at [298, 352] on div "enter flow name ... Drop Send and close Send Message" at bounding box center [438, 380] width 448 height 60
click at [292, 362] on textarea at bounding box center [438, 366] width 434 height 22
type textarea "لكن هل جاكم رساله بالموافقة"
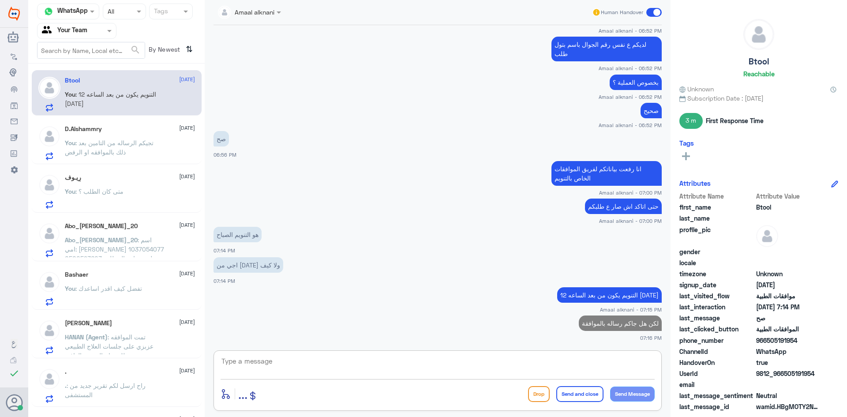
type textarea "؟"
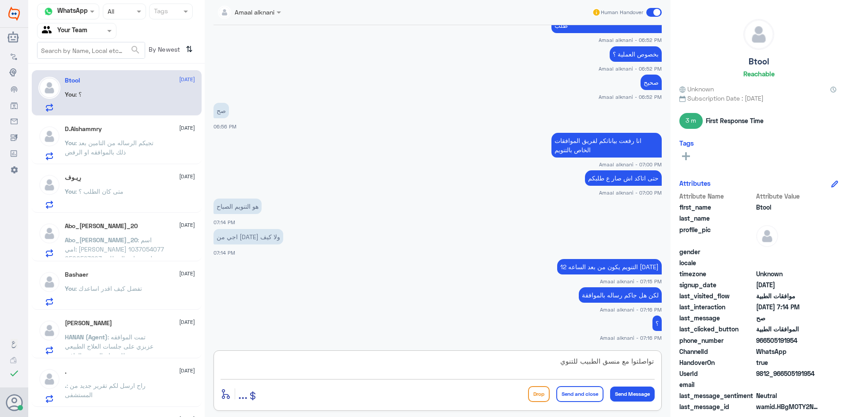
type textarea "تواصلتوا مع منسق الطبيب للتنويم"
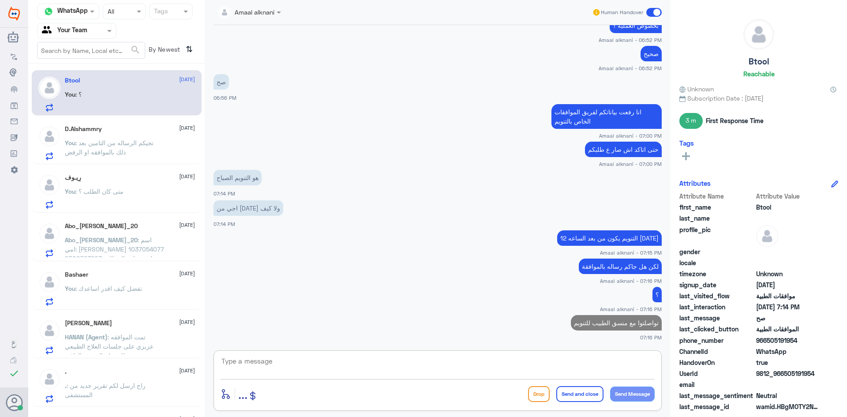
click at [115, 145] on span ": تجيكم الرساله من التامين بعد ذلك بالموافقه او الرفض" at bounding box center [109, 147] width 89 height 17
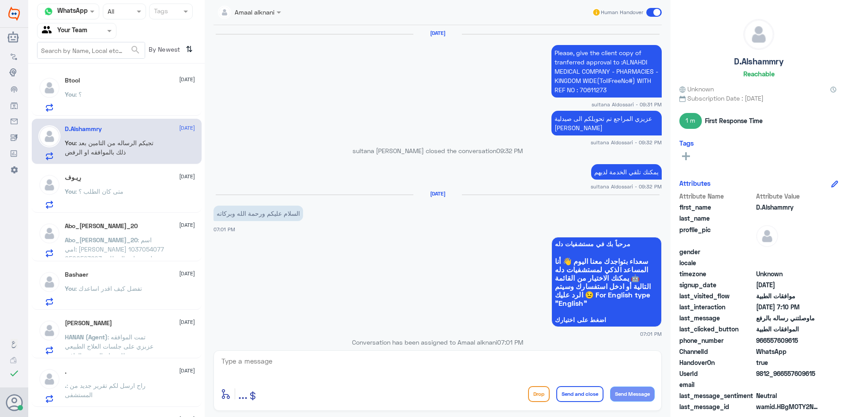
scroll to position [613, 0]
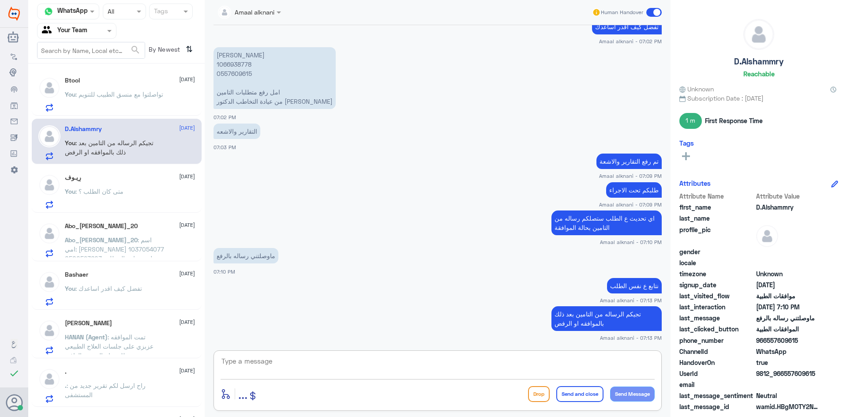
click at [262, 363] on textarea at bounding box center [438, 366] width 434 height 22
click at [111, 197] on p "You : متى كان الطلب ؟" at bounding box center [94, 198] width 59 height 22
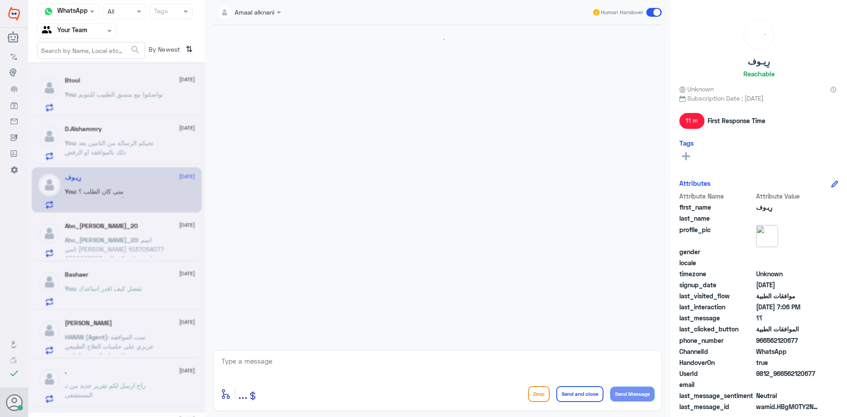
scroll to position [709, 0]
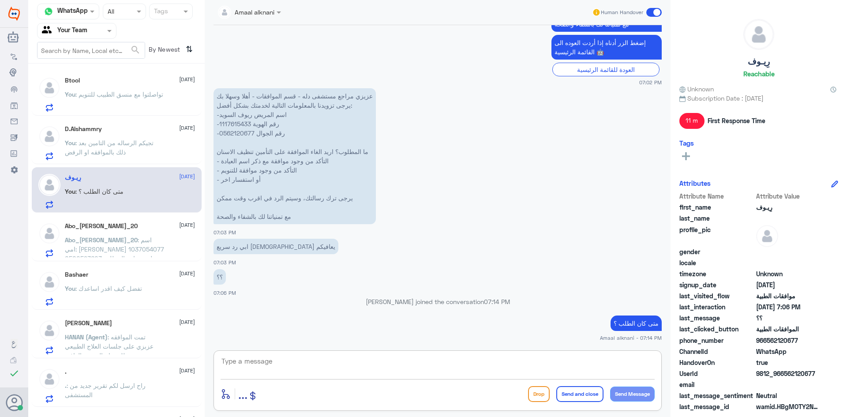
click at [323, 359] on textarea at bounding box center [438, 366] width 434 height 22
click at [111, 245] on p "Abo_[PERSON_NAME]_20 : اسم امي: [PERSON_NAME] 1037054077 0500593603 لقد تم إرسا…" at bounding box center [114, 246] width 99 height 22
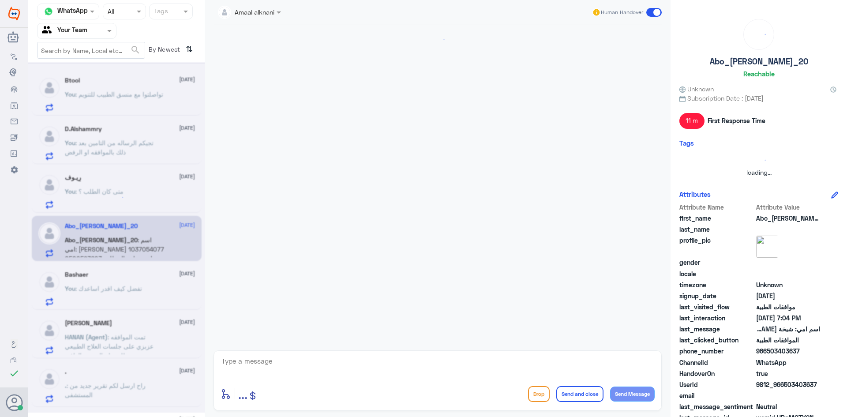
scroll to position [232, 0]
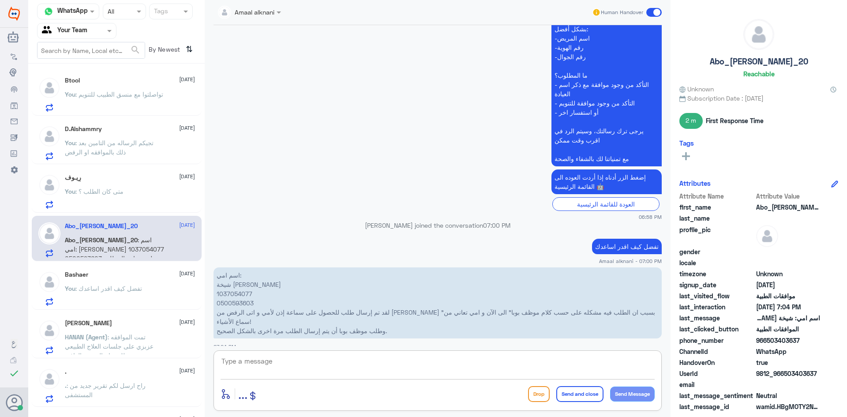
click at [273, 361] on textarea at bounding box center [438, 366] width 434 height 22
click at [251, 303] on p "اسم امي: شيخة [PERSON_NAME] 1037054077 0500593603 لقد تم إرسال طلب للحصول على س…" at bounding box center [438, 302] width 448 height 71
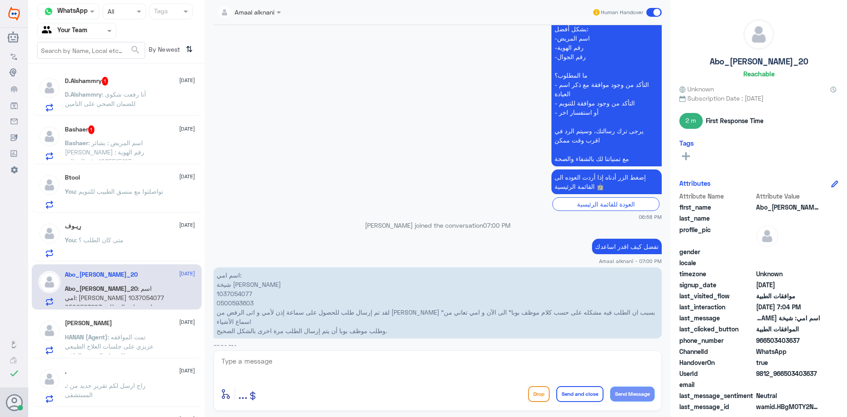
click at [123, 94] on span ": أنا رفعت شكوى للضمان الصحي على التامين" at bounding box center [105, 98] width 81 height 17
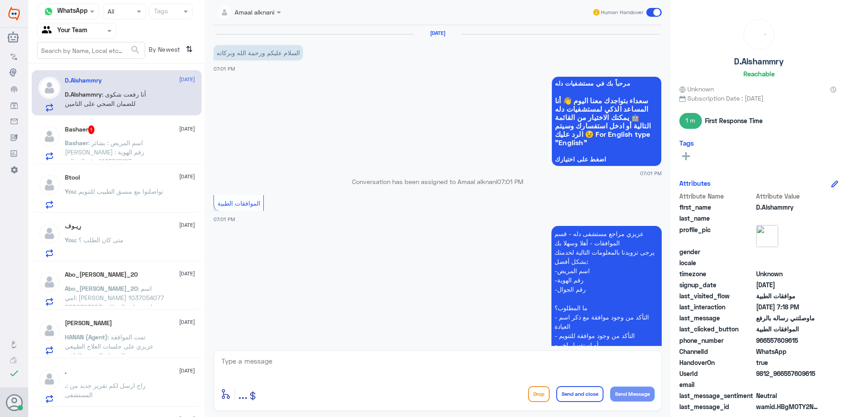
scroll to position [573, 0]
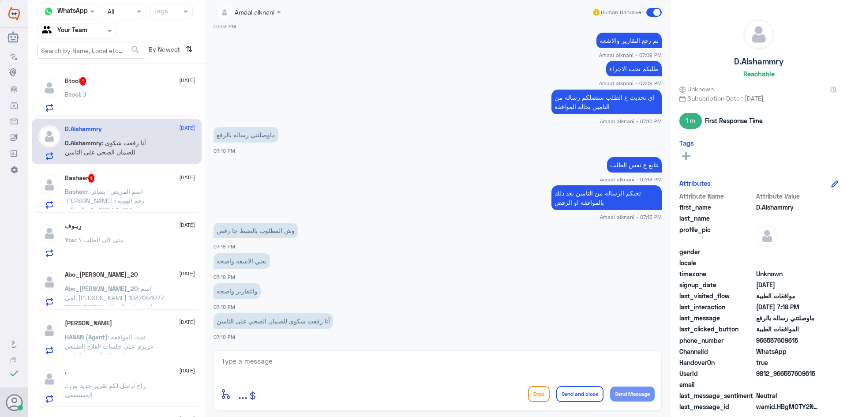
click at [260, 371] on textarea at bounding box center [438, 366] width 434 height 22
click at [108, 83] on div "Btool 1 [DATE]" at bounding box center [130, 81] width 130 height 9
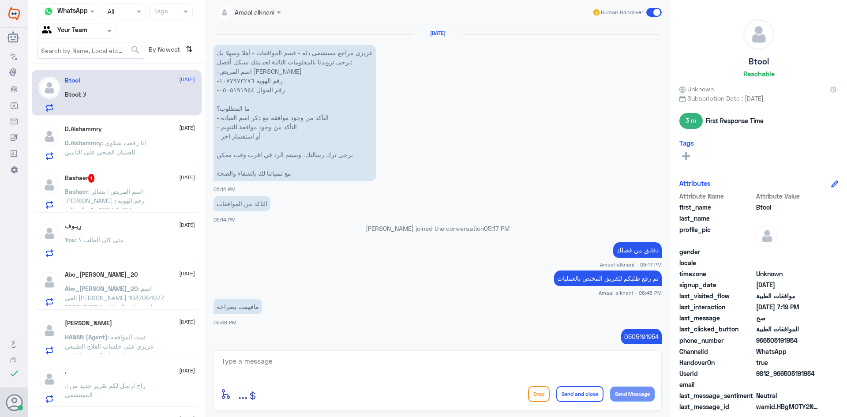
scroll to position [407, 0]
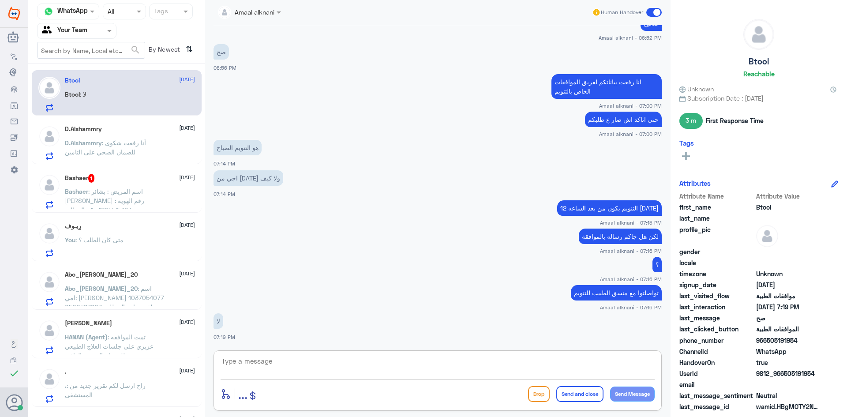
click at [328, 371] on textarea at bounding box center [438, 366] width 434 height 22
click at [110, 200] on span ": اسم المريض : بشائر [PERSON_NAME] رقم الهوية : 1085515193 رقم الجوال : 0554456…" at bounding box center [110, 218] width 91 height 63
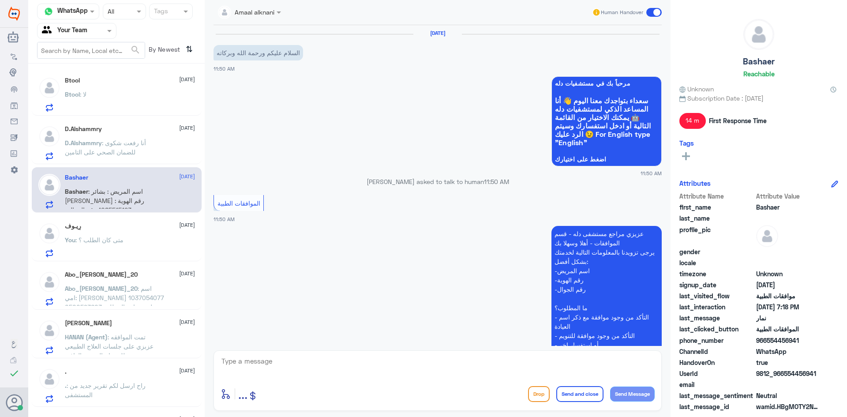
scroll to position [761, 0]
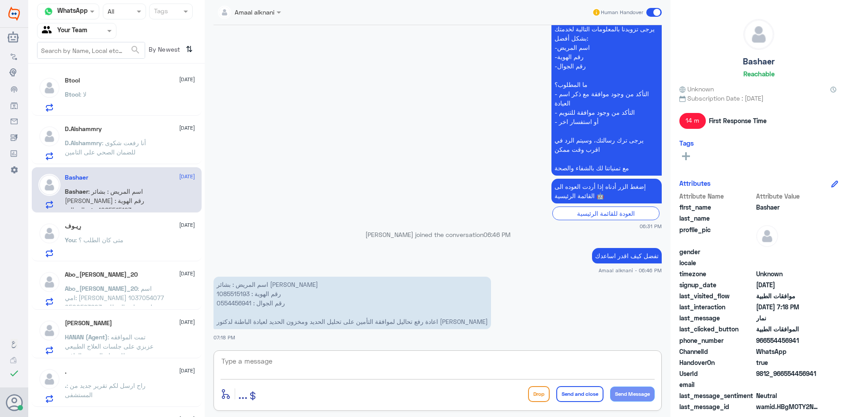
click at [324, 360] on textarea at bounding box center [438, 366] width 434 height 22
click at [228, 292] on p "اسم المريض : بشائر [PERSON_NAME] رقم الهوية : 1085515193 رقم الجوال : 055445694…" at bounding box center [352, 303] width 277 height 52
click at [378, 364] on textarea at bounding box center [438, 366] width 434 height 22
type textarea "مستشفى دلة النخيل ؟"
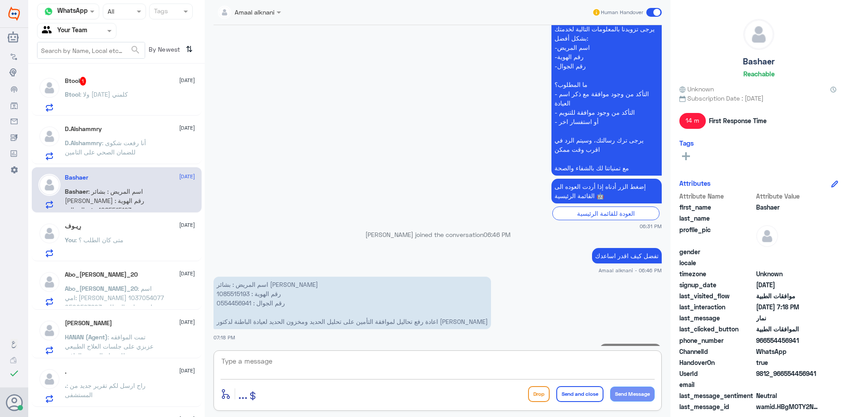
scroll to position [789, 0]
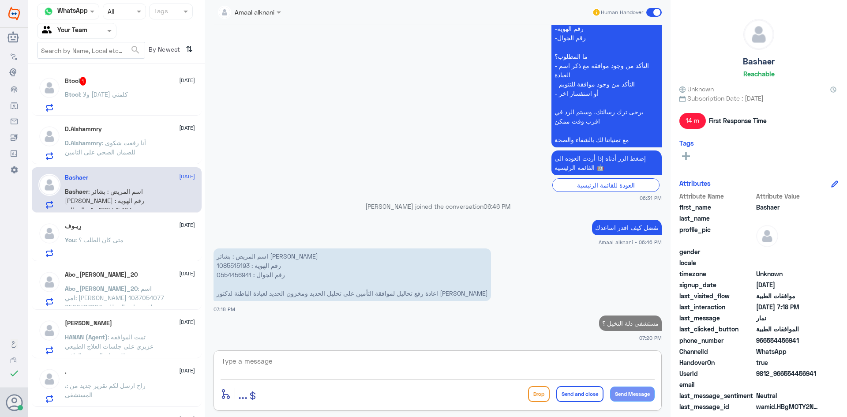
click at [113, 94] on span ": ولا [DATE] كلمني" at bounding box center [104, 93] width 48 height 7
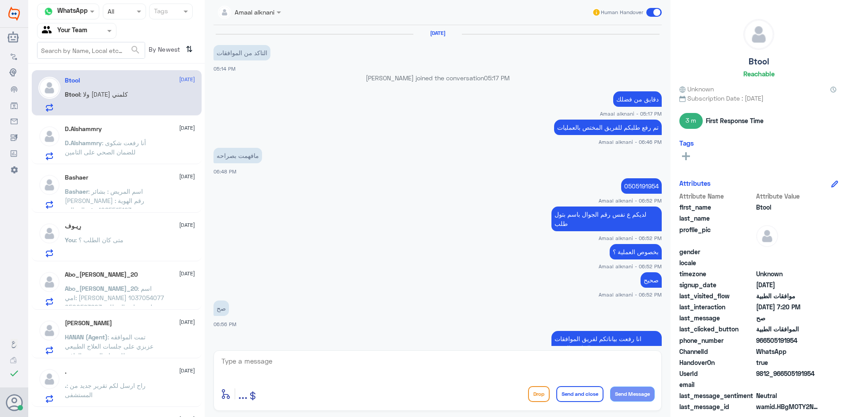
scroll to position [287, 0]
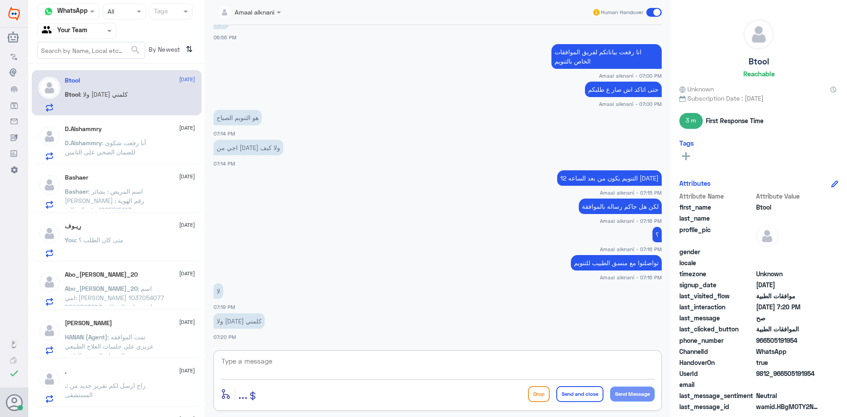
click at [279, 373] on textarea at bounding box center [438, 366] width 434 height 22
type textarea "طيب شويات وبرد عليك"
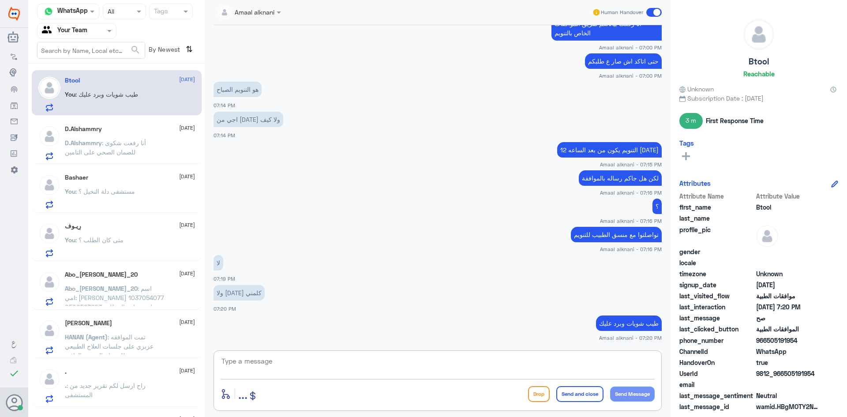
click at [339, 365] on textarea at bounding box center [438, 366] width 434 height 22
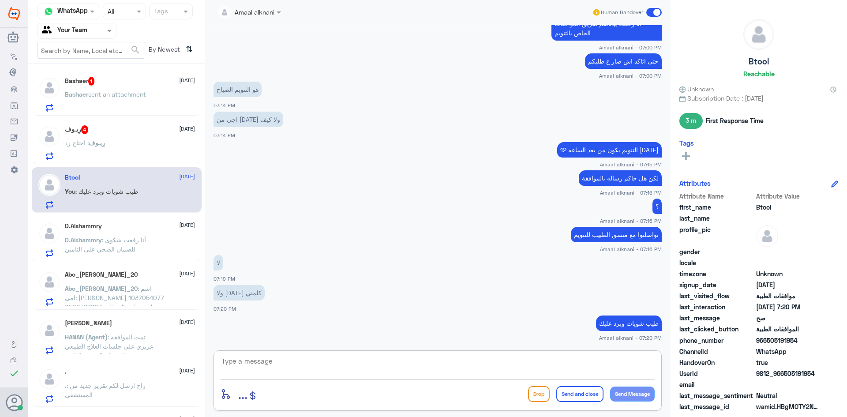
click at [277, 366] on textarea at bounding box center [438, 366] width 434 height 22
click at [307, 359] on textarea at bounding box center [438, 366] width 434 height 22
type textarea "ا"
type textarea "يوجد موافقة ع التنويم صحيح"
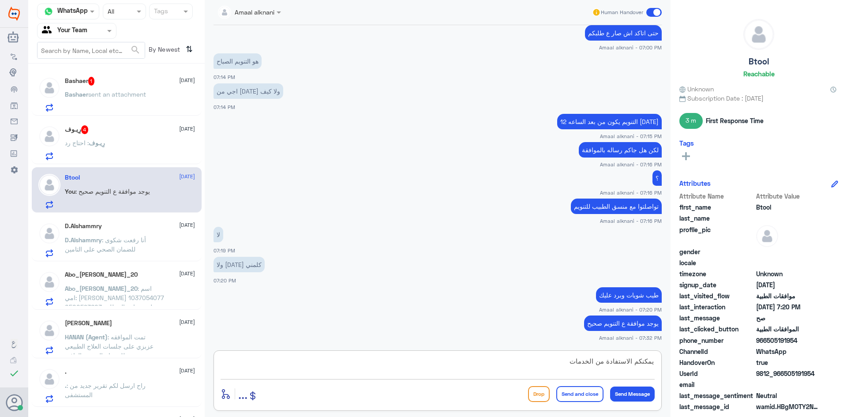
type textarea "يمكنكم الاستفادة من الخدمات"
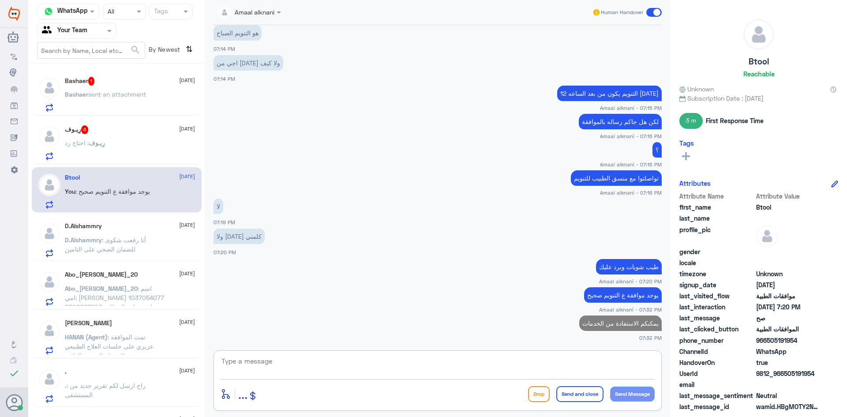
click at [153, 136] on div "رِيـوف 4 [DATE] رِيـوف : احتاج رد" at bounding box center [130, 142] width 130 height 35
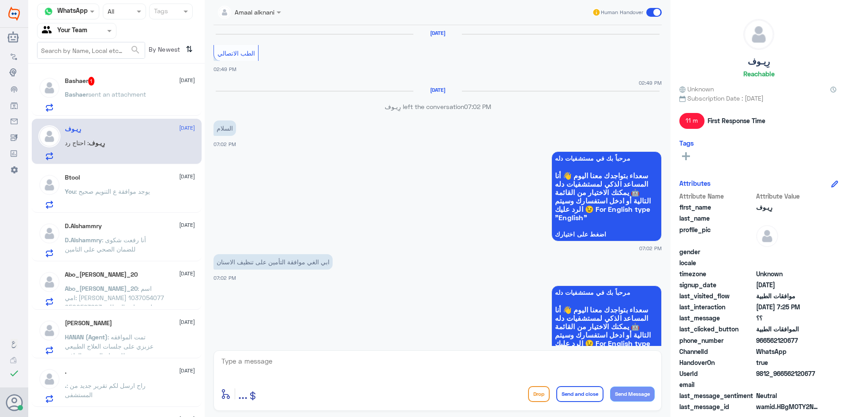
scroll to position [880, 0]
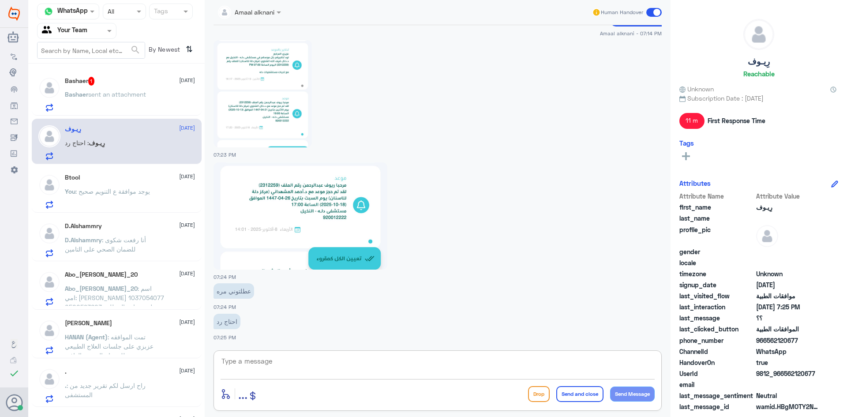
click at [320, 372] on textarea at bounding box center [438, 366] width 434 height 22
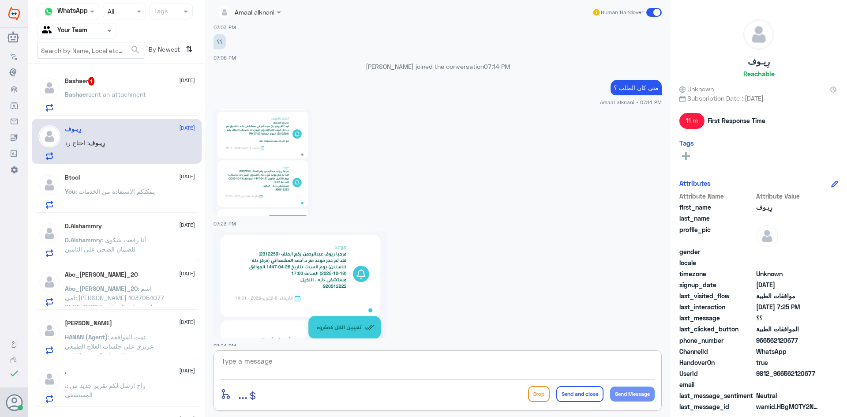
scroll to position [792, 0]
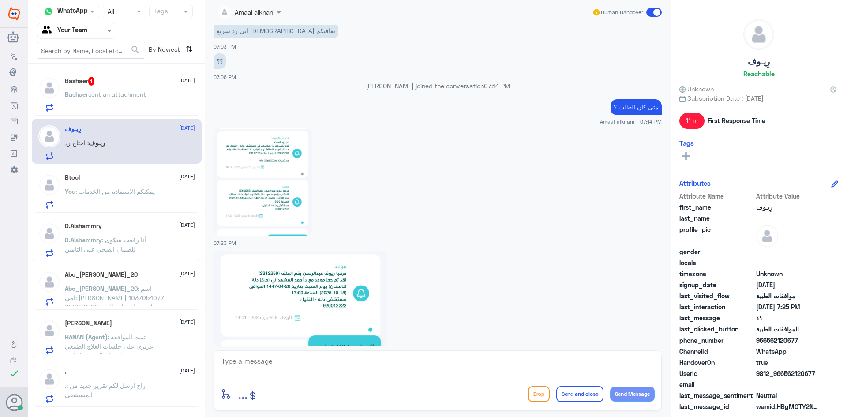
click at [281, 179] on img at bounding box center [263, 181] width 98 height 107
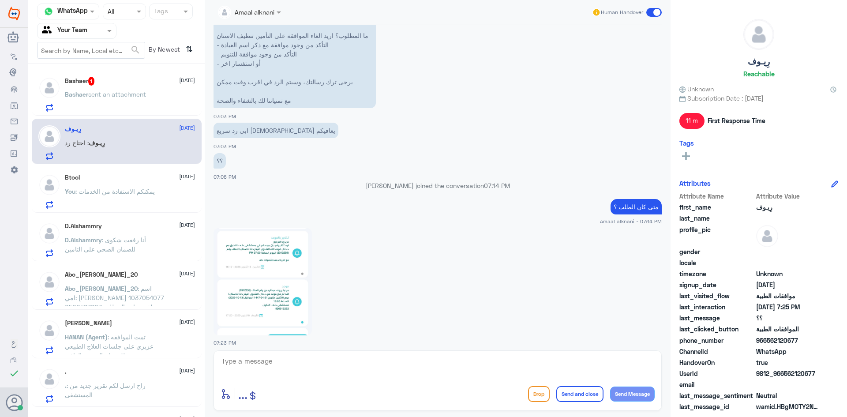
scroll to position [659, 0]
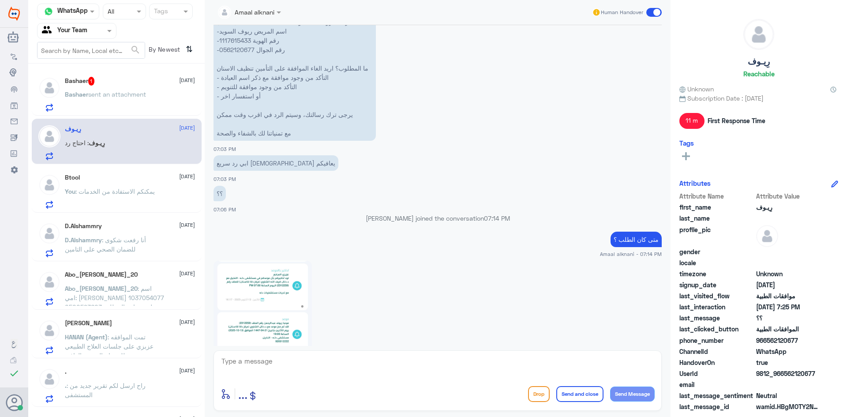
click at [276, 275] on img at bounding box center [263, 314] width 98 height 107
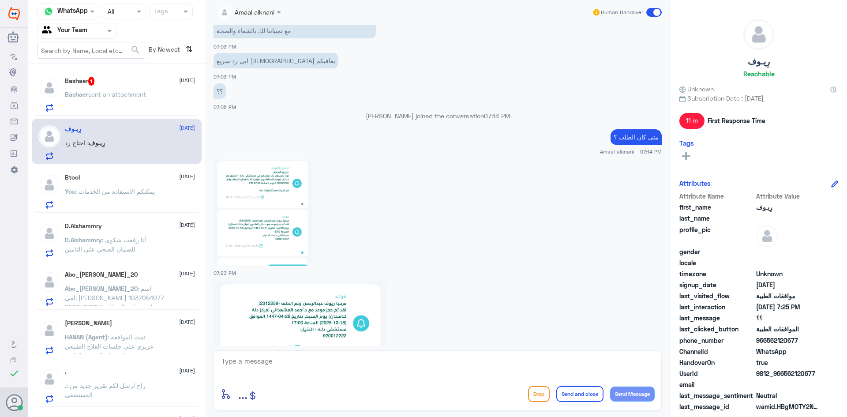
scroll to position [792, 0]
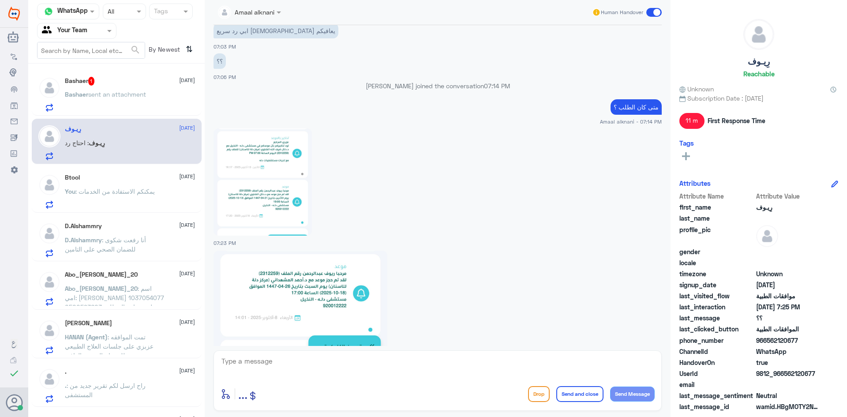
click at [368, 360] on textarea at bounding box center [438, 366] width 434 height 22
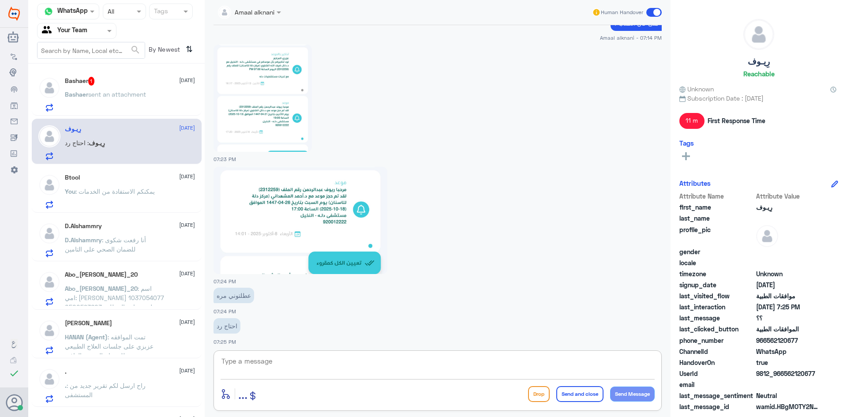
scroll to position [880, 0]
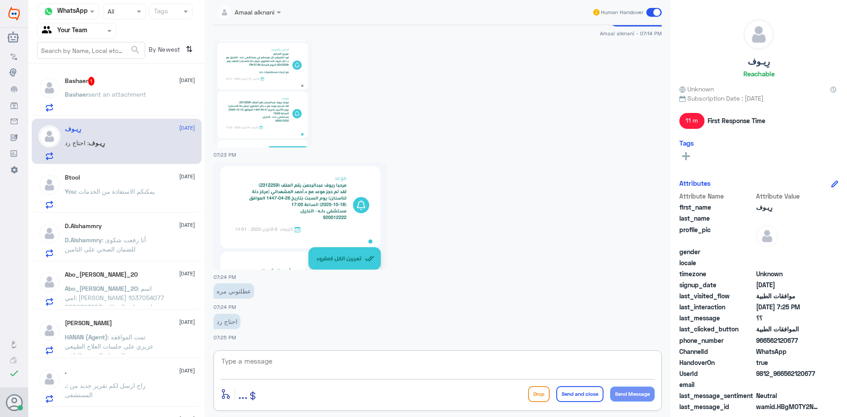
click at [316, 372] on textarea at bounding box center [438, 366] width 434 height 22
type textarea "فيه حجز موعد بس مافيه رقم طلب بالصور الي ارسلتيها"
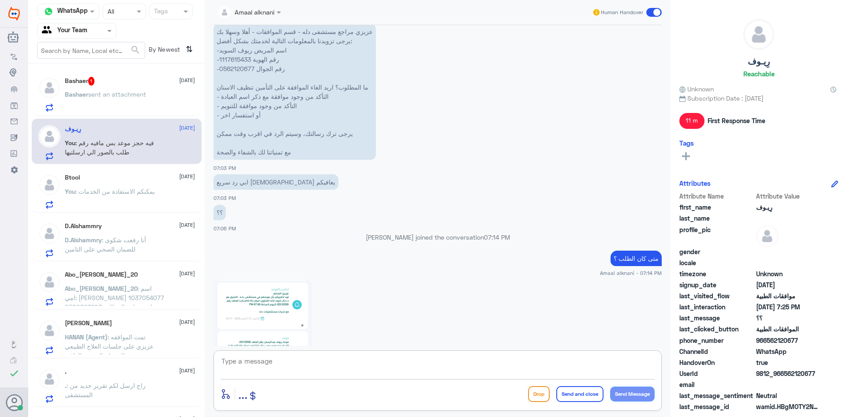
scroll to position [565, 0]
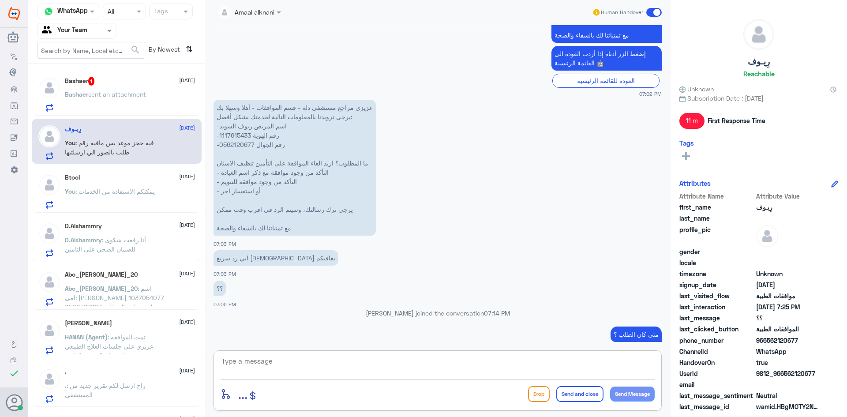
click at [237, 134] on p "عزيزي مراجع مستشفى دله - قسم الموافقات - أهلا وسهلا بك يرجى تزويدنا بالمعلومات …" at bounding box center [295, 168] width 162 height 136
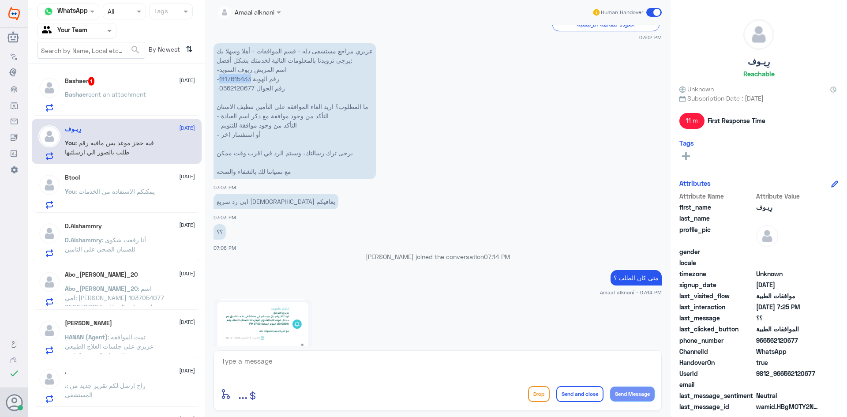
scroll to position [521, 0]
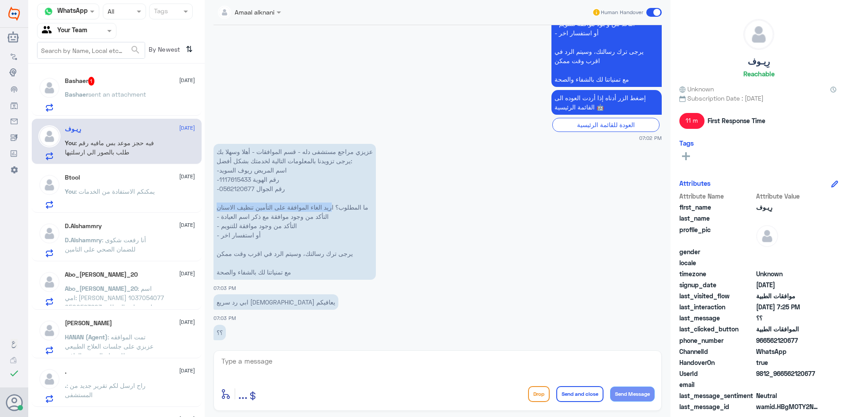
drag, startPoint x: 334, startPoint y: 206, endPoint x: 218, endPoint y: 206, distance: 116.5
click at [218, 206] on p "عزيزي مراجع مستشفى دله - قسم الموافقات - أهلا وسهلا بك يرجى تزويدنا بالمعلومات …" at bounding box center [295, 212] width 162 height 136
click at [327, 208] on p "عزيزي مراجع مستشفى دله - قسم الموافقات - أهلا وسهلا بك يرجى تزويدنا بالمعلومات …" at bounding box center [295, 212] width 162 height 136
drag, startPoint x: 336, startPoint y: 207, endPoint x: 217, endPoint y: 207, distance: 119.1
click at [217, 207] on p "عزيزي مراجع مستشفى دله - قسم الموافقات - أهلا وسهلا بك يرجى تزويدنا بالمعلومات …" at bounding box center [295, 212] width 162 height 136
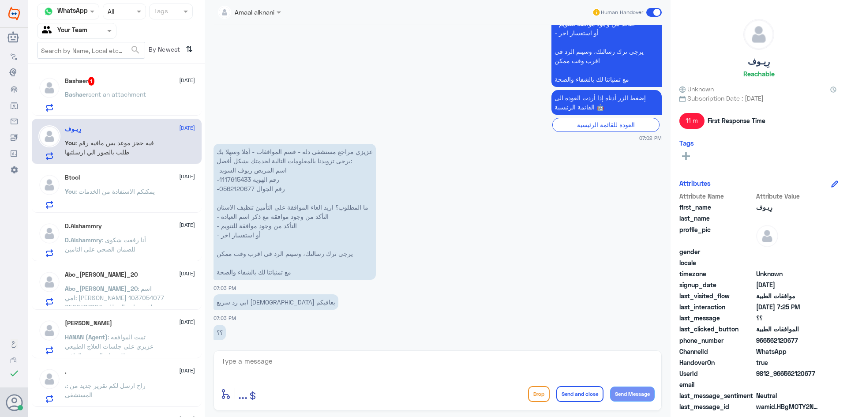
click at [662, 324] on div "[DATE] الطب الاتصالي 02:49 PM 02:49 PM [DATE] رِيـوف left the conversation 07:0…" at bounding box center [437, 185] width 457 height 321
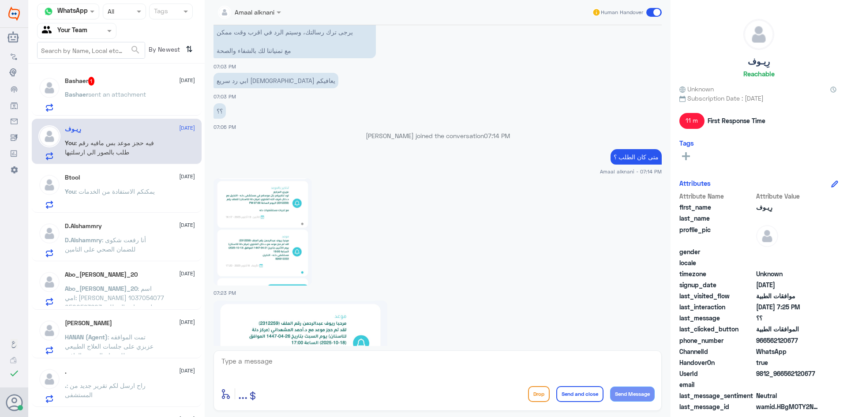
scroll to position [918, 0]
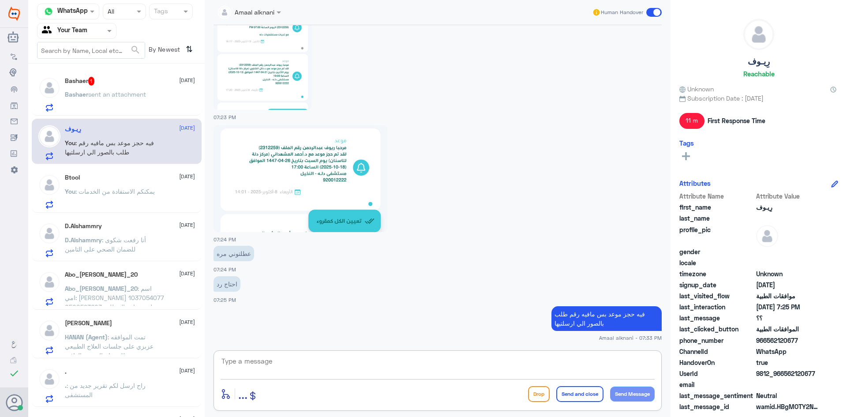
click at [440, 366] on textarea at bounding box center [438, 366] width 434 height 22
click at [91, 85] on span "1" at bounding box center [91, 81] width 7 height 9
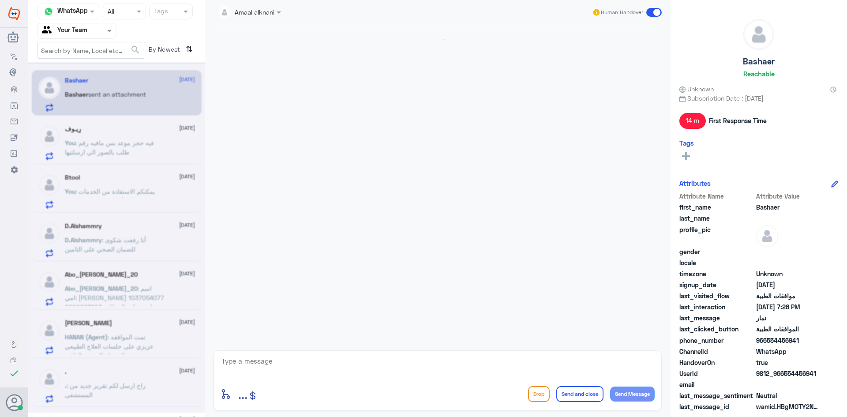
scroll to position [789, 0]
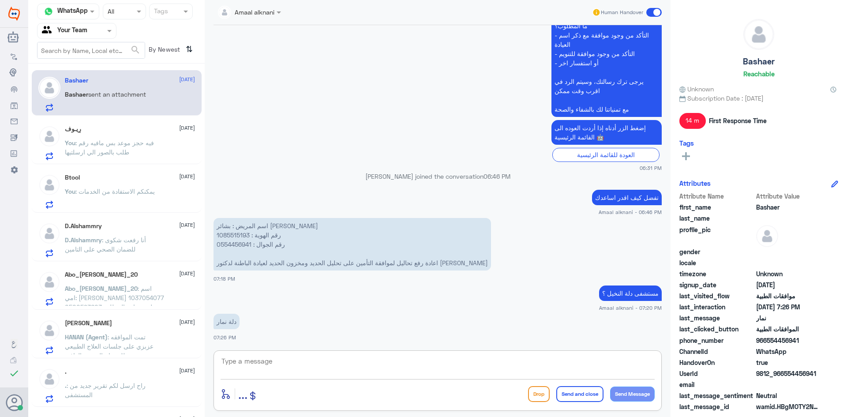
click at [253, 370] on textarea at bounding box center [438, 366] width 434 height 22
type textarea "الرجاء الاتصال ع الرقم الموحد920012222"
click at [566, 361] on textarea "الرجاء الاتصال ع الرقم الموحد920012222" at bounding box center [438, 366] width 434 height 22
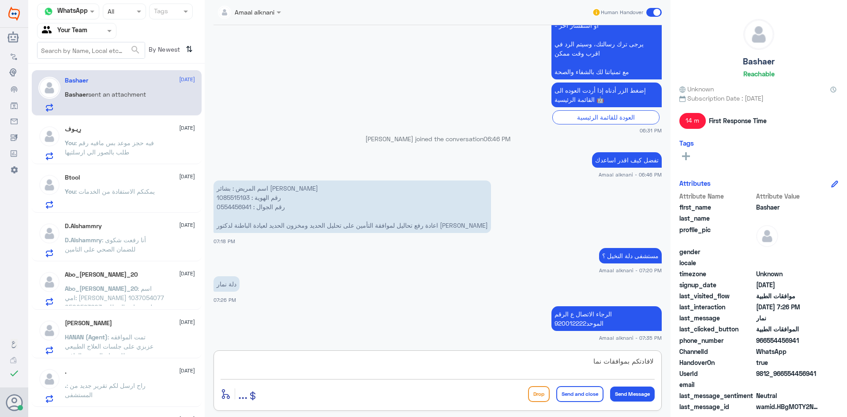
type textarea "لافادتكم بموافقات نمار"
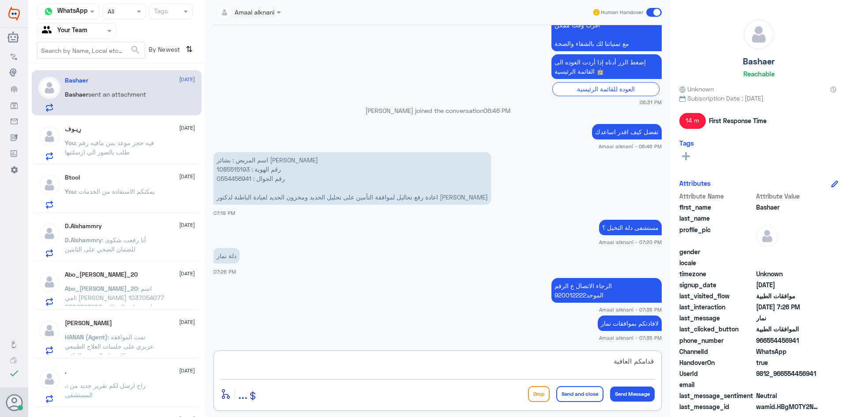
type textarea "قدامكم العافية"
click at [575, 397] on button "Send and close" at bounding box center [579, 394] width 47 height 16
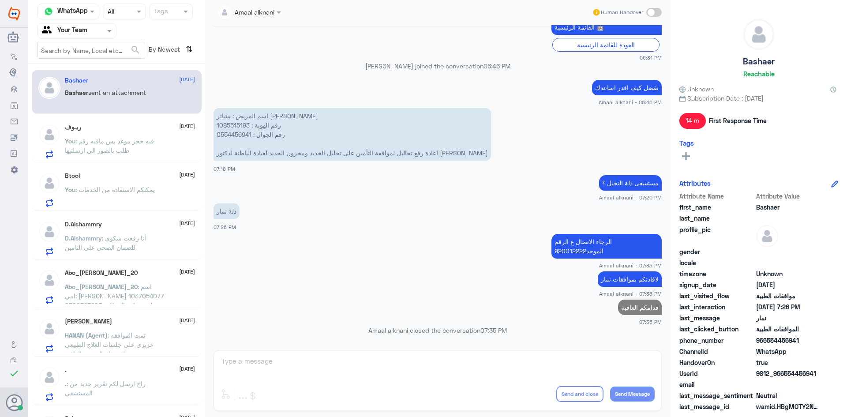
click at [122, 197] on p "You : يمكنكم الاستفادة من الخدمات" at bounding box center [110, 196] width 90 height 22
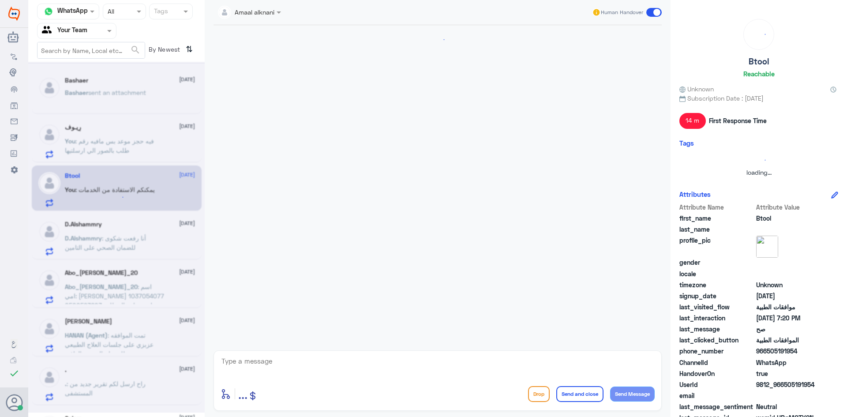
scroll to position [297, 0]
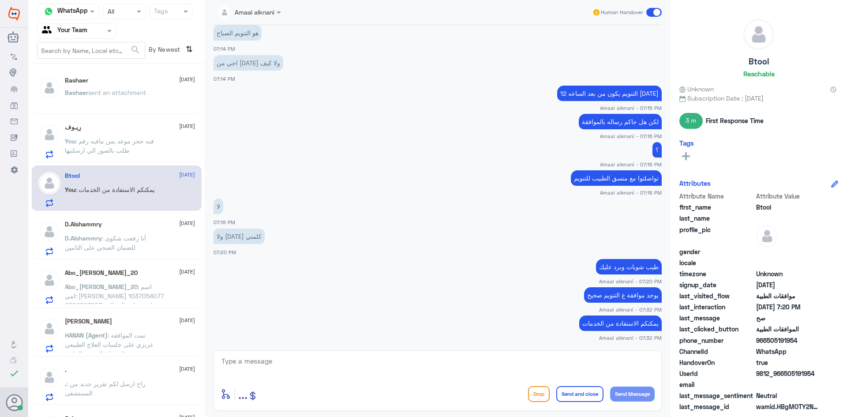
click at [115, 135] on div "رِيـوف [DATE] You : فيه حجز موعد بس مافيه رقم طلب بالصور الي ارسلتيها" at bounding box center [130, 141] width 130 height 35
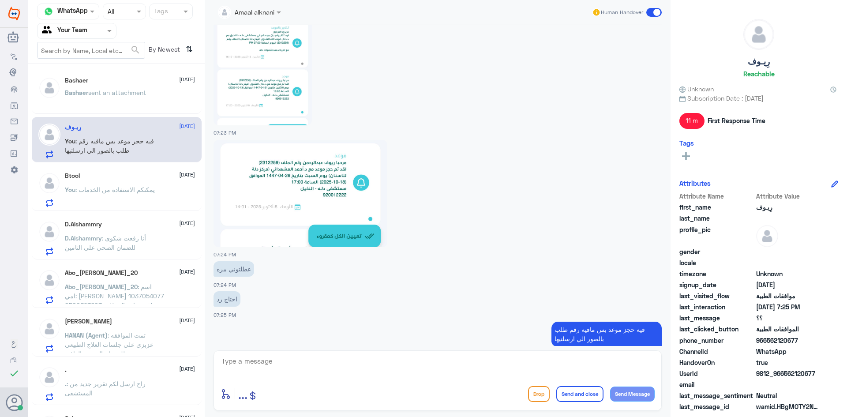
scroll to position [887, 0]
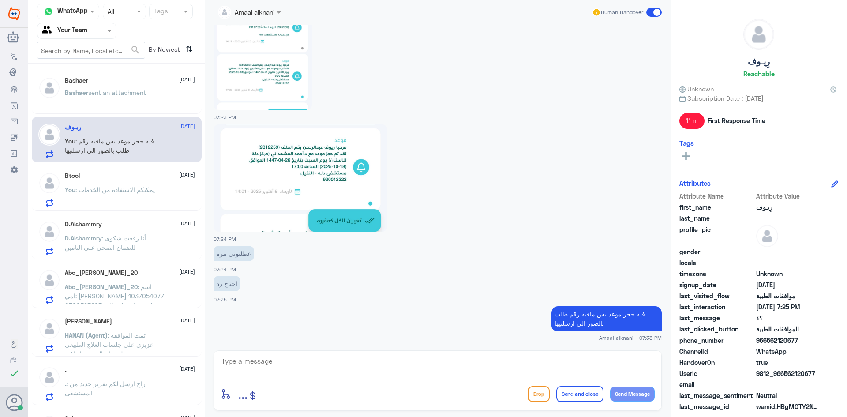
drag, startPoint x: 496, startPoint y: 352, endPoint x: 494, endPoint y: 358, distance: 6.3
click at [496, 354] on div "enter flow name ... Drop Send and close Send Message" at bounding box center [438, 380] width 448 height 60
click at [484, 363] on textarea at bounding box center [438, 366] width 434 height 22
type textarea "رقم طلب بخصوص موافقة التنظيف !!"
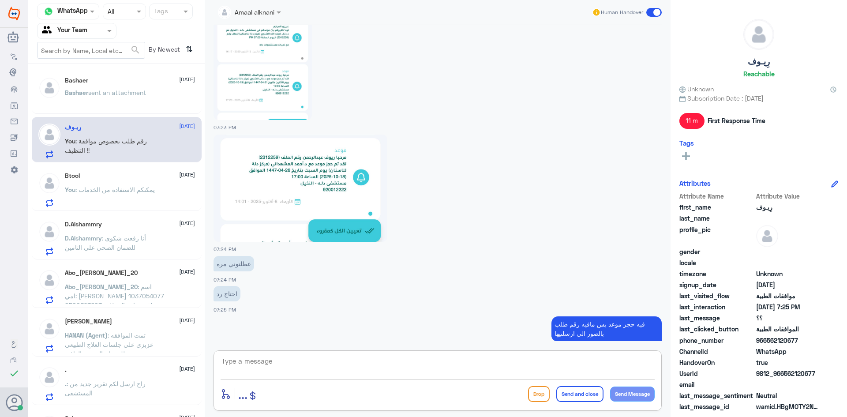
scroll to position [915, 0]
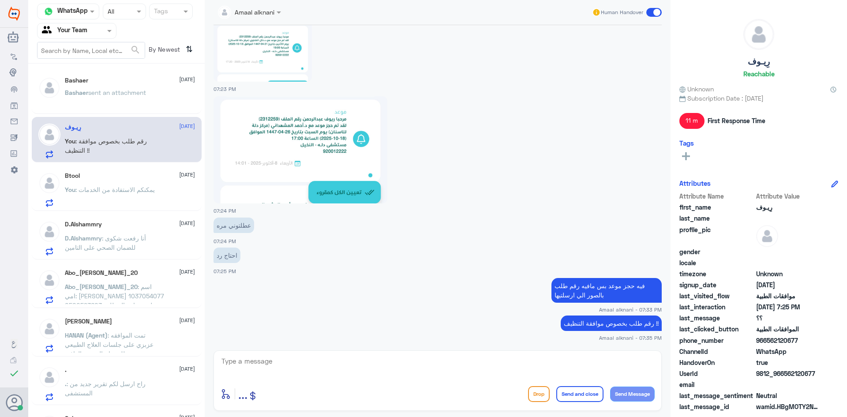
click at [108, 244] on span ": أنا رفعت شكوى للضمان الصحي على التامين" at bounding box center [105, 242] width 81 height 17
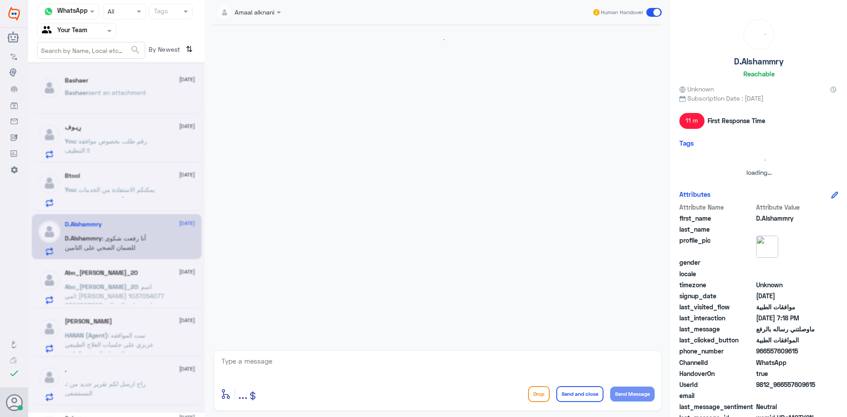
scroll to position [573, 0]
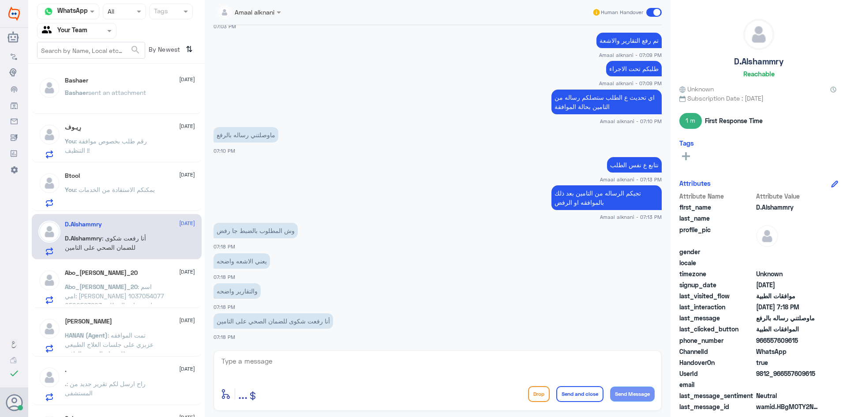
click at [144, 88] on p "[PERSON_NAME] sent an attachment" at bounding box center [105, 99] width 81 height 22
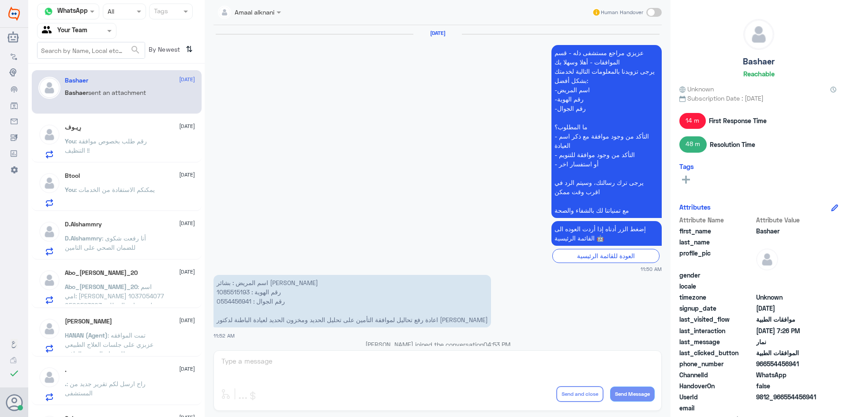
scroll to position [749, 0]
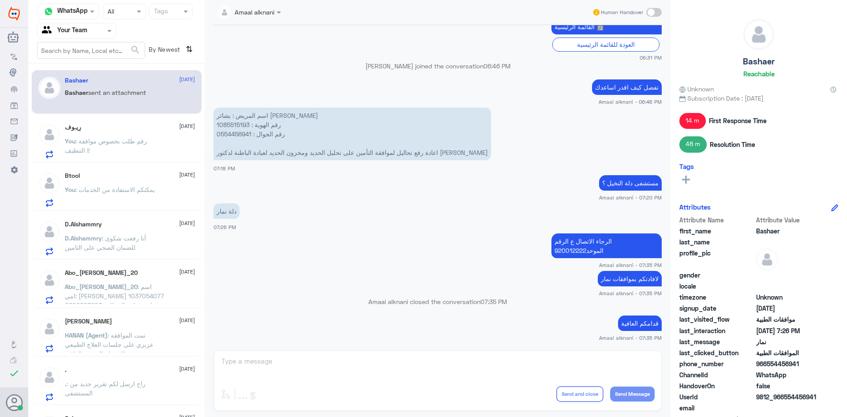
click at [100, 29] on div at bounding box center [76, 31] width 79 height 10
click at [96, 60] on div "Unassigned" at bounding box center [76, 59] width 79 height 20
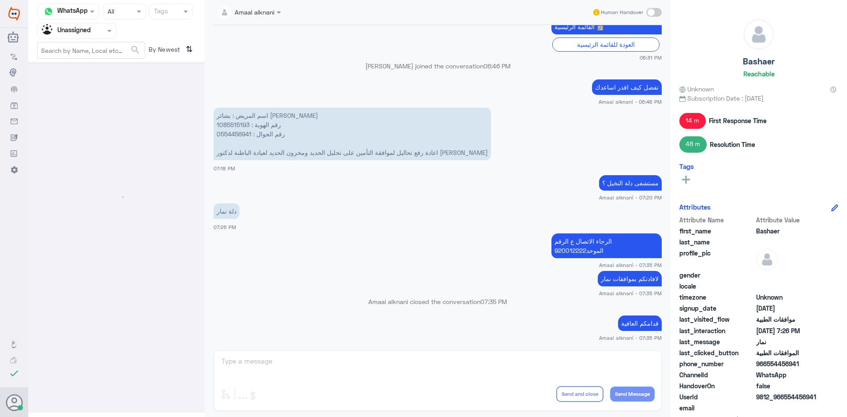
scroll to position [0, 0]
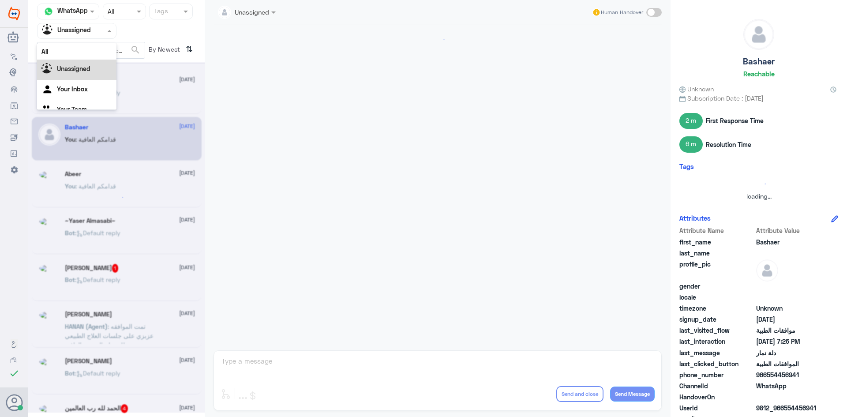
click at [95, 35] on div at bounding box center [76, 31] width 79 height 10
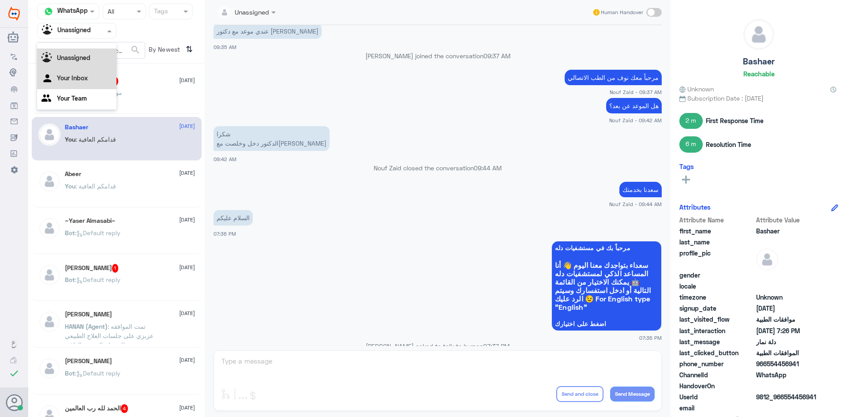
scroll to position [554, 0]
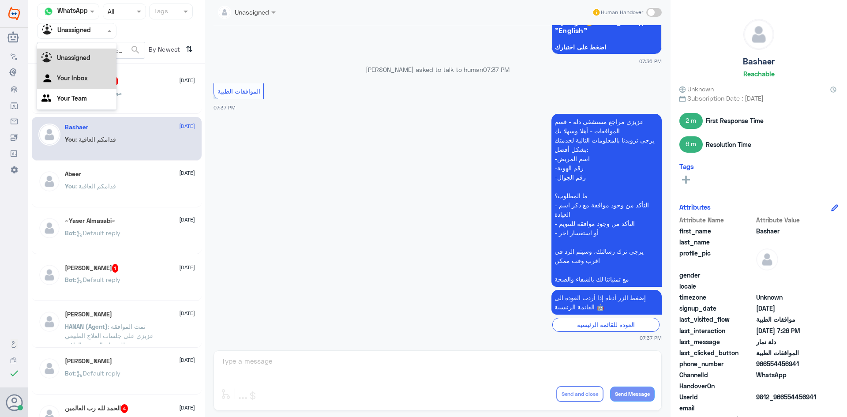
click at [89, 81] on div "Your Inbox" at bounding box center [76, 79] width 79 height 20
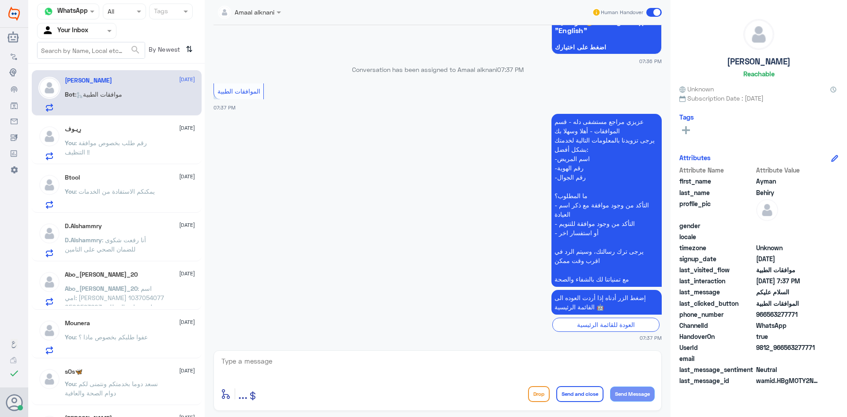
click at [91, 29] on div at bounding box center [76, 31] width 79 height 10
click at [88, 98] on div "Your Team" at bounding box center [76, 99] width 79 height 20
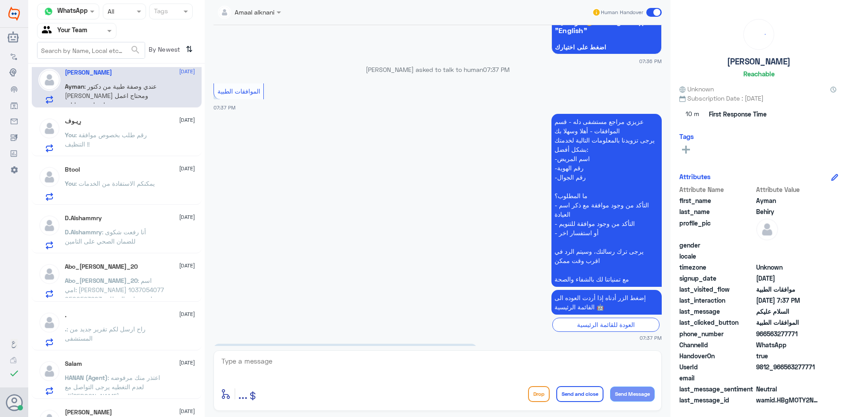
scroll to position [584, 0]
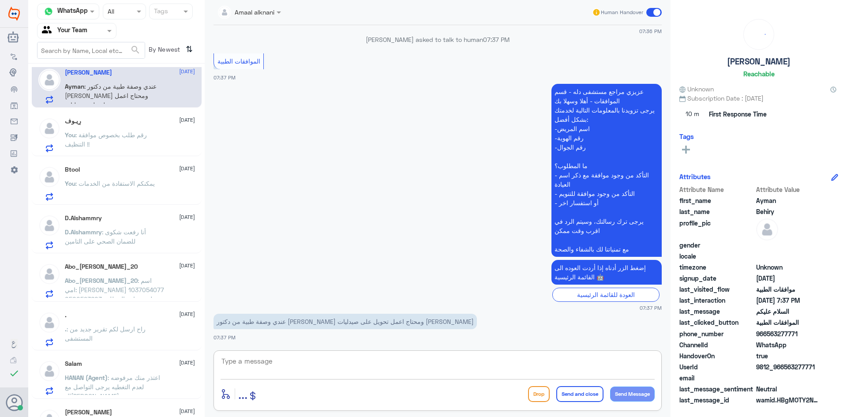
click at [394, 360] on textarea at bounding box center [438, 366] width 434 height 22
click at [362, 361] on textarea at bounding box center [438, 366] width 434 height 22
type textarea "هل الادويه غير متوفره في مستشفى دلة ؟"
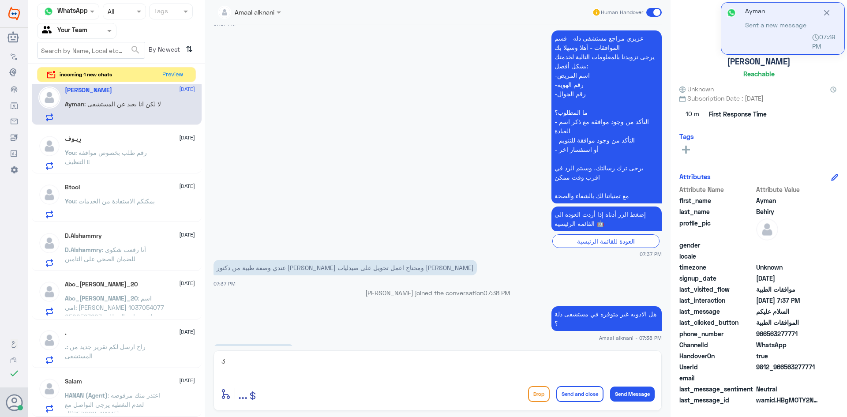
scroll to position [652, 0]
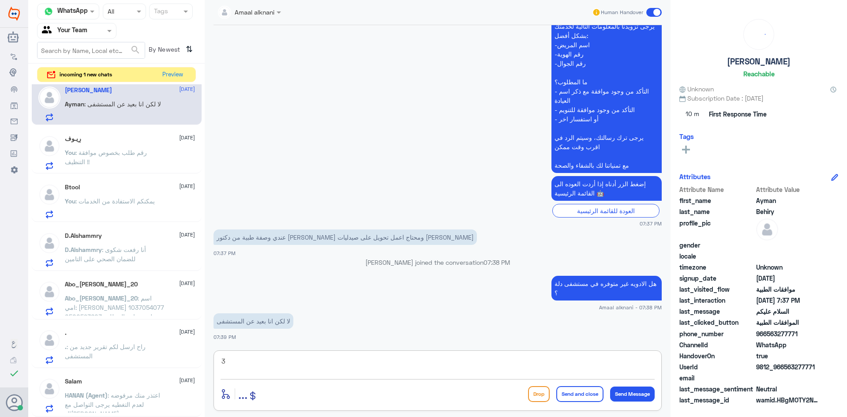
drag, startPoint x: 251, startPoint y: 366, endPoint x: 194, endPoint y: 364, distance: 56.5
click at [194, 364] on div "Channel WhatsApp Status × All Tags Agent Filter Your Team search By Newest ⇅ in…" at bounding box center [437, 210] width 819 height 420
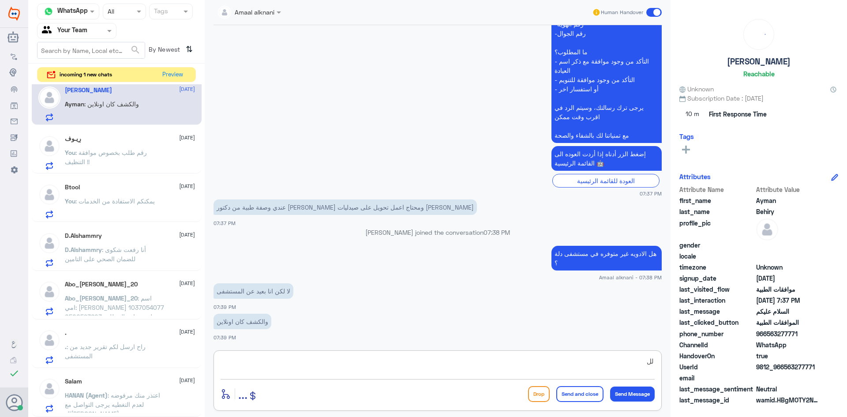
type textarea "ل"
type textarea "سوف يتم تحويلكم ع قسم الطب الاتصالي لمساعدتكم"
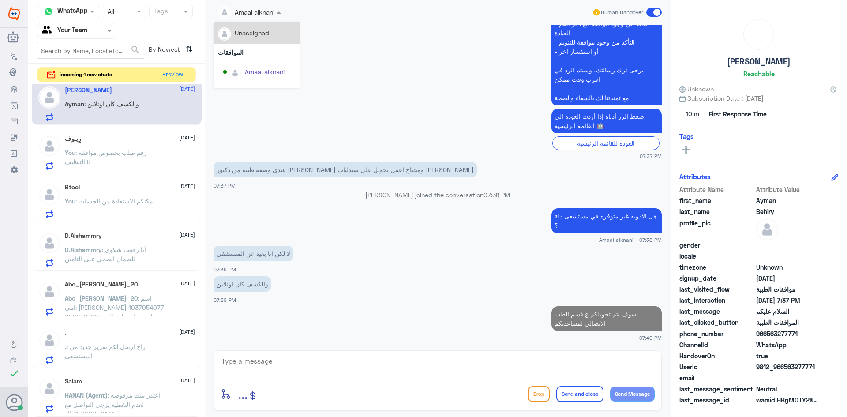
click at [264, 16] on div at bounding box center [250, 12] width 72 height 10
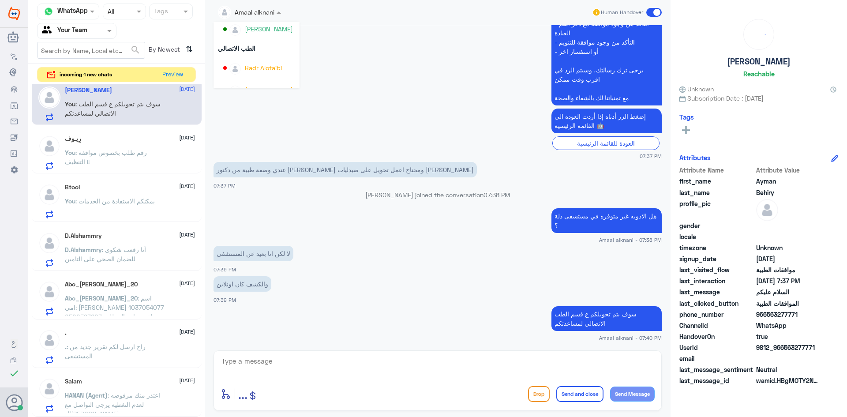
scroll to position [433, 0]
click at [266, 78] on div "Nouf Zaid" at bounding box center [259, 76] width 28 height 9
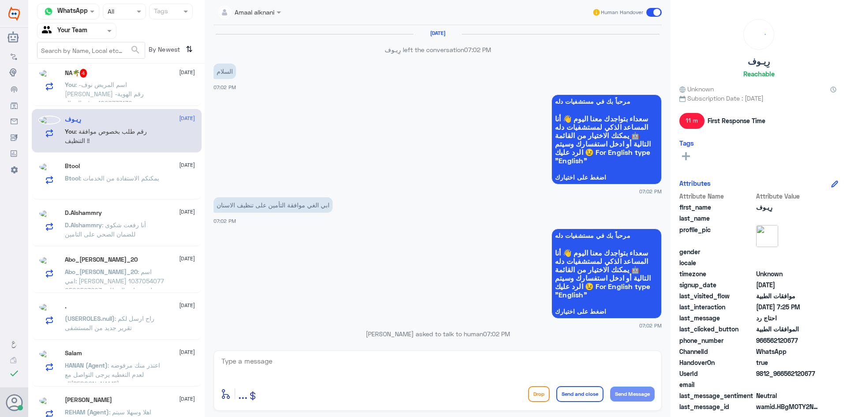
scroll to position [889, 0]
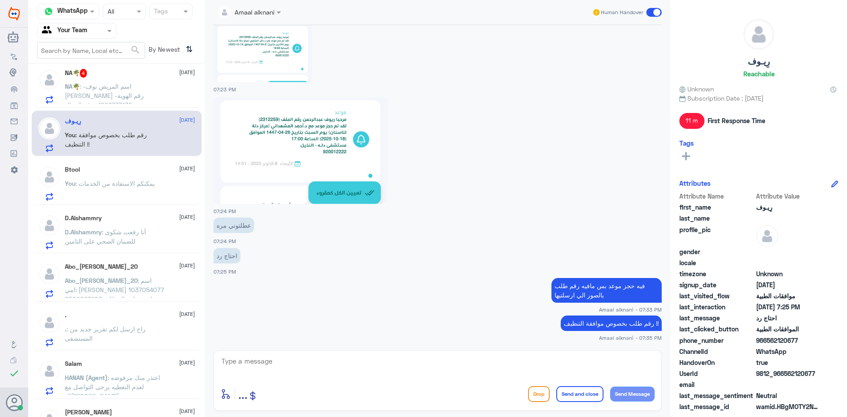
click at [98, 88] on span ": -اسم المريض نوف [PERSON_NAME] -رقم الهوية 1096777139 -رقم الجوال 0566644830 م…" at bounding box center [104, 104] width 79 height 45
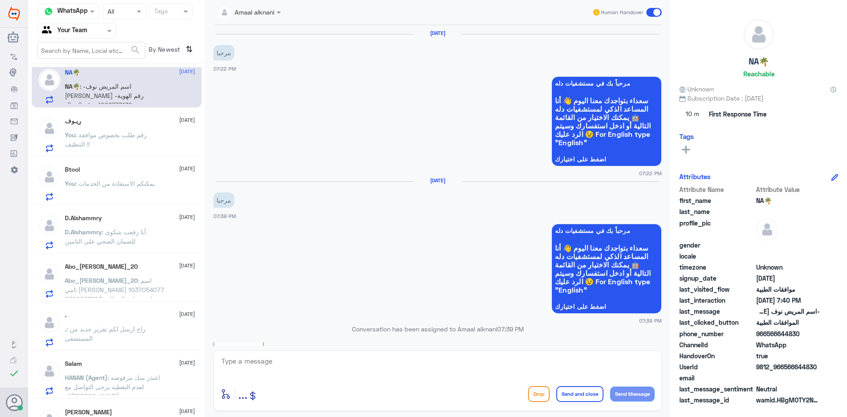
scroll to position [335, 0]
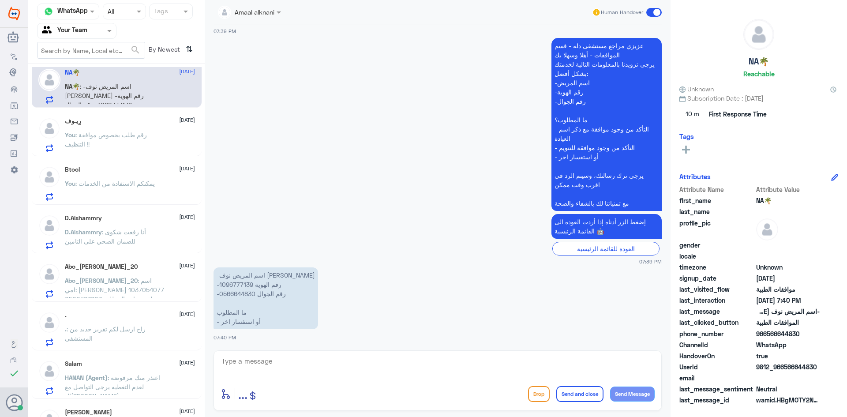
click at [245, 294] on p "-اسم المريض نوف [PERSON_NAME] -رقم الهوية 1096777139 -رقم الجوال 0566644830 ما …" at bounding box center [266, 298] width 105 height 62
click at [319, 369] on textarea at bounding box center [438, 366] width 434 height 22
type textarea "تفضل كيف اقدر اساعدك"
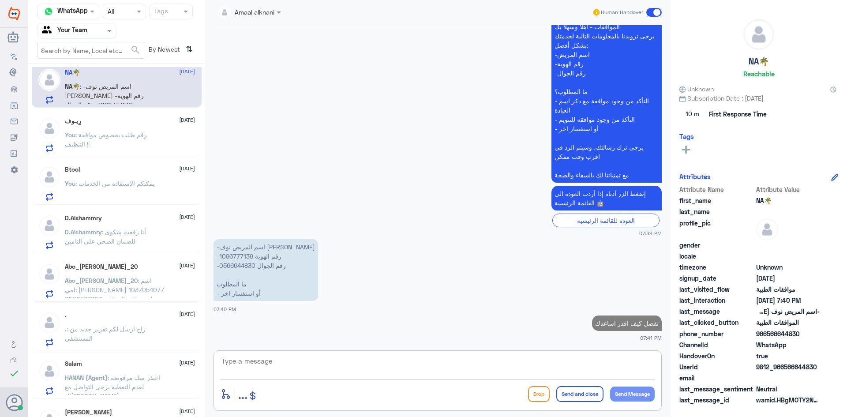
click at [120, 135] on span ": رقم طلب بخصوص موافقة التنظيف !!" at bounding box center [106, 139] width 82 height 17
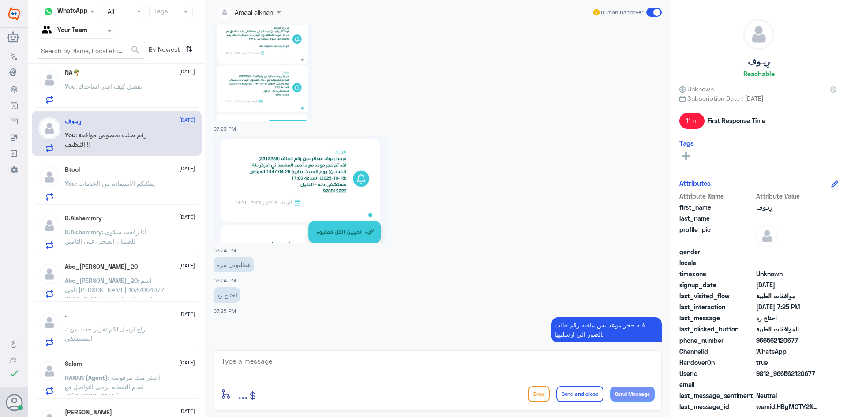
scroll to position [845, 0]
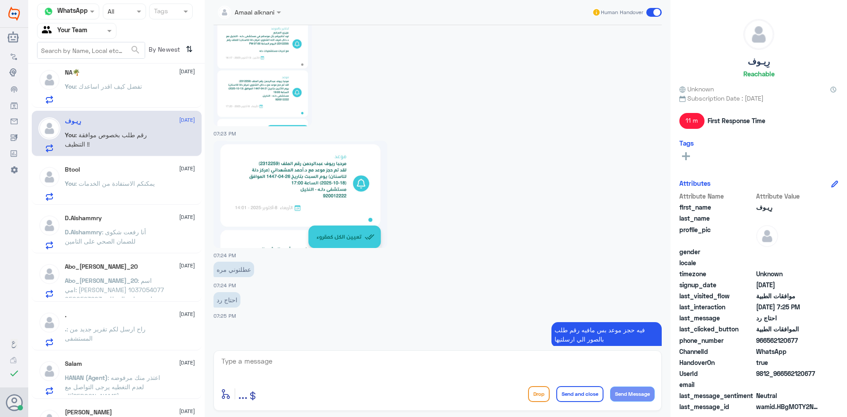
click at [113, 87] on span ": تفضل كيف اقدر اساعدك" at bounding box center [108, 85] width 67 height 7
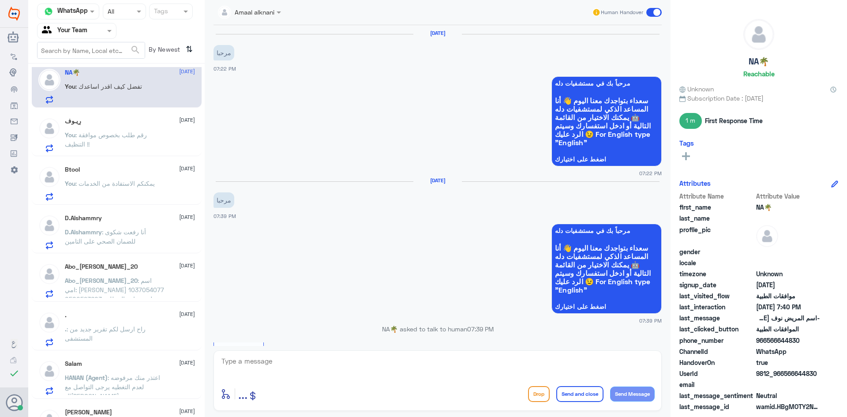
scroll to position [380, 0]
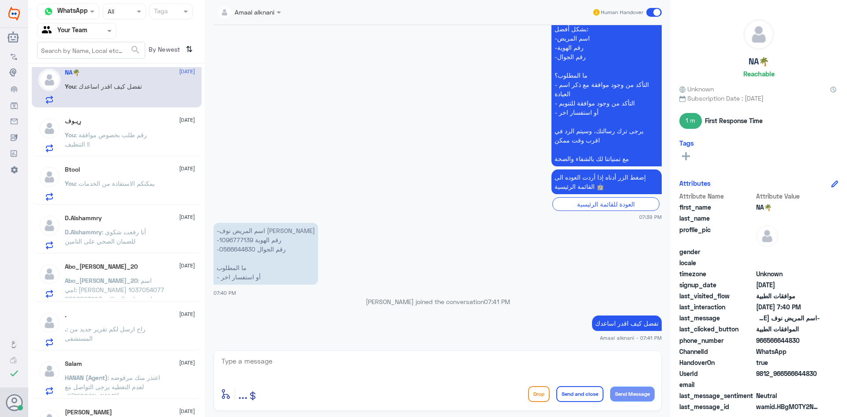
click at [107, 189] on p "You : يمكنكم الاستفادة من الخدمات" at bounding box center [110, 190] width 90 height 22
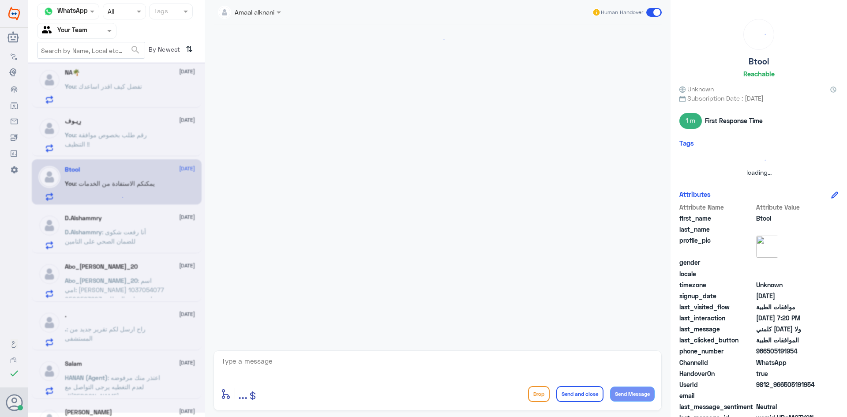
scroll to position [297, 0]
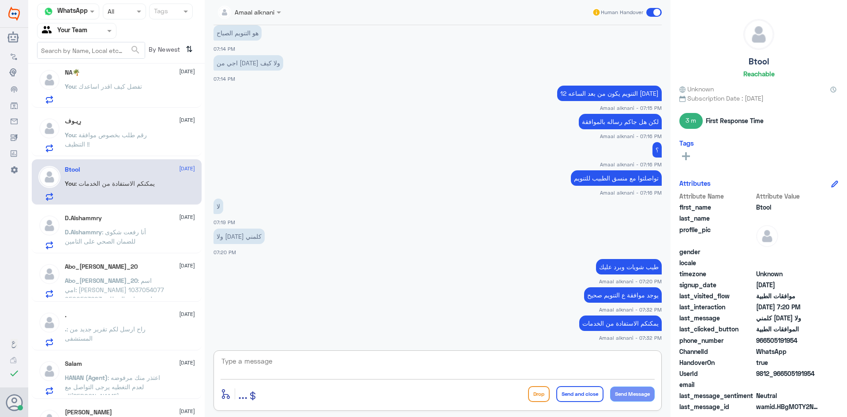
drag, startPoint x: 336, startPoint y: 366, endPoint x: 349, endPoint y: 352, distance: 19.0
click at [334, 367] on textarea at bounding box center [438, 366] width 434 height 22
type textarea "متمنين لكم دوام الصحة والعافية"
click at [566, 390] on button "Send and close" at bounding box center [579, 394] width 47 height 16
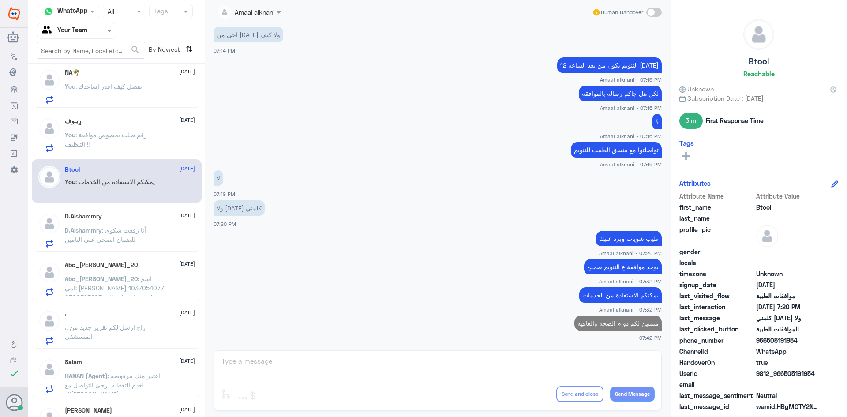
click at [99, 237] on span ": أنا رفعت شكوى للضمان الصحي على التامين" at bounding box center [105, 234] width 81 height 17
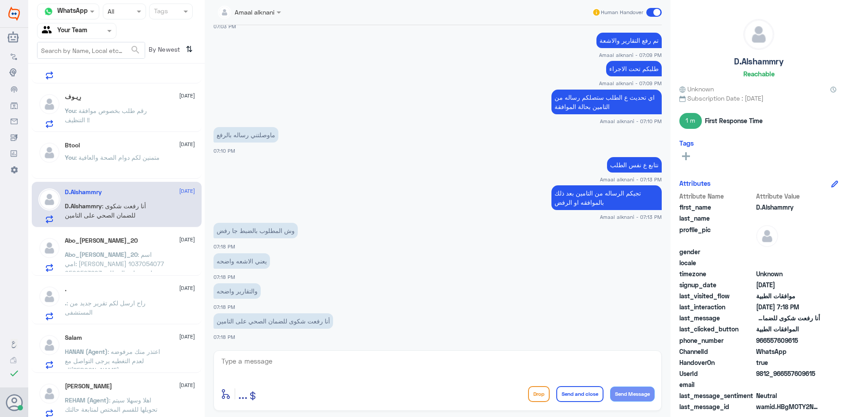
scroll to position [8, 0]
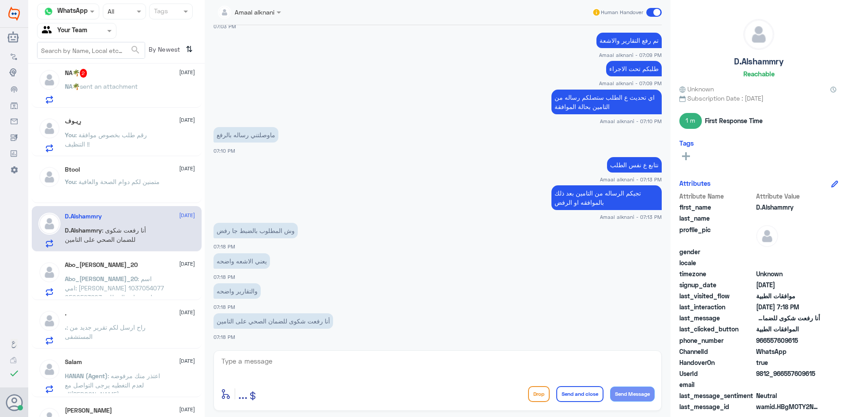
click at [148, 85] on div "NA🌴 sent an attachment" at bounding box center [130, 94] width 130 height 20
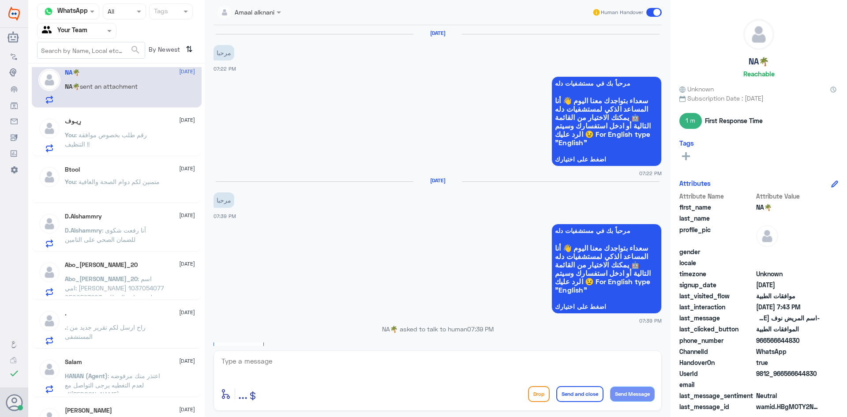
scroll to position [532, 0]
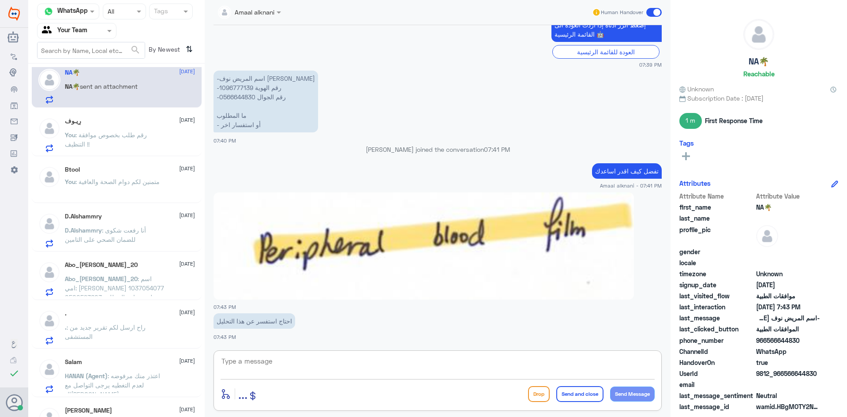
click at [287, 359] on textarea at bounding box center [438, 366] width 434 height 22
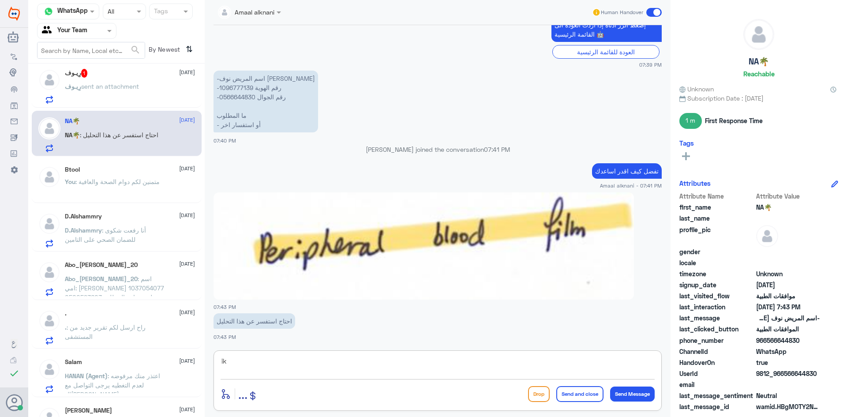
type textarea "i"
type textarea "هنا فقط متابعات الموافقات الطبية"
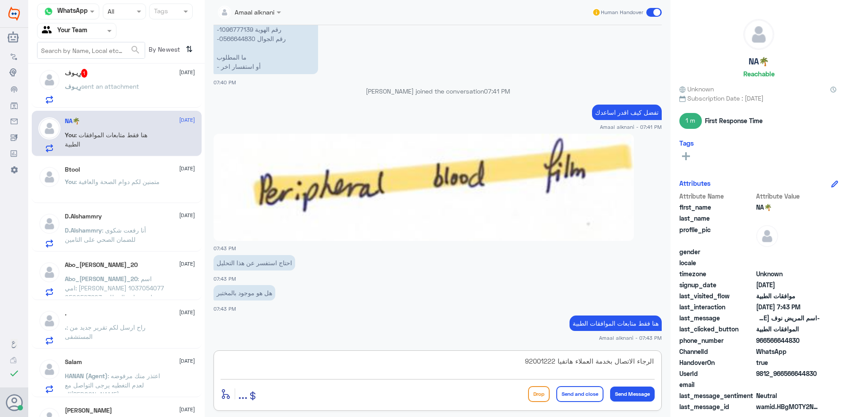
type textarea "الرجاء الاتصال بخدمة العملاء هاتفيا 920012222"
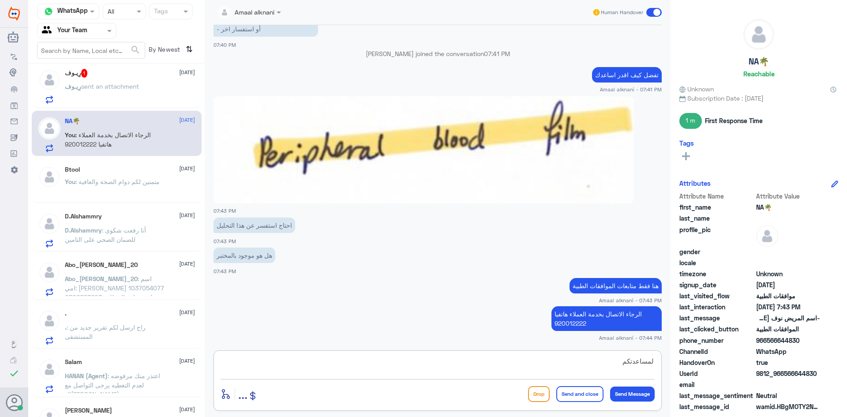
type textarea "لمساعدتكم"
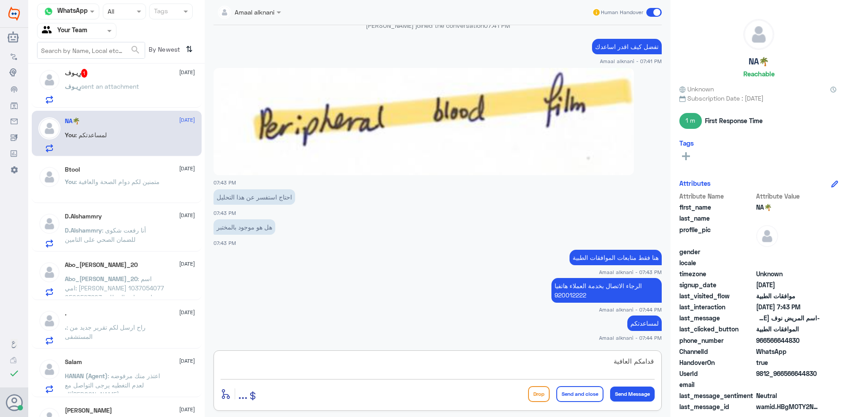
type textarea "قدامكم العافية"
click at [572, 395] on button "Send and close" at bounding box center [579, 394] width 47 height 16
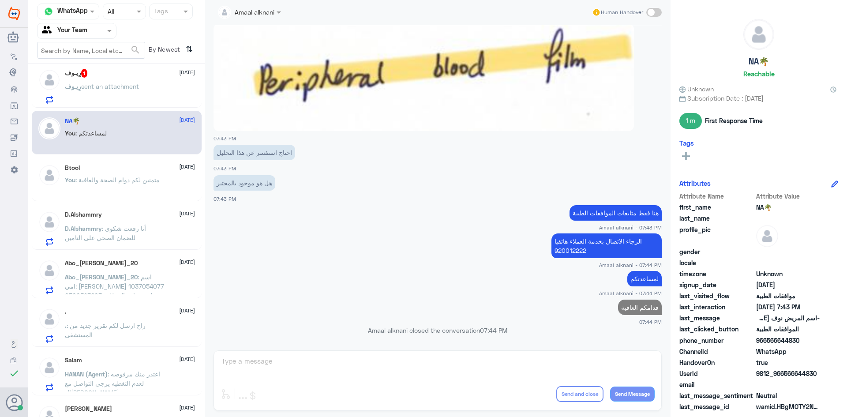
click at [90, 82] on p "رِيـوف sent an attachment" at bounding box center [102, 93] width 74 height 22
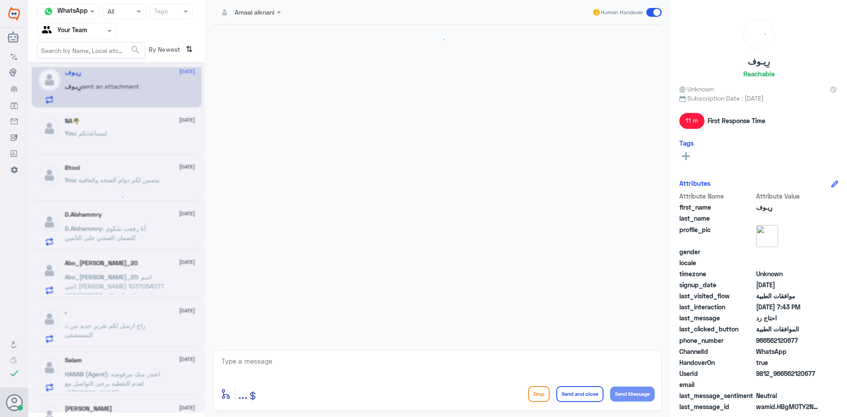
scroll to position [901, 0]
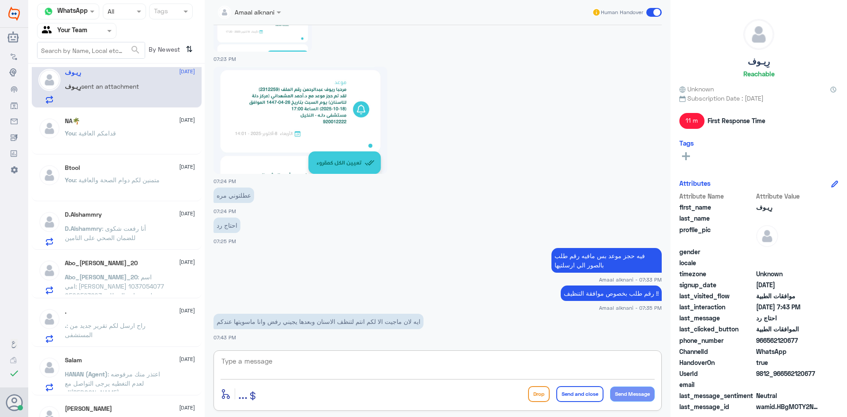
click at [296, 364] on textarea at bounding box center [438, 366] width 434 height 22
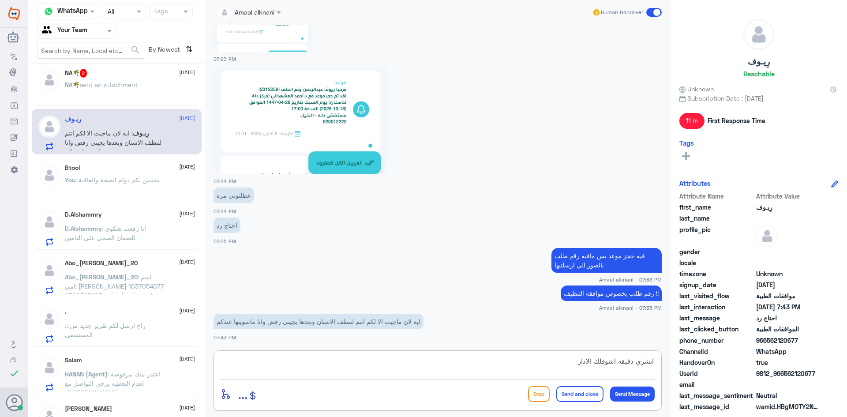
type textarea "ابشري دقيقه اشوفلك الاداره"
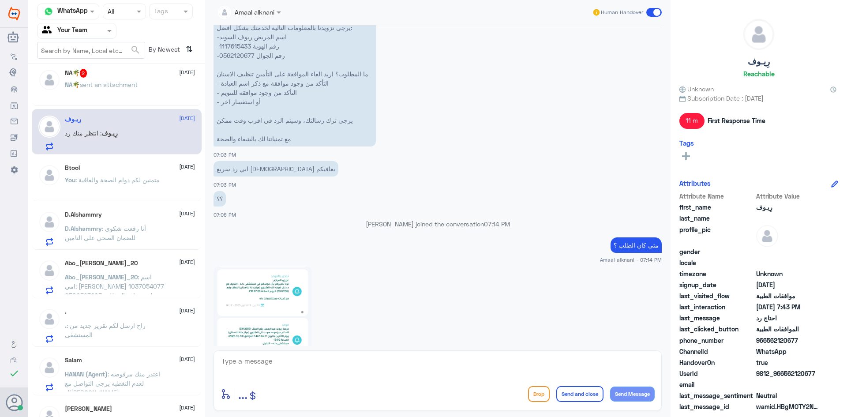
scroll to position [989, 0]
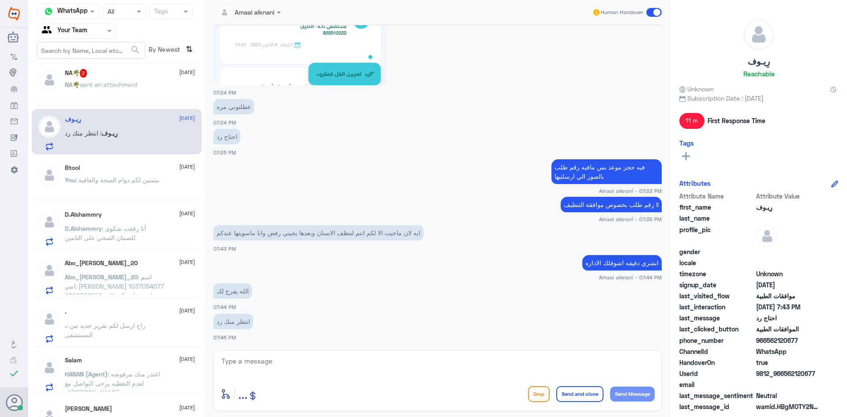
click at [274, 354] on div "enter flow name ... Drop Send and close Send Message" at bounding box center [438, 380] width 448 height 60
click at [275, 361] on textarea at bounding box center [438, 366] width 434 height 22
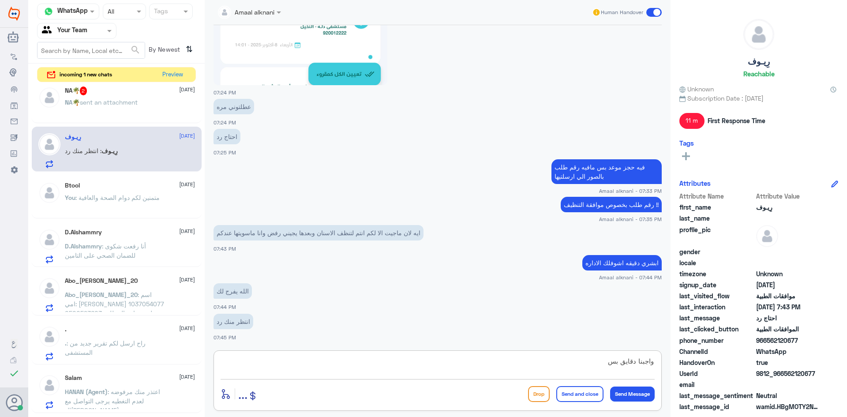
type textarea "واجبنا دقايق بس"
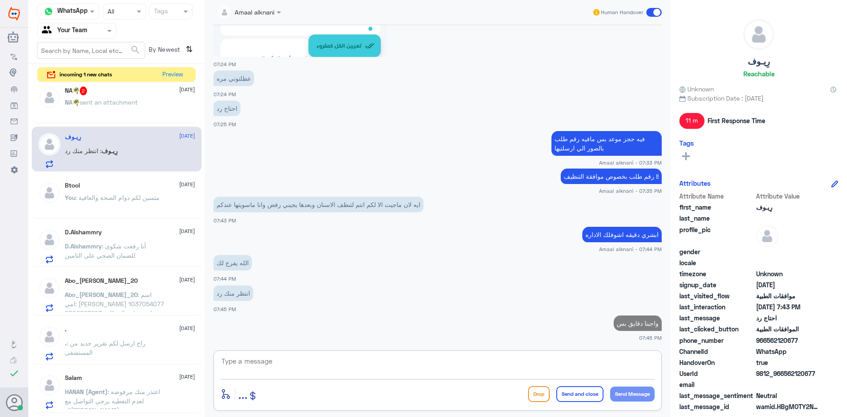
click at [95, 106] on p "NA🌴 sent an attachment" at bounding box center [101, 108] width 73 height 22
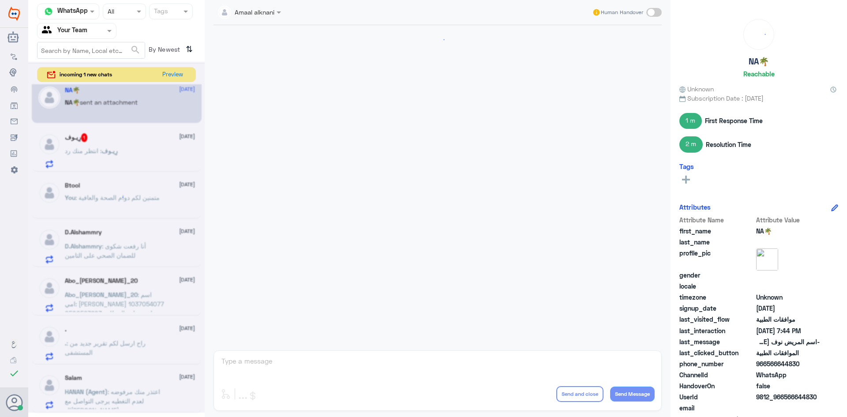
scroll to position [791, 0]
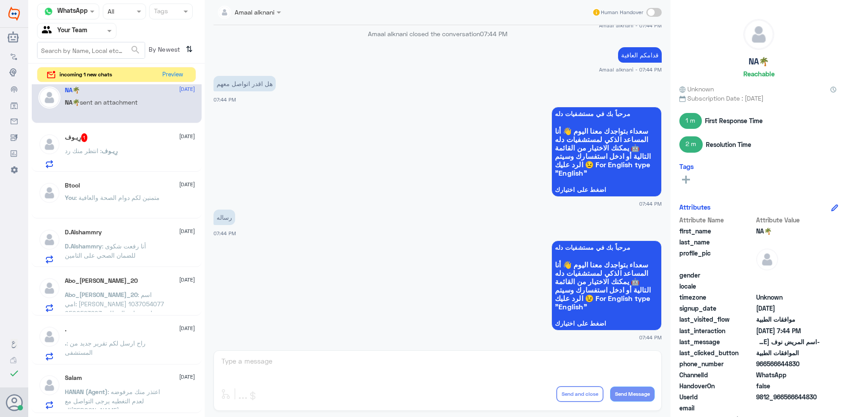
click at [292, 355] on div "Amaal alknani Human Handover [DATE] مرحباً بك في مستشفيات دله سعداء بتواجدك معن…" at bounding box center [438, 210] width 466 height 420
click at [259, 365] on div "Amaal alknani Human Handover [DATE] مرحباً بك في مستشفيات دله سعداء بتواجدك معن…" at bounding box center [438, 210] width 466 height 420
click at [93, 153] on span ": واجبنا دقايق بس" at bounding box center [97, 150] width 45 height 7
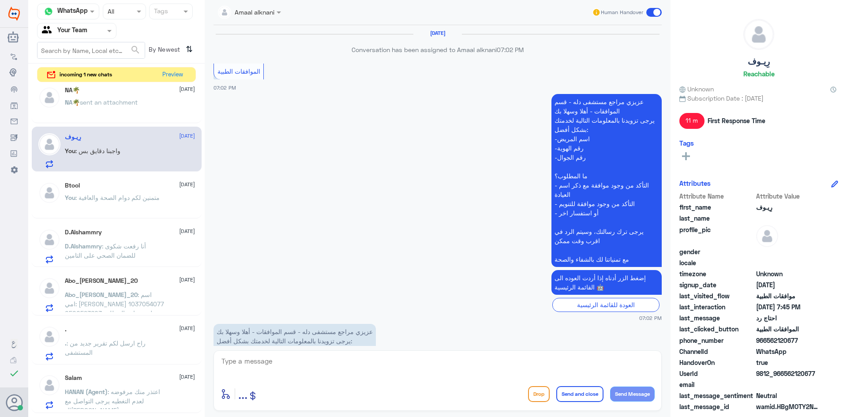
scroll to position [752, 0]
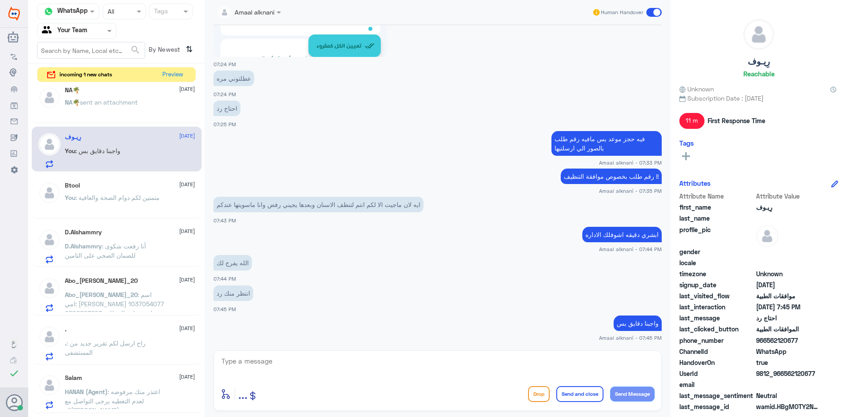
click at [120, 100] on span "sent an attachment" at bounding box center [109, 101] width 58 height 7
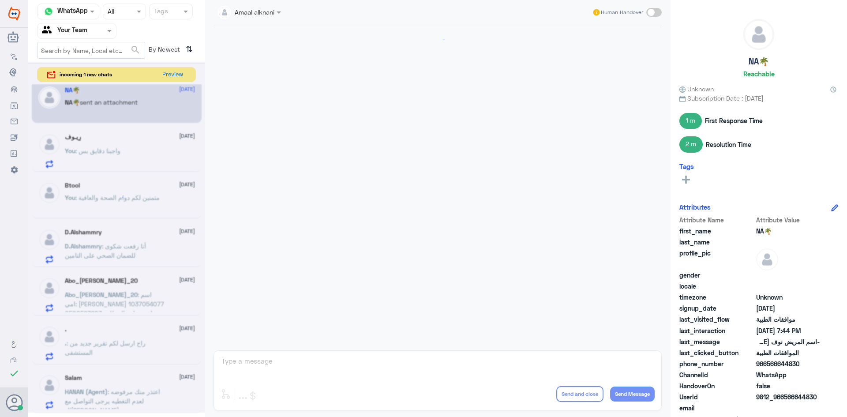
scroll to position [791, 0]
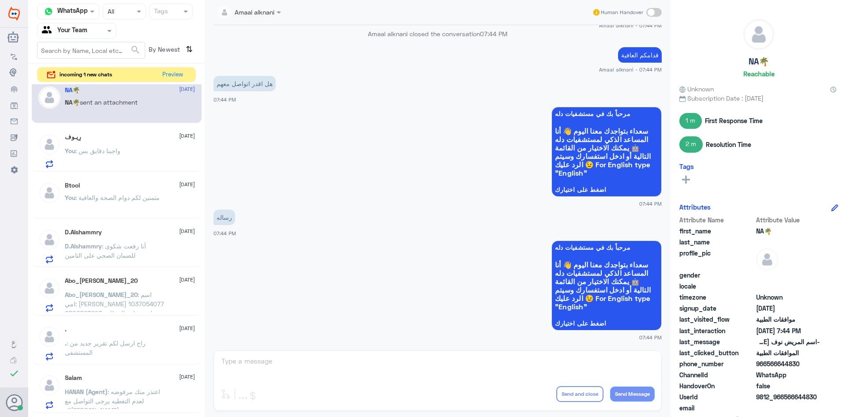
click at [246, 368] on div "Amaal alknani Human Handover [DATE] مرحباً بك في مستشفيات دله سعداء بتواجدك معن…" at bounding box center [438, 210] width 466 height 420
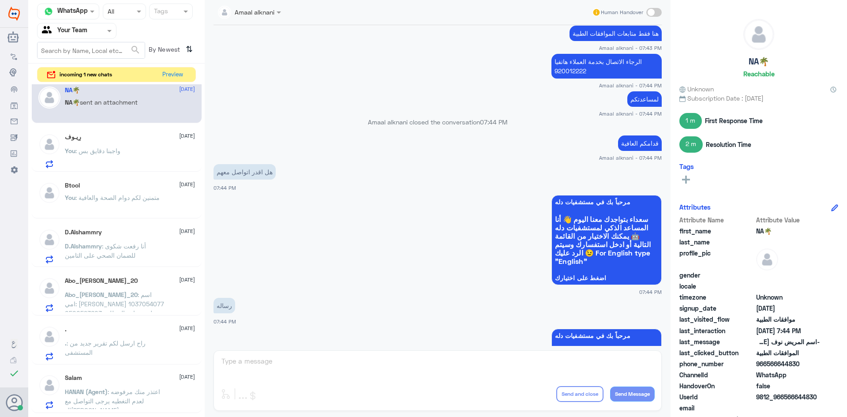
scroll to position [659, 0]
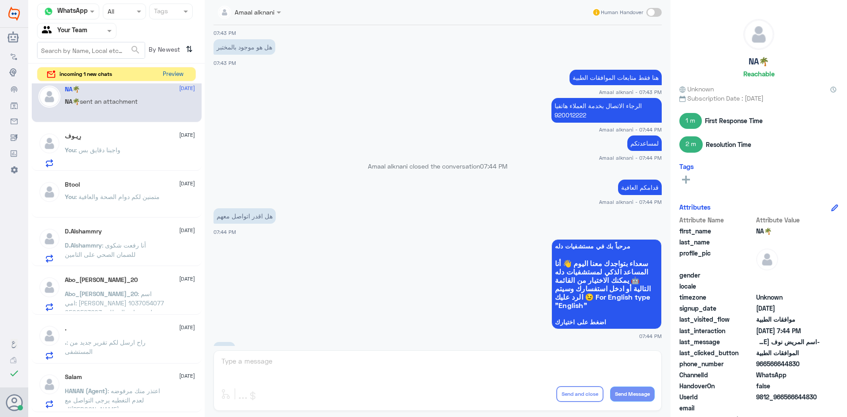
click at [168, 74] on button "Preview" at bounding box center [172, 74] width 27 height 14
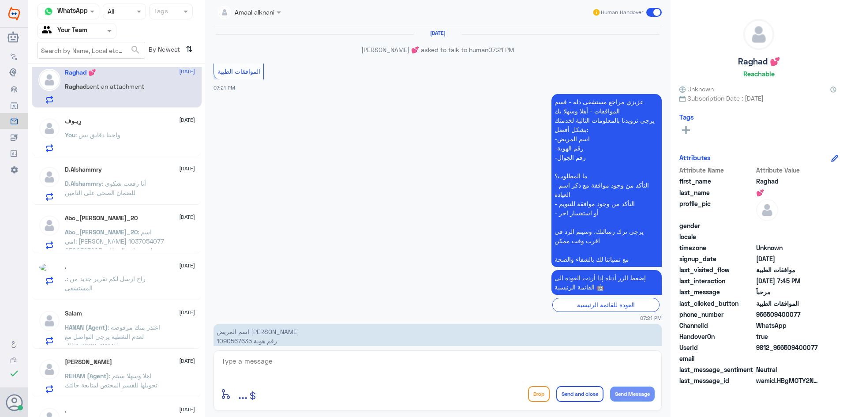
scroll to position [796, 0]
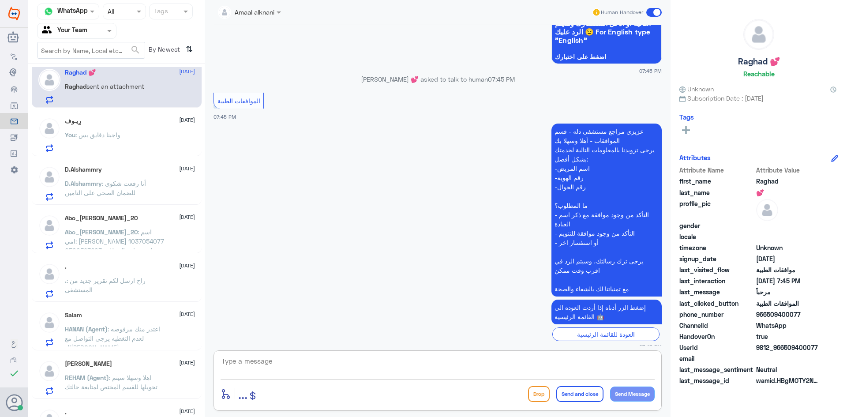
click at [346, 364] on textarea at bounding box center [438, 366] width 434 height 22
click at [90, 30] on input "text" at bounding box center [66, 31] width 49 height 10
click at [82, 71] on div "Your Inbox" at bounding box center [76, 79] width 79 height 20
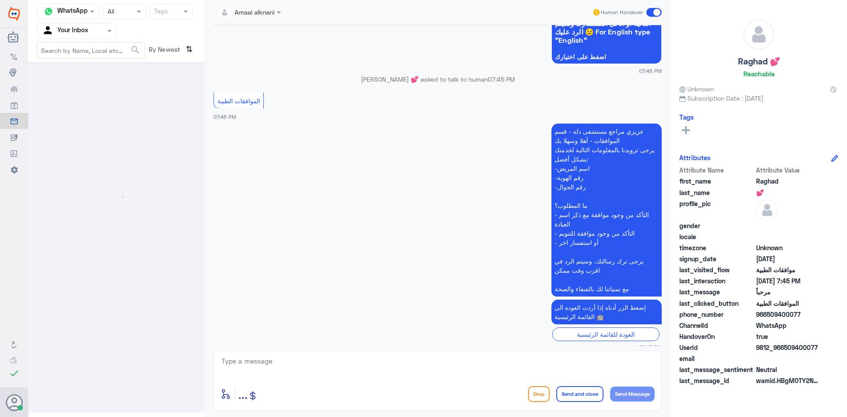
scroll to position [0, 0]
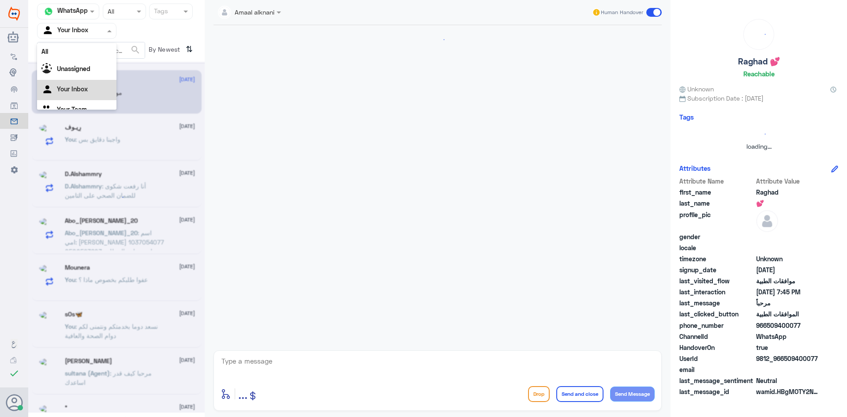
click at [93, 33] on div at bounding box center [76, 31] width 79 height 10
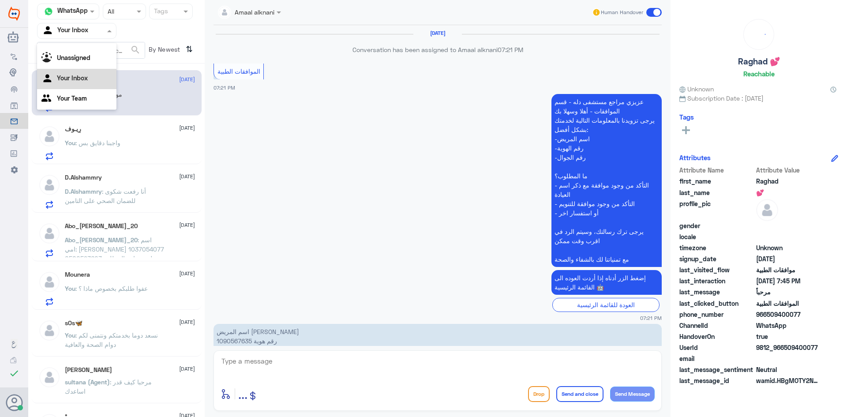
scroll to position [796, 0]
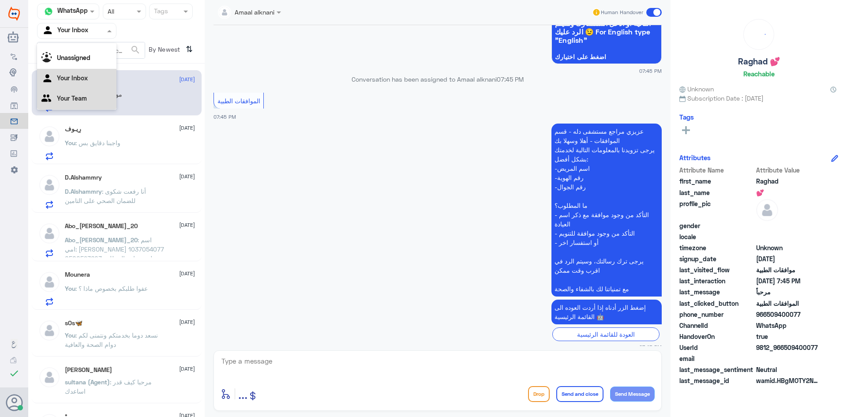
click at [75, 98] on Team "Your Team" at bounding box center [72, 97] width 30 height 7
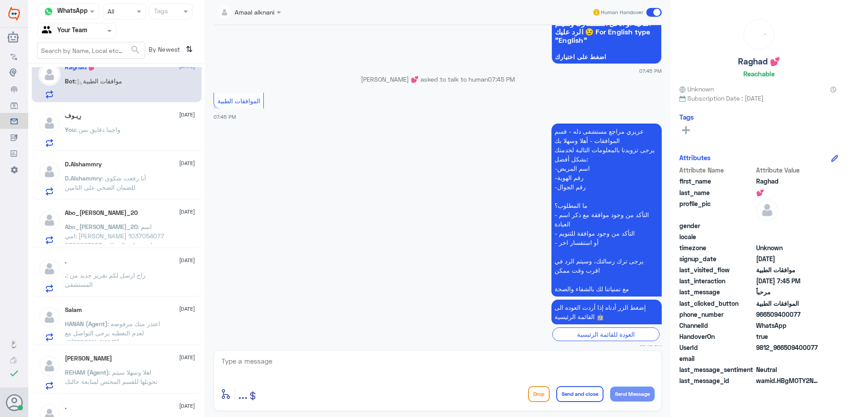
scroll to position [0, 0]
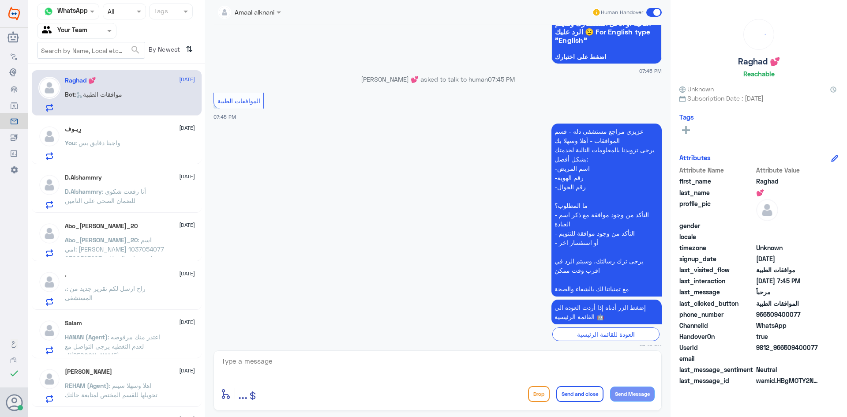
click at [131, 198] on span ": أنا رفعت شكوى للضمان الصحي على التامين" at bounding box center [105, 195] width 81 height 17
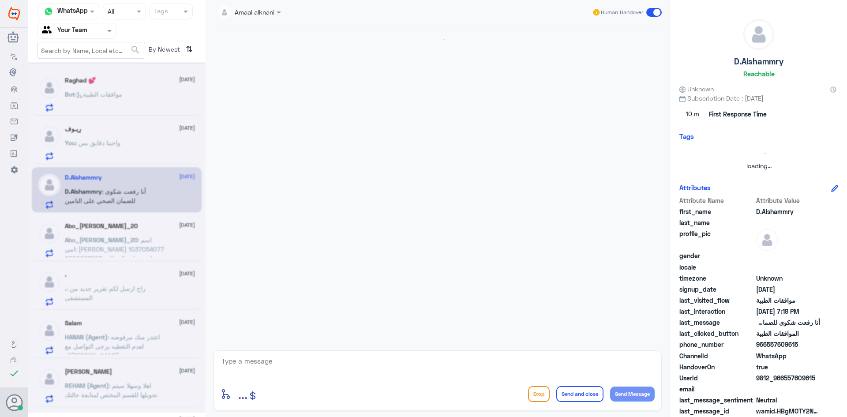
scroll to position [573, 0]
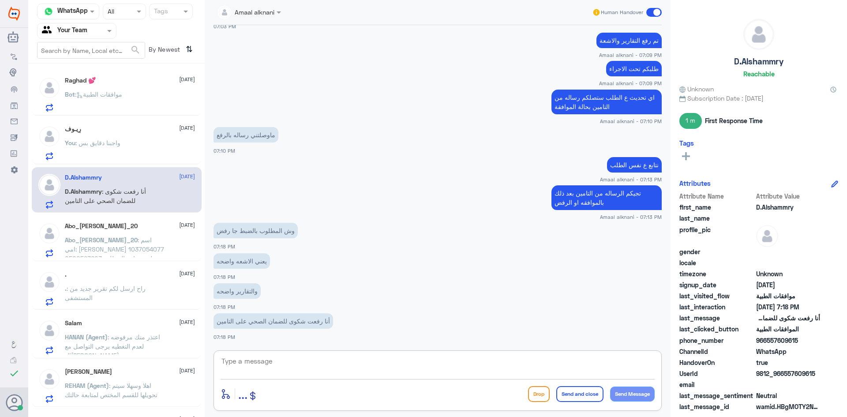
click at [277, 370] on textarea at bounding box center [438, 366] width 434 height 22
click at [294, 323] on p "أنا رفعت شكوى للضمان الصحي على التامين" at bounding box center [274, 320] width 120 height 15
click at [282, 364] on textarea at bounding box center [438, 366] width 434 height 22
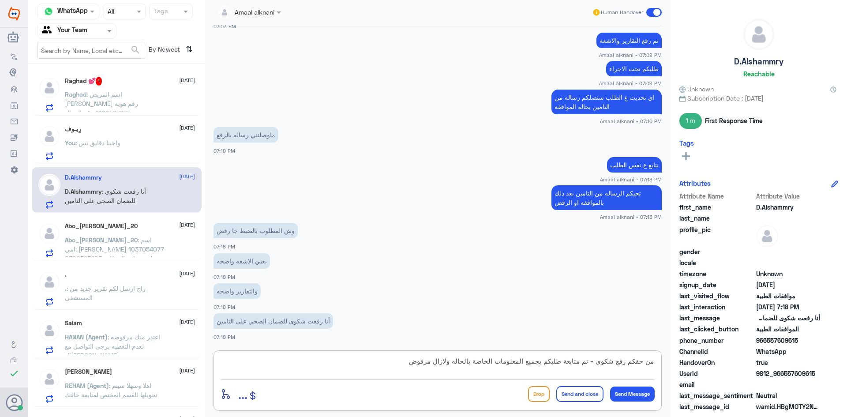
type textarea "من حقكم رفع شكوى - تم متابعة طلبكم بجميع المعلومات الخاصة بالحاله ولازال مرفوض"
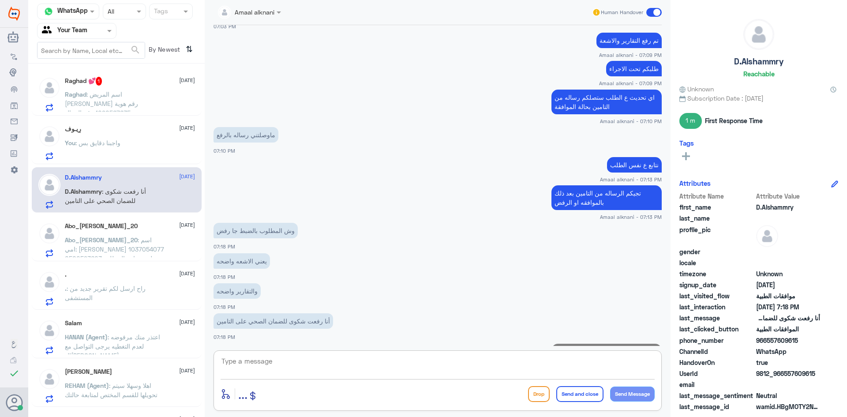
scroll to position [620, 0]
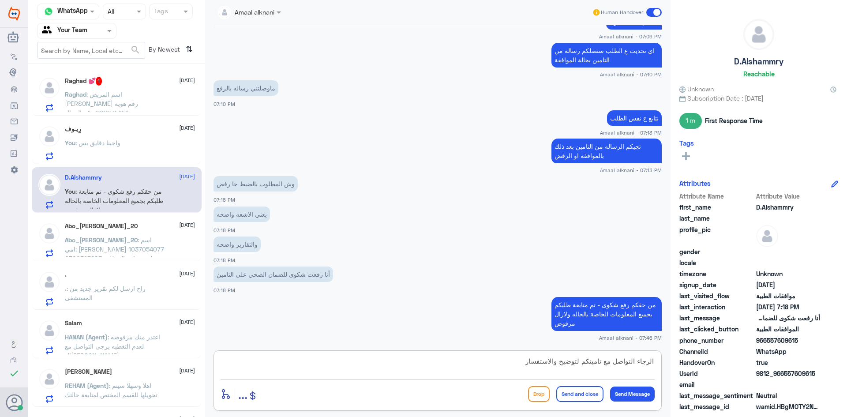
type textarea "الرجاء التواصل مع تامينكم لتوضيح والاستفسار"
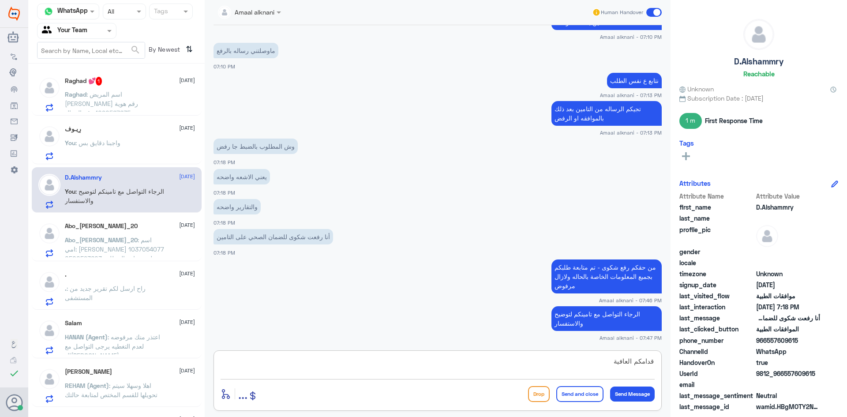
type textarea "قدامكم العافية"
click at [587, 394] on button "Send and close" at bounding box center [579, 394] width 47 height 16
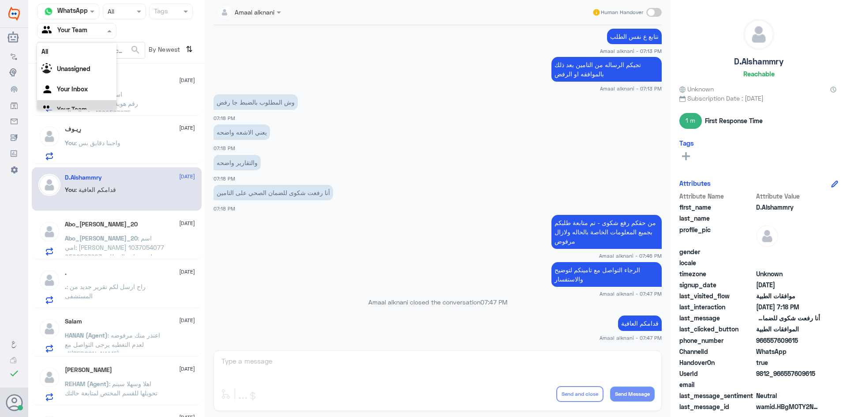
click at [104, 27] on div at bounding box center [76, 31] width 79 height 10
click at [82, 73] on div "Your Inbox" at bounding box center [76, 79] width 79 height 20
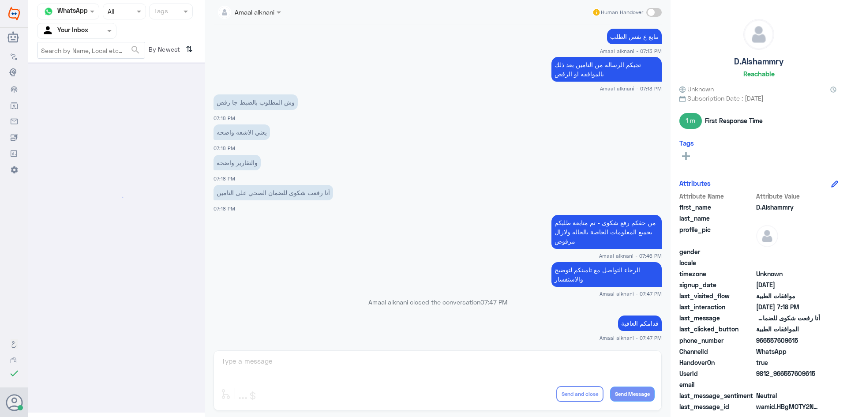
scroll to position [0, 0]
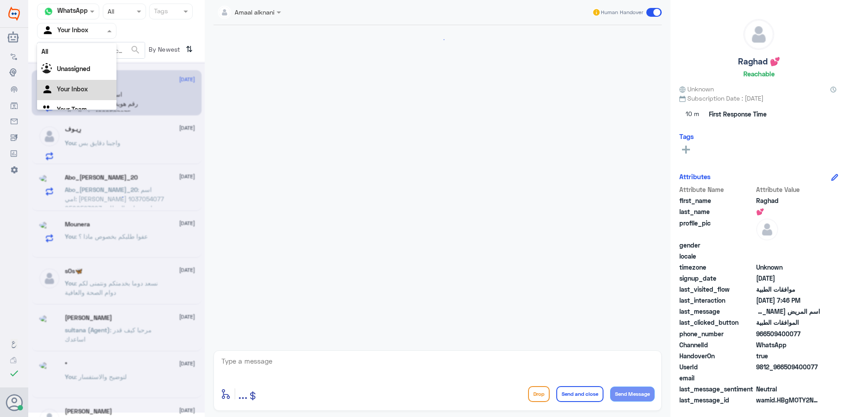
click at [94, 34] on div at bounding box center [76, 31] width 79 height 10
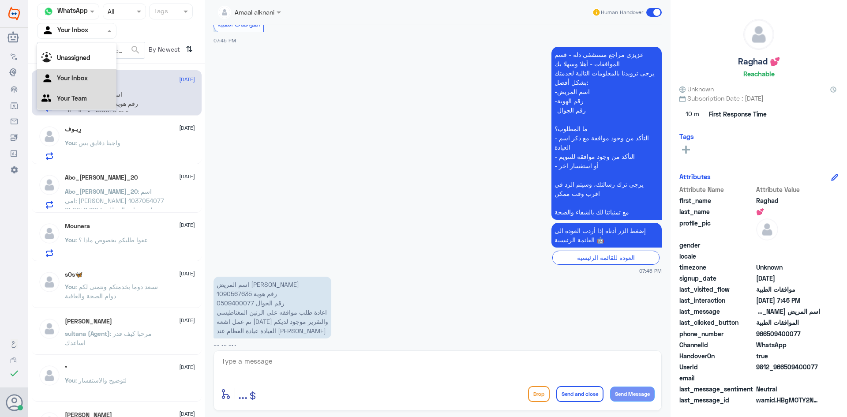
click at [86, 105] on div "Your Team" at bounding box center [76, 99] width 79 height 20
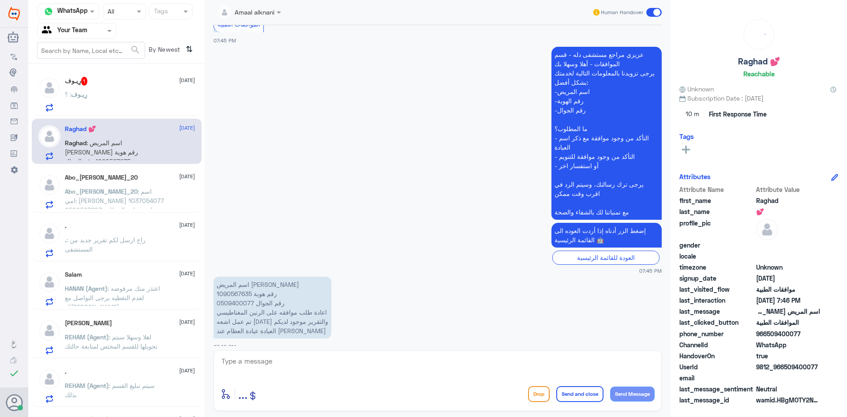
click at [94, 97] on div "رِيـوف : ؟" at bounding box center [130, 102] width 130 height 20
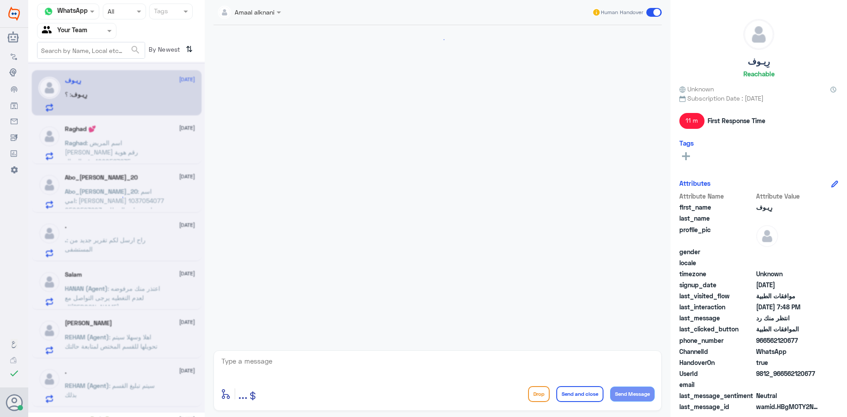
scroll to position [783, 0]
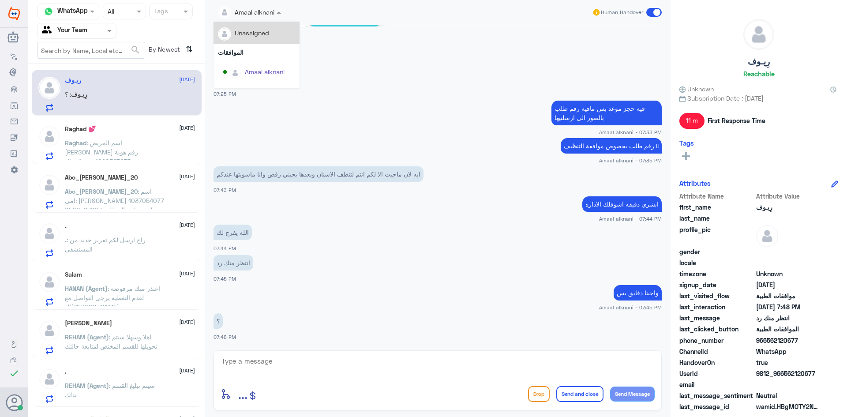
click at [264, 12] on div at bounding box center [250, 12] width 72 height 10
click at [266, 57] on div "Afnan Salem" at bounding box center [259, 50] width 72 height 15
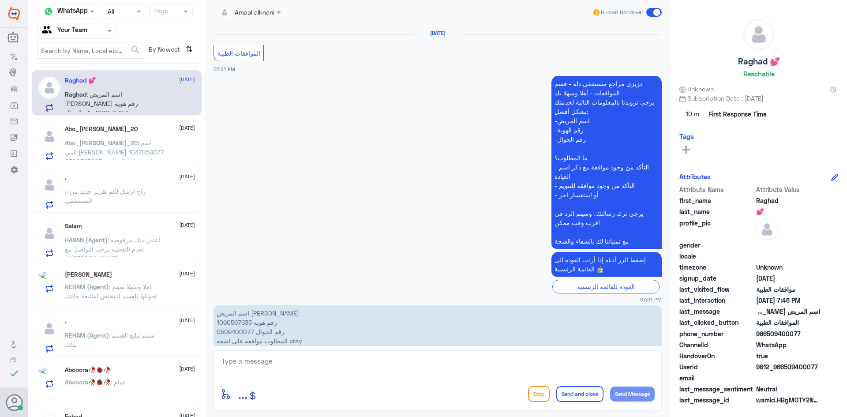
scroll to position [854, 0]
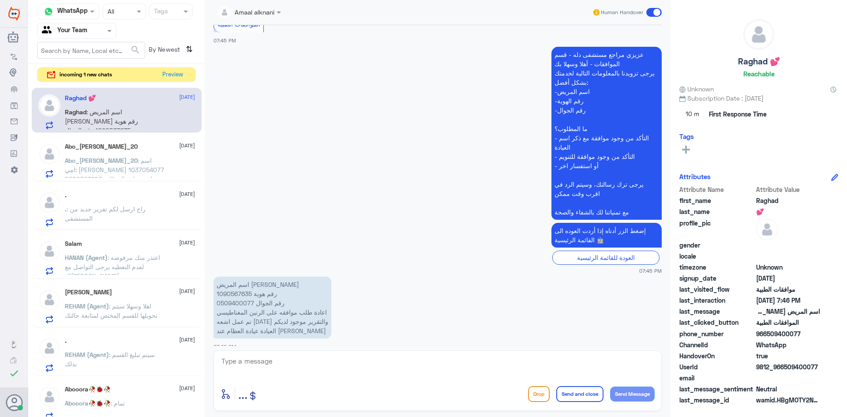
click at [113, 153] on div "Abo_[PERSON_NAME]_20 [DATE] Abo_[PERSON_NAME]_20 : اسم امي: شيخة [PERSON_NAME] …" at bounding box center [130, 160] width 130 height 35
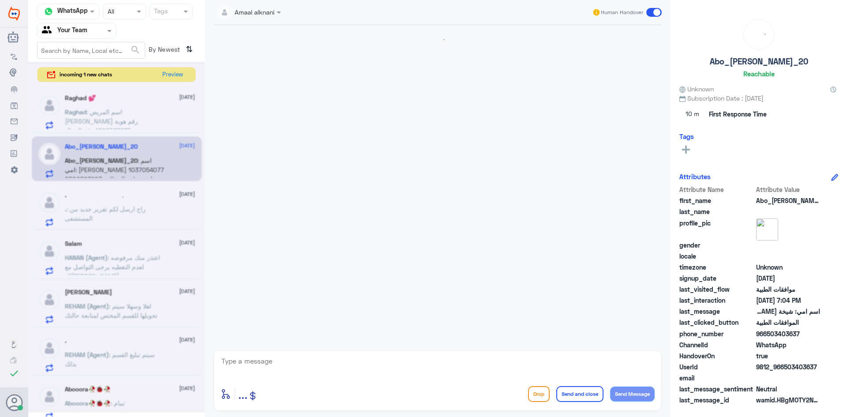
scroll to position [232, 0]
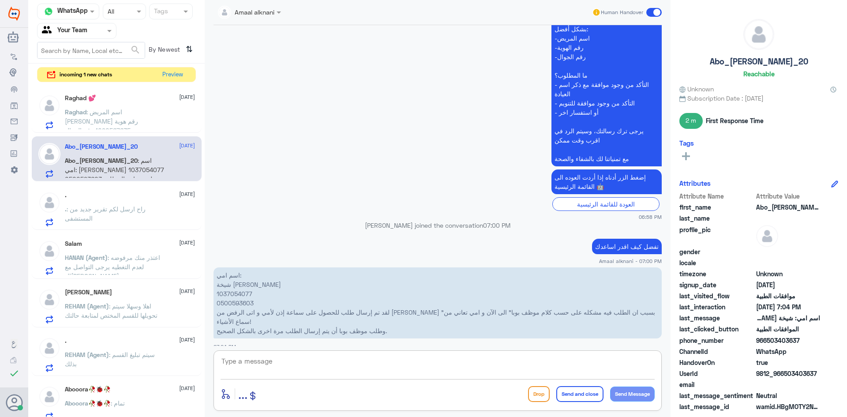
click at [285, 357] on textarea at bounding box center [438, 366] width 434 height 22
type textarea "بالنسبة للسماعات هذا الكود الموجود لدينا"
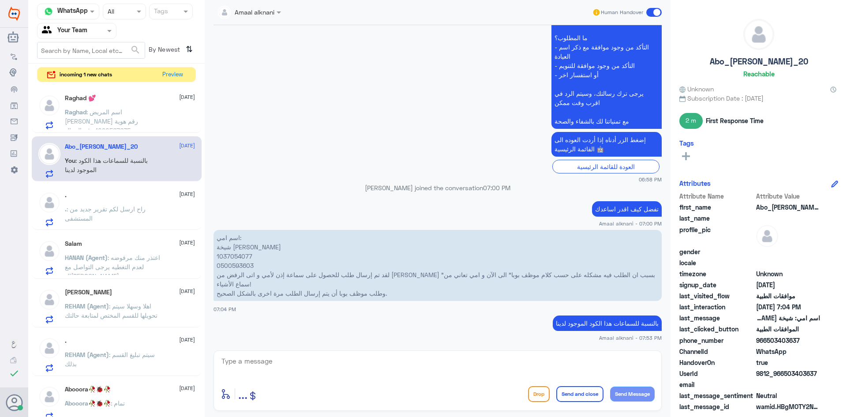
click at [97, 115] on span ": اسم المريض [PERSON_NAME] رقم هوية 1090567635 رقم الجوال 0509400077 اعادة طلب …" at bounding box center [113, 139] width 97 height 63
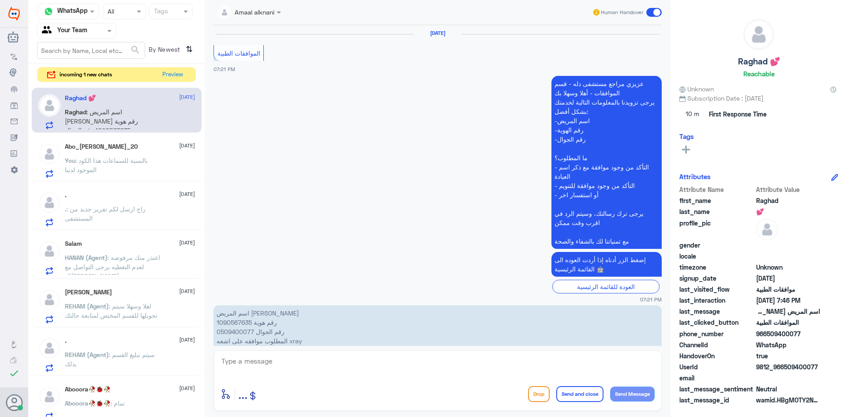
scroll to position [854, 0]
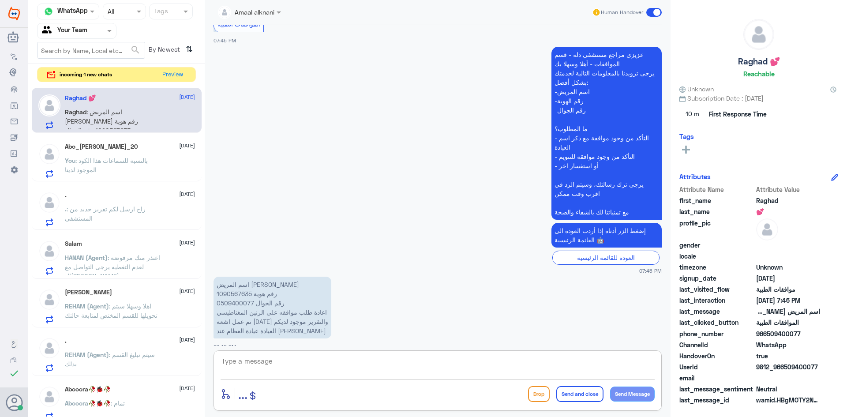
click at [293, 368] on textarea at bounding box center [438, 366] width 434 height 22
click at [240, 292] on p "اسم المريض [PERSON_NAME] رقم هوية 1090567635 رقم الجوال 0509400077 اعادة طلب مو…" at bounding box center [273, 308] width 118 height 62
click at [326, 361] on textarea at bounding box center [438, 366] width 434 height 22
type textarea "h"
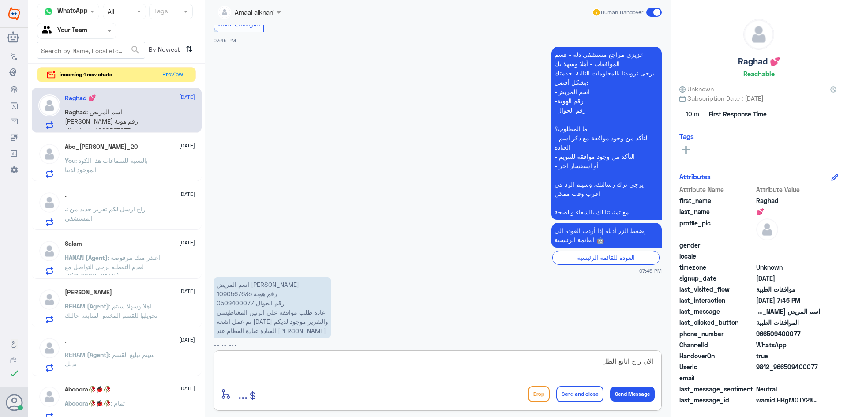
type textarea "الان راح اتابع الطلب"
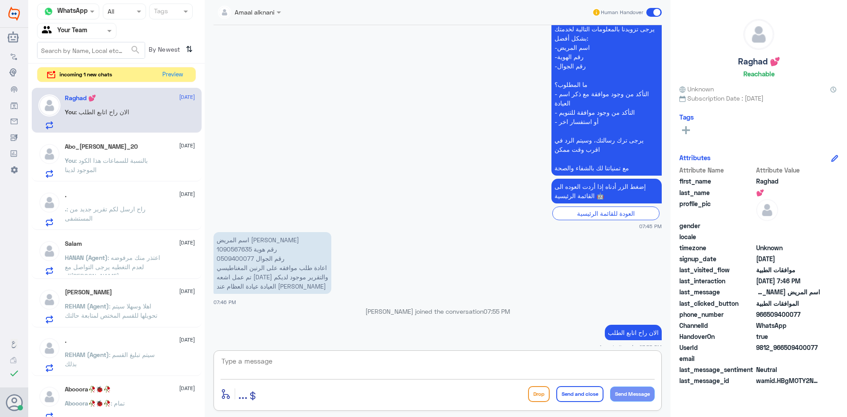
click at [311, 365] on textarea at bounding box center [438, 366] width 434 height 22
type textarea "تحت الاجراء"
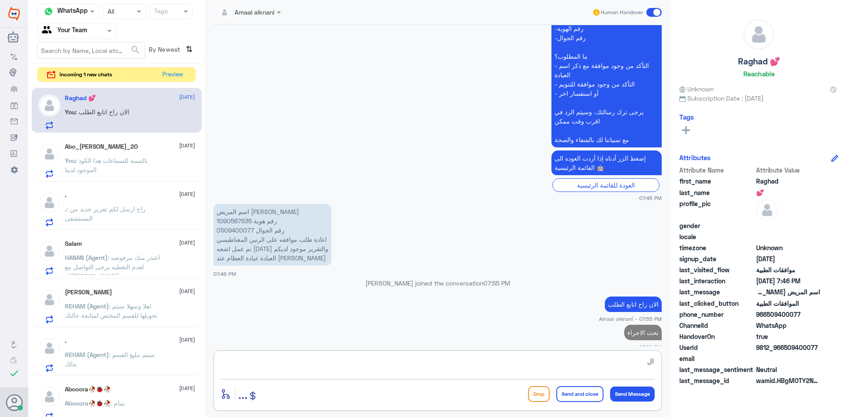
type textarea "ا"
type textarea "ع"
type textarea "اي تحديث ستصلكم رساله من التامين بحالة الطلب"
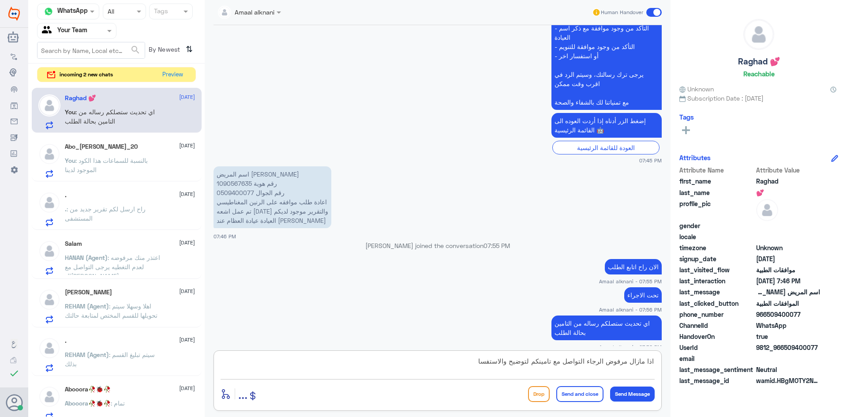
type textarea "اذا مازال مرفوض الرجاء التواصل مع تامينكم لتوضيح والاستفسار"
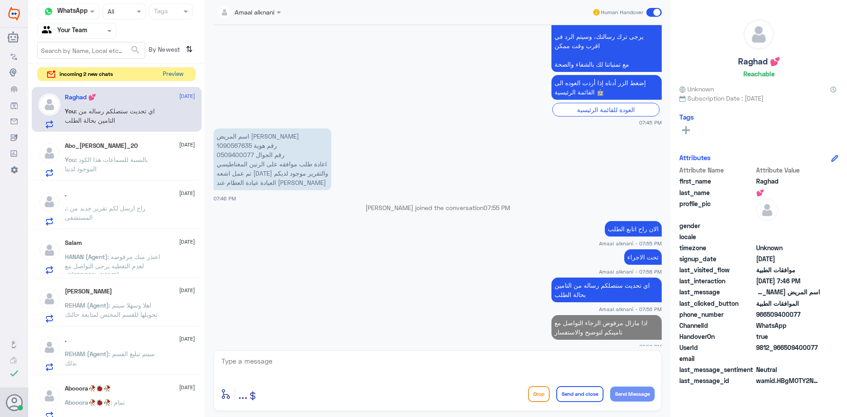
click at [167, 73] on button "Preview" at bounding box center [172, 74] width 27 height 14
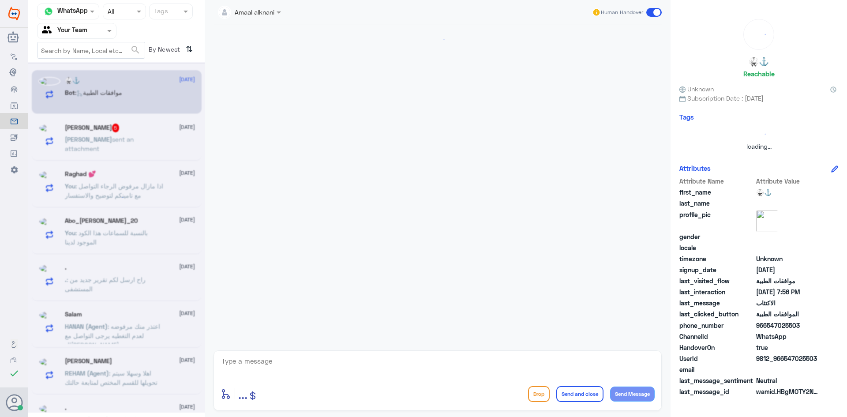
scroll to position [379, 0]
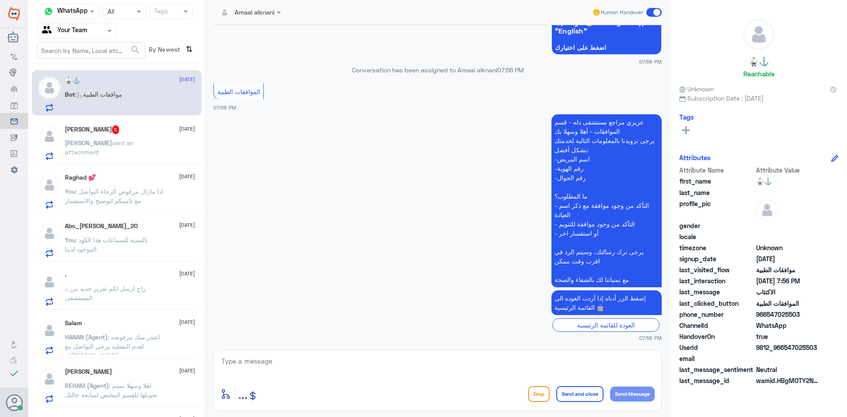
click at [310, 365] on textarea at bounding box center [438, 366] width 434 height 22
type textarea "تفضل كيف اقدر اساعدك"
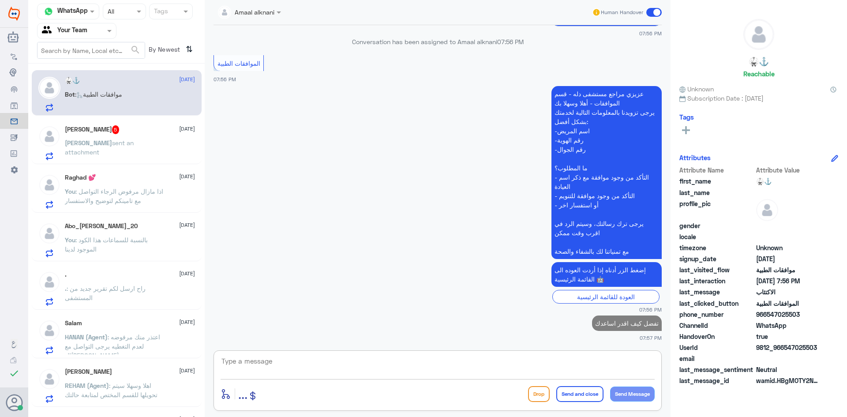
click at [120, 154] on p "[PERSON_NAME] sent an attachment" at bounding box center [114, 149] width 99 height 22
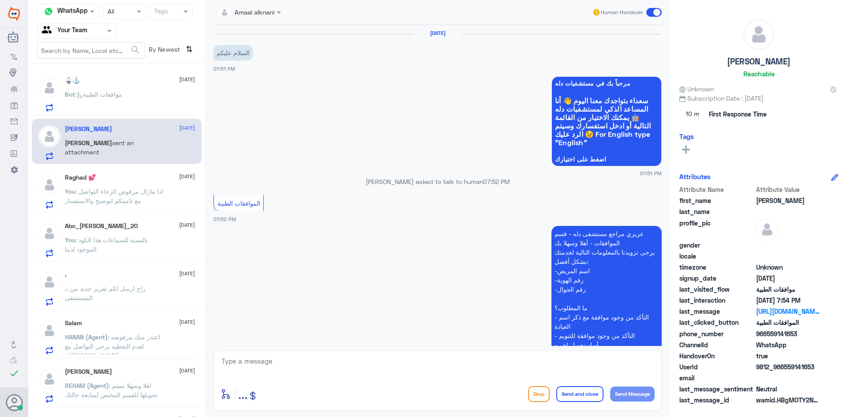
scroll to position [432, 0]
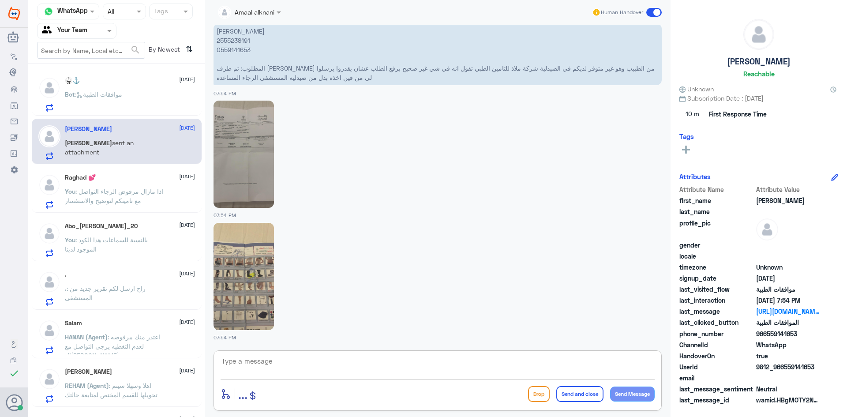
click at [291, 360] on textarea at bounding box center [438, 366] width 434 height 22
click at [232, 48] on p "[PERSON_NAME] 2555238191 0559141653 المطلوب: تم طرف ankle walker من الطبيب وهو …" at bounding box center [438, 54] width 448 height 62
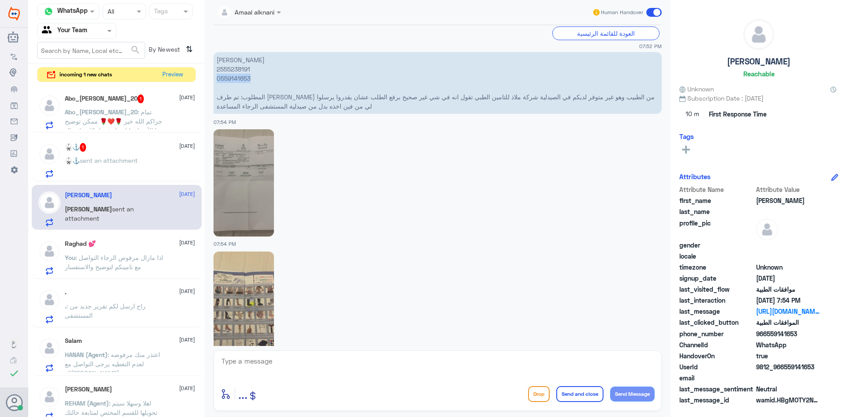
scroll to position [388, 0]
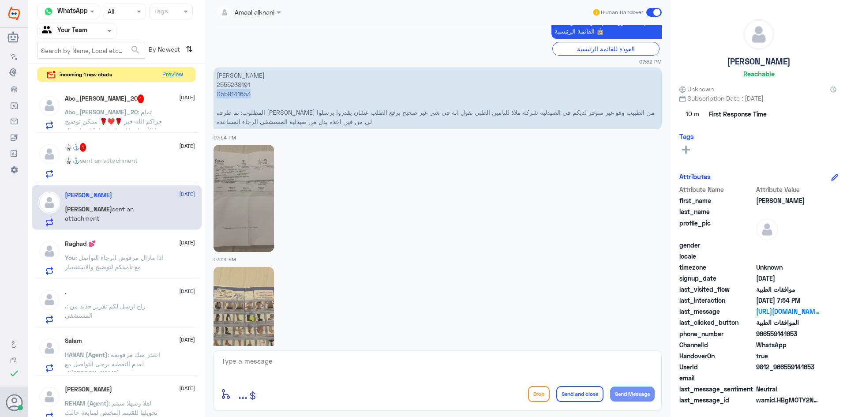
click at [246, 197] on img at bounding box center [244, 198] width 60 height 107
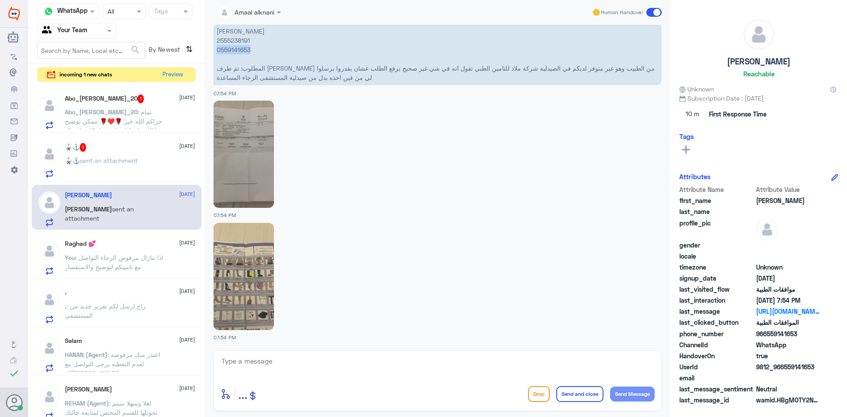
click at [258, 288] on img at bounding box center [244, 276] width 60 height 107
click at [240, 282] on img at bounding box center [244, 276] width 60 height 107
click at [117, 151] on div "🥋⚓️ 1 [DATE]" at bounding box center [130, 147] width 130 height 9
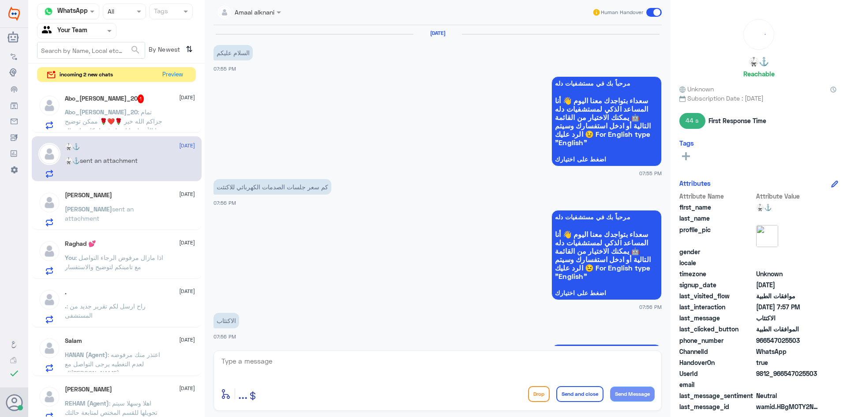
scroll to position [454, 0]
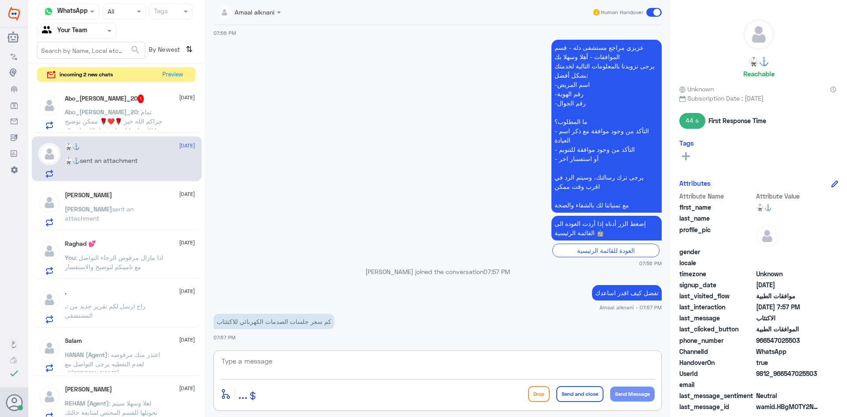
click at [275, 368] on textarea at bounding box center [438, 366] width 434 height 22
type textarea "يمكنكم الاتصال بالرقم الموحد 920012222 خدمة العملاء لافادتكم"
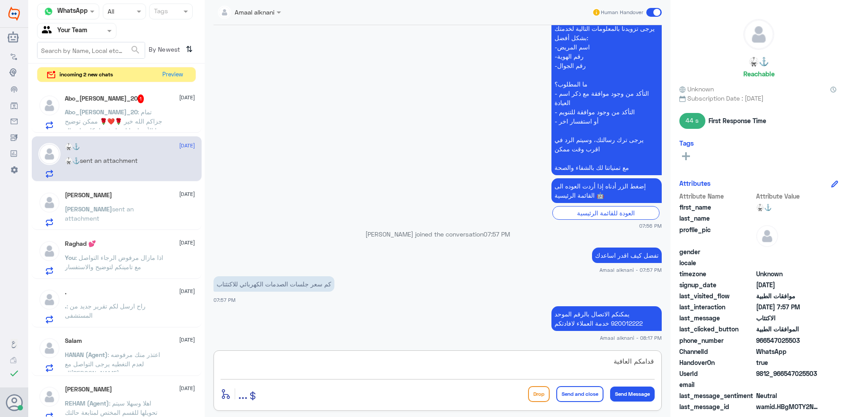
type textarea "قدامكم العافية"
click at [578, 394] on button "Send and close" at bounding box center [579, 394] width 47 height 16
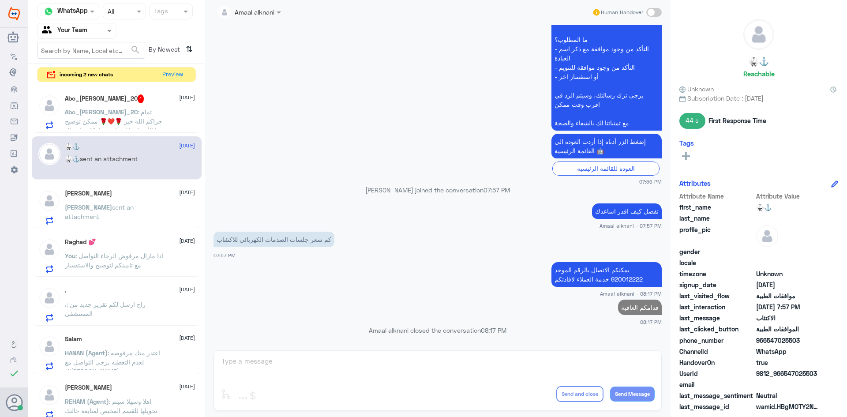
click at [142, 121] on span ": تمام جزاكم الله خير 🌹❤️🌹 ممكن توضيح هذا الأمر لبوبا او هل فيه امكانية إرسال ا…" at bounding box center [114, 130] width 98 height 45
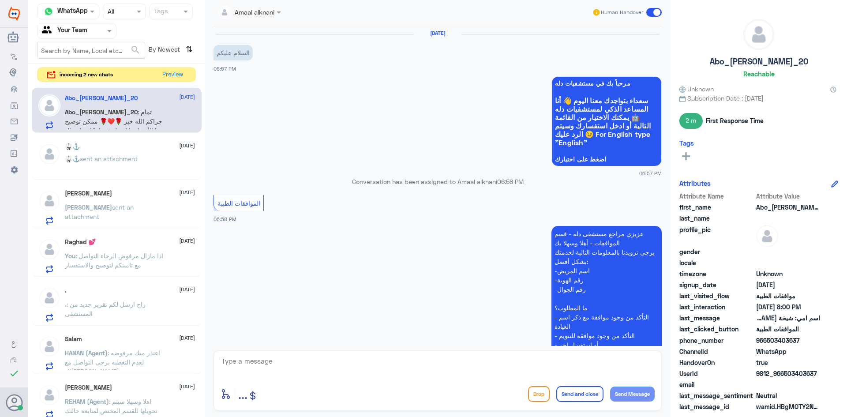
scroll to position [318, 0]
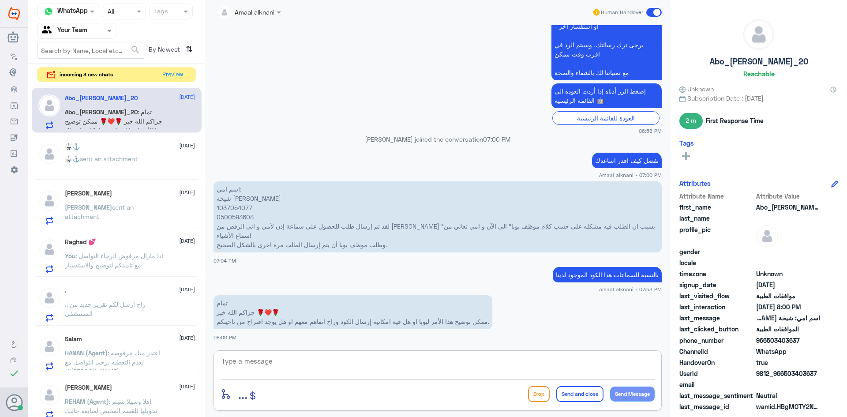
click at [471, 360] on textarea at bounding box center [438, 366] width 434 height 22
click at [120, 158] on span "sent an attachment" at bounding box center [109, 158] width 58 height 7
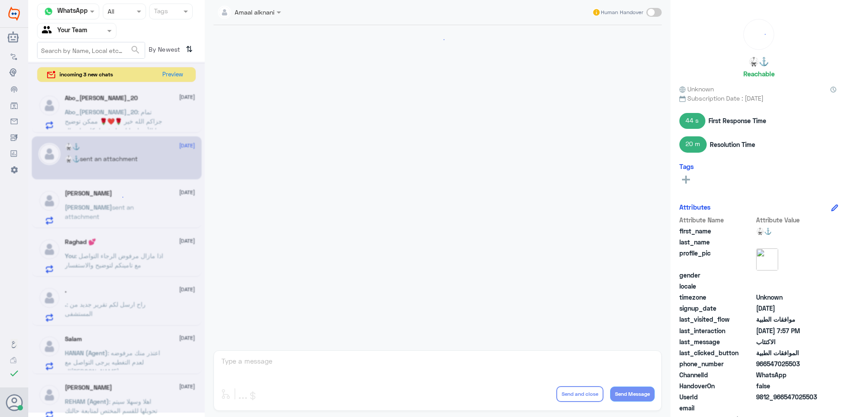
scroll to position [536, 0]
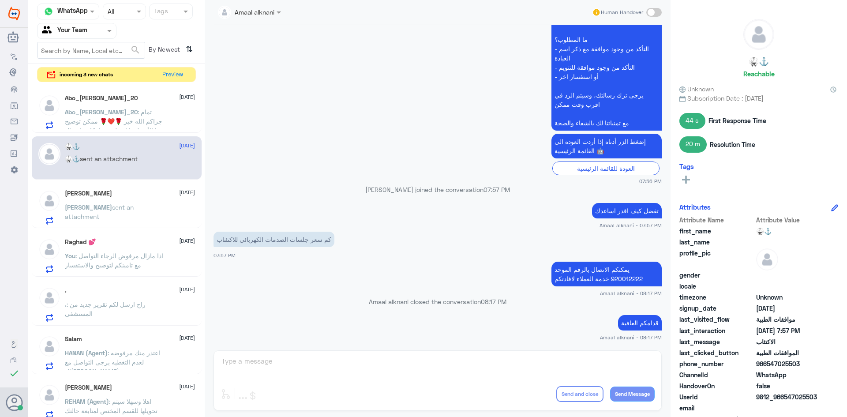
click at [258, 377] on div "Amaal alknani Human Handover [DATE] السلام عليكم 07:55 PM مرحباً بك في مستشفيات…" at bounding box center [438, 210] width 466 height 420
click at [252, 356] on div "Amaal alknani Human Handover [DATE] السلام عليكم 07:55 PM مرحباً بك في مستشفيات…" at bounding box center [438, 210] width 466 height 420
click at [120, 204] on span "sent an attachment" at bounding box center [99, 211] width 69 height 17
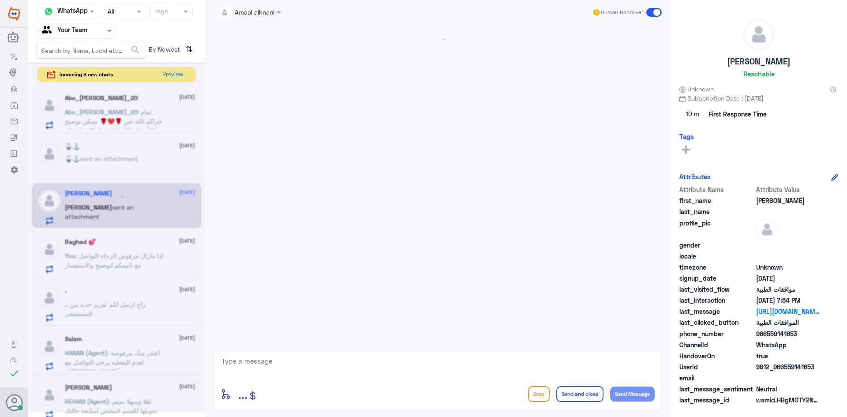
scroll to position [432, 0]
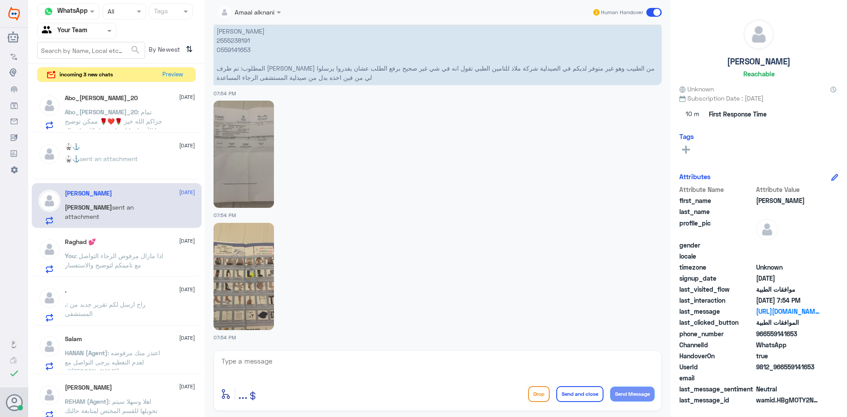
click at [229, 368] on textarea at bounding box center [438, 366] width 434 height 22
click at [260, 151] on img at bounding box center [244, 154] width 60 height 107
click at [275, 358] on textarea at bounding box center [438, 366] width 434 height 22
type textarea "تم رفع الطلب مره اخرى وبانتظار الرد"
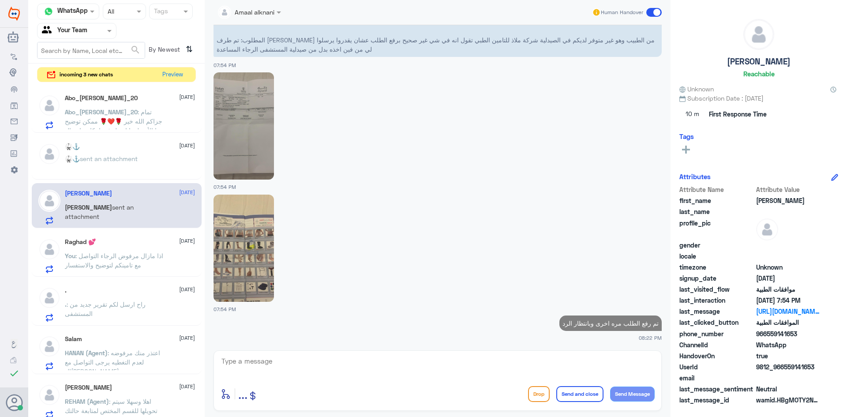
click at [250, 125] on img at bounding box center [244, 125] width 60 height 107
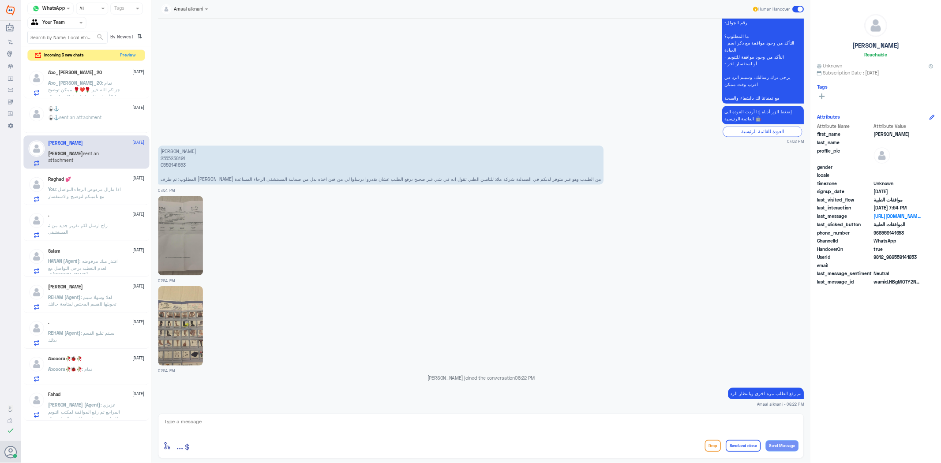
scroll to position [245, 0]
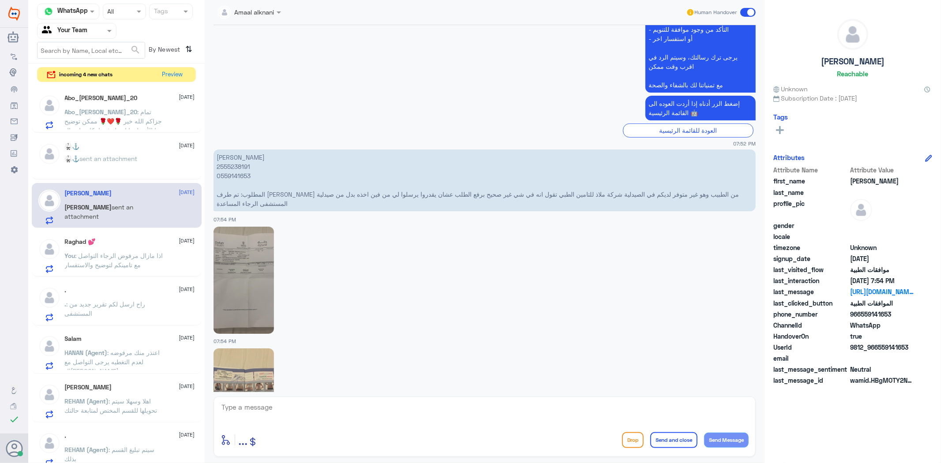
scroll to position [343, 0]
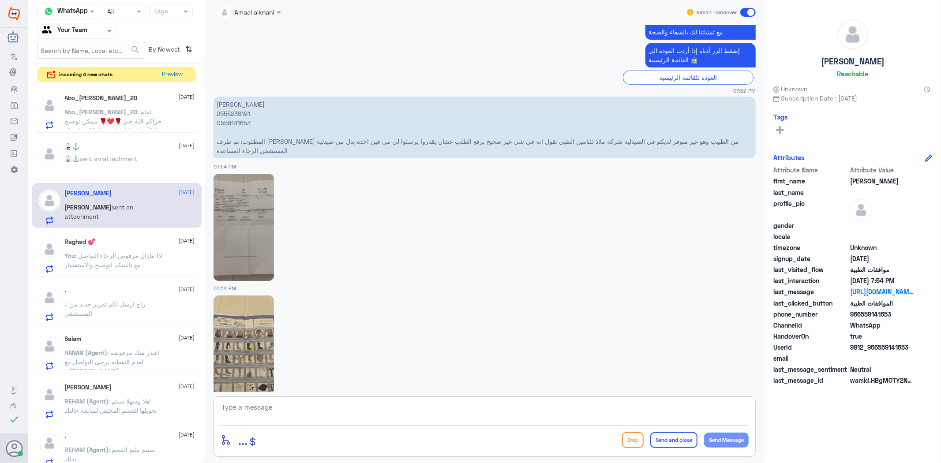
click at [288, 401] on textarea at bounding box center [485, 412] width 528 height 22
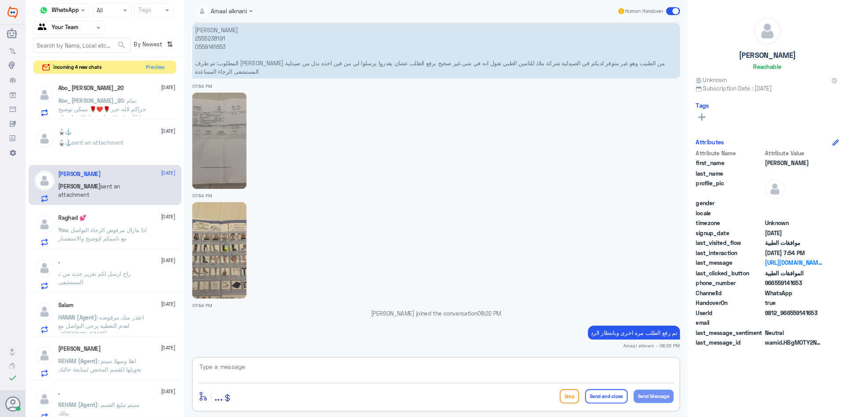
scroll to position [414, 0]
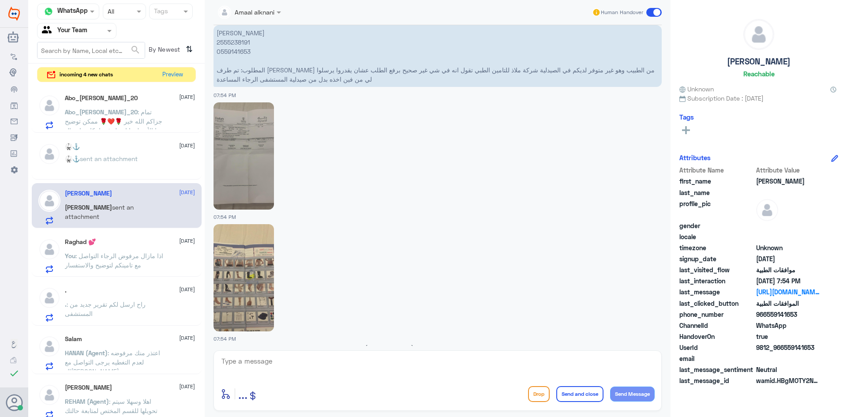
click at [142, 118] on span ": تمام جزاكم الله خير 🌹❤️🌹 ممكن توضيح هذا الأمر لبوبا او هل فيه امكانية إرسال ا…" at bounding box center [114, 130] width 98 height 45
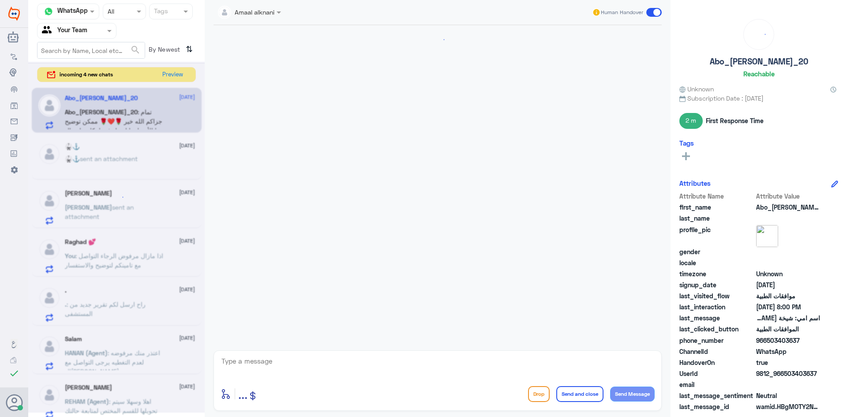
scroll to position [318, 0]
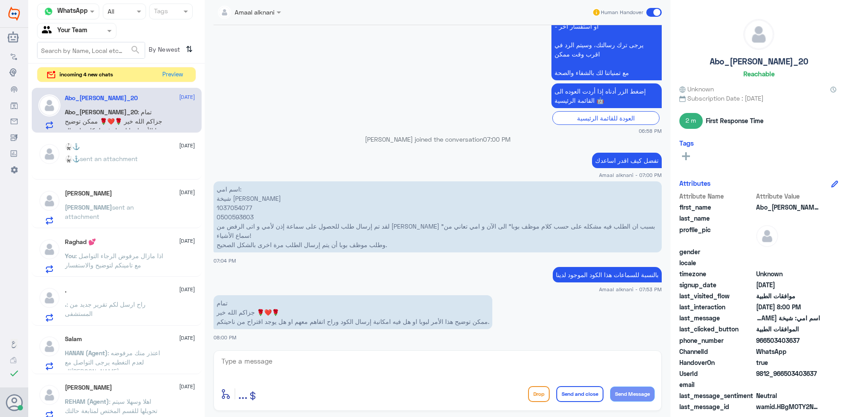
click at [300, 380] on div "enter flow name ... Drop Send and close Send Message" at bounding box center [438, 380] width 448 height 60
click at [296, 363] on textarea at bounding box center [438, 366] width 434 height 22
click at [127, 165] on p "🥋⚓️ sent an attachment" at bounding box center [101, 165] width 73 height 22
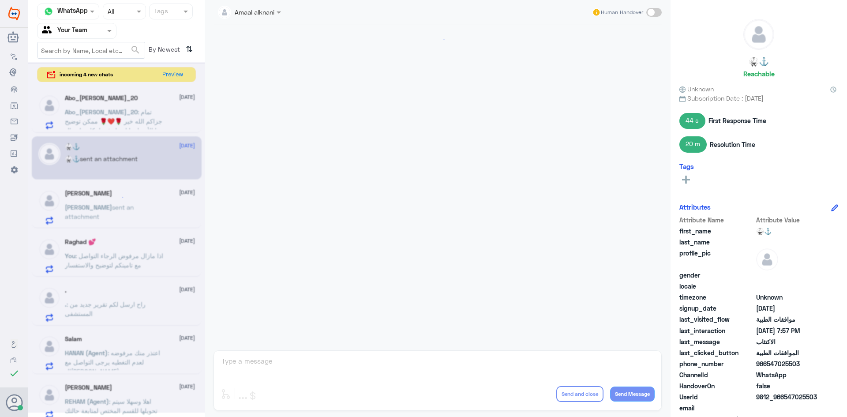
scroll to position [536, 0]
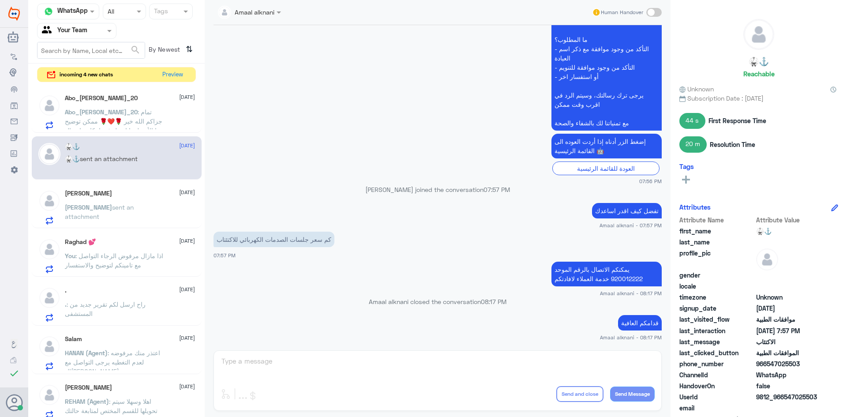
click at [342, 374] on div "Amaal alknani Human Handover [DATE] السلام عليكم 07:55 PM مرحباً بك في مستشفيات…" at bounding box center [438, 210] width 466 height 420
click at [337, 363] on div "Amaal alknani Human Handover [DATE] السلام عليكم 07:55 PM مرحباً بك في مستشفيات…" at bounding box center [438, 210] width 466 height 420
click at [187, 76] on div "incoming 4 new chats Preview" at bounding box center [116, 74] width 159 height 15
click at [163, 75] on button "Preview" at bounding box center [172, 74] width 27 height 14
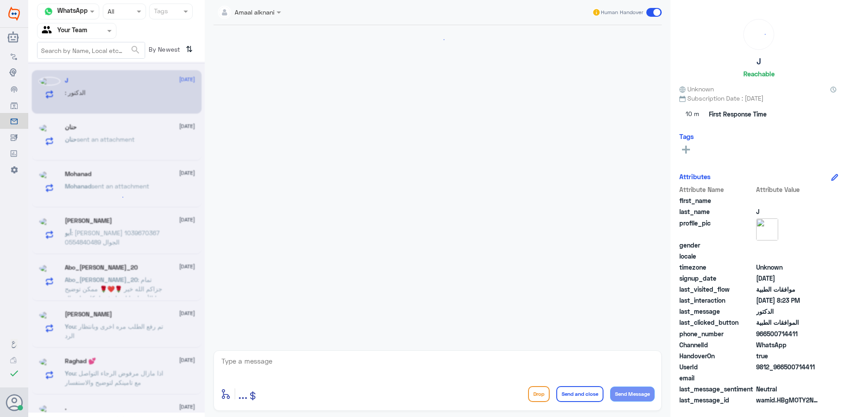
scroll to position [202, 0]
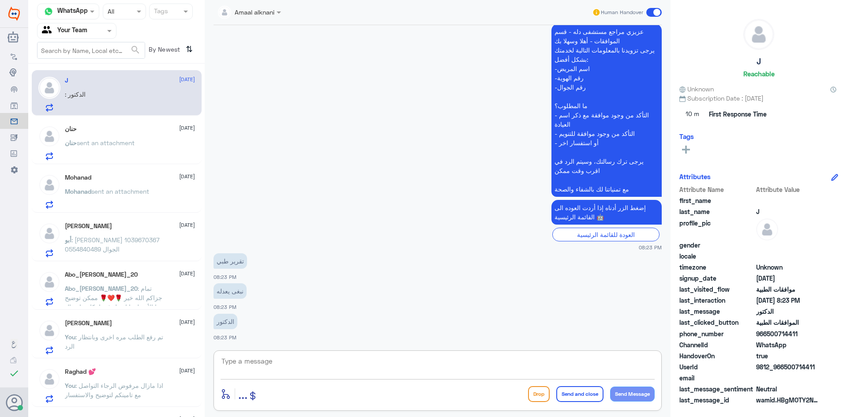
click at [283, 370] on textarea at bounding box center [438, 366] width 434 height 22
type textarea "لايوجد لدينا تواصل مع الاطباء"
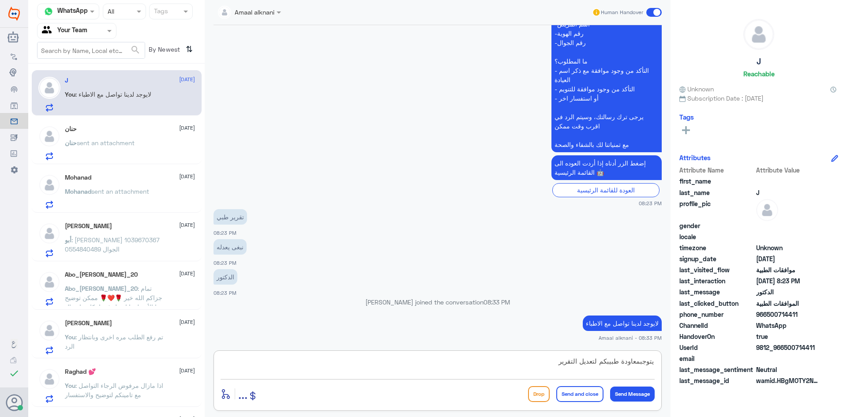
type textarea "يتوجبمعاودة طبيبكم لتعديل التقرير"
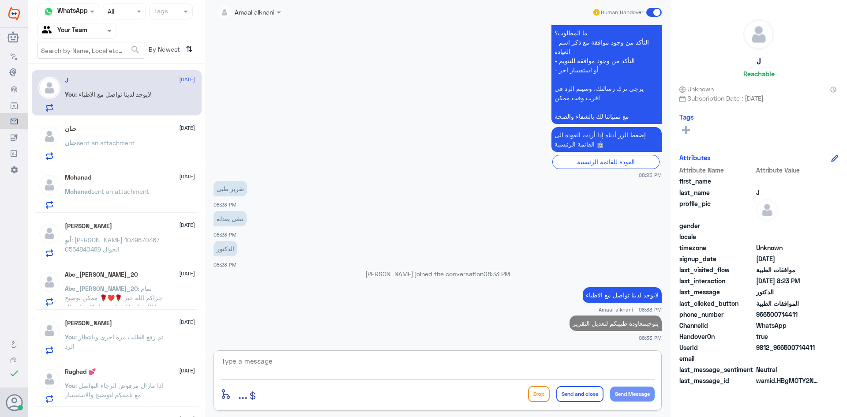
click at [130, 131] on div "حنان [DATE]" at bounding box center [130, 128] width 130 height 7
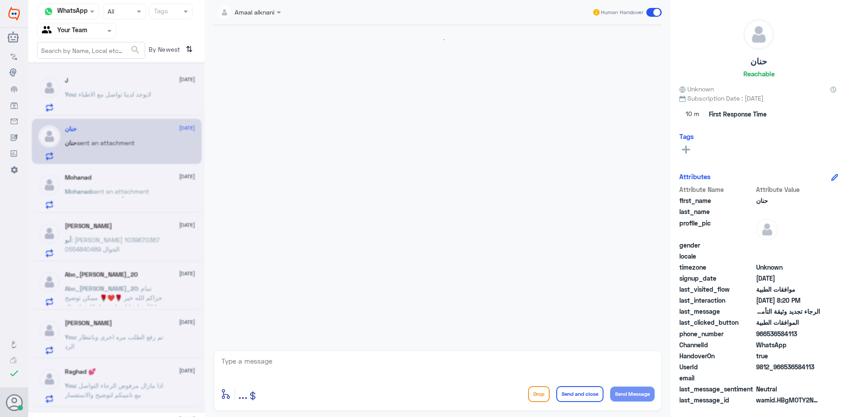
scroll to position [719, 0]
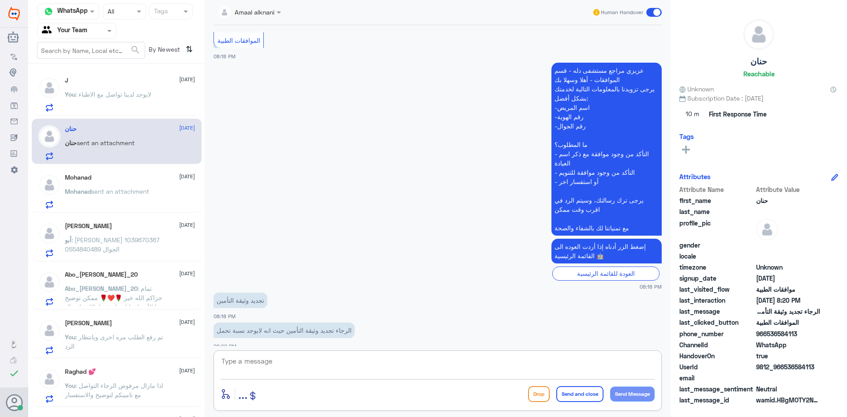
click at [296, 356] on textarea at bounding box center [438, 366] width 434 height 22
click at [298, 369] on textarea at bounding box center [438, 366] width 434 height 22
click at [379, 371] on textarea at bounding box center [438, 366] width 434 height 22
type textarea "رقم الهويه اذا سمحت"
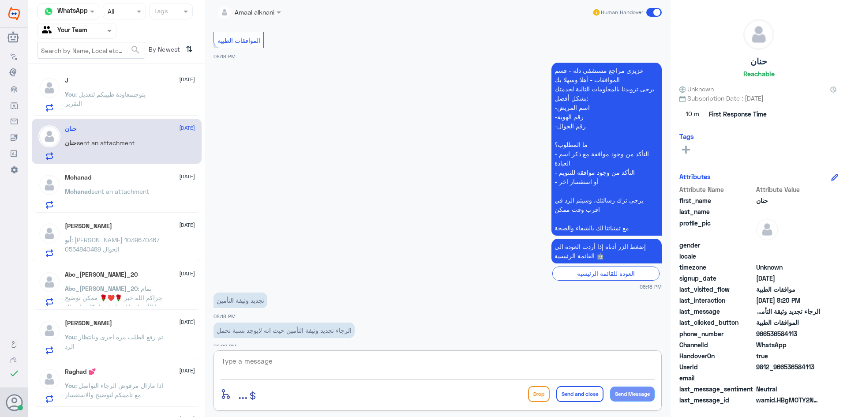
scroll to position [747, 0]
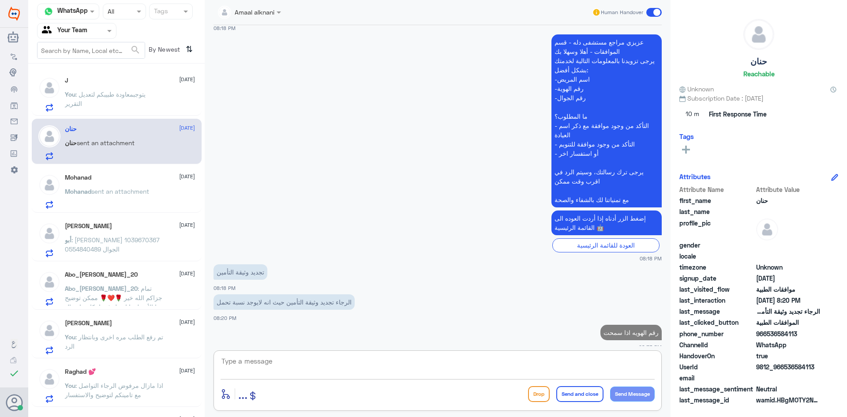
click at [130, 182] on div "Mohanad [DATE] Mohanad sent an attachment" at bounding box center [130, 191] width 130 height 35
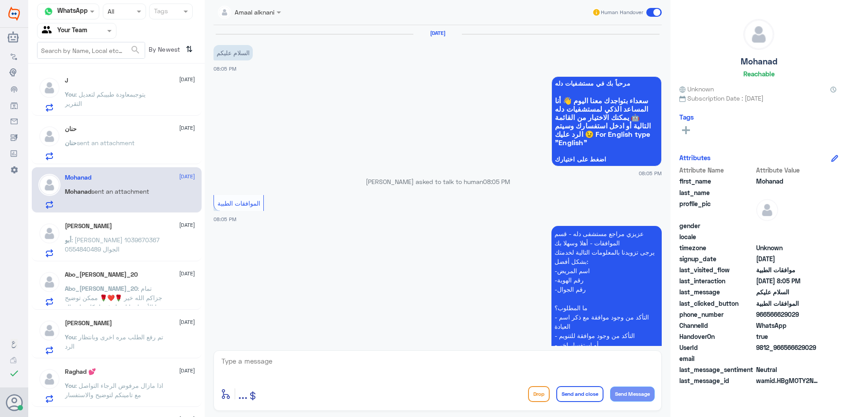
scroll to position [112, 0]
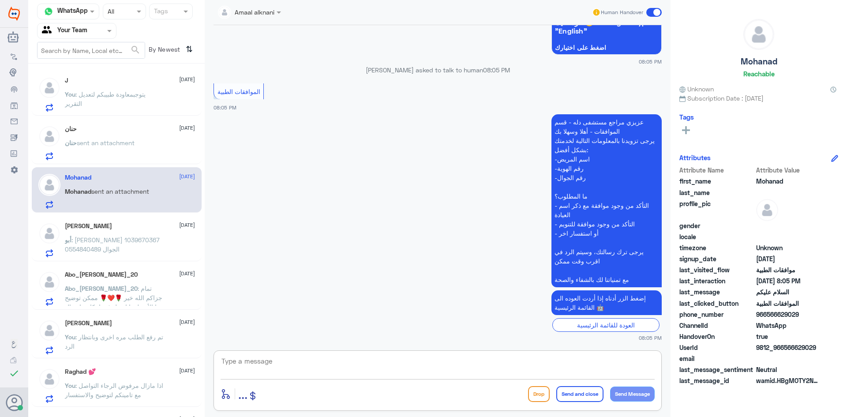
click at [279, 368] on textarea at bounding box center [438, 366] width 434 height 22
type textarea "تفضل كيف اقدر اساعدك"
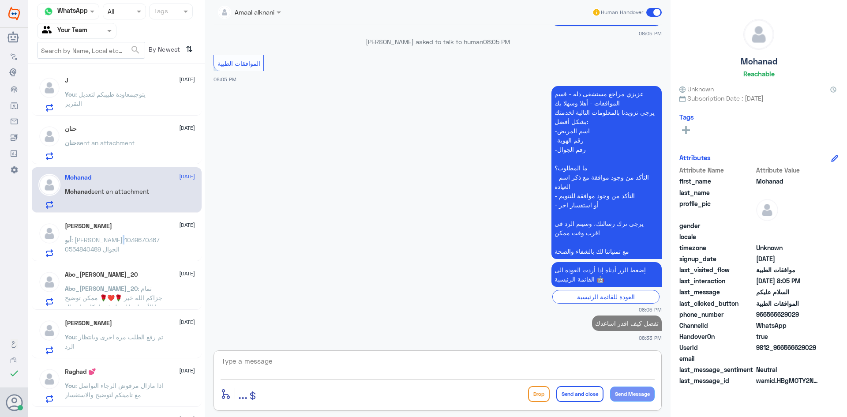
click at [81, 238] on p "أبو : [PERSON_NAME] 1039670367 الجوال 0554840489" at bounding box center [114, 246] width 99 height 22
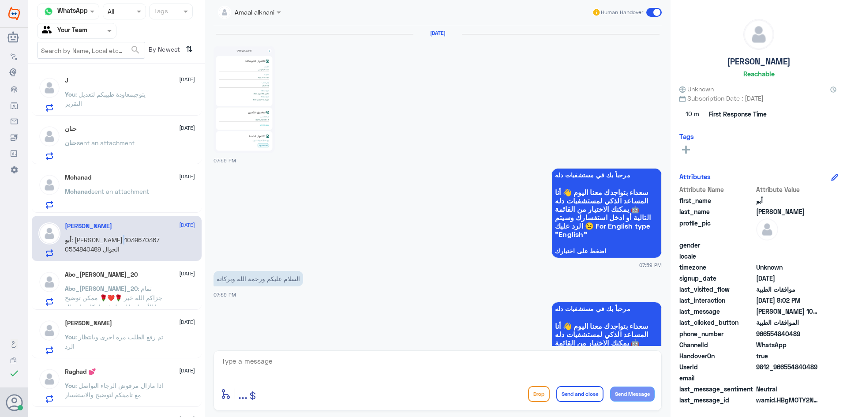
scroll to position [405, 0]
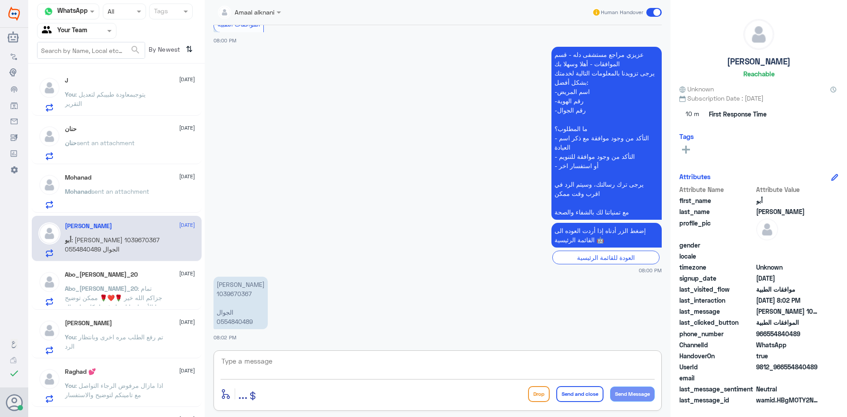
click at [310, 376] on textarea at bounding box center [438, 366] width 434 height 22
click at [224, 326] on p "[PERSON_NAME] 1039670367 الجوال 0554840489" at bounding box center [241, 303] width 54 height 52
click at [297, 354] on div "enter flow name ... Drop Send and close Send Message" at bounding box center [438, 380] width 448 height 60
click at [231, 321] on p "[PERSON_NAME] 1039670367 الجوال 0554840489" at bounding box center [241, 303] width 54 height 52
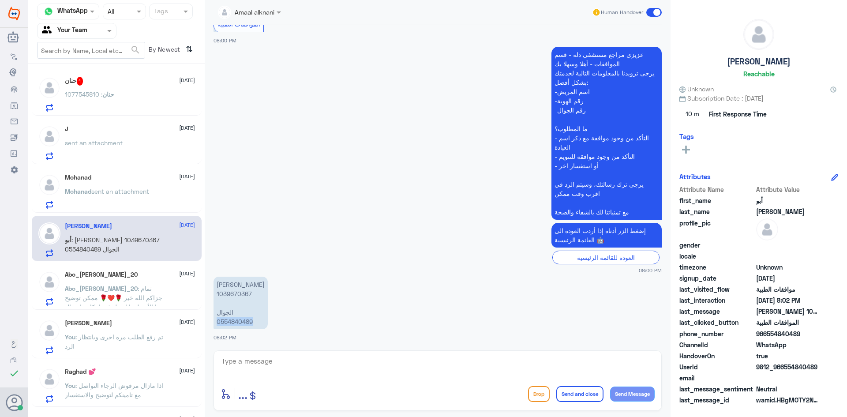
click at [231, 321] on p "[PERSON_NAME] 1039670367 الجوال 0554840489" at bounding box center [241, 303] width 54 height 52
click at [267, 367] on textarea at bounding box center [438, 366] width 434 height 22
type textarea "ا"
type textarea "خدمة العلاج الطبيعي - الرعاية المنزلية ؟"
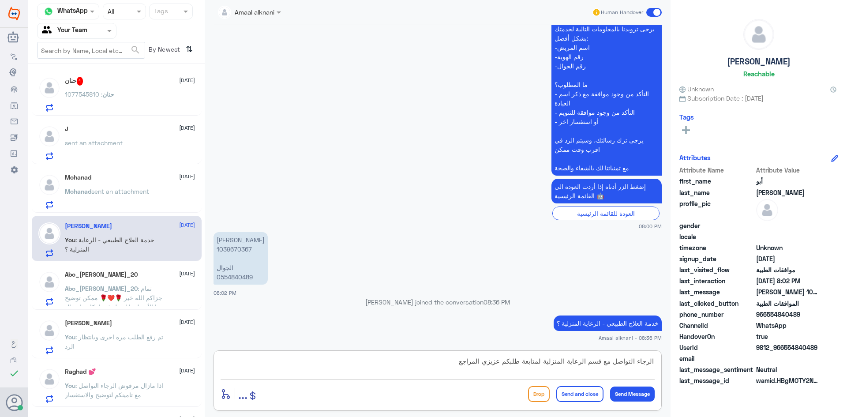
type textarea "الرجاء التواصل مع قسم الرعاية المنزلية لمتابعة طلبكم عزيزي المراجع"
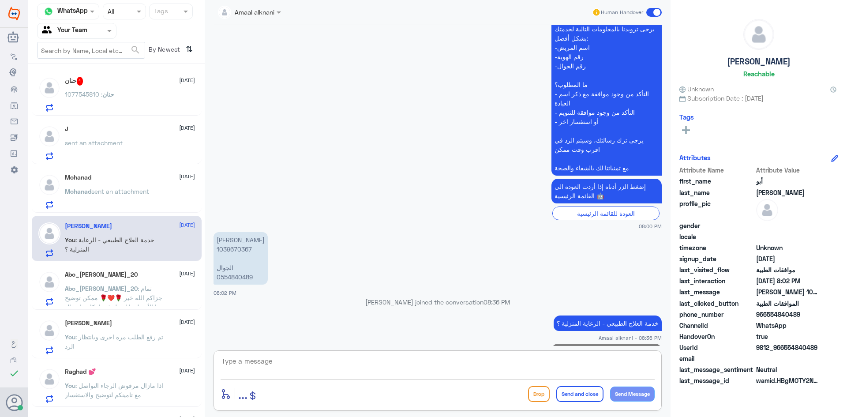
scroll to position [470, 0]
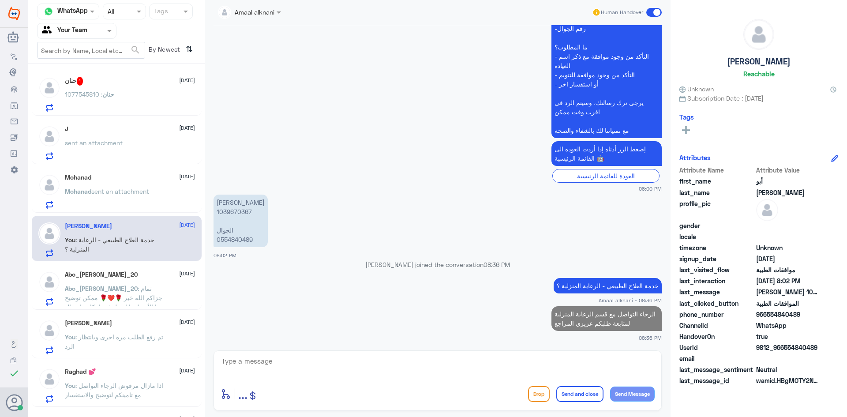
click at [99, 89] on div "حنان 1 [DATE] حنان : 1077545810" at bounding box center [130, 94] width 130 height 35
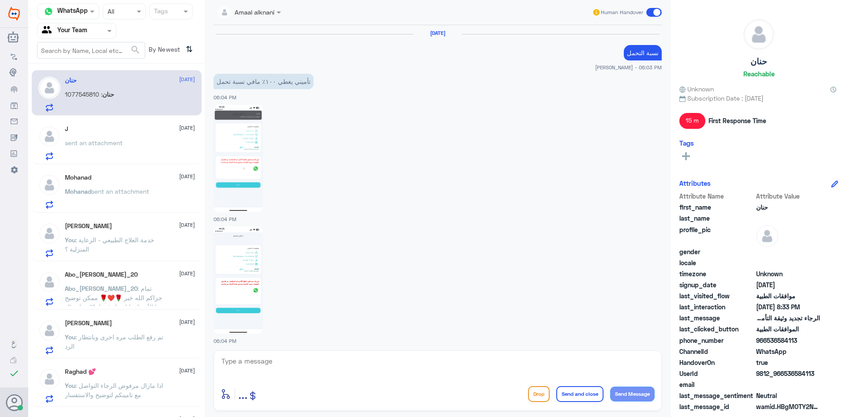
scroll to position [706, 0]
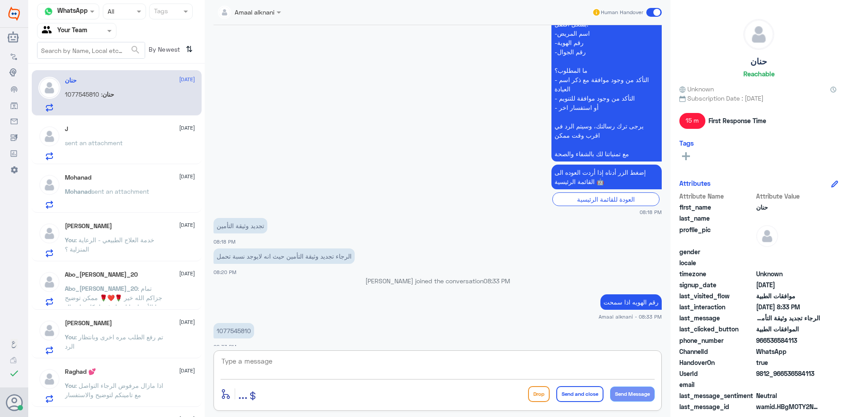
click at [267, 364] on textarea at bounding box center [438, 366] width 434 height 22
click at [241, 325] on p "1077545810" at bounding box center [234, 330] width 41 height 15
click at [401, 301] on app-msgs-text "رقم الهويه اذا سمحت" at bounding box center [438, 302] width 448 height 16
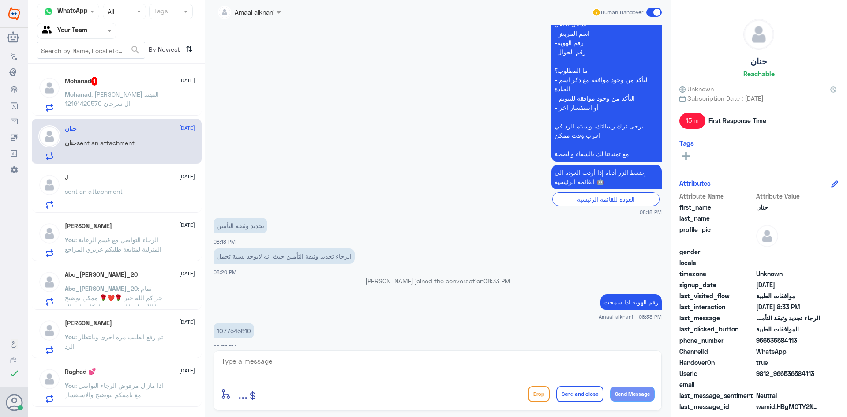
click at [311, 367] on textarea at bounding box center [438, 366] width 434 height 22
type textarea "تم ارسال بياناتكم لقسم العقود"
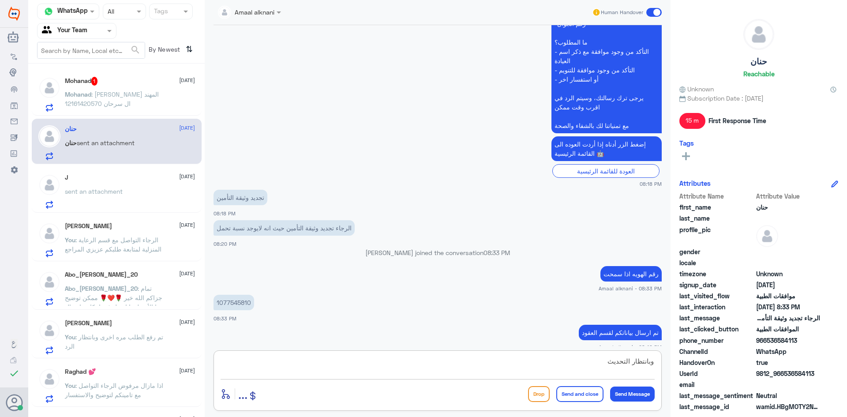
type textarea "وبانتظار التحديث"
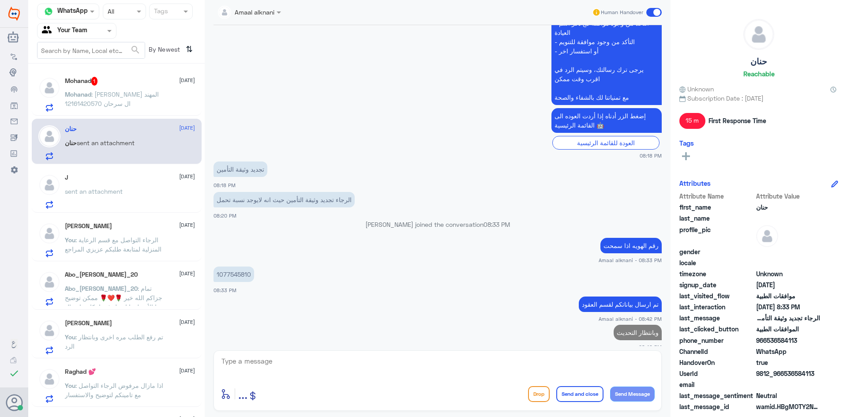
click at [97, 105] on span ": [PERSON_NAME] المهند ال سرحان 12161420570" at bounding box center [112, 98] width 94 height 17
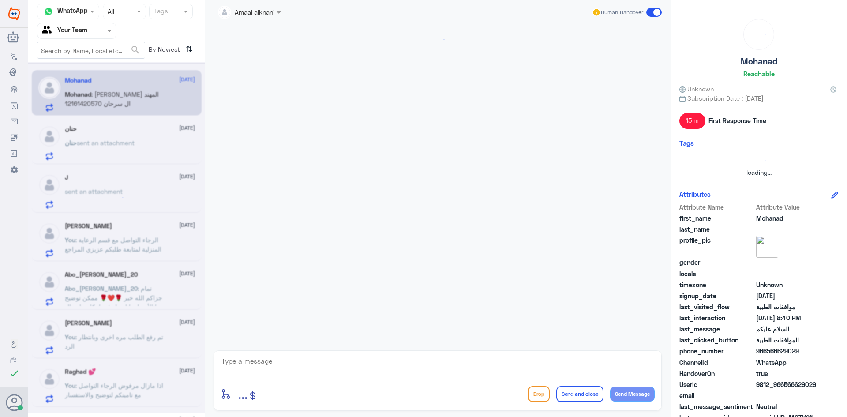
scroll to position [195, 0]
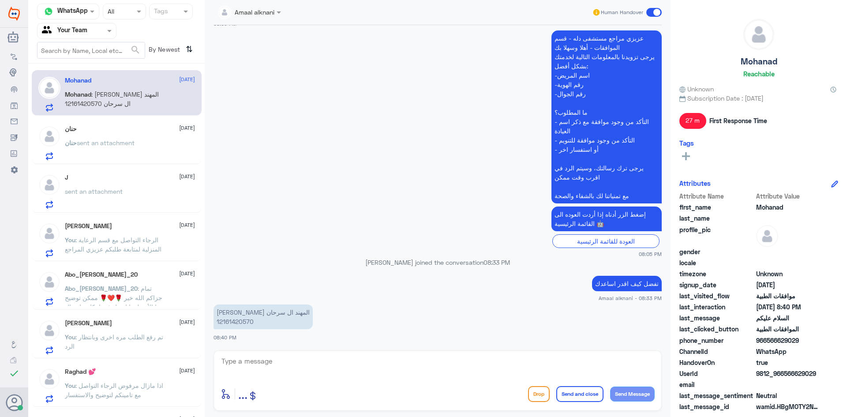
click at [310, 363] on textarea at bounding box center [438, 366] width 434 height 22
click at [261, 366] on textarea at bounding box center [438, 366] width 434 height 22
click at [243, 320] on p "[PERSON_NAME] المهند ال سرحان 12161420570" at bounding box center [263, 316] width 99 height 25
click at [357, 361] on textarea at bounding box center [438, 366] width 434 height 22
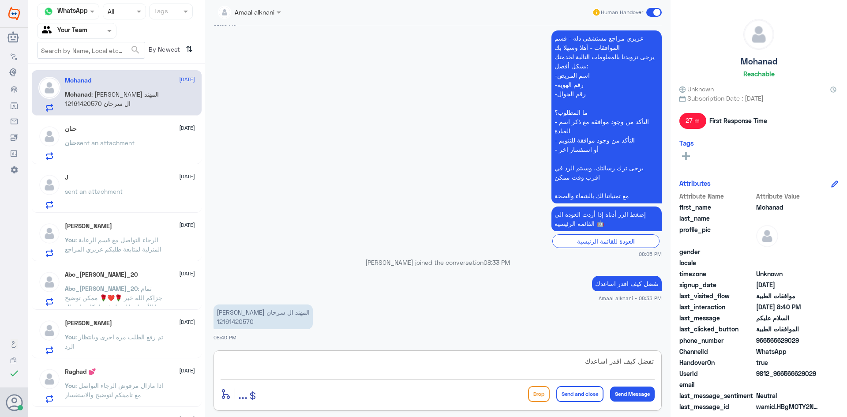
type textarea "تفضل كيف اقدر اساعدك"
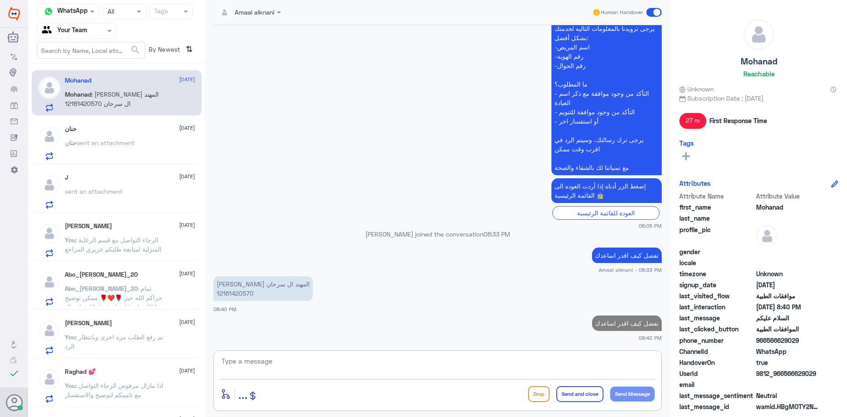
click at [120, 189] on span "sent an attachment" at bounding box center [94, 190] width 58 height 7
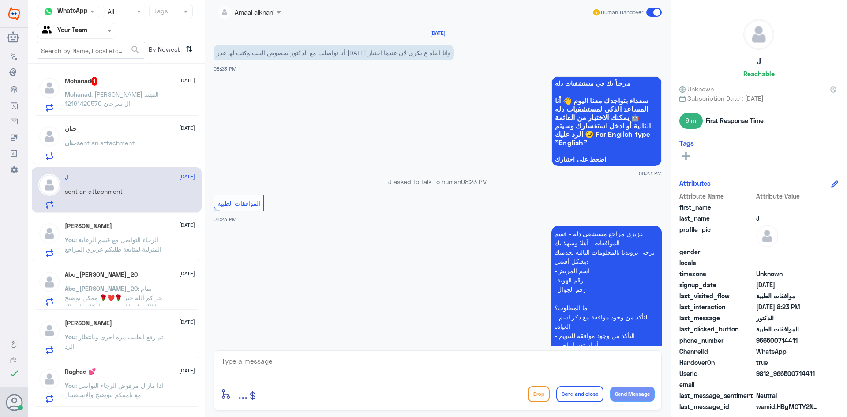
scroll to position [275, 0]
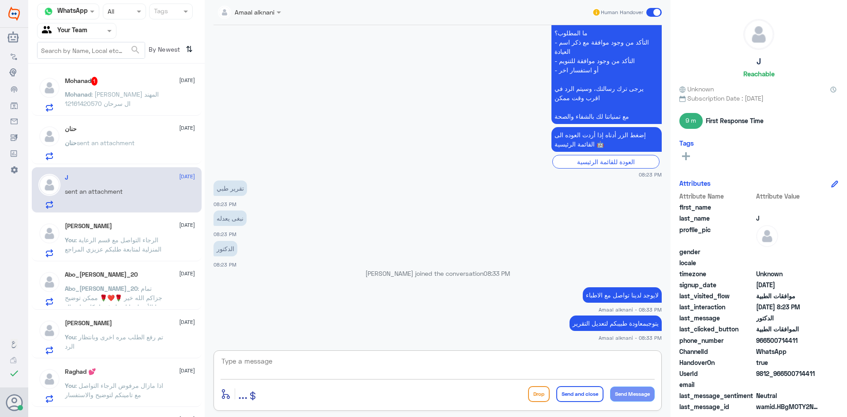
click at [270, 375] on textarea at bounding box center [438, 366] width 434 height 22
click at [318, 364] on textarea at bounding box center [438, 366] width 434 height 22
type textarea "يتوجب عليكم معاودة طبيبكم المعالج - لتعديل التقرير الطبي"
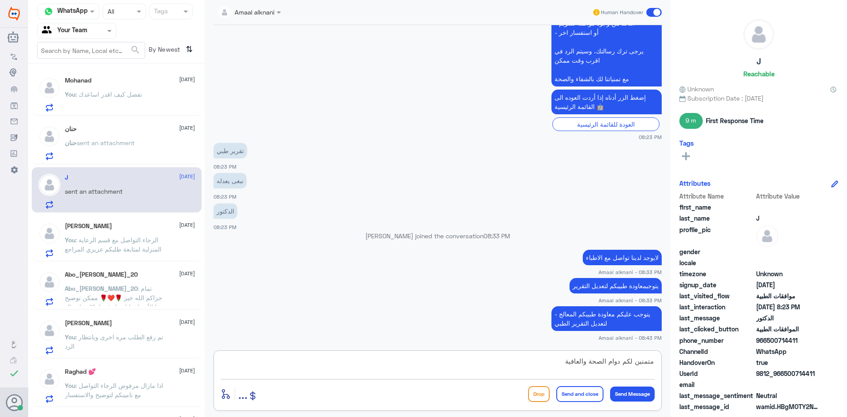
type textarea "متمنين لكم دوام الصحة والعافية"
click at [588, 397] on button "Send and close" at bounding box center [579, 394] width 47 height 16
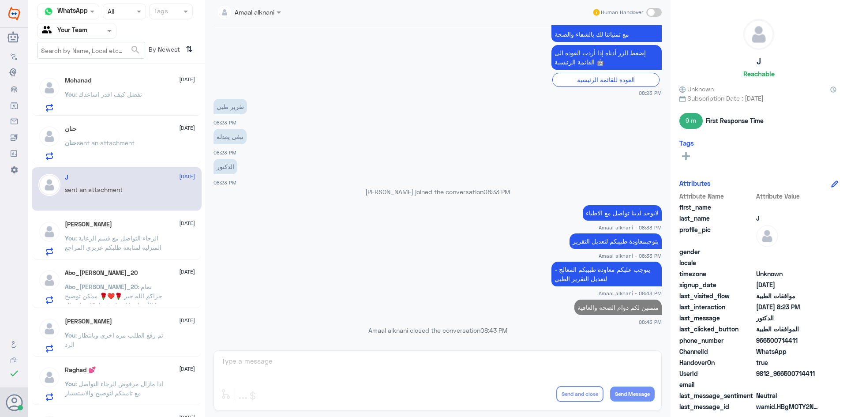
click at [116, 243] on p "You : الرجاء التواصل مع قسم الرعاية المنزلية لمتابعة طلبكم عزيزي المراجع" at bounding box center [114, 244] width 99 height 22
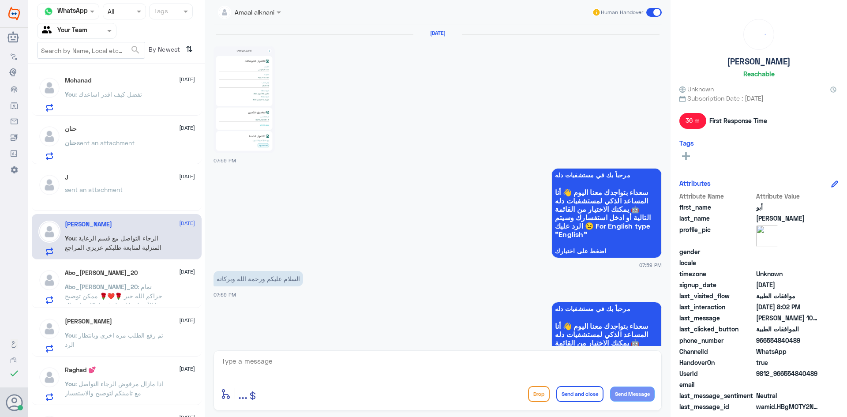
scroll to position [487, 0]
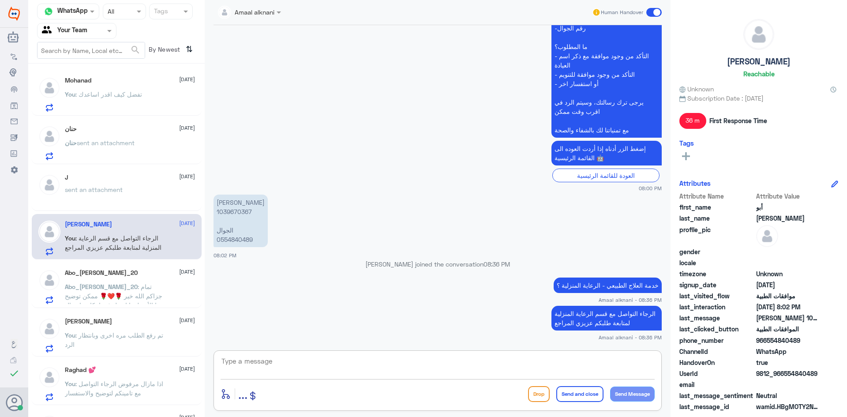
click at [272, 362] on textarea at bounding box center [438, 366] width 434 height 22
click at [127, 287] on span ": تمام جزاكم الله خير 🌹❤️🌹 ممكن توضيح هذا الأمر لبوبا او هل فيه امكانية إرسال ا…" at bounding box center [114, 305] width 98 height 45
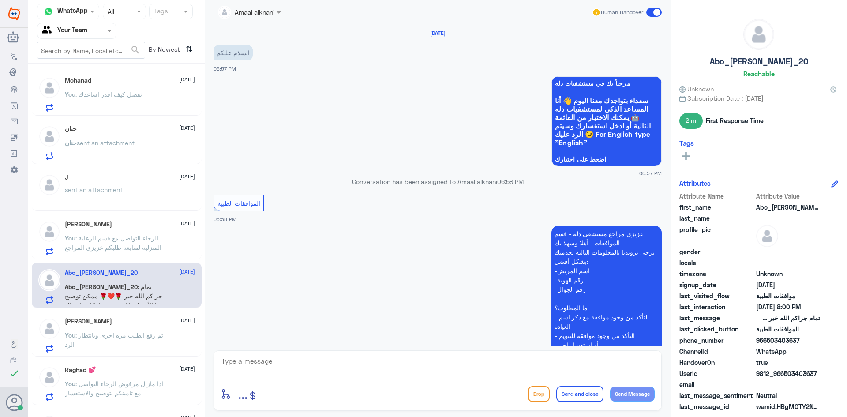
scroll to position [318, 0]
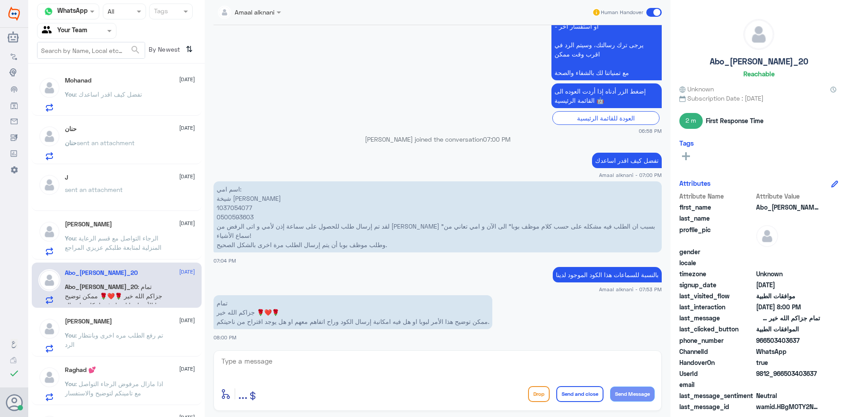
click at [120, 327] on div "[PERSON_NAME] [DATE] You : تم رفع الطلب مره اخرى وبانتظار الرد" at bounding box center [130, 335] width 130 height 35
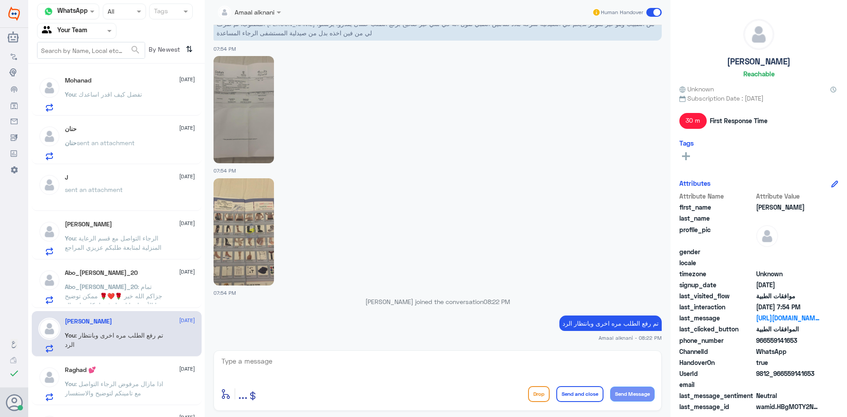
click at [131, 93] on span ": تفضل كيف اقدر اساعدك" at bounding box center [108, 93] width 67 height 7
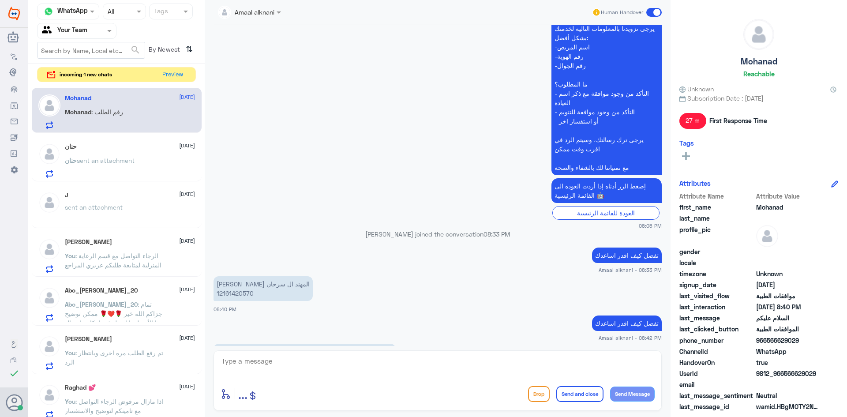
scroll to position [345, 0]
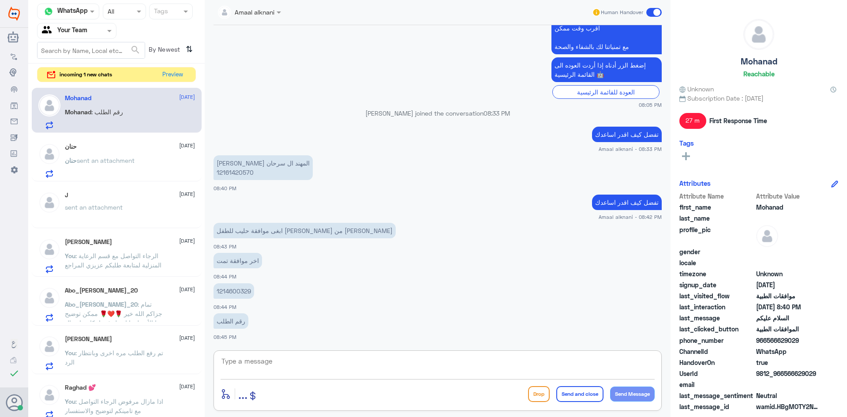
click at [278, 368] on textarea at bounding box center [438, 366] width 434 height 22
click at [244, 291] on p "1214600329" at bounding box center [234, 290] width 41 height 15
click at [289, 367] on textarea at bounding box center [438, 366] width 434 height 22
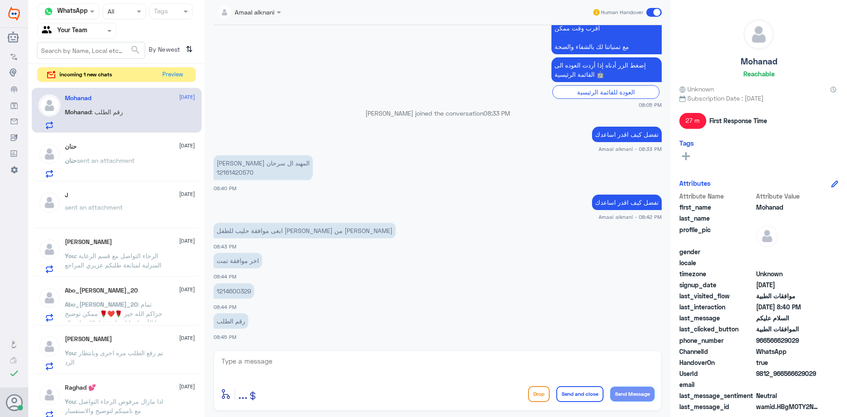
click at [249, 172] on p "[PERSON_NAME] المهند ال سرحان 12161420570" at bounding box center [263, 167] width 99 height 25
click at [318, 363] on textarea at bounding box center [438, 366] width 434 height 22
drag, startPoint x: 533, startPoint y: 366, endPoint x: 730, endPoint y: 370, distance: 197.2
click at [730, 370] on div "Channel WhatsApp Status × All Tags Agent Filter Your Team search By Newest ⇅ in…" at bounding box center [437, 210] width 819 height 420
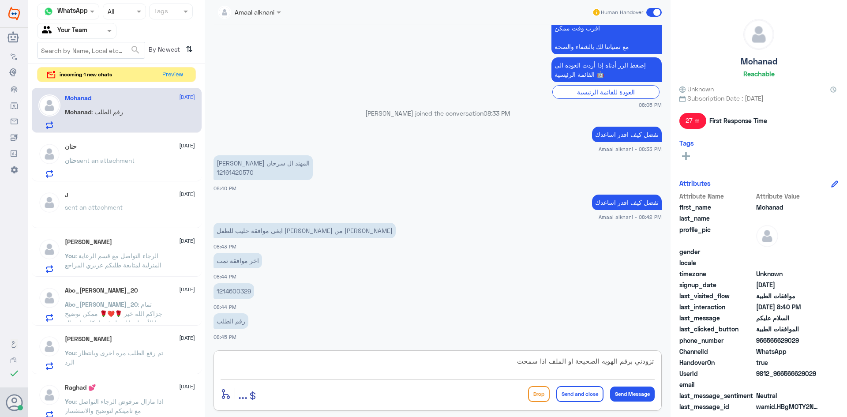
type textarea "تزودني برقم الهويه الصحيحة او الملف اذا سمحت"
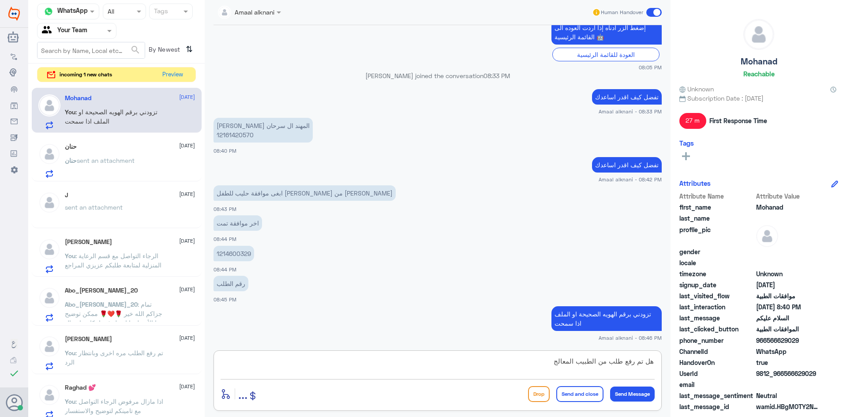
type textarea "هل تم رفع طلب من الطبيب المعالج"
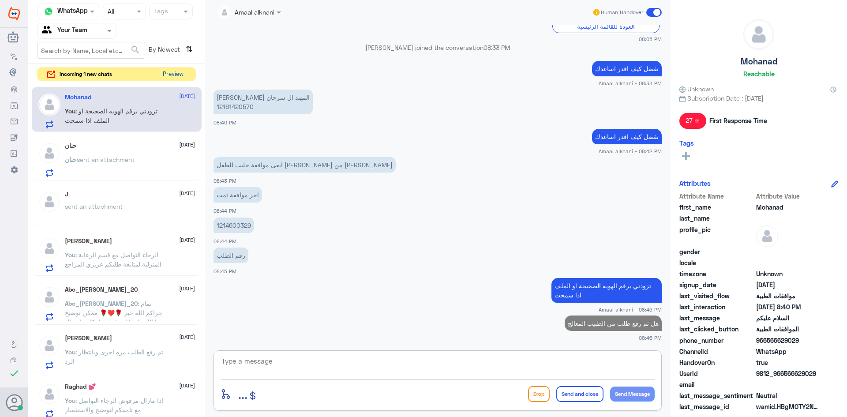
click at [161, 75] on button "Preview" at bounding box center [172, 74] width 27 height 14
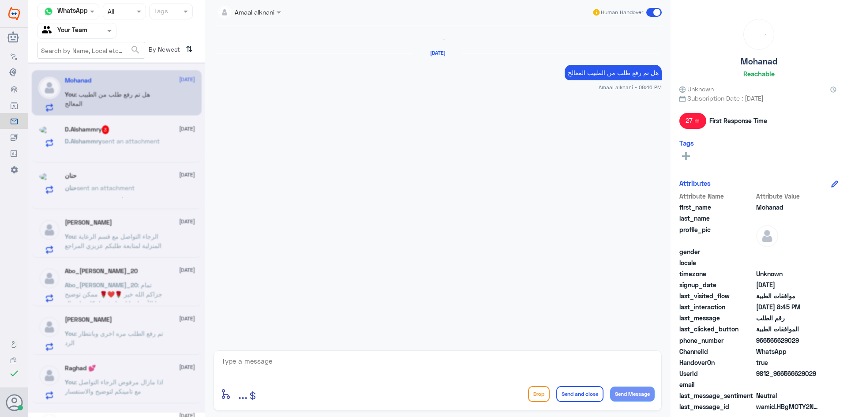
scroll to position [438, 0]
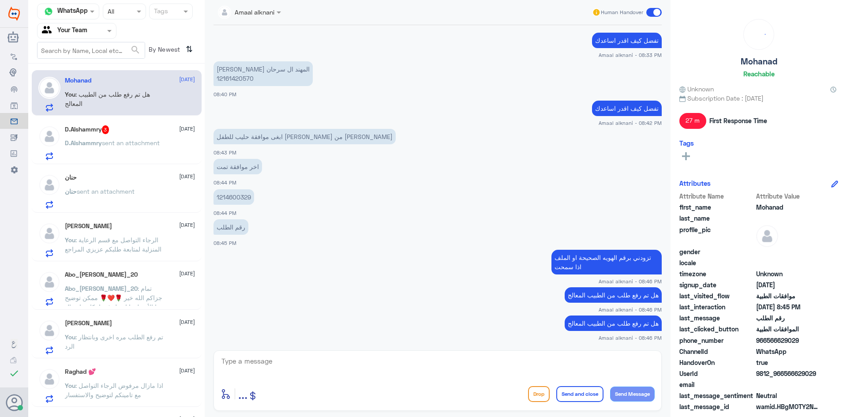
click at [123, 139] on span "sent an attachment" at bounding box center [131, 142] width 58 height 7
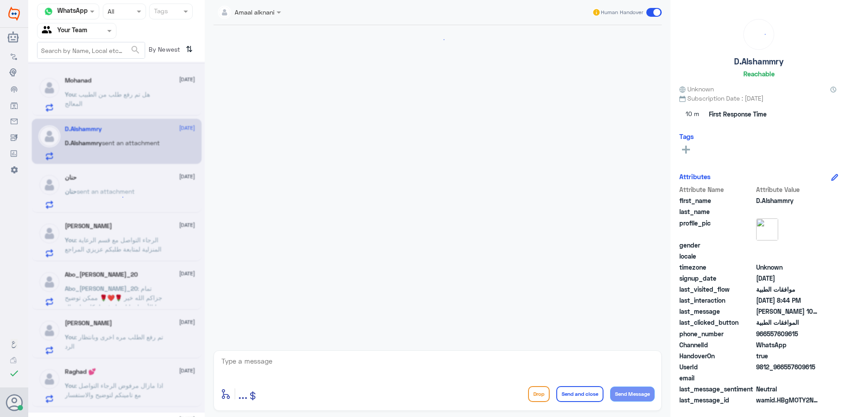
scroll to position [658, 0]
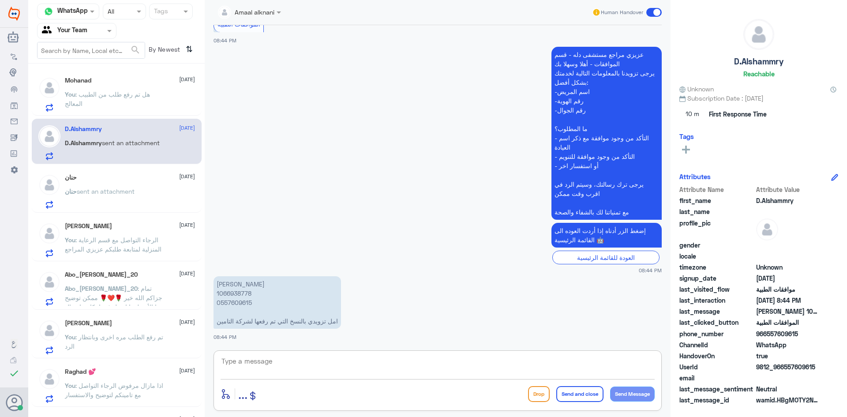
click at [311, 356] on textarea at bounding box center [438, 366] width 434 height 22
click at [154, 96] on span ": ابغى ارفع موافقة جديدة لشركة تأمين مختلفة" at bounding box center [110, 98] width 91 height 17
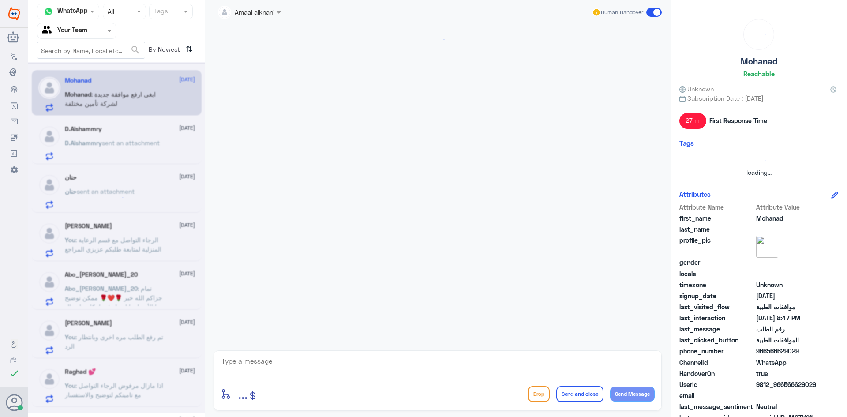
scroll to position [501, 0]
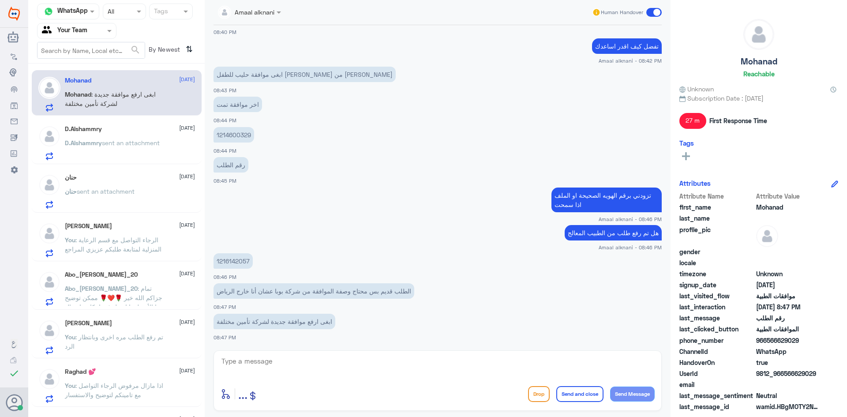
click at [322, 368] on textarea at bounding box center [438, 366] width 434 height 22
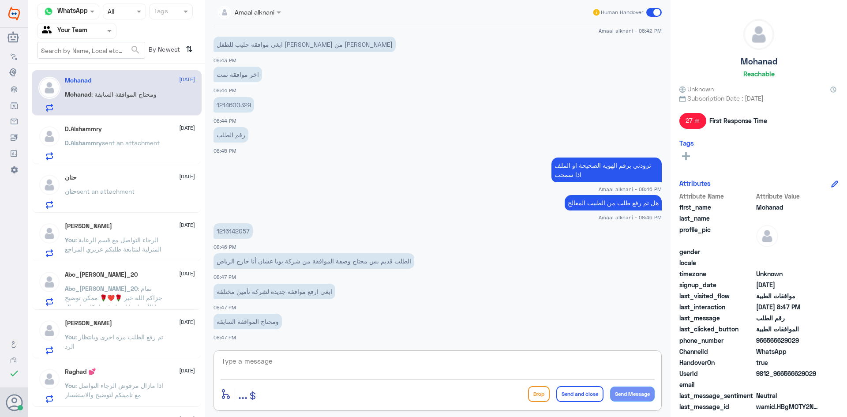
click at [322, 368] on textarea at bounding box center [438, 366] width 434 height 22
type textarea "لا يمكننا رفع طلب الا بوصفه جديده من الطبيب"
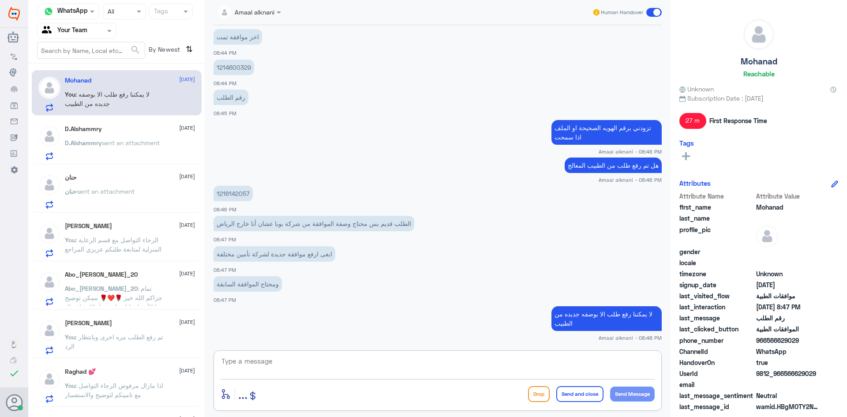
click at [321, 366] on textarea at bounding box center [438, 366] width 434 height 22
click at [459, 362] on textarea at bounding box center [438, 366] width 434 height 22
click at [453, 367] on textarea at bounding box center [438, 366] width 434 height 22
click at [426, 372] on textarea at bounding box center [438, 366] width 434 height 22
click at [321, 363] on textarea at bounding box center [438, 366] width 434 height 22
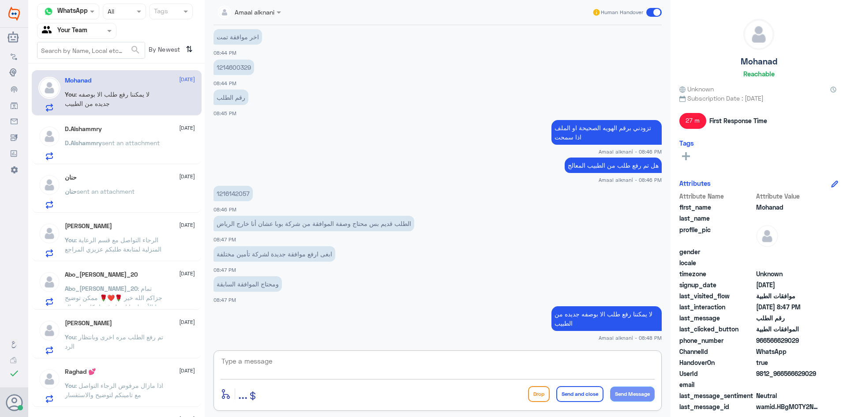
click at [129, 142] on span "sent an attachment" at bounding box center [131, 142] width 58 height 7
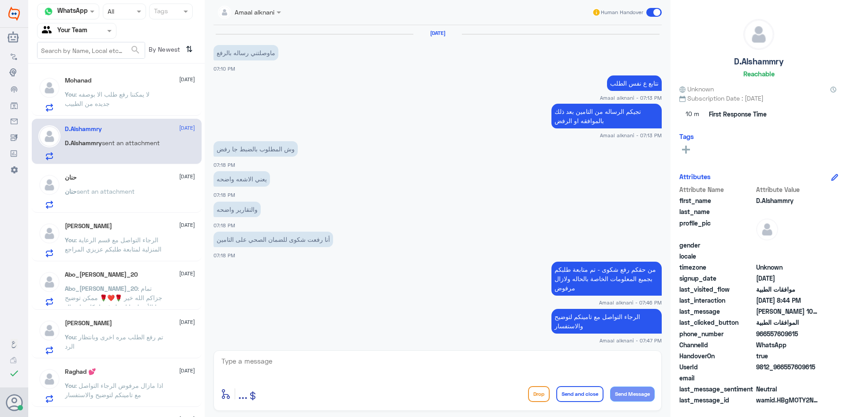
scroll to position [658, 0]
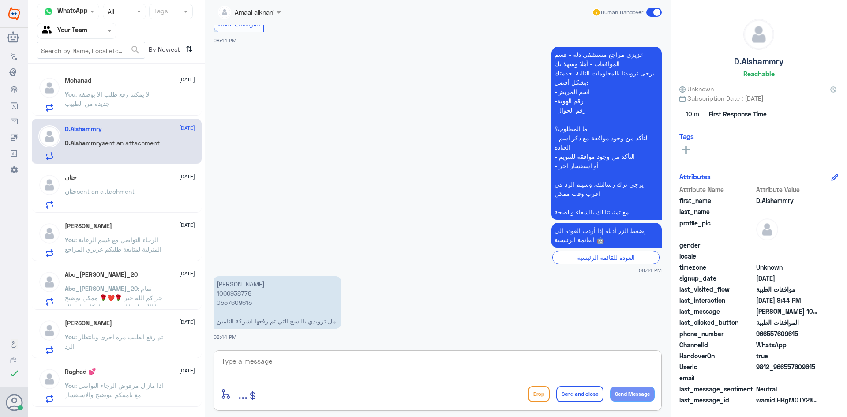
click at [261, 367] on textarea at bounding box center [438, 366] width 434 height 22
click at [261, 364] on textarea at bounding box center [438, 366] width 434 height 22
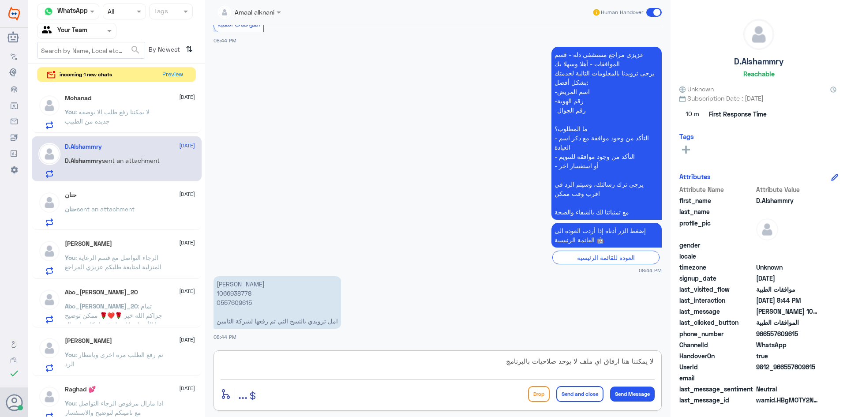
type textarea "لا يمكننا هنا ارفاق اي ملف لا يوجد صلاحيات بالبرنامج"
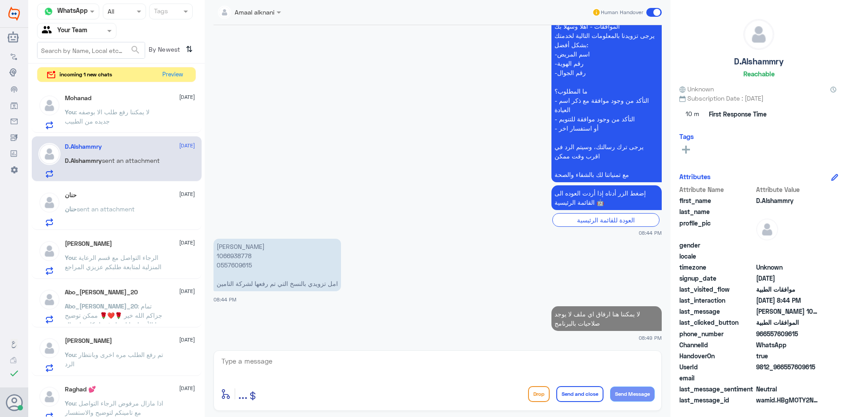
click at [155, 105] on div "Mohanad [DATE] You : لا يمكننا رفع طلب الا بوصفه جديده من الطبيب" at bounding box center [130, 111] width 130 height 35
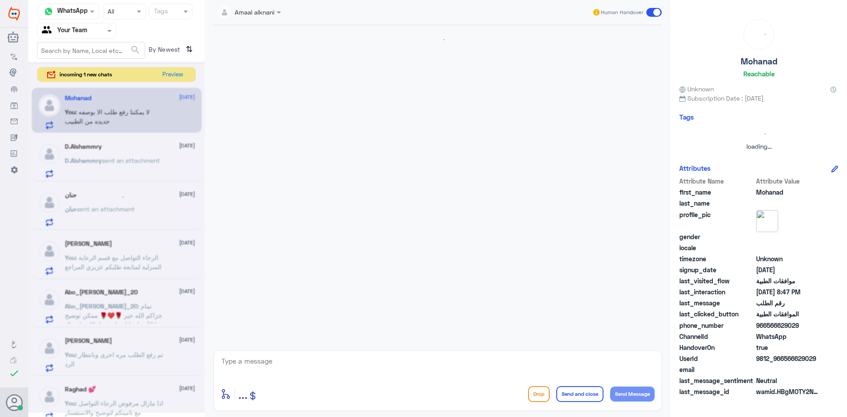
scroll to position [538, 0]
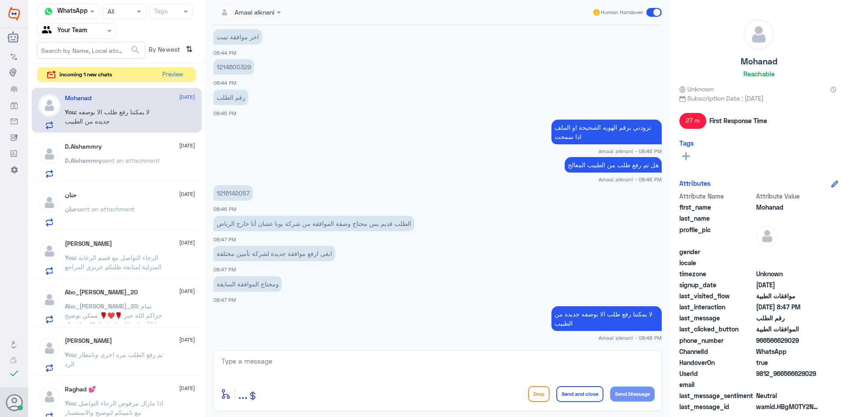
click at [255, 377] on div at bounding box center [438, 367] width 434 height 24
click at [94, 211] on span "sent an attachment" at bounding box center [106, 208] width 58 height 7
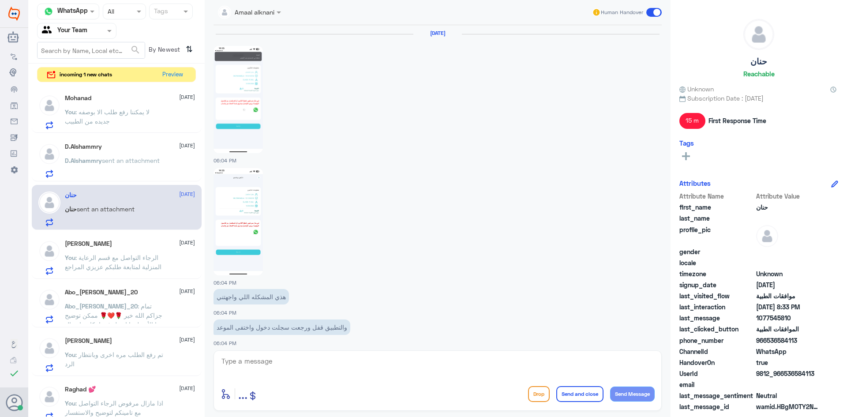
scroll to position [704, 0]
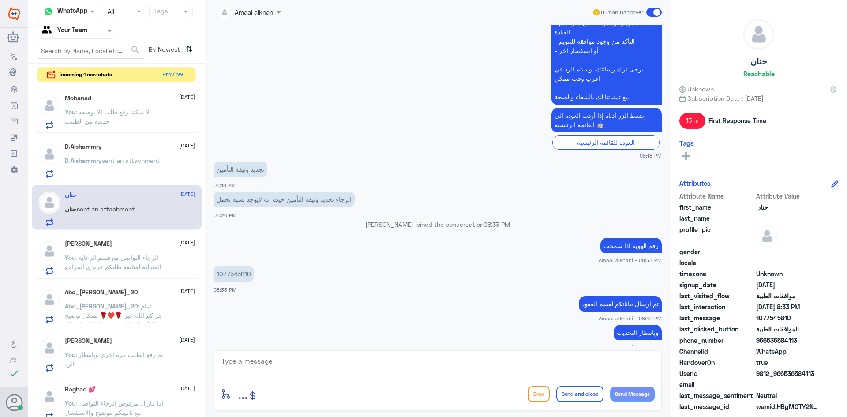
click at [270, 365] on textarea at bounding box center [438, 366] width 434 height 22
click at [101, 263] on span ": الرجاء التواصل مع قسم الرعاية المنزلية لمتابعة طلبكم عزيزي المراجع" at bounding box center [113, 262] width 97 height 17
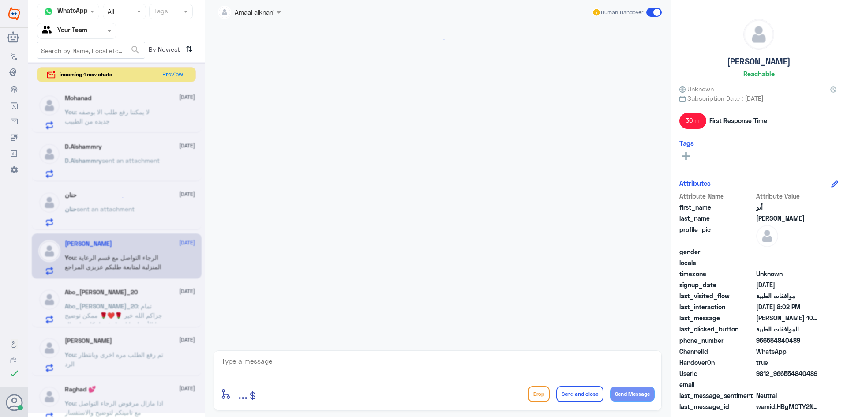
scroll to position [487, 0]
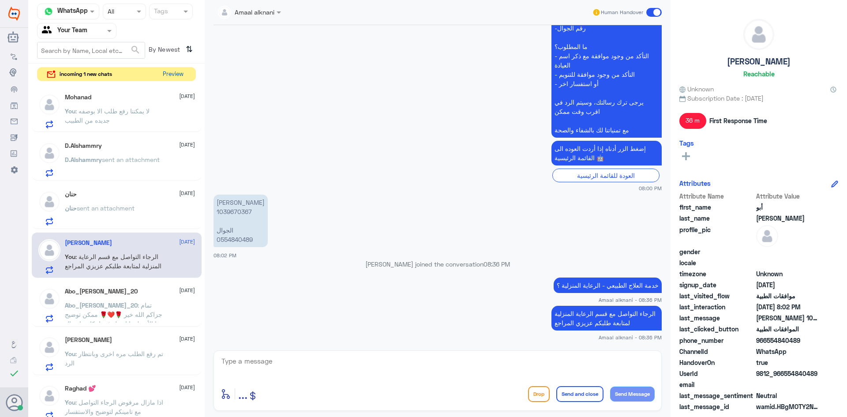
click at [172, 73] on button "Preview" at bounding box center [172, 74] width 27 height 14
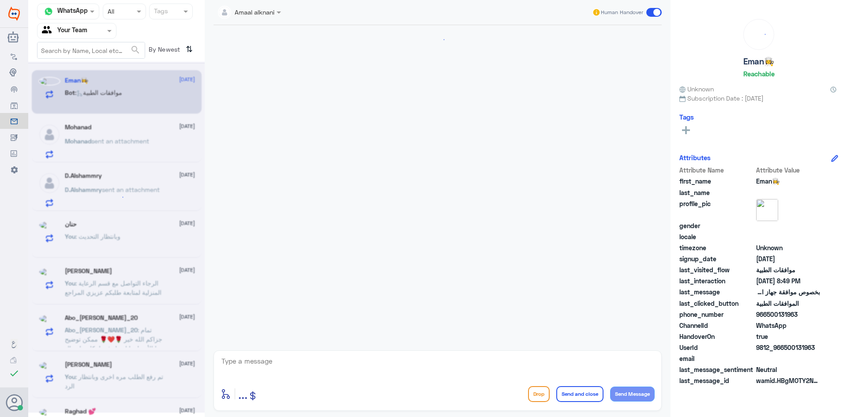
scroll to position [112, 0]
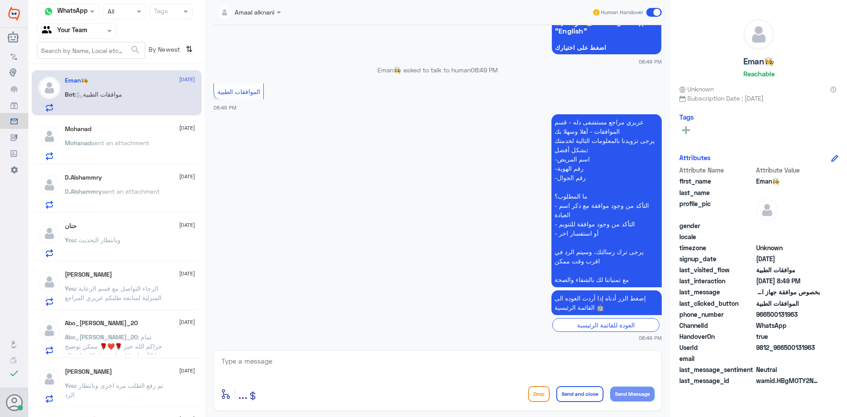
click at [277, 361] on textarea at bounding box center [438, 366] width 434 height 22
type textarea "تفضل كيف اقدر اساعدك"
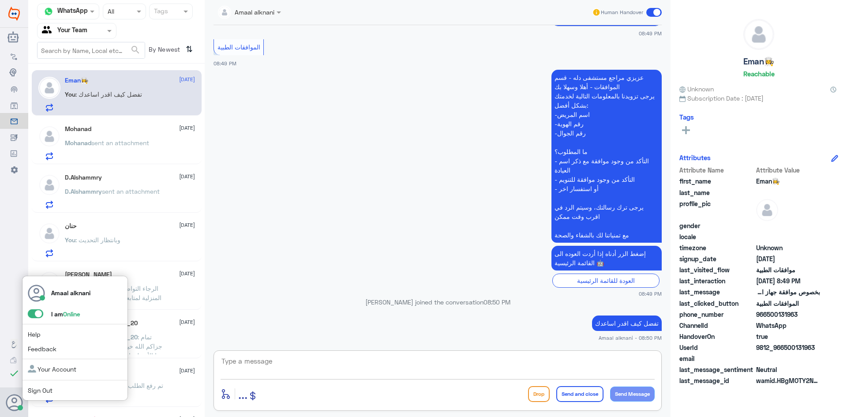
click at [34, 314] on span at bounding box center [35, 313] width 15 height 9
click at [0, 0] on input "checkbox" at bounding box center [0, 0] width 0 height 0
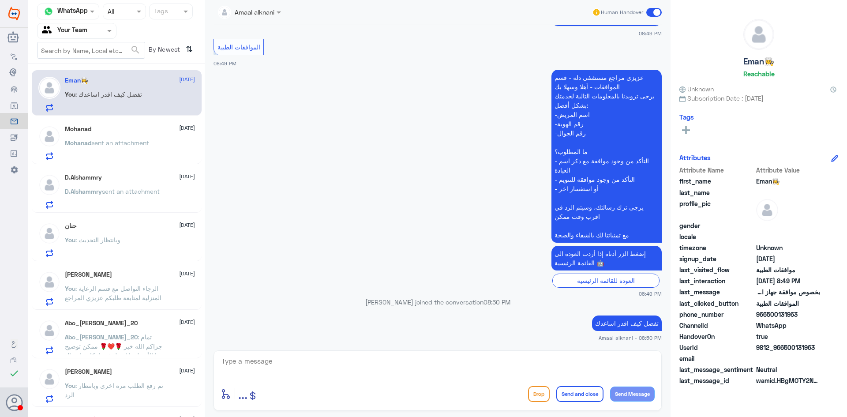
scroll to position [170, 0]
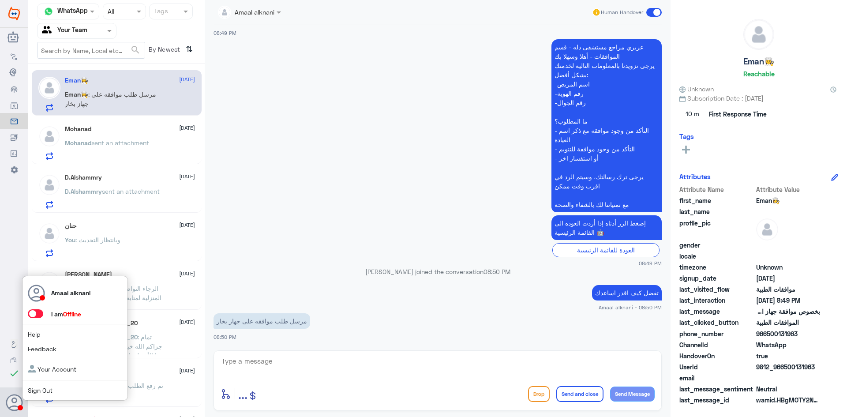
click at [15, 401] on icon at bounding box center [15, 403] width 18 height 18
click at [49, 385] on div "Amaal alknani I am Offline Help Feedback Your Account Sign Out" at bounding box center [75, 338] width 106 height 125
click at [49, 390] on link "Sign Out" at bounding box center [40, 389] width 25 height 7
